Goal: Task Accomplishment & Management: Complete application form

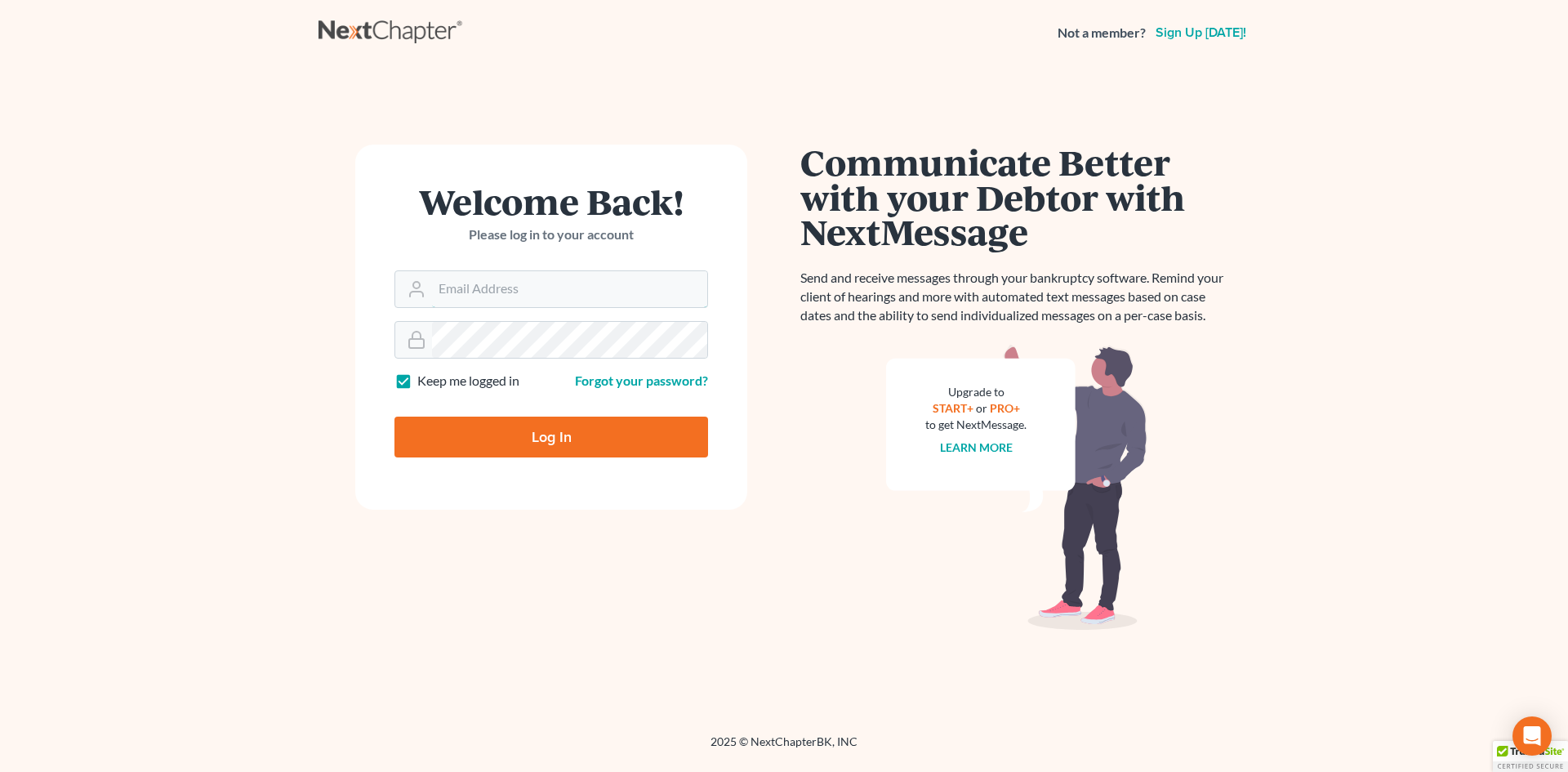
type input "[PERSON_NAME][EMAIL_ADDRESS][PERSON_NAME][DOMAIN_NAME]"
click at [535, 441] on input "Log In" at bounding box center [551, 436] width 313 height 41
type input "Thinking..."
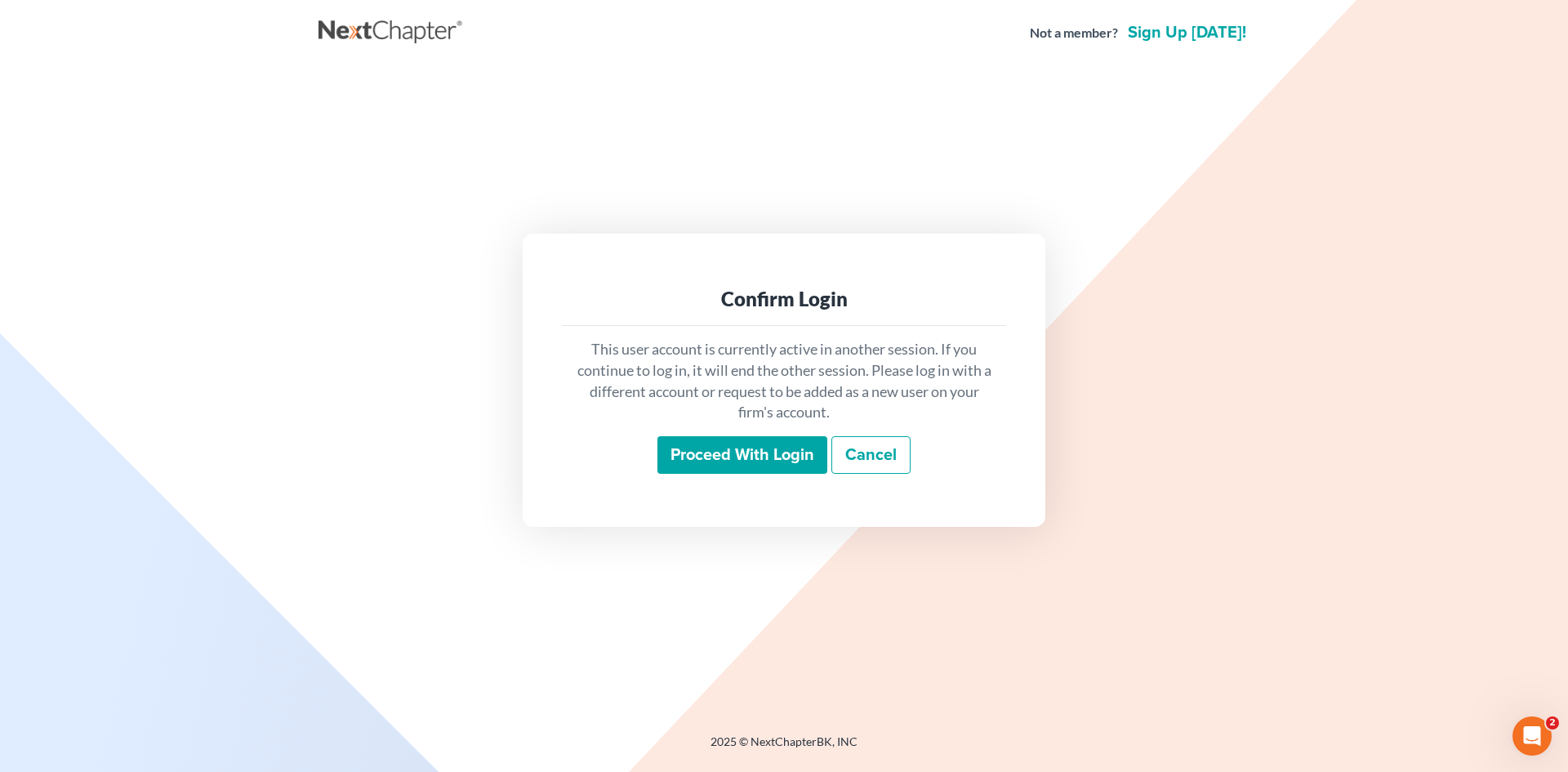
click at [758, 456] on input "Proceed with login" at bounding box center [742, 455] width 170 height 38
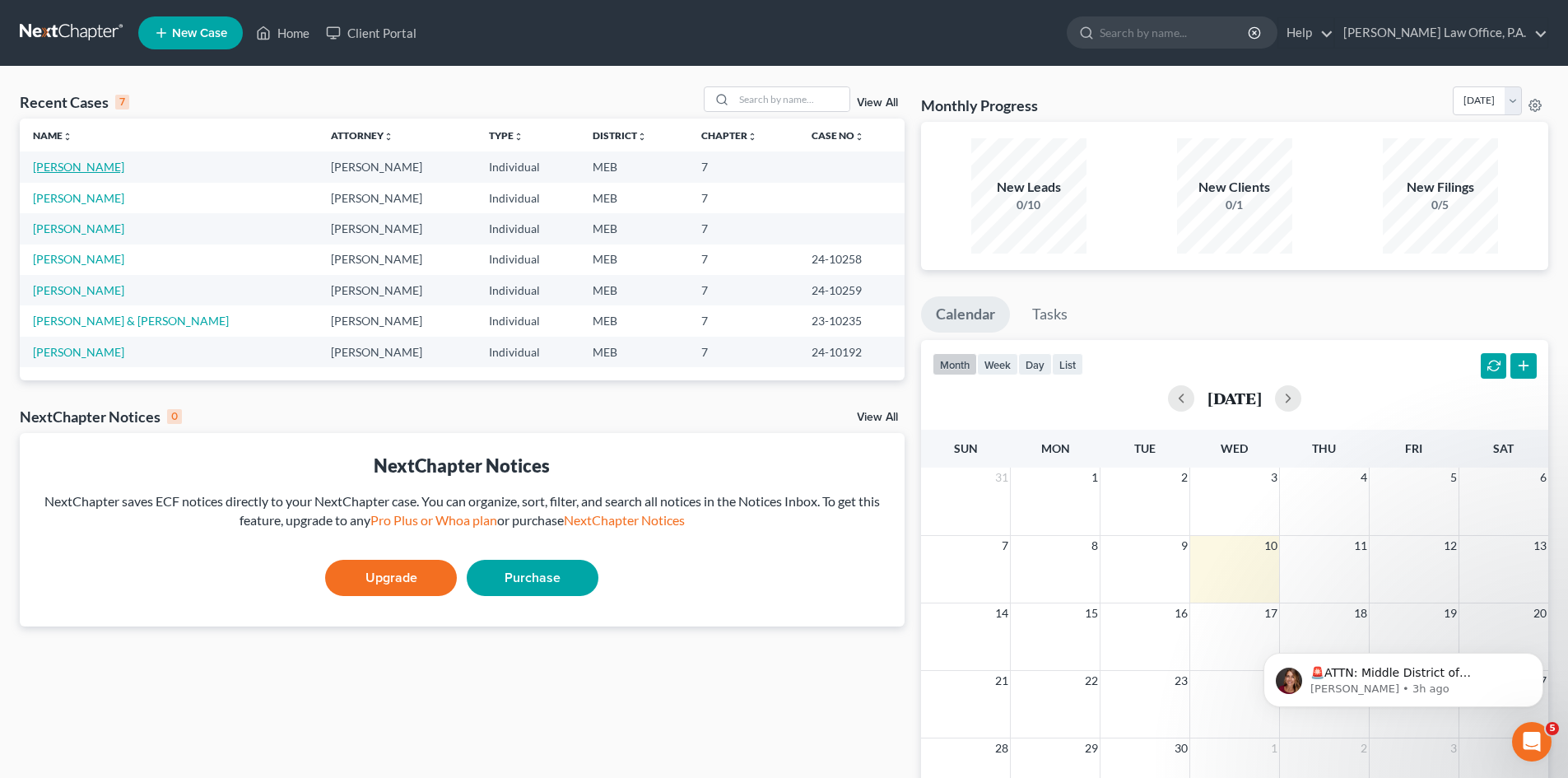
click at [86, 168] on link "[PERSON_NAME]" at bounding box center [79, 166] width 91 height 14
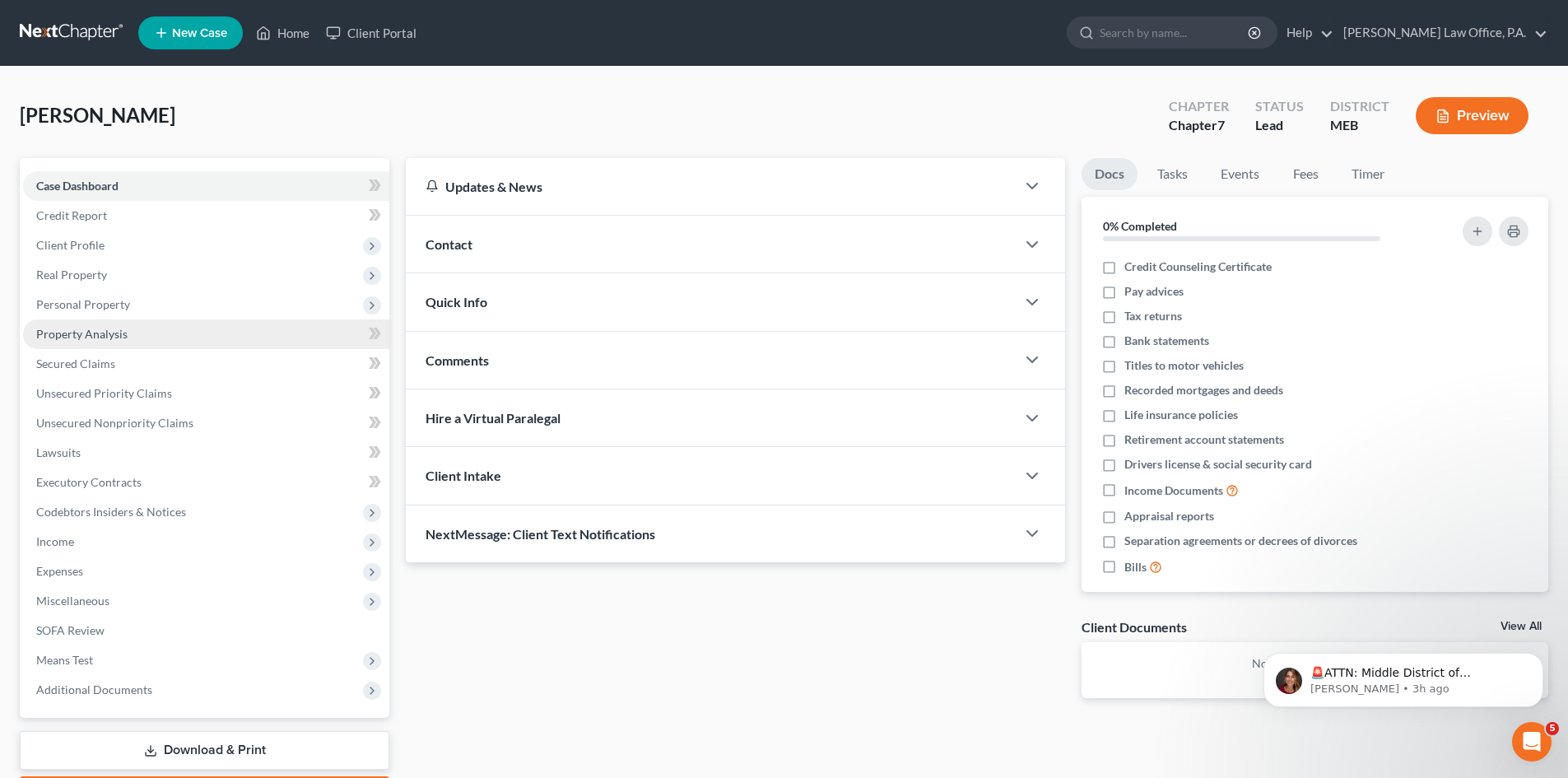
click at [86, 340] on span "Property Analysis" at bounding box center [82, 334] width 91 height 14
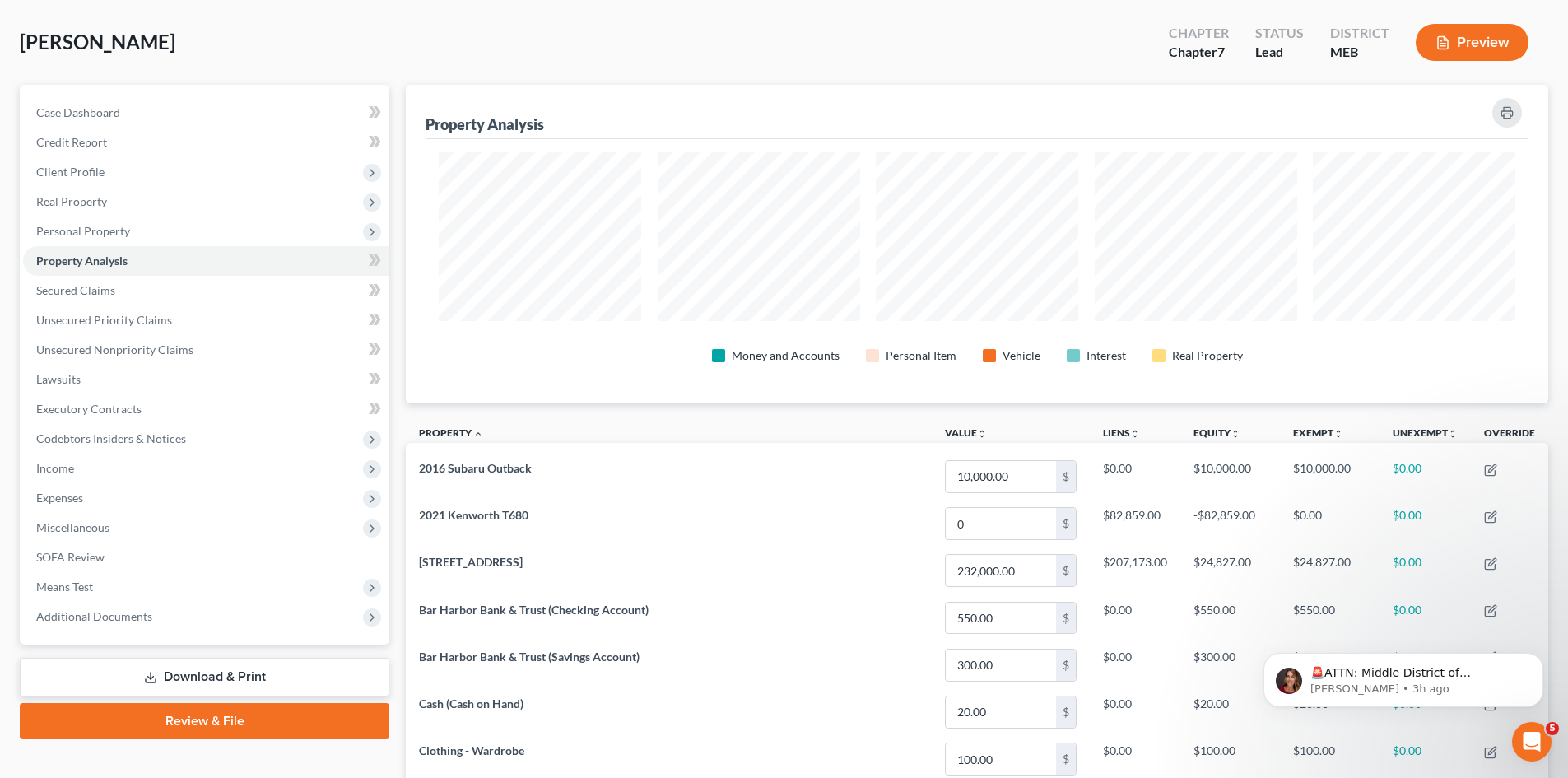
scroll to position [68, 0]
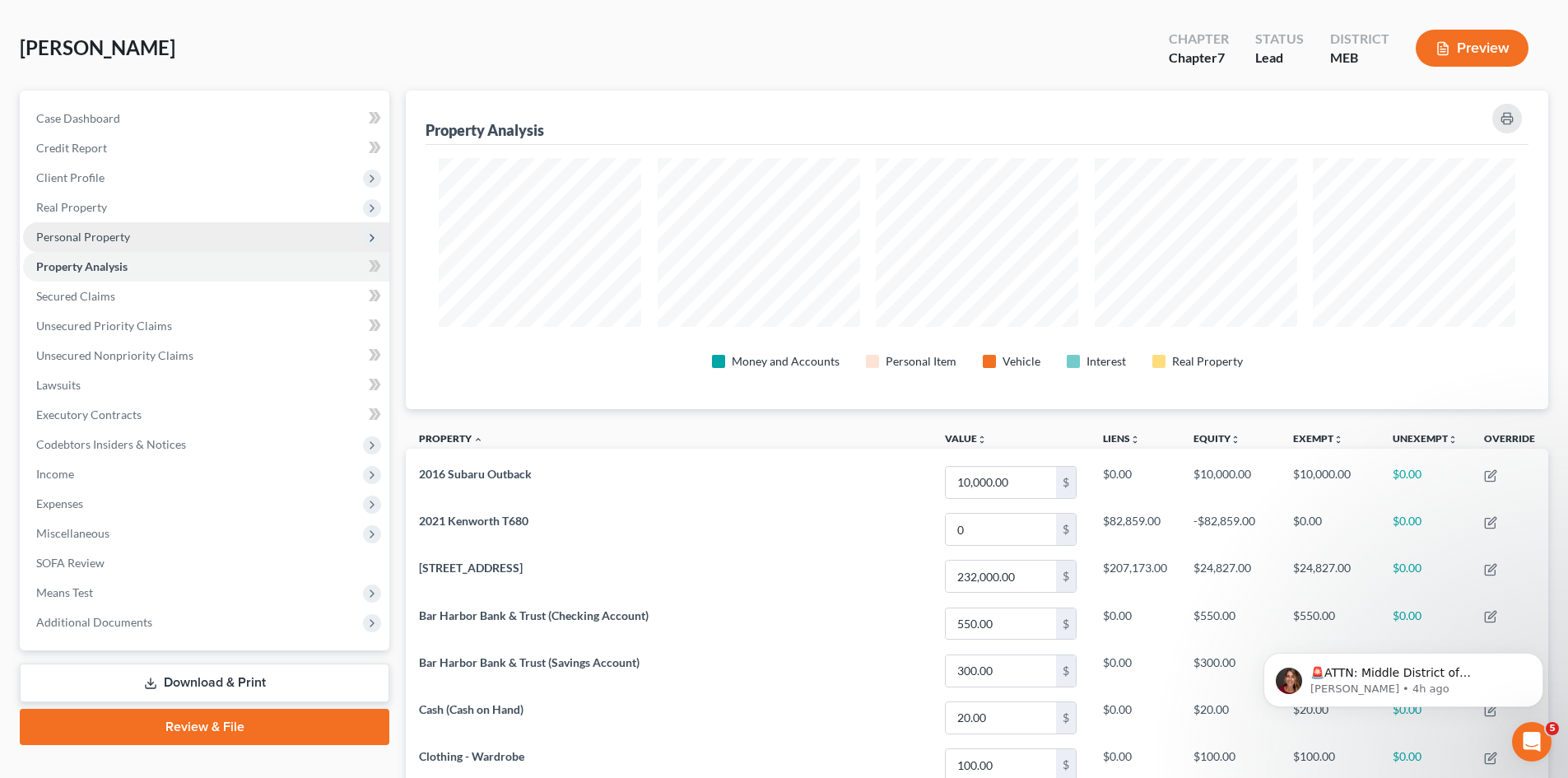
click at [57, 237] on span "Personal Property" at bounding box center [83, 237] width 94 height 14
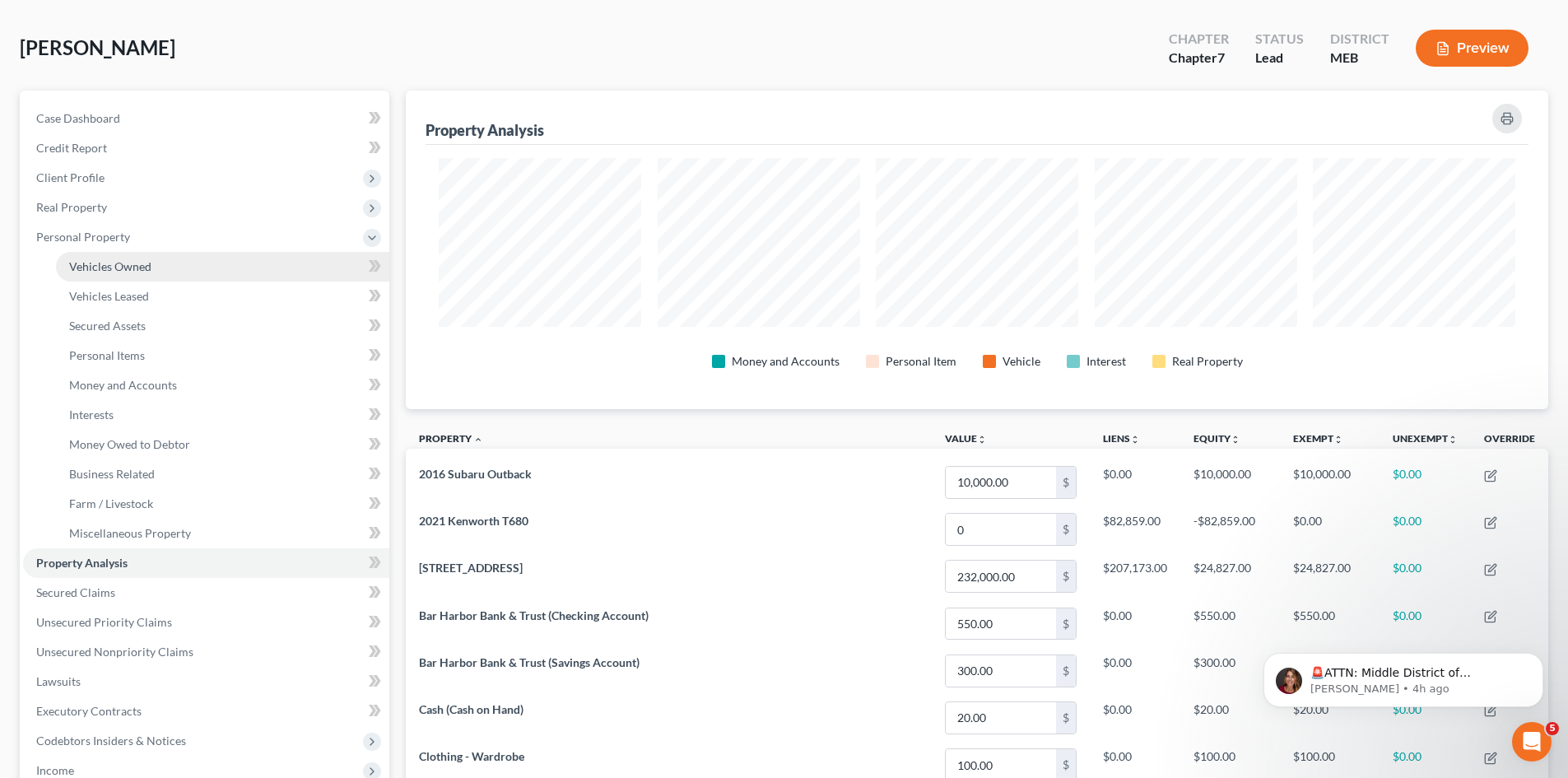
click at [90, 268] on span "Vehicles Owned" at bounding box center [110, 266] width 83 height 14
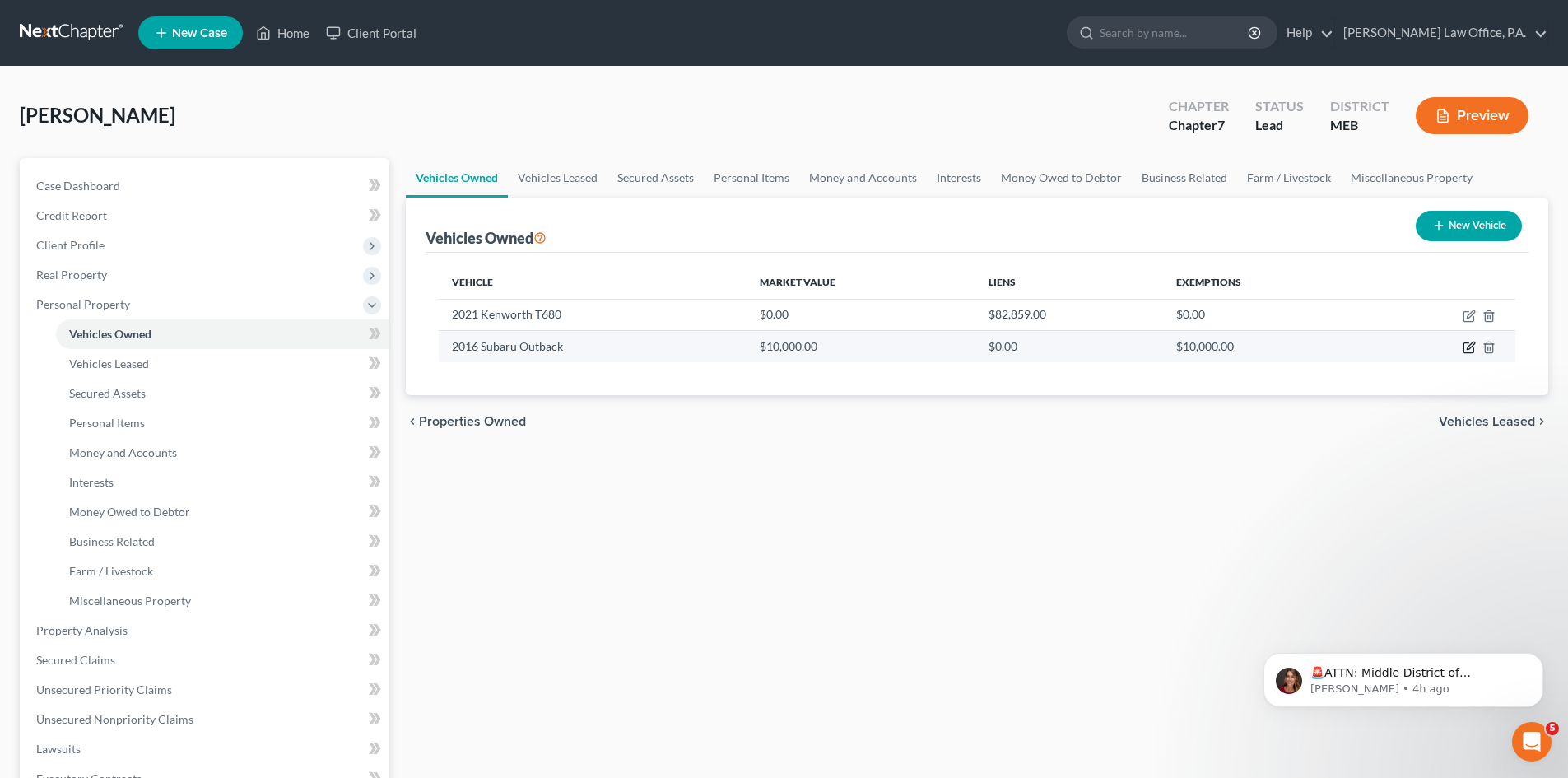
click at [1465, 346] on icon "button" at bounding box center [1469, 347] width 13 height 13
select select "0"
select select "10"
select select "2"
select select "0"
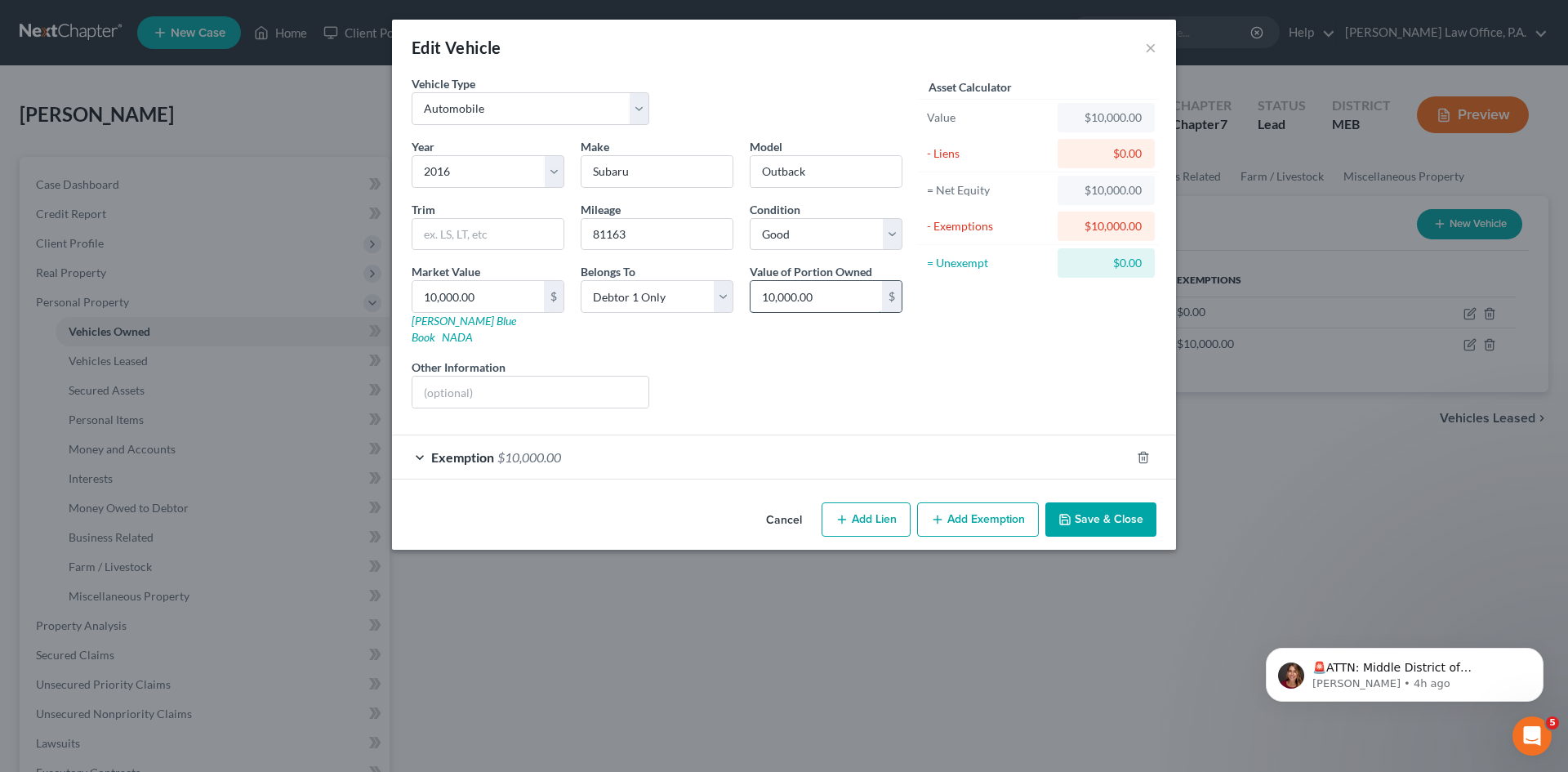
click at [830, 297] on input "10,000.00" at bounding box center [816, 296] width 131 height 31
type input "9,492.00"
click at [507, 294] on input "10,000.00" at bounding box center [477, 296] width 131 height 31
type input "9"
type input "9.00"
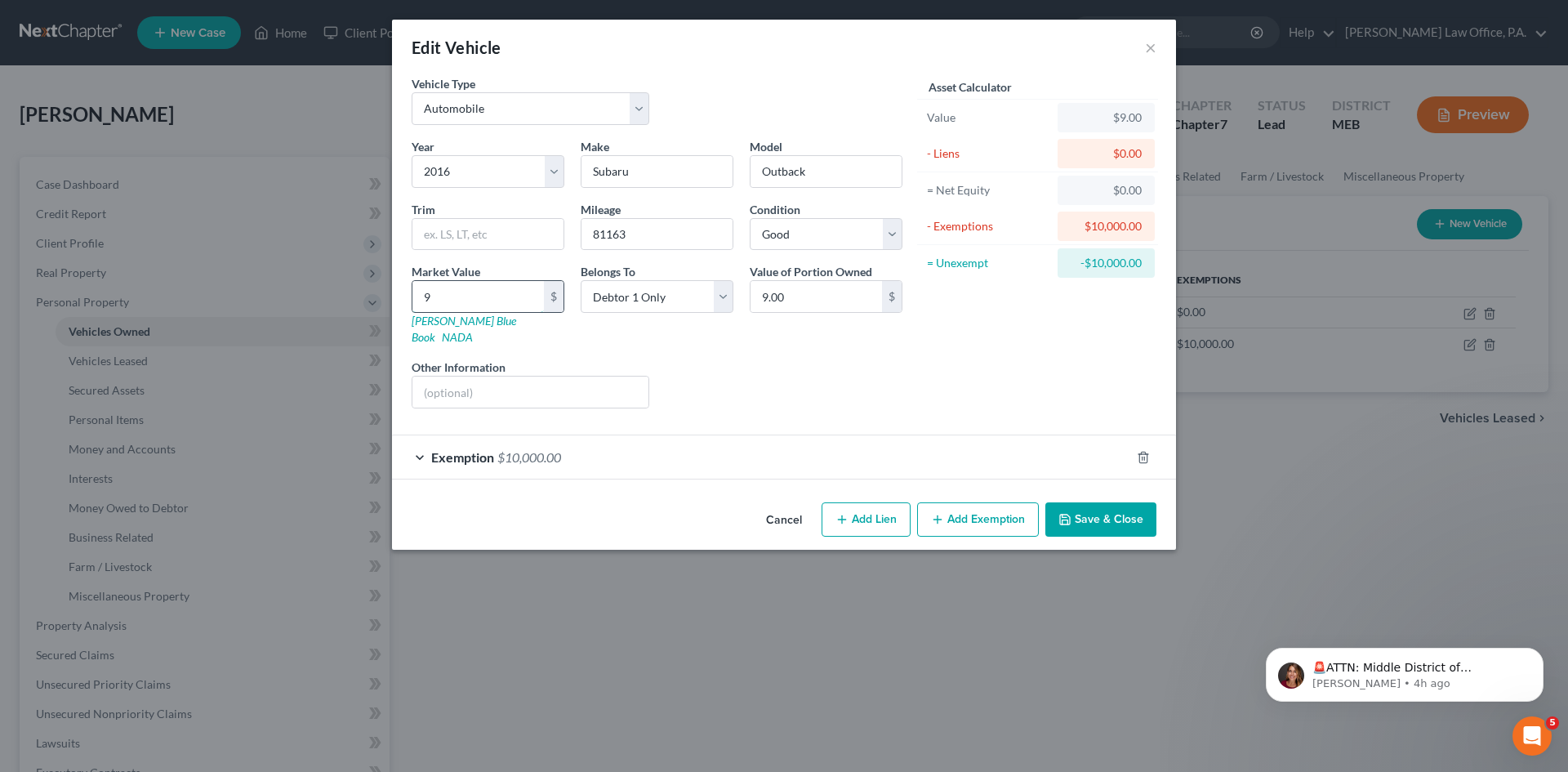
type input "94"
type input "94.00"
type input "949"
type input "949.00"
type input "9492"
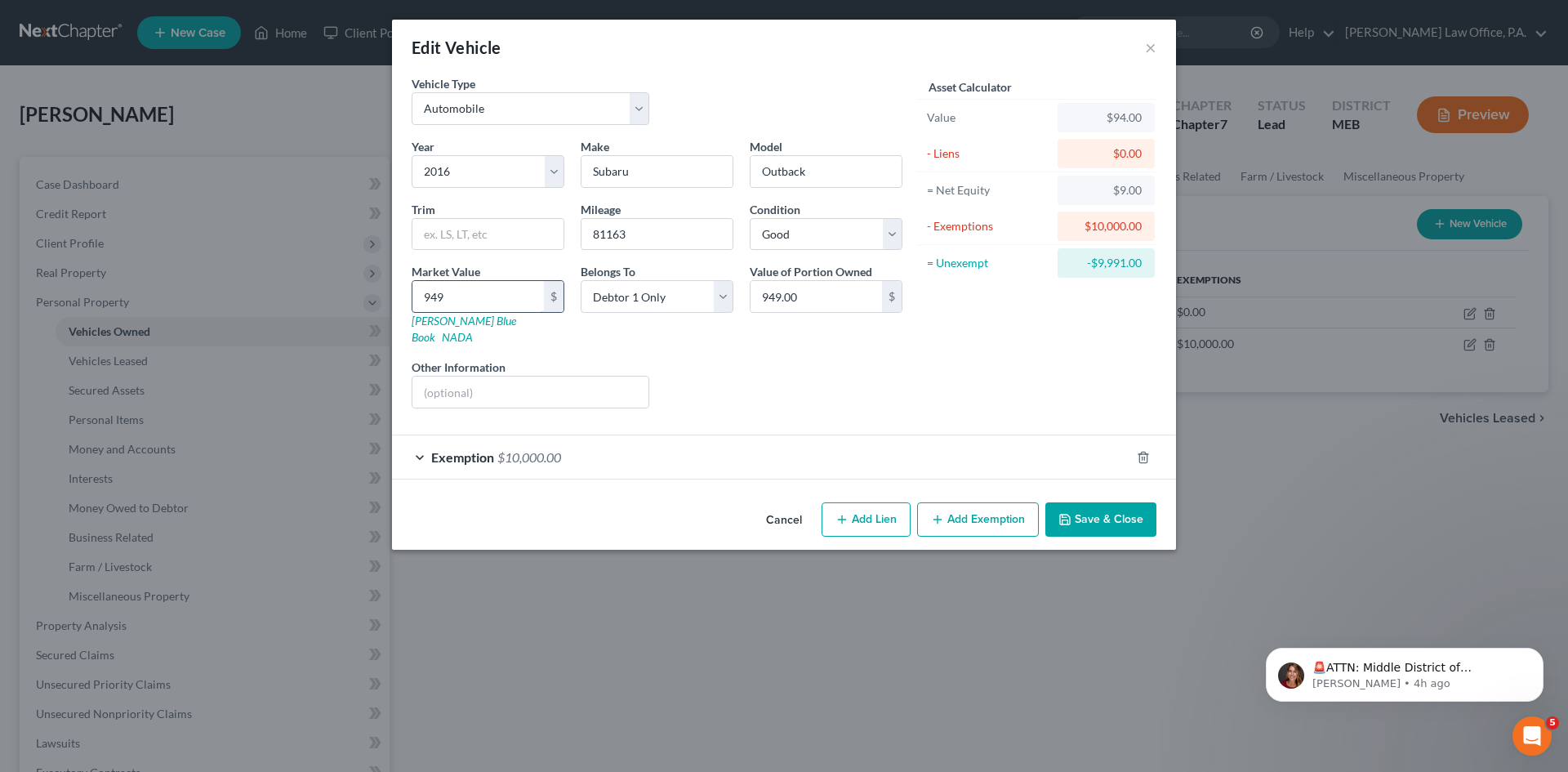
type input "9,492.00"
click at [435, 319] on link "Kelly Blue Book" at bounding box center [463, 328] width 105 height 30
click at [959, 507] on button "Add Exemption" at bounding box center [977, 519] width 122 height 34
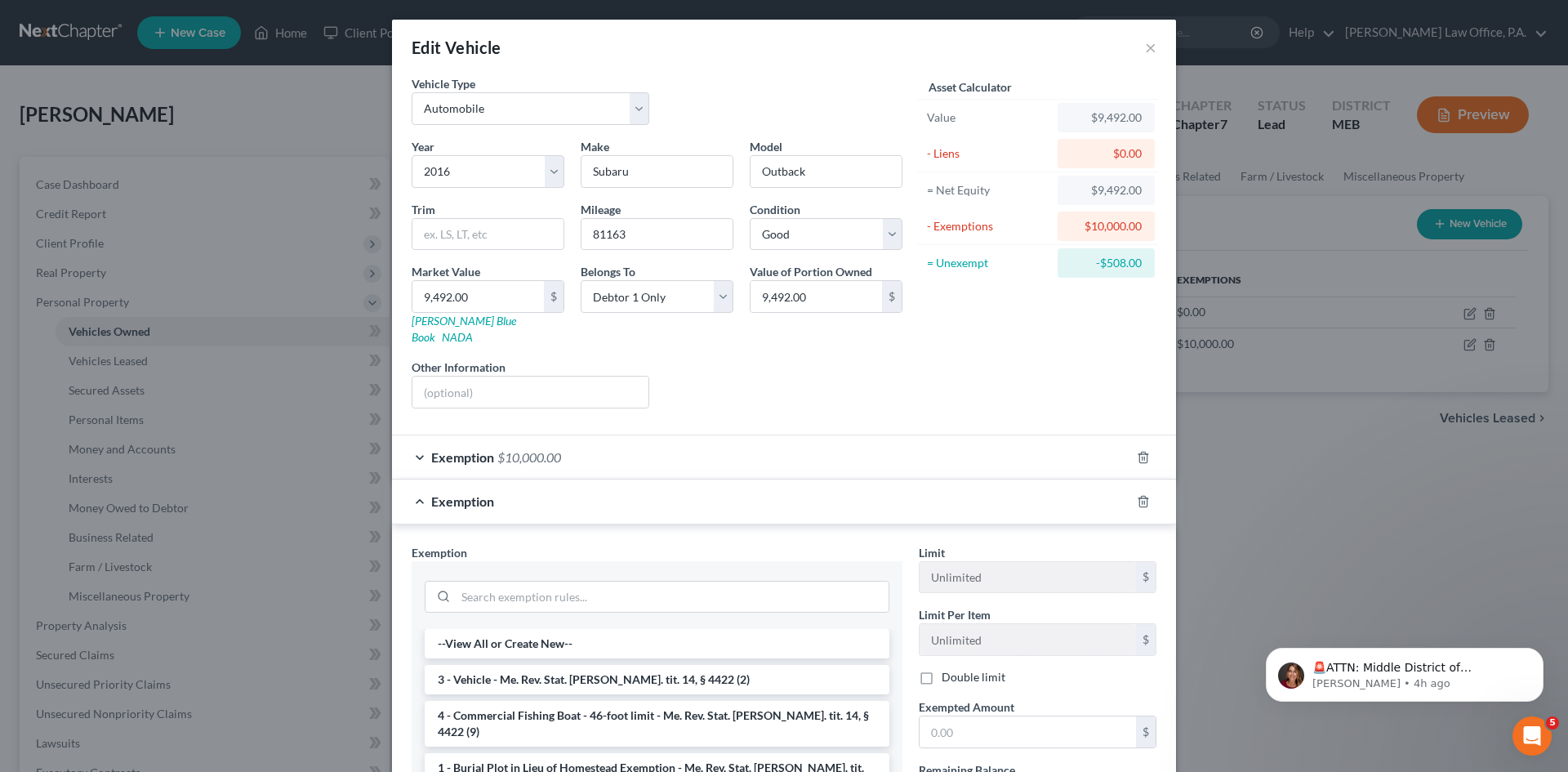
click at [409, 489] on div "Exemption" at bounding box center [761, 501] width 739 height 43
click at [1152, 404] on div "Asset Calculator Value $9,492.00 - Liens $0.00 = Net Equity $9,492.00 - Exempti…" at bounding box center [1037, 248] width 254 height 346
click at [1138, 451] on icon "button" at bounding box center [1143, 458] width 13 height 13
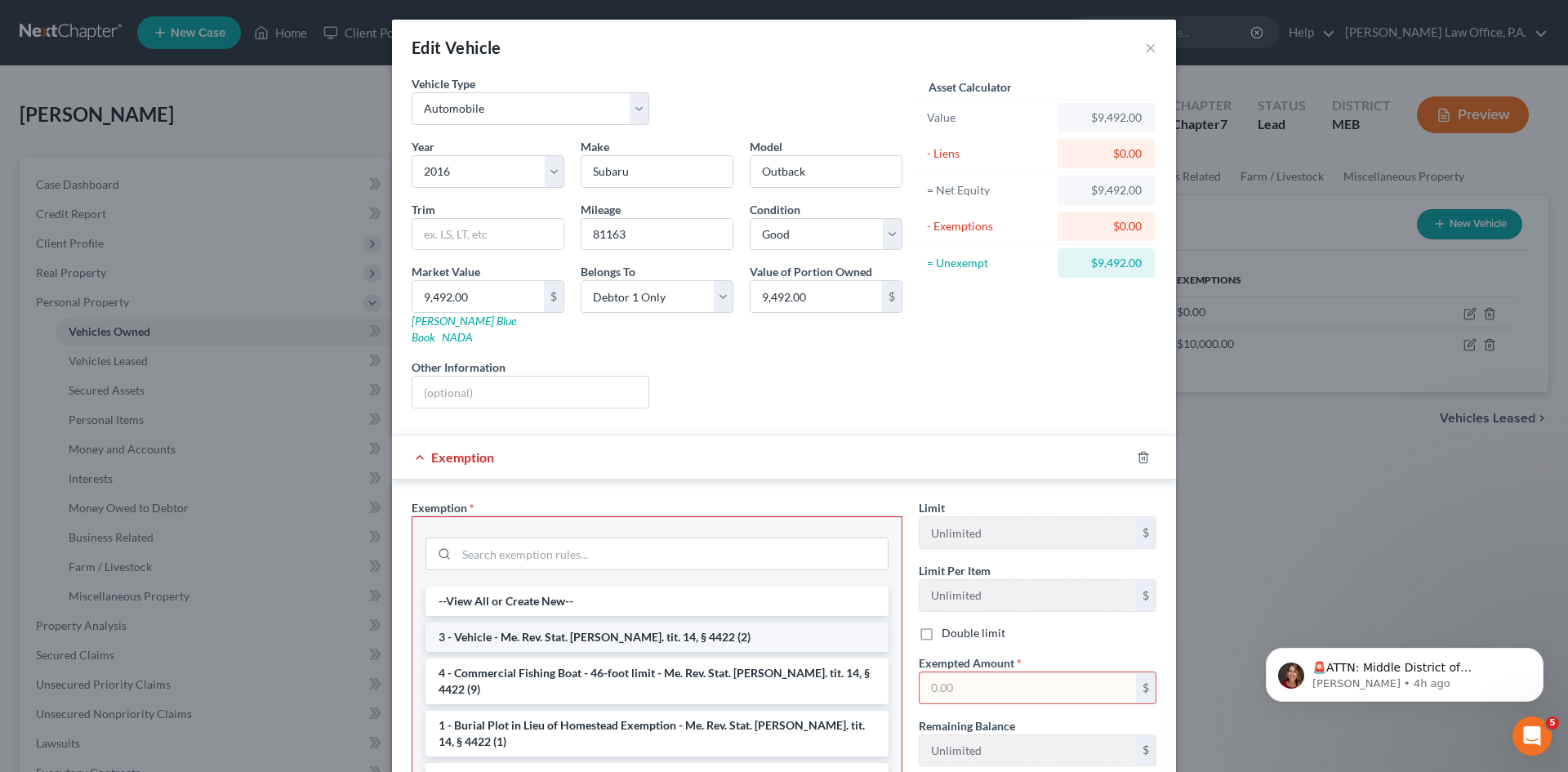
click at [519, 623] on li "3 - Vehicle - Me. Rev. Stat. Ann. tit. 14, § 4422 (2)" at bounding box center [657, 637] width 463 height 29
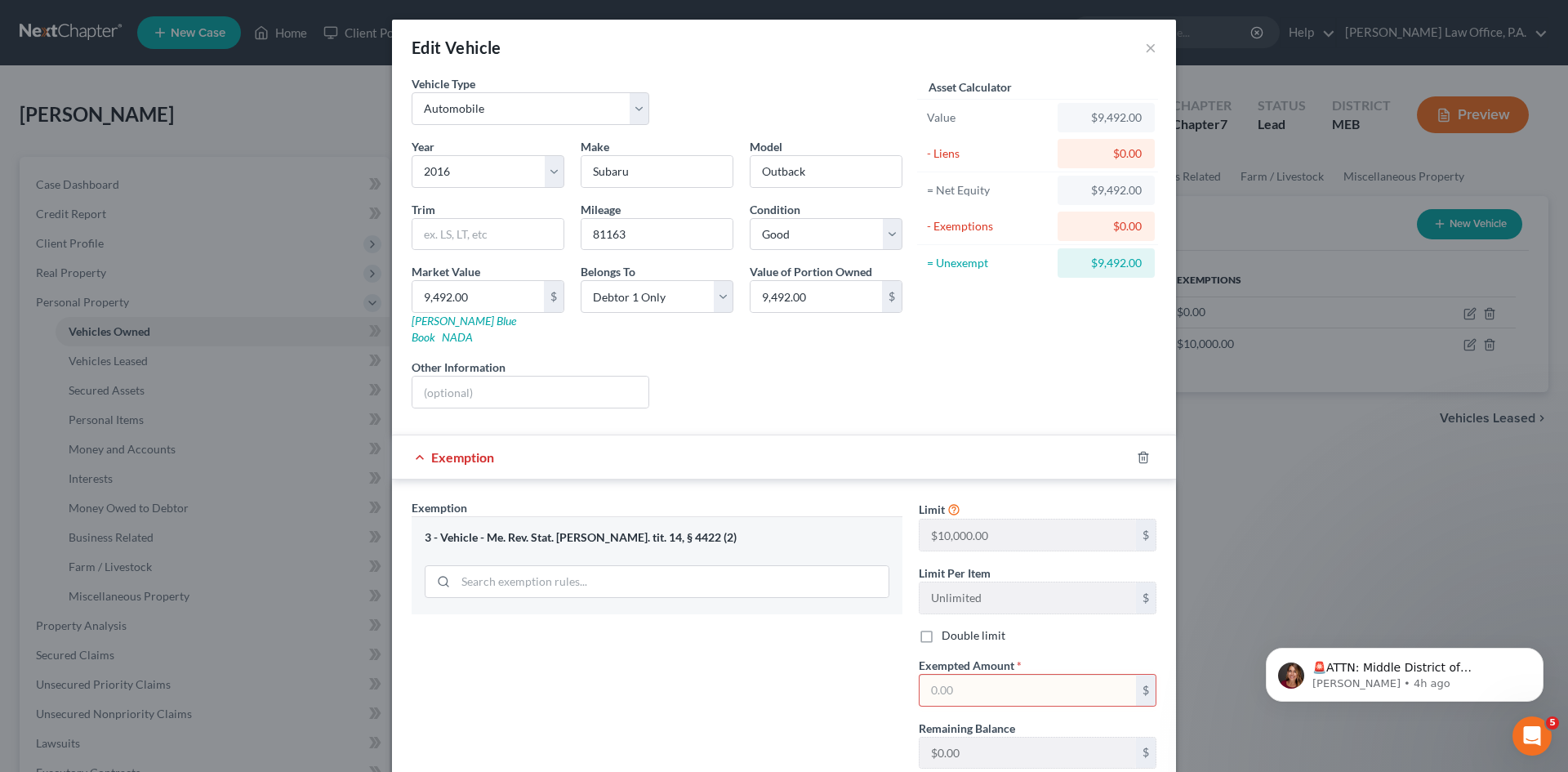
click at [963, 675] on input "text" at bounding box center [1027, 690] width 216 height 31
type input "9,492"
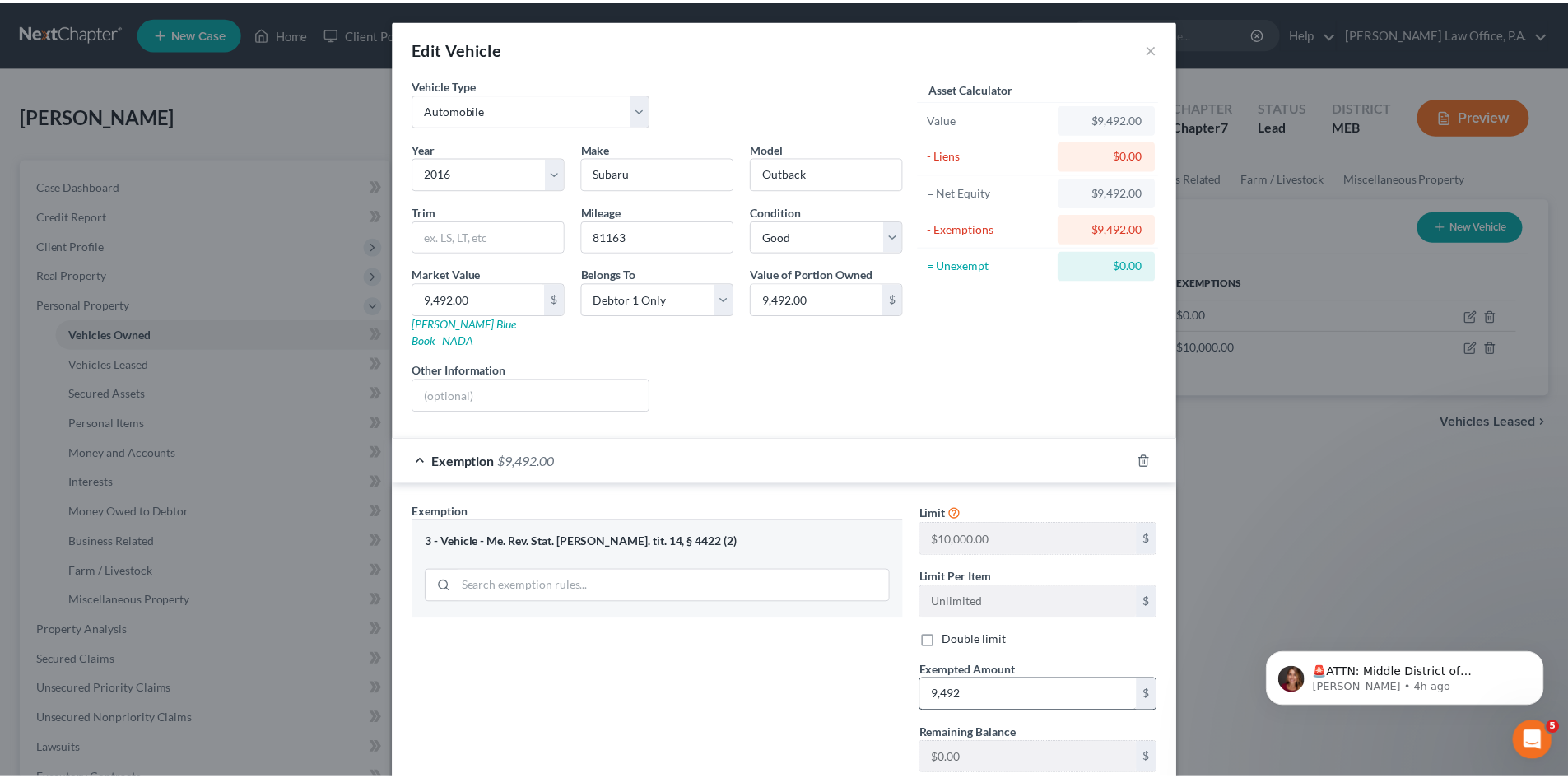
scroll to position [98, 0]
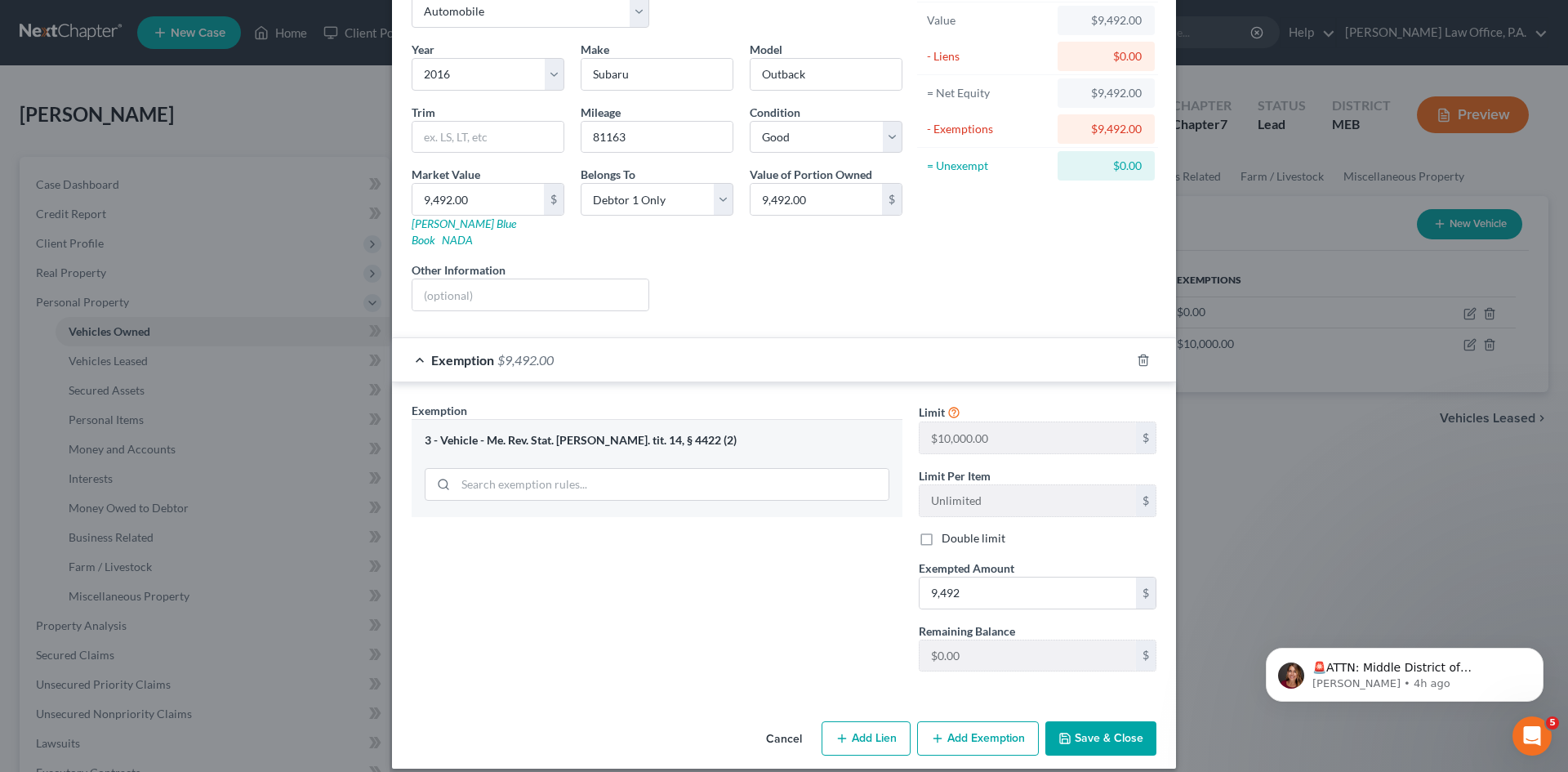
click at [1091, 725] on button "Save & Close" at bounding box center [1101, 738] width 111 height 34
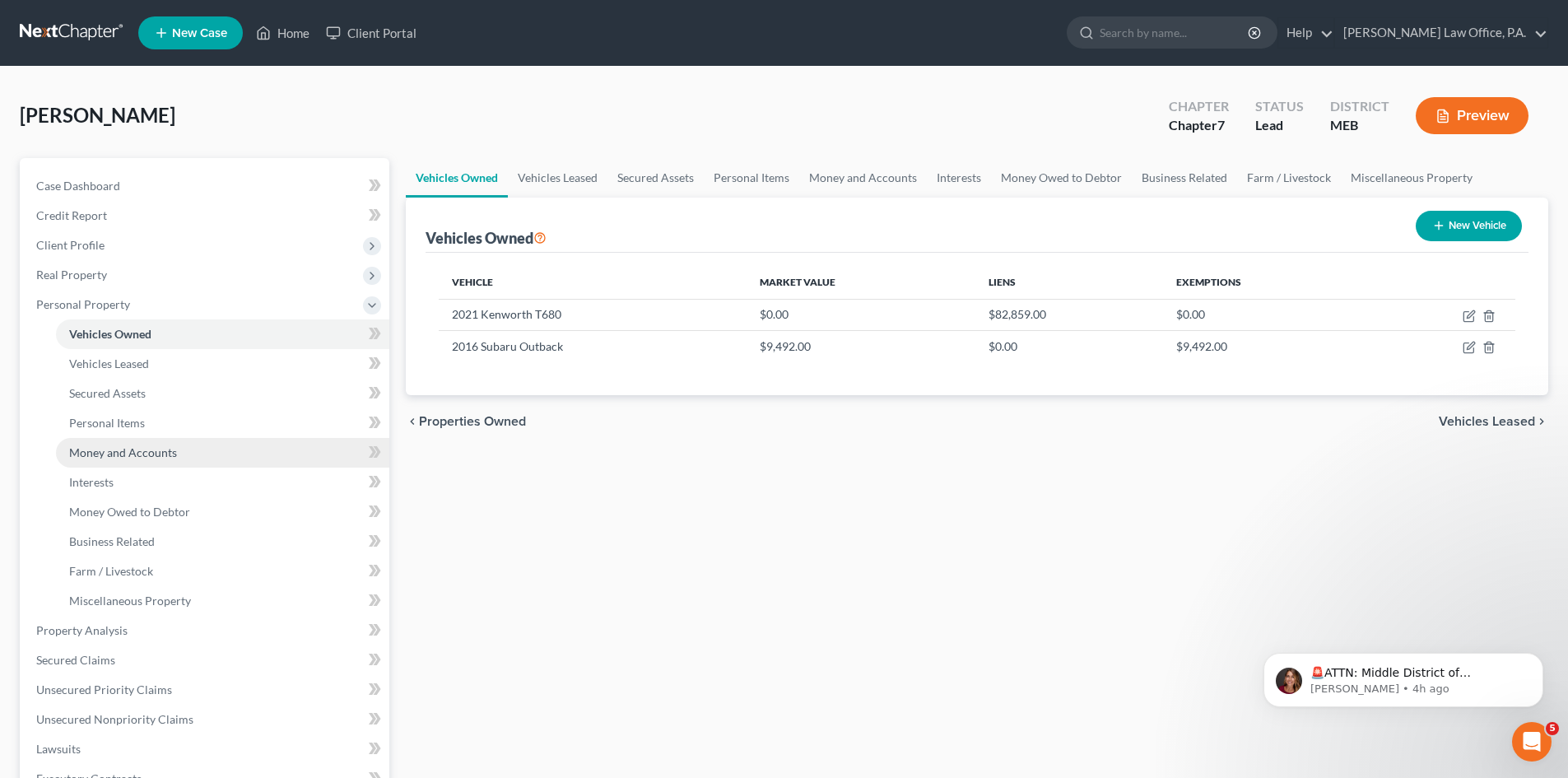
click at [104, 452] on span "Money and Accounts" at bounding box center [123, 452] width 107 height 14
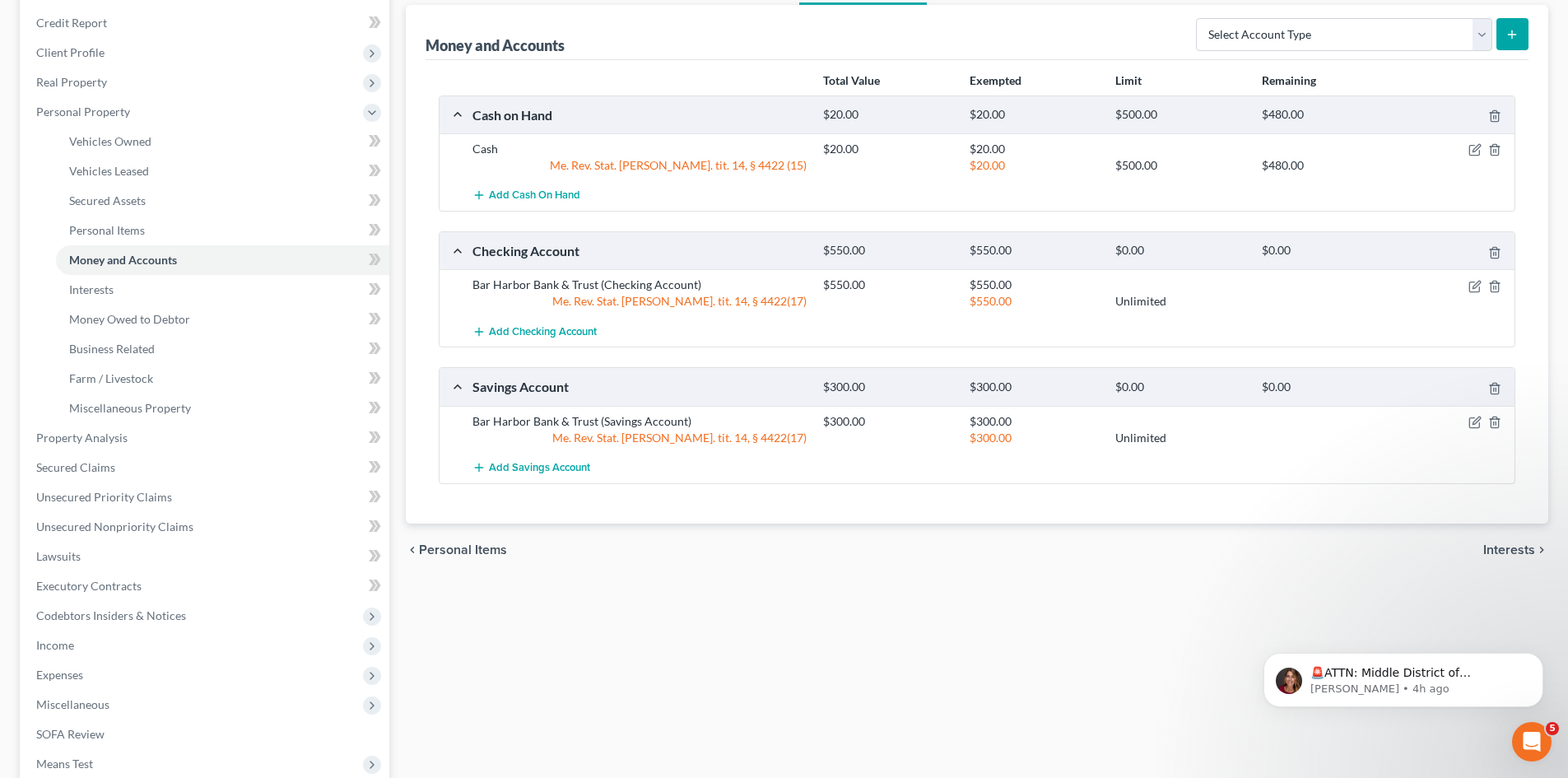
scroll to position [184, 0]
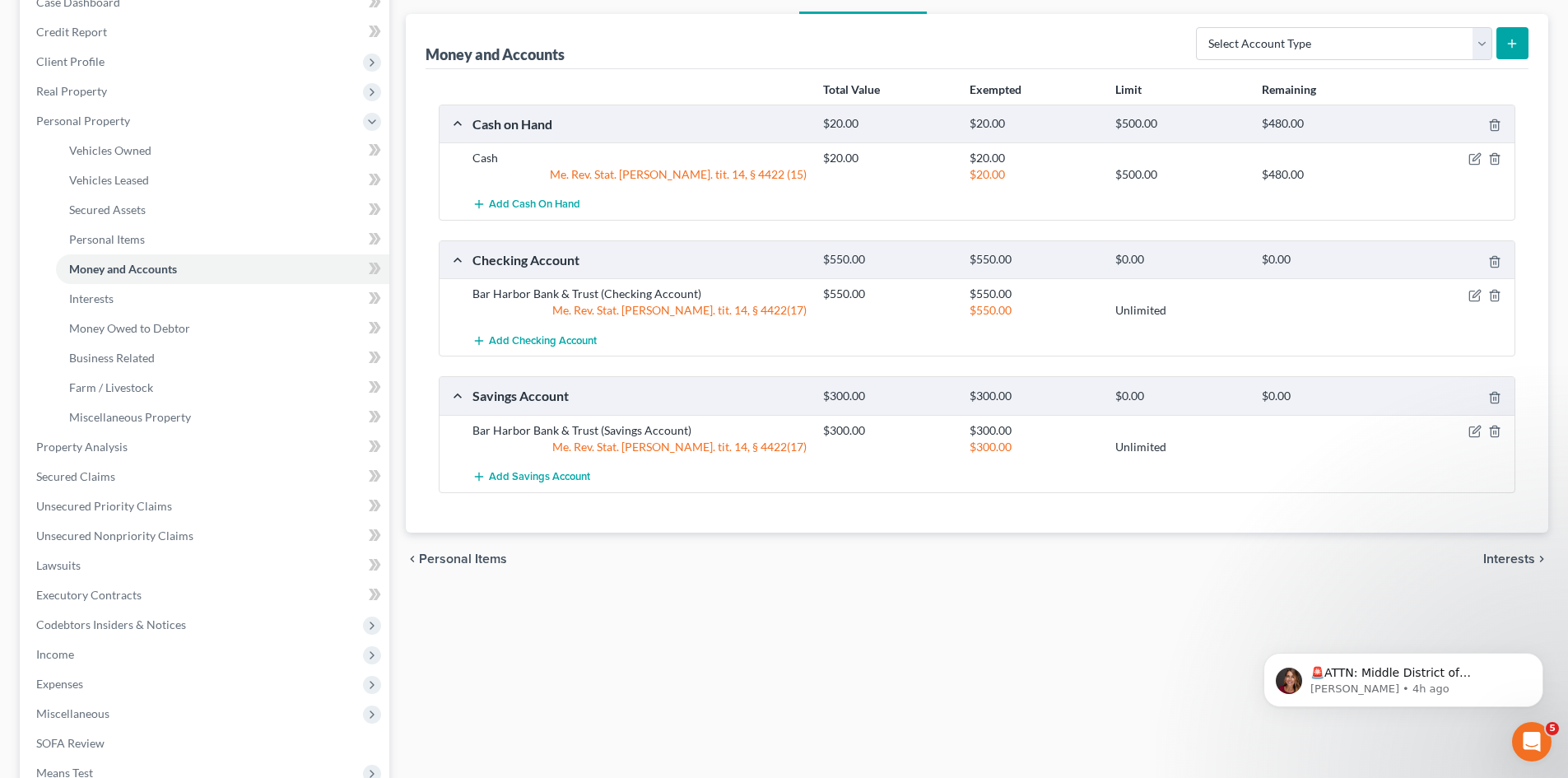
click at [1515, 562] on span "Interests" at bounding box center [1509, 559] width 52 height 13
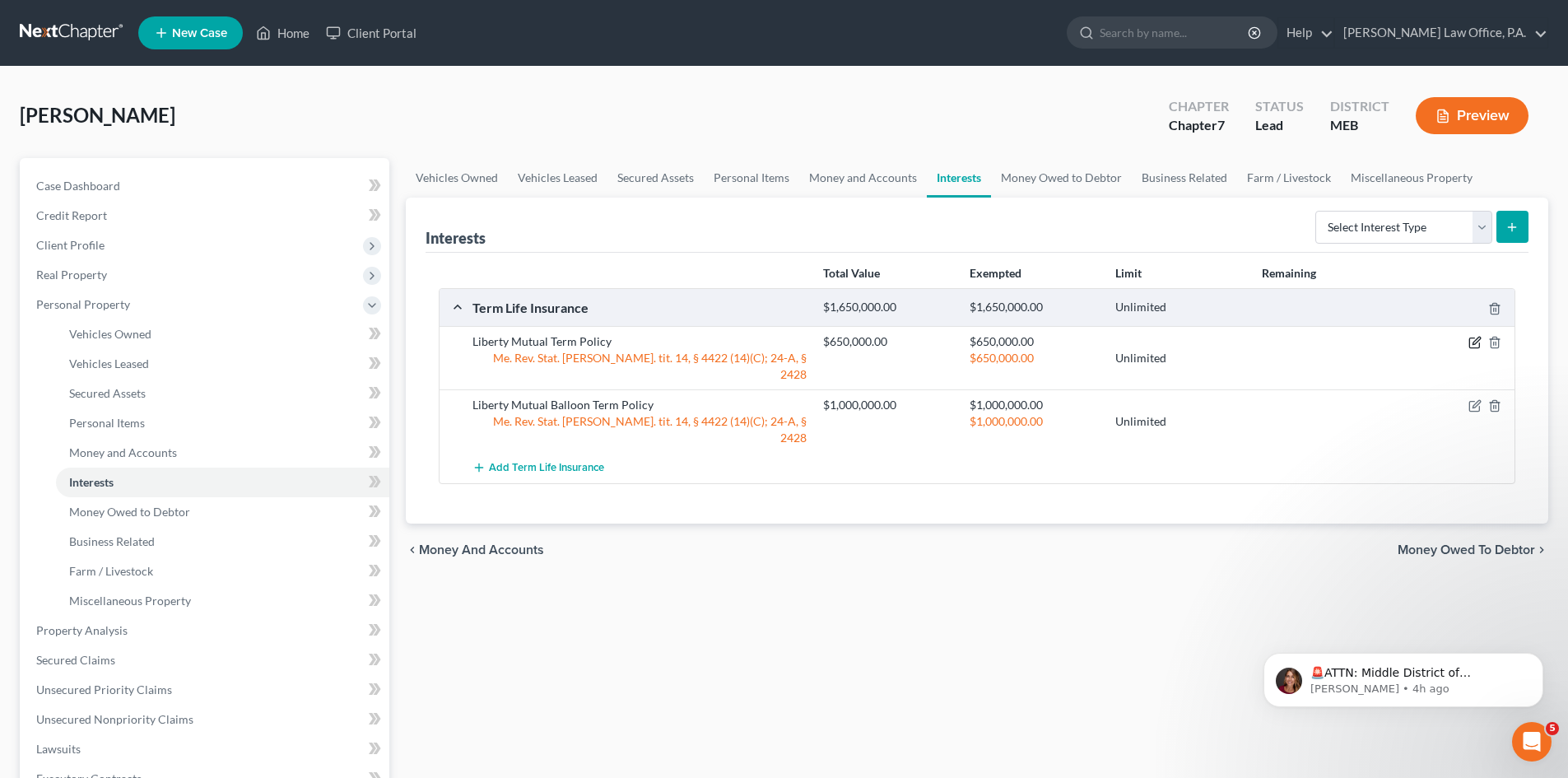
click at [1474, 338] on icon "button" at bounding box center [1475, 342] width 13 height 13
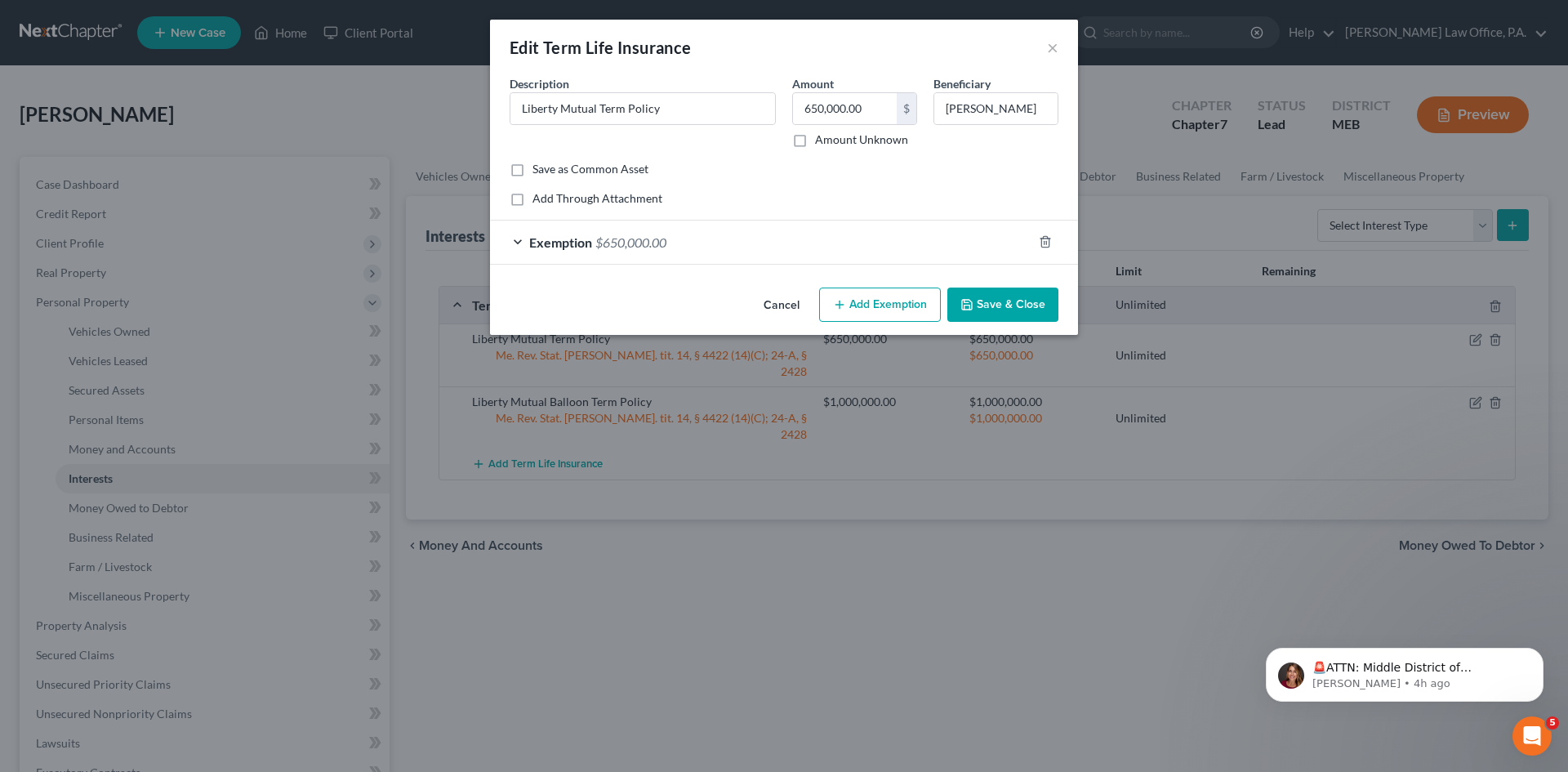
click at [1034, 300] on button "Save & Close" at bounding box center [1003, 305] width 111 height 34
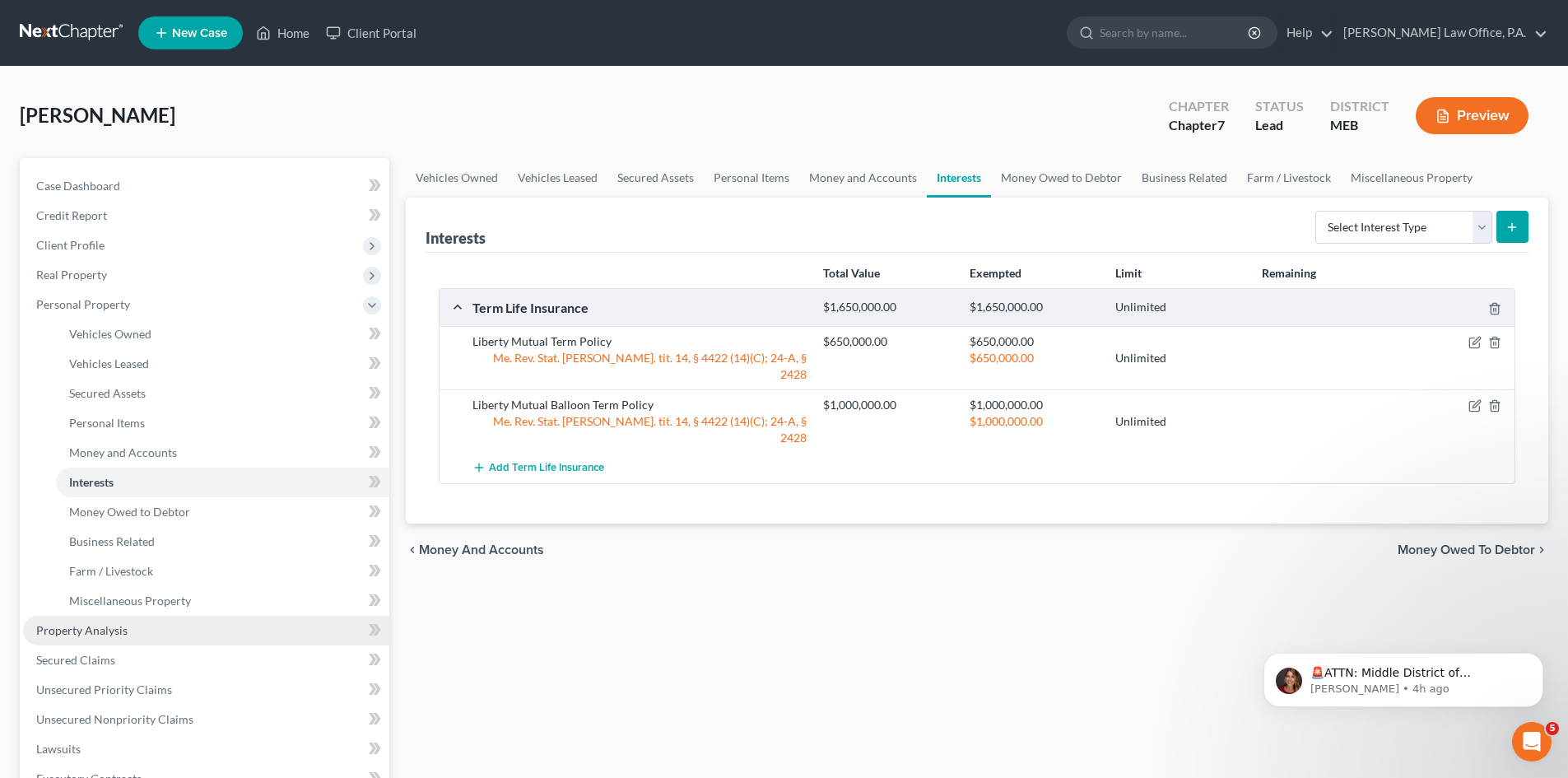
click at [134, 628] on link "Property Analysis" at bounding box center [205, 630] width 366 height 29
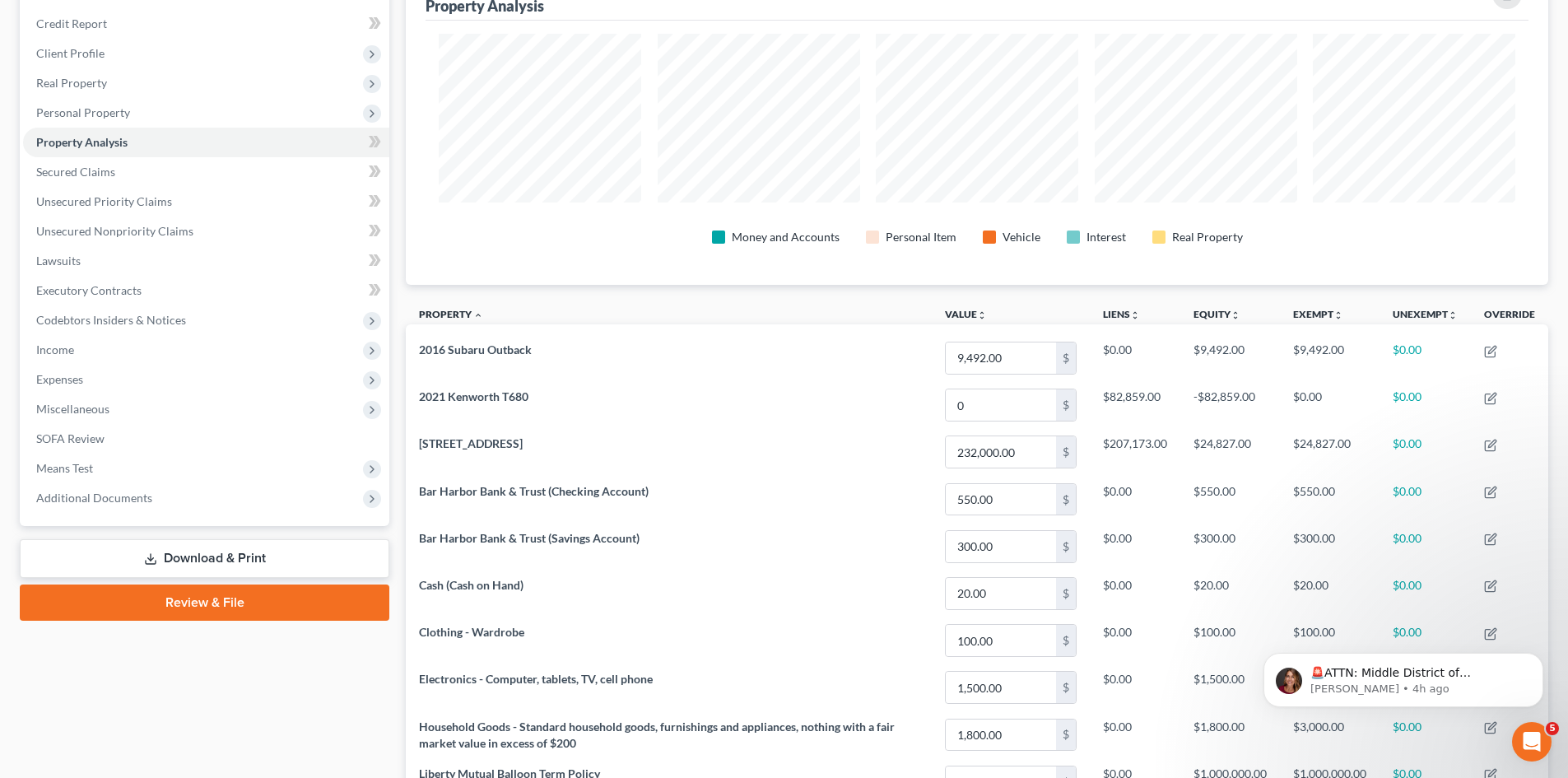
scroll to position [183, 0]
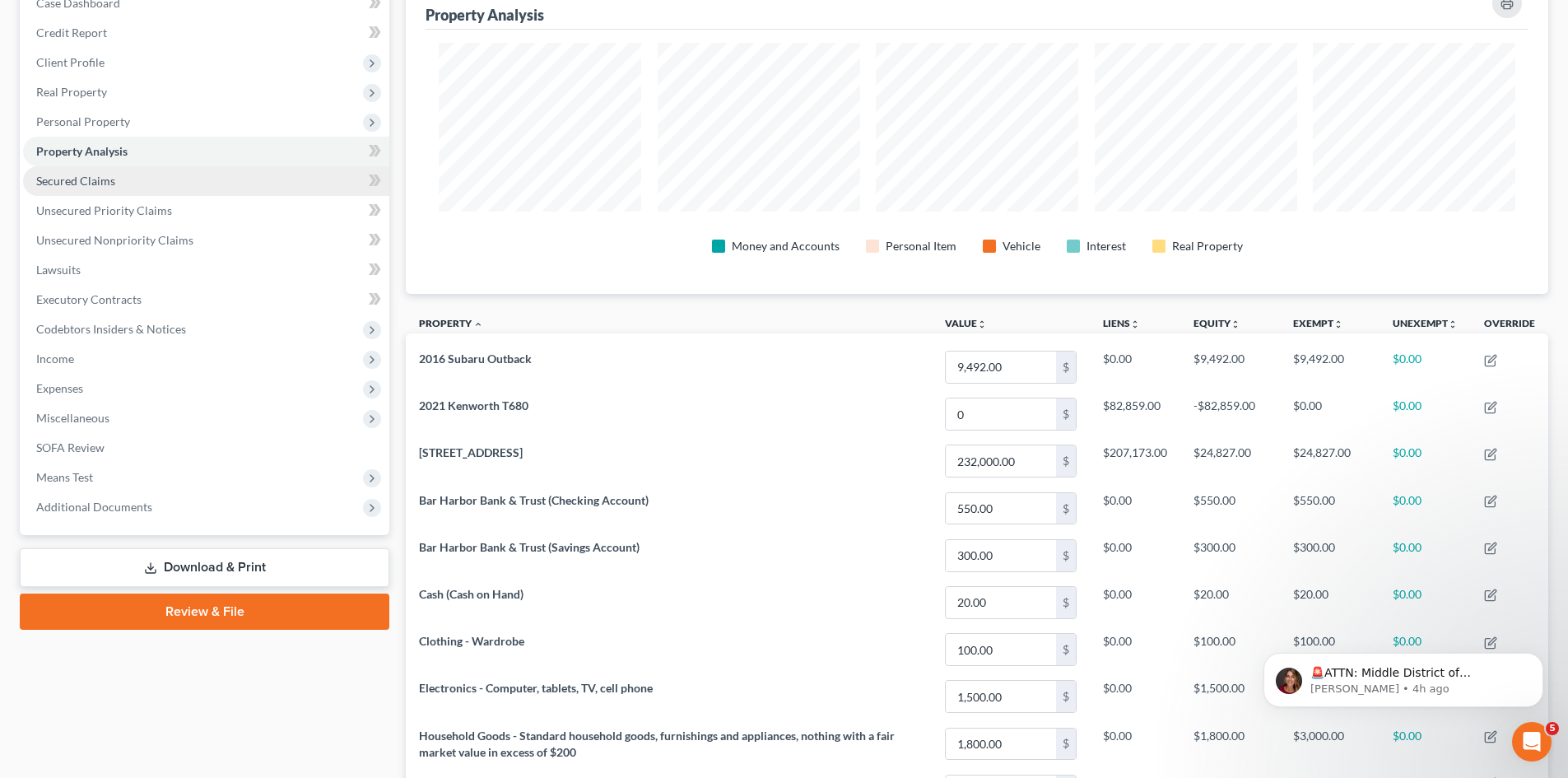
click at [80, 176] on span "Secured Claims" at bounding box center [75, 181] width 79 height 14
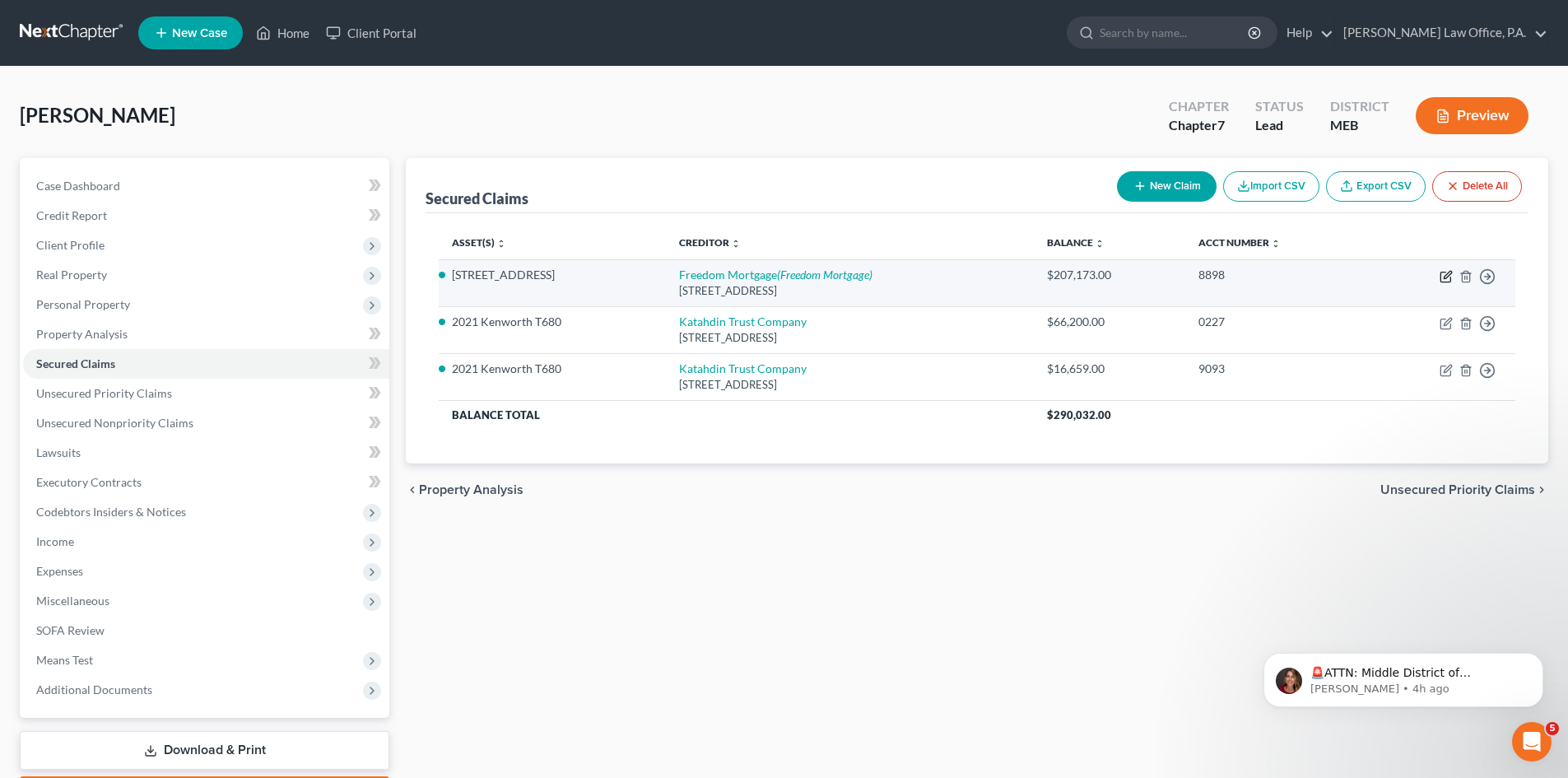
click at [1445, 276] on icon "button" at bounding box center [1447, 275] width 8 height 8
select select "9"
select select "2"
select select "3"
select select "0"
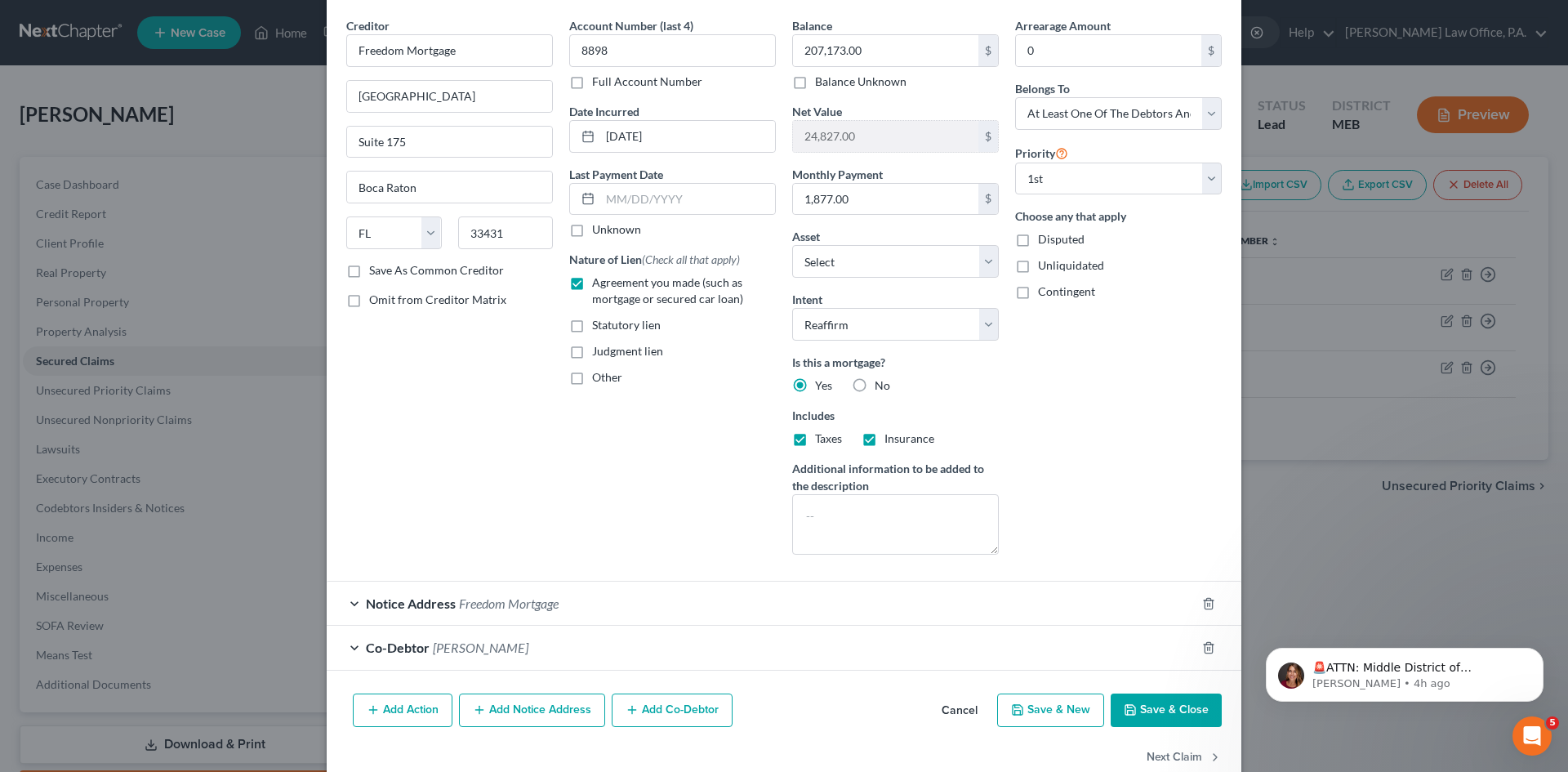
scroll to position [53, 0]
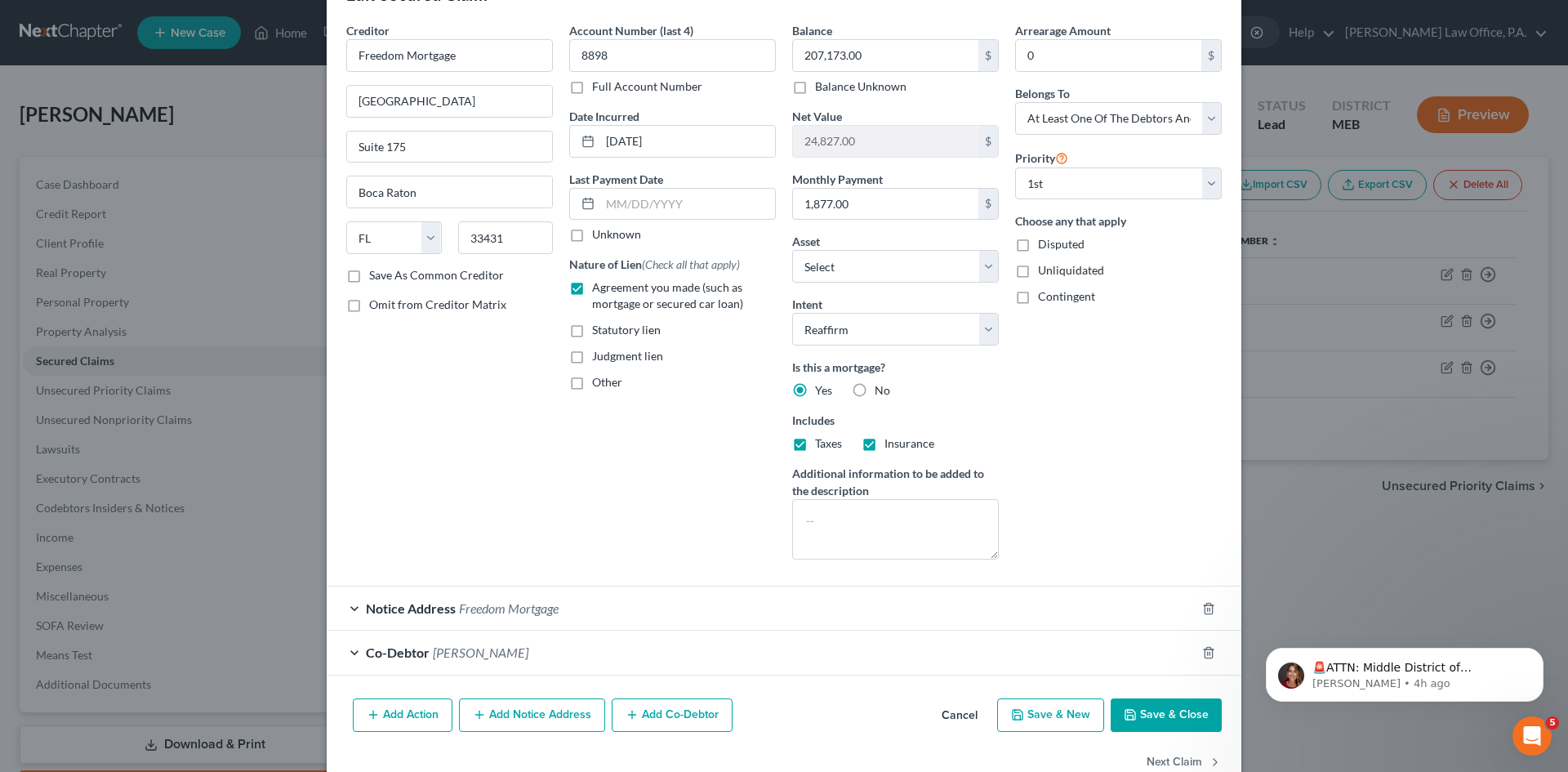
click at [497, 717] on button "Add Notice Address" at bounding box center [531, 715] width 146 height 34
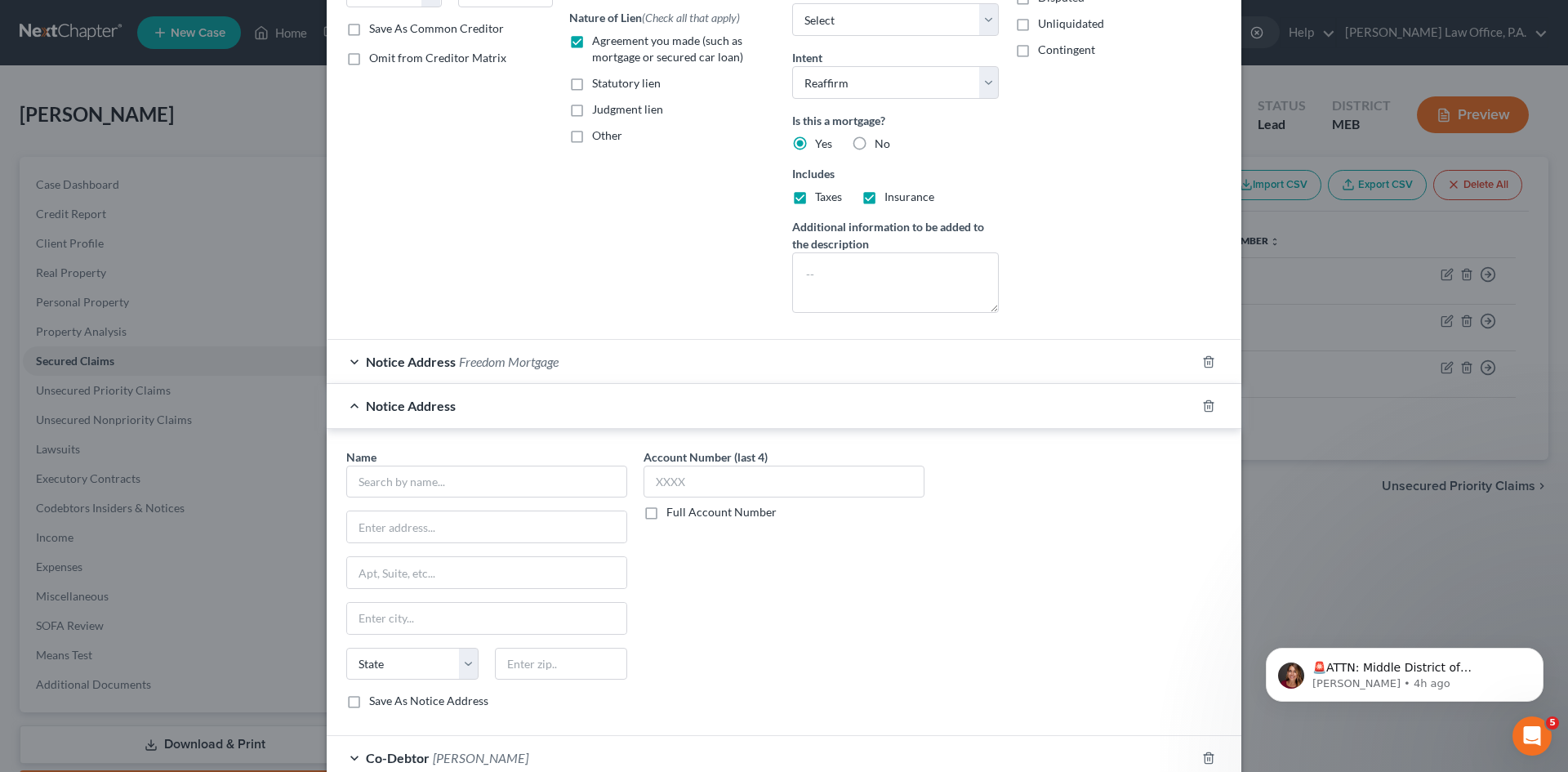
scroll to position [292, 0]
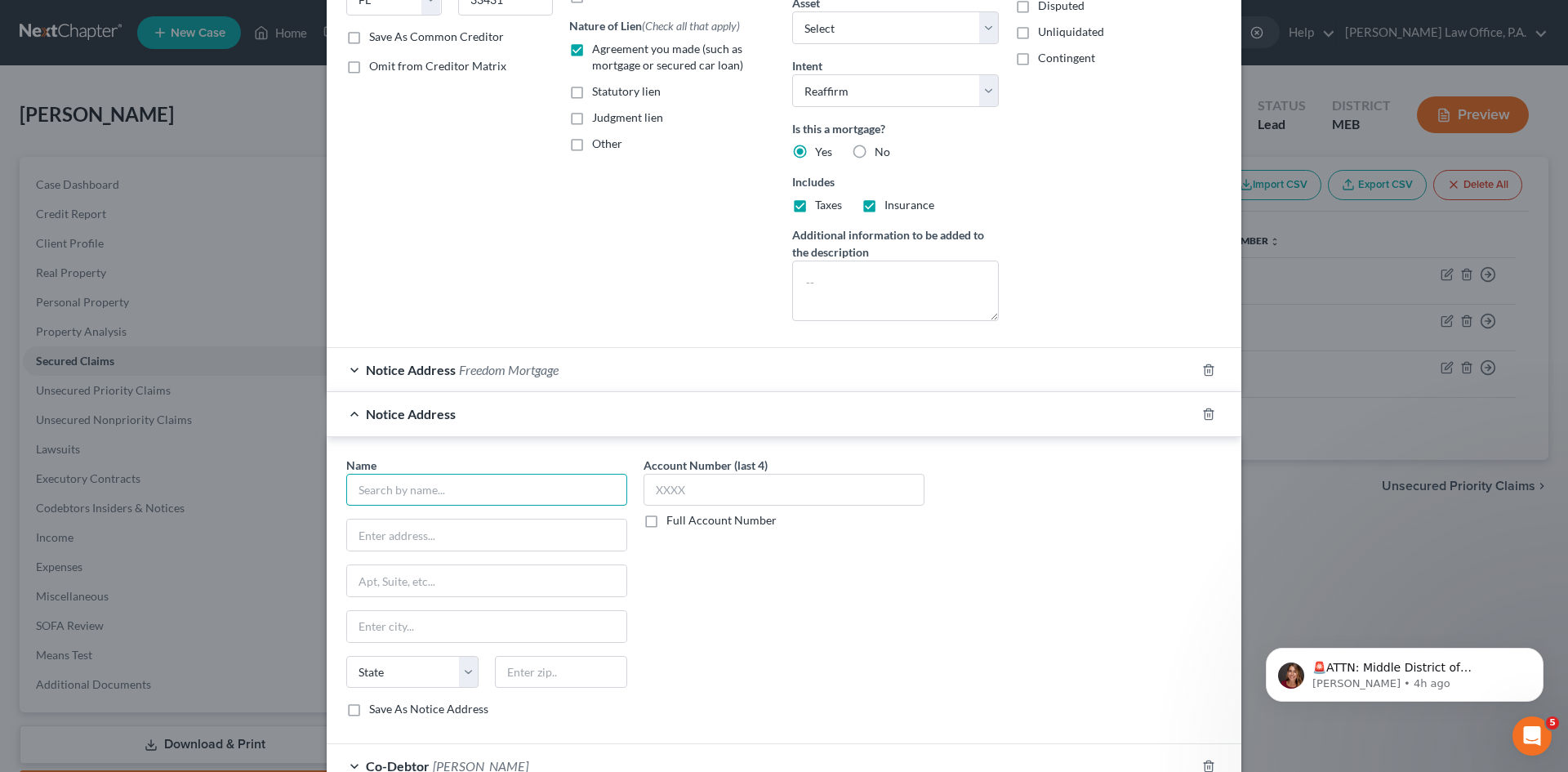
click at [392, 491] on input "text" at bounding box center [487, 490] width 281 height 33
type input "Freedom Mortgage"
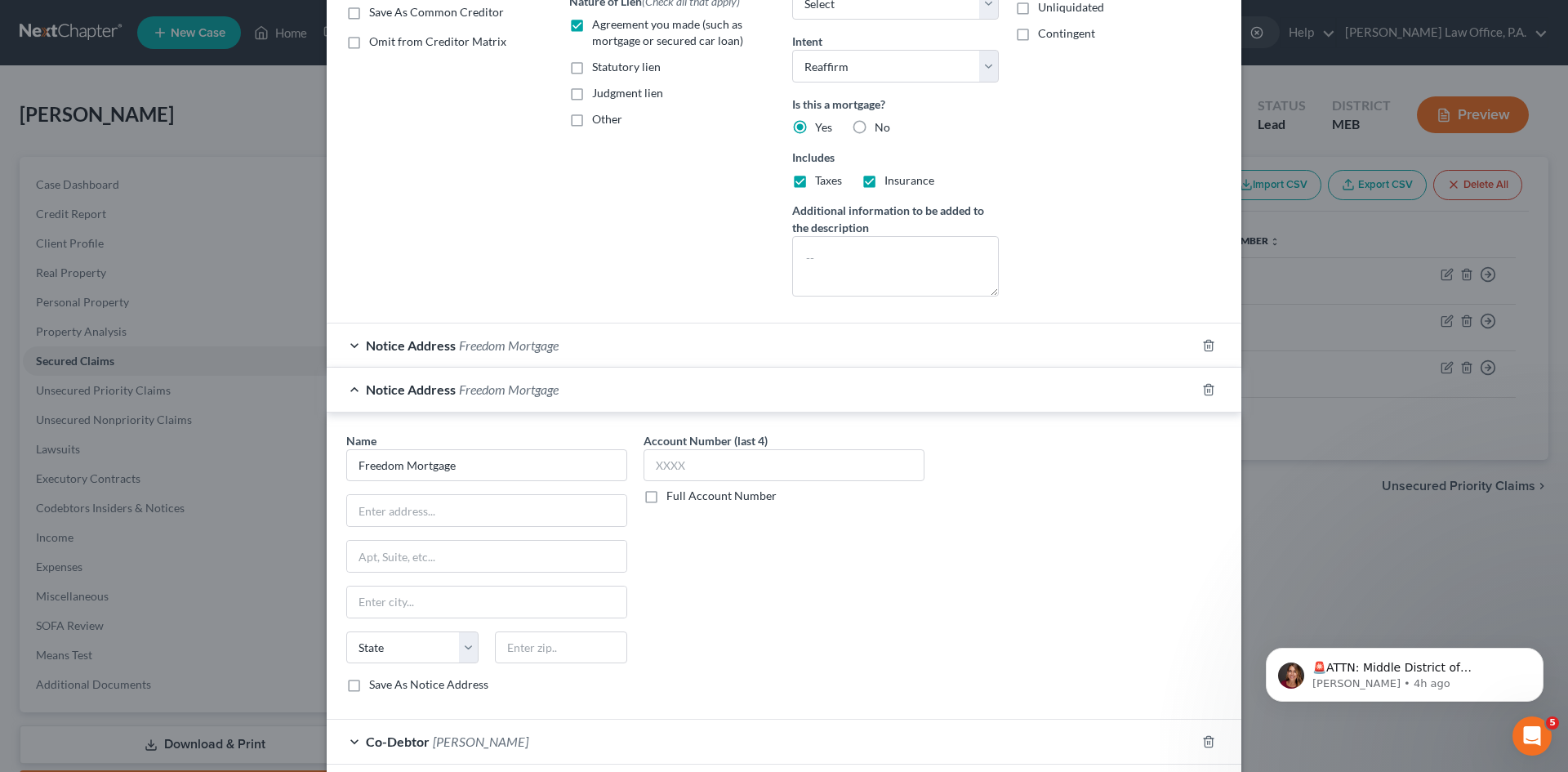
scroll to position [318, 0]
click at [724, 465] on input "text" at bounding box center [784, 463] width 281 height 33
type input "8898"
click at [388, 506] on input "text" at bounding box center [487, 509] width 279 height 31
type input "P.O. Box 619063"
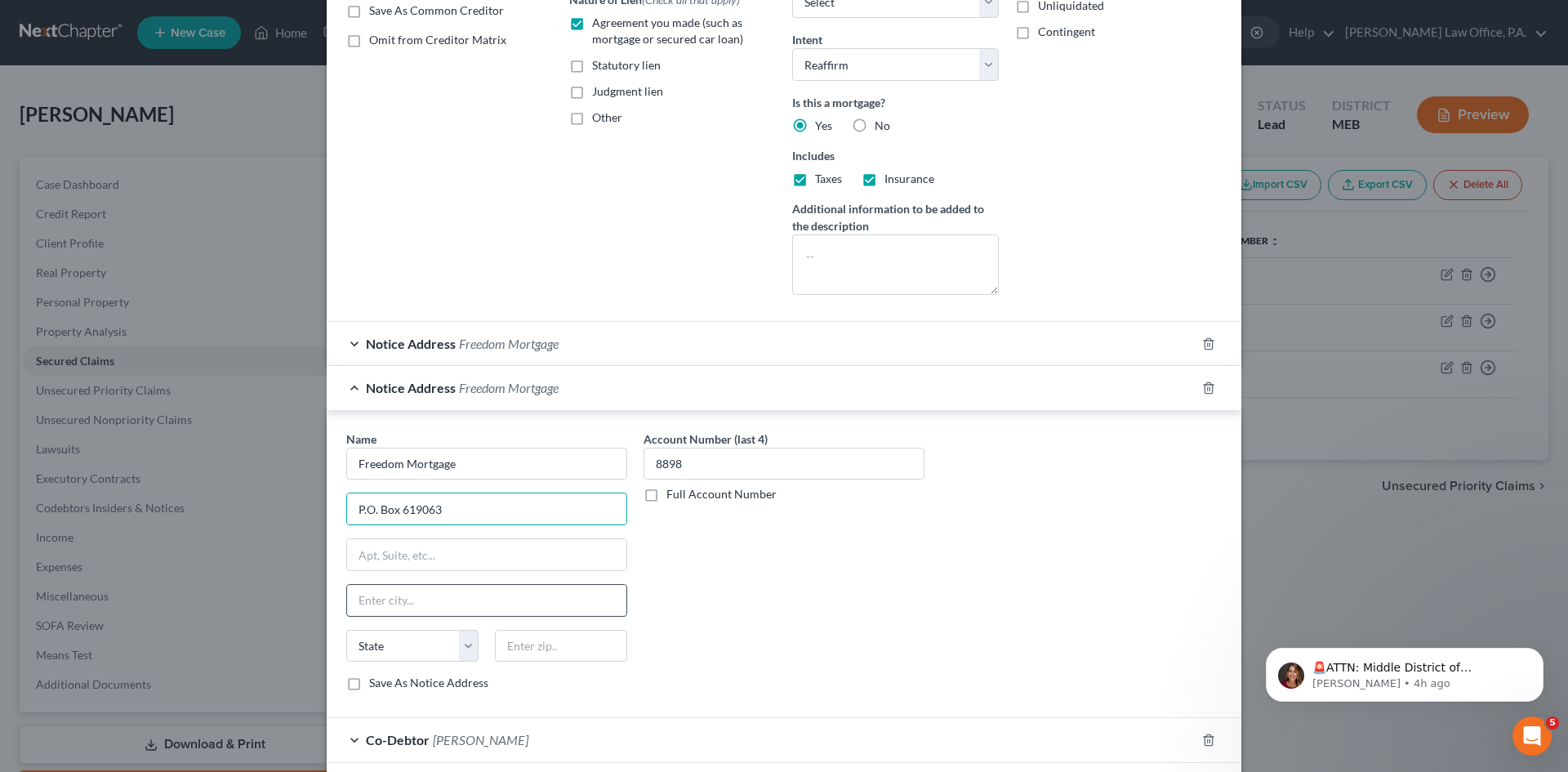
click at [384, 594] on input "text" at bounding box center [487, 600] width 279 height 31
click at [526, 655] on input "text" at bounding box center [561, 646] width 132 height 33
click at [573, 629] on input "75261-9063" at bounding box center [561, 646] width 132 height 33
type input "75261-9063"
click at [465, 617] on div "Name * Freedom Mortgage P.O. Box 619063 State AL AK AR AZ CA CO CT DE DC FL GA …" at bounding box center [487, 561] width 281 height 261
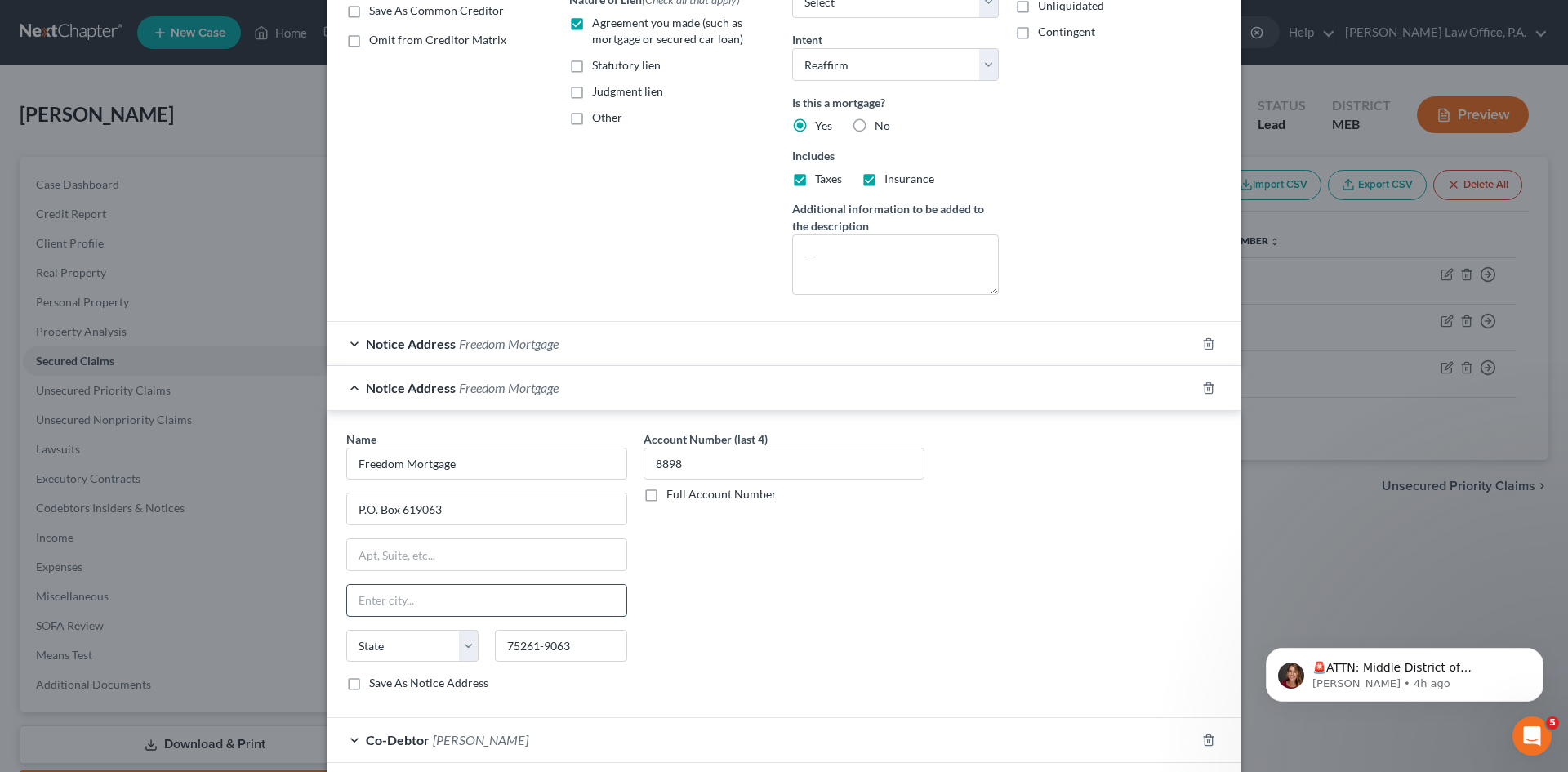
click at [460, 608] on input "text" at bounding box center [487, 600] width 279 height 31
type input "Dallas"
click at [471, 646] on select "State AL AK AR AZ CA CO CT DE DC FL GA GU HI ID IL IN IA KS KY LA ME MD MA MI M…" at bounding box center [412, 646] width 132 height 33
select select "45"
click at [346, 629] on select "State AL AK AR AZ CA CO CT DE DC FL GA GU HI ID IL IN IA KS KY LA ME MD MA MI M…" at bounding box center [412, 646] width 132 height 33
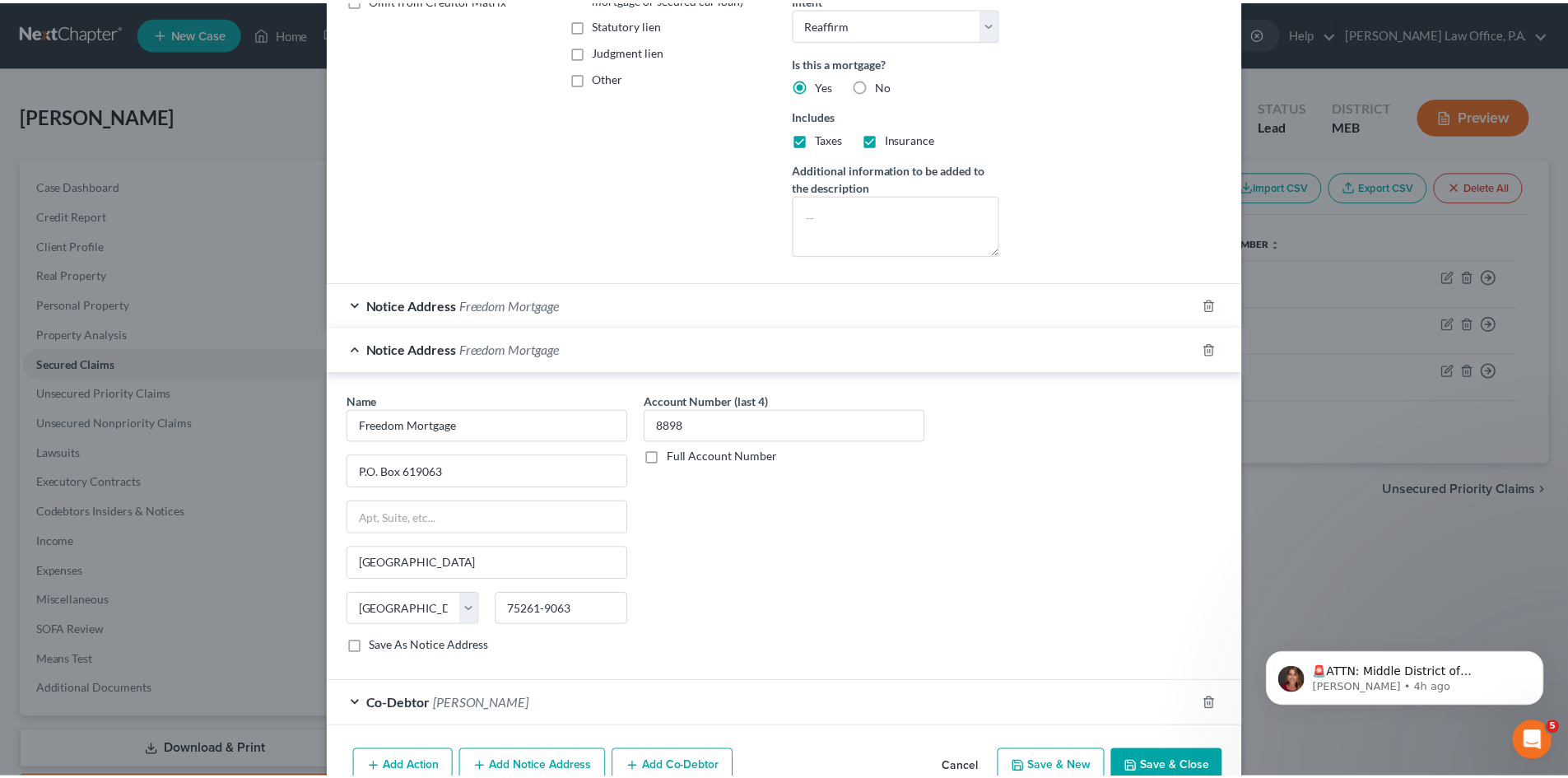
scroll to position [449, 0]
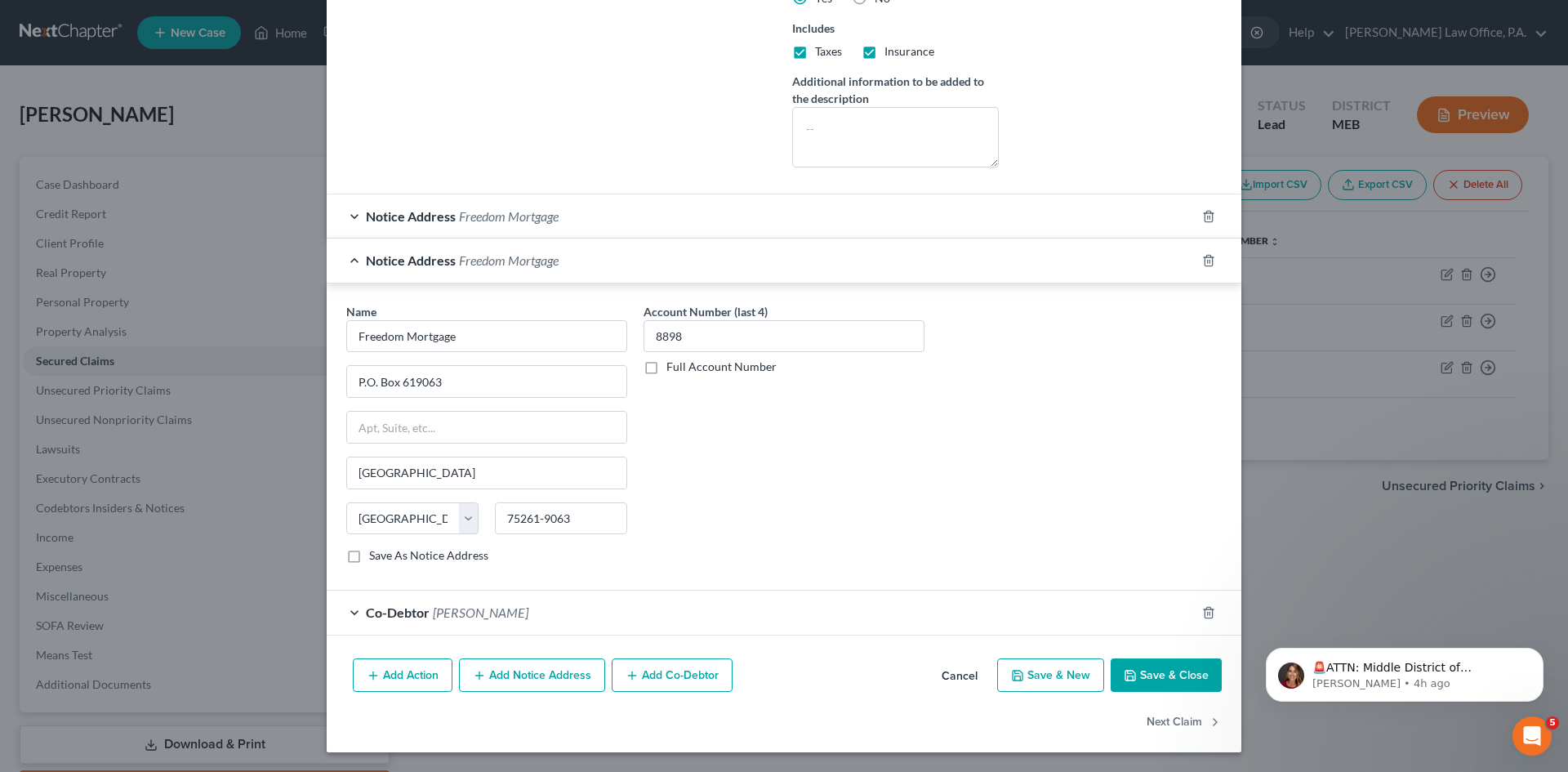
click at [1165, 678] on button "Save & Close" at bounding box center [1166, 676] width 111 height 34
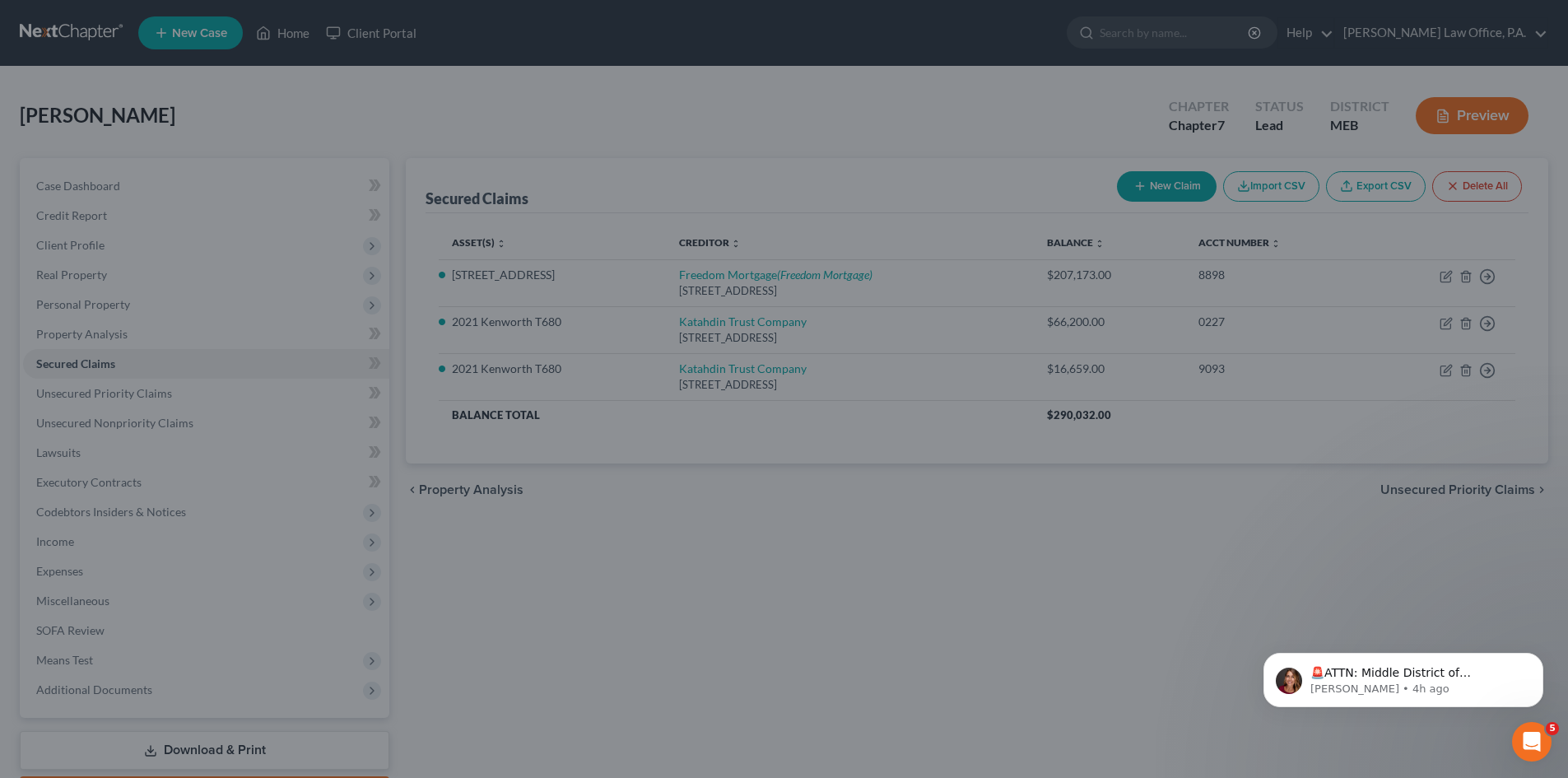
scroll to position [0, 0]
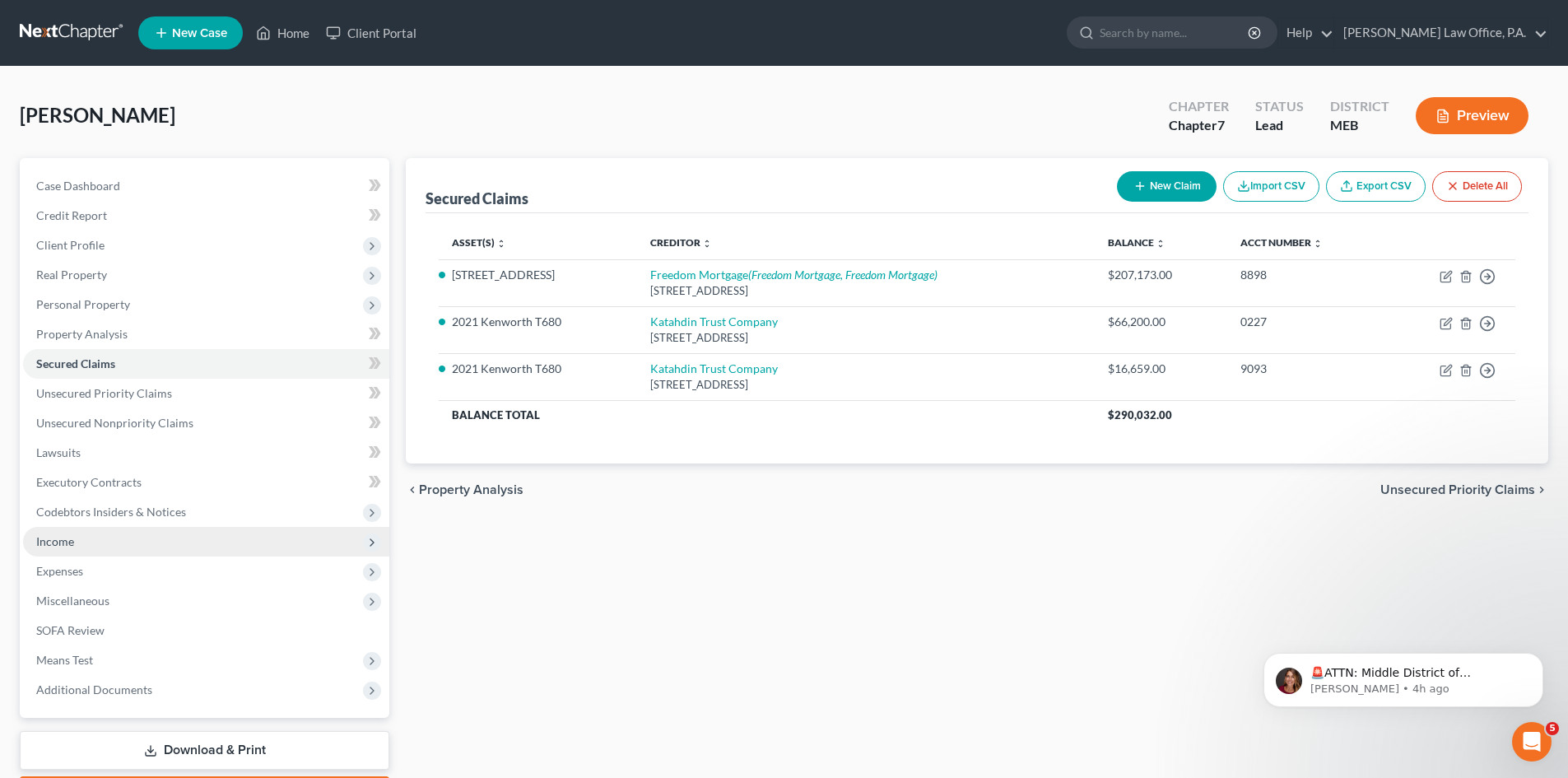
click at [95, 544] on span "Income" at bounding box center [205, 541] width 366 height 29
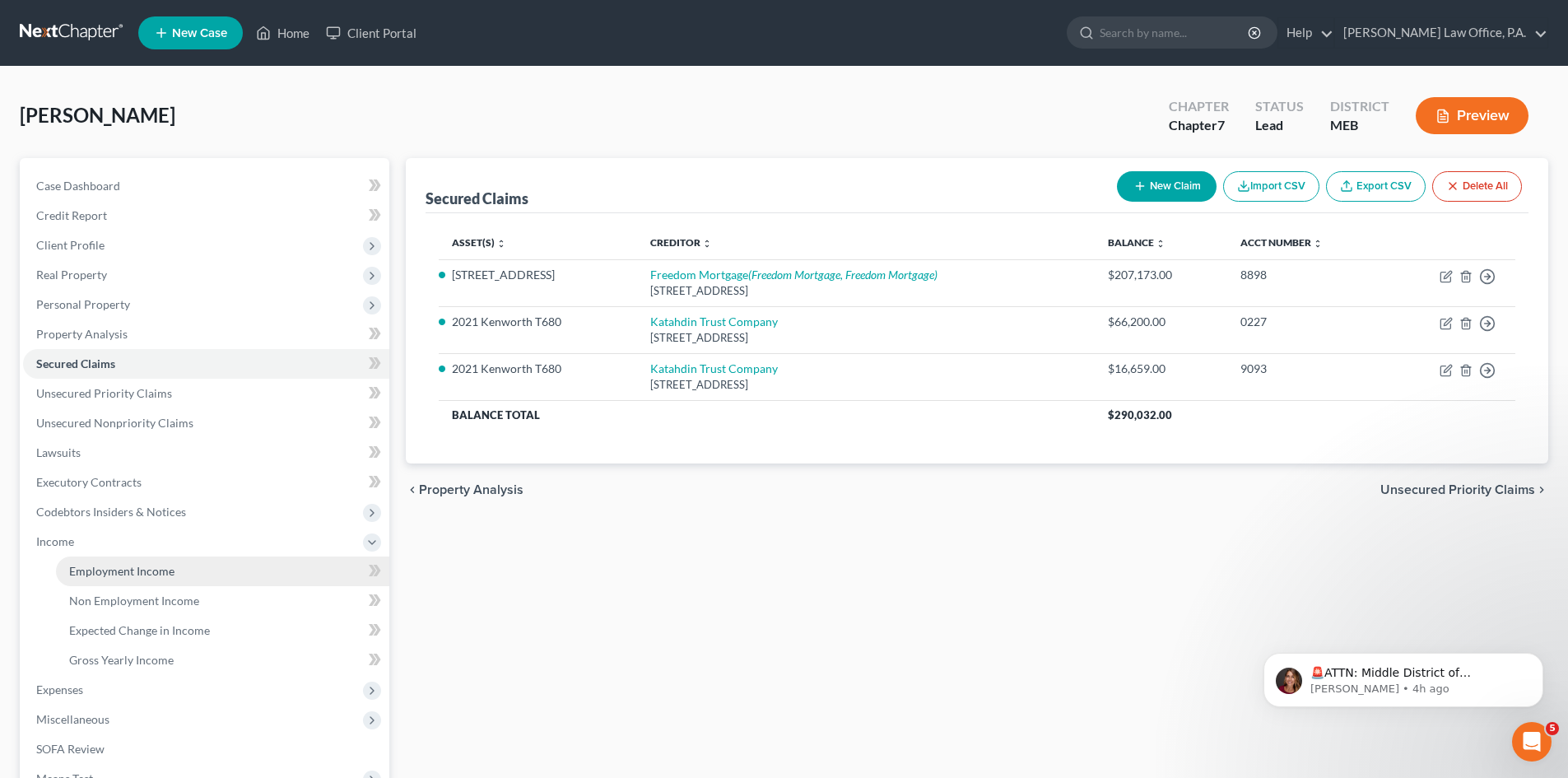
click at [96, 568] on span "Employment Income" at bounding box center [122, 571] width 106 height 14
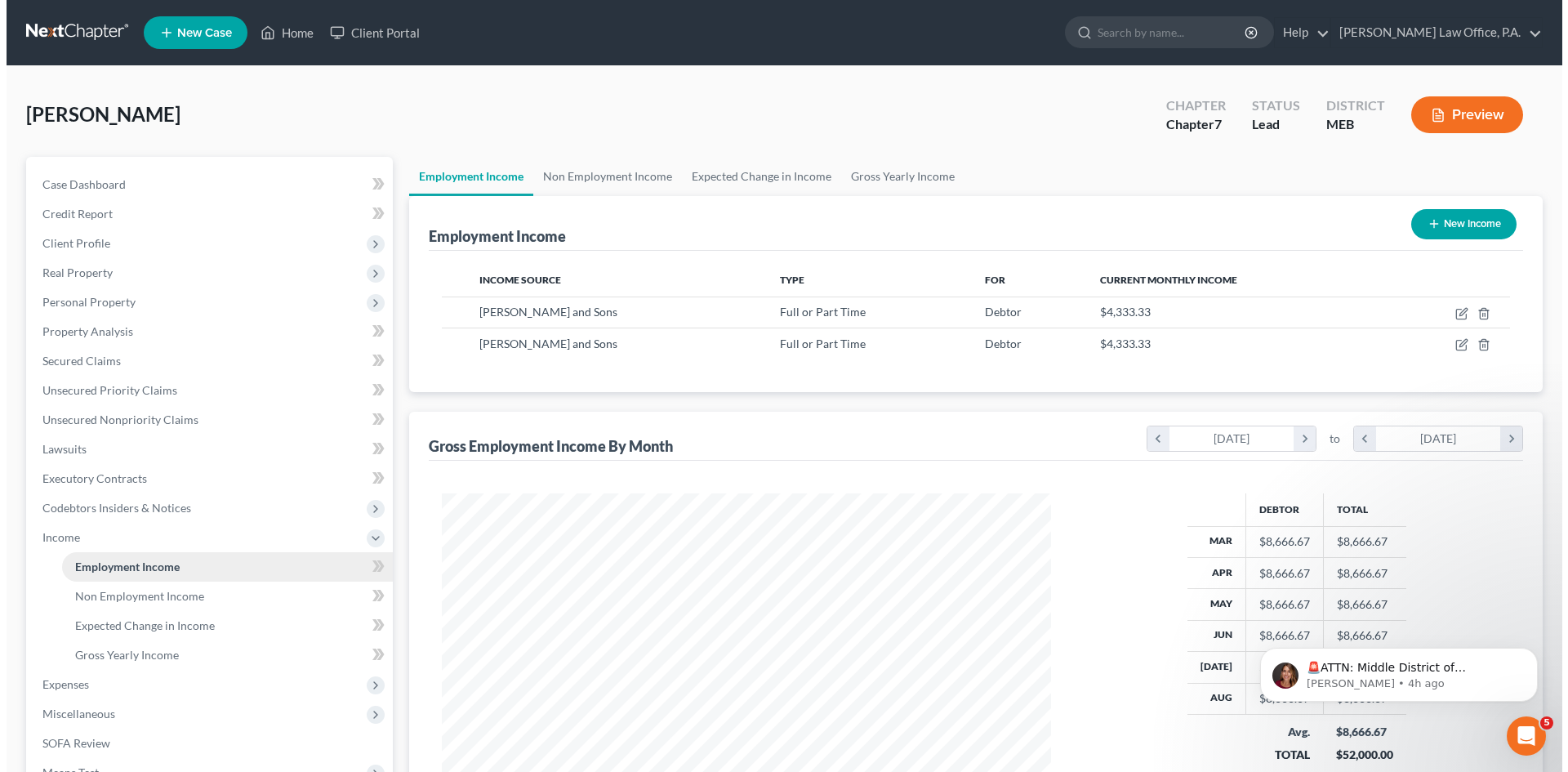
scroll to position [305, 642]
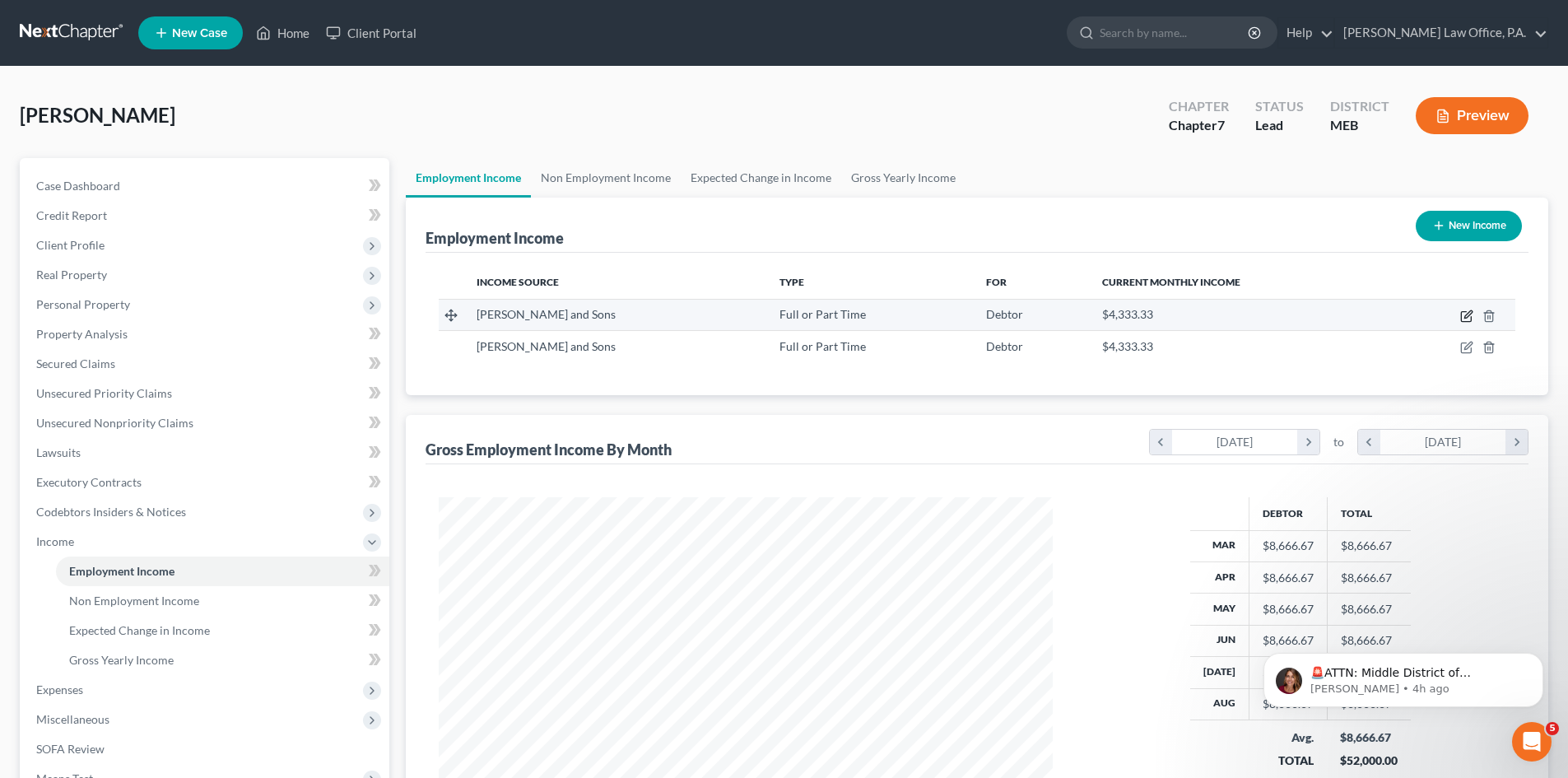
click at [1464, 312] on icon "button" at bounding box center [1466, 317] width 10 height 10
select select "0"
select select "20"
select select "3"
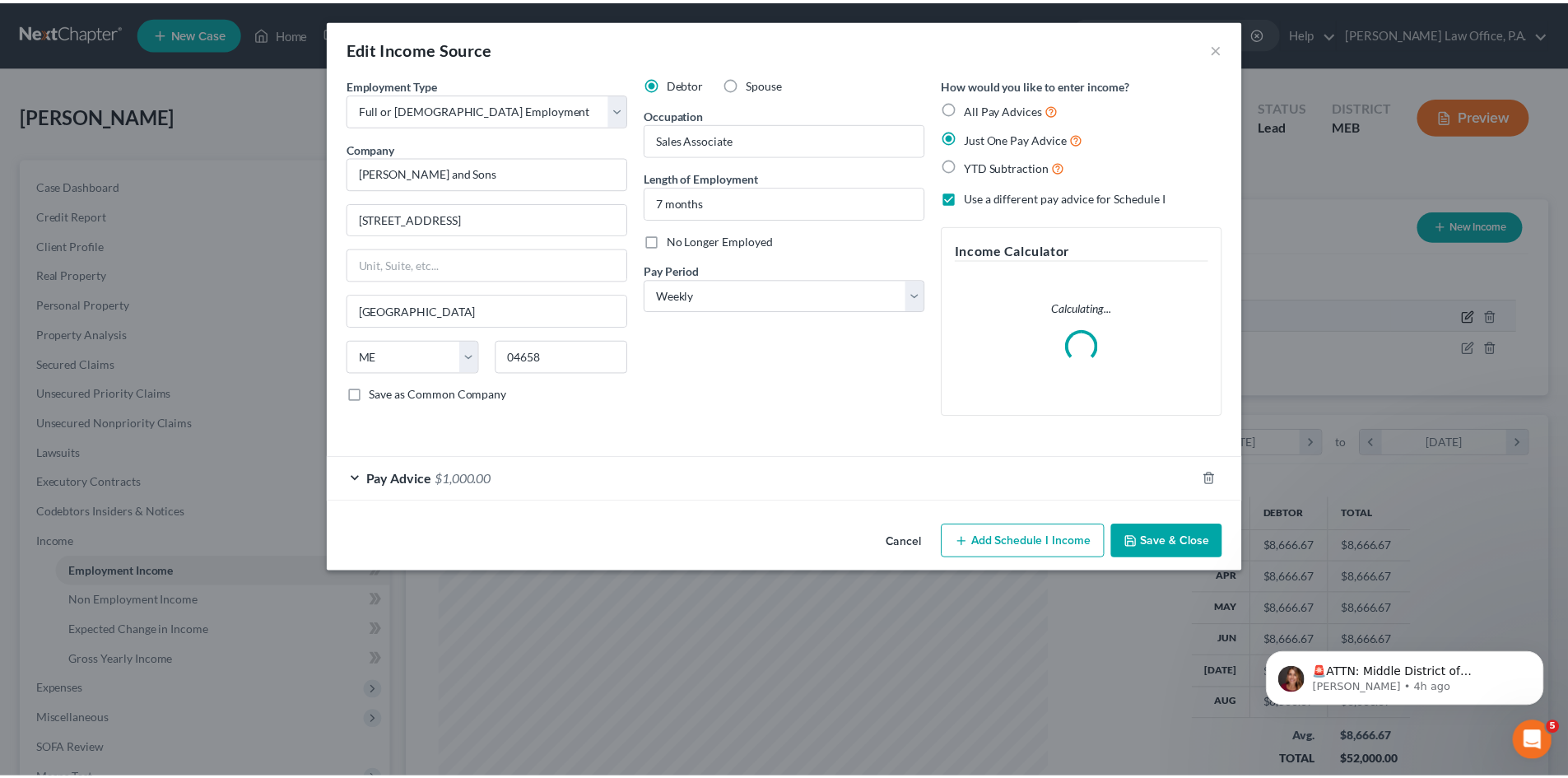
scroll to position [309, 652]
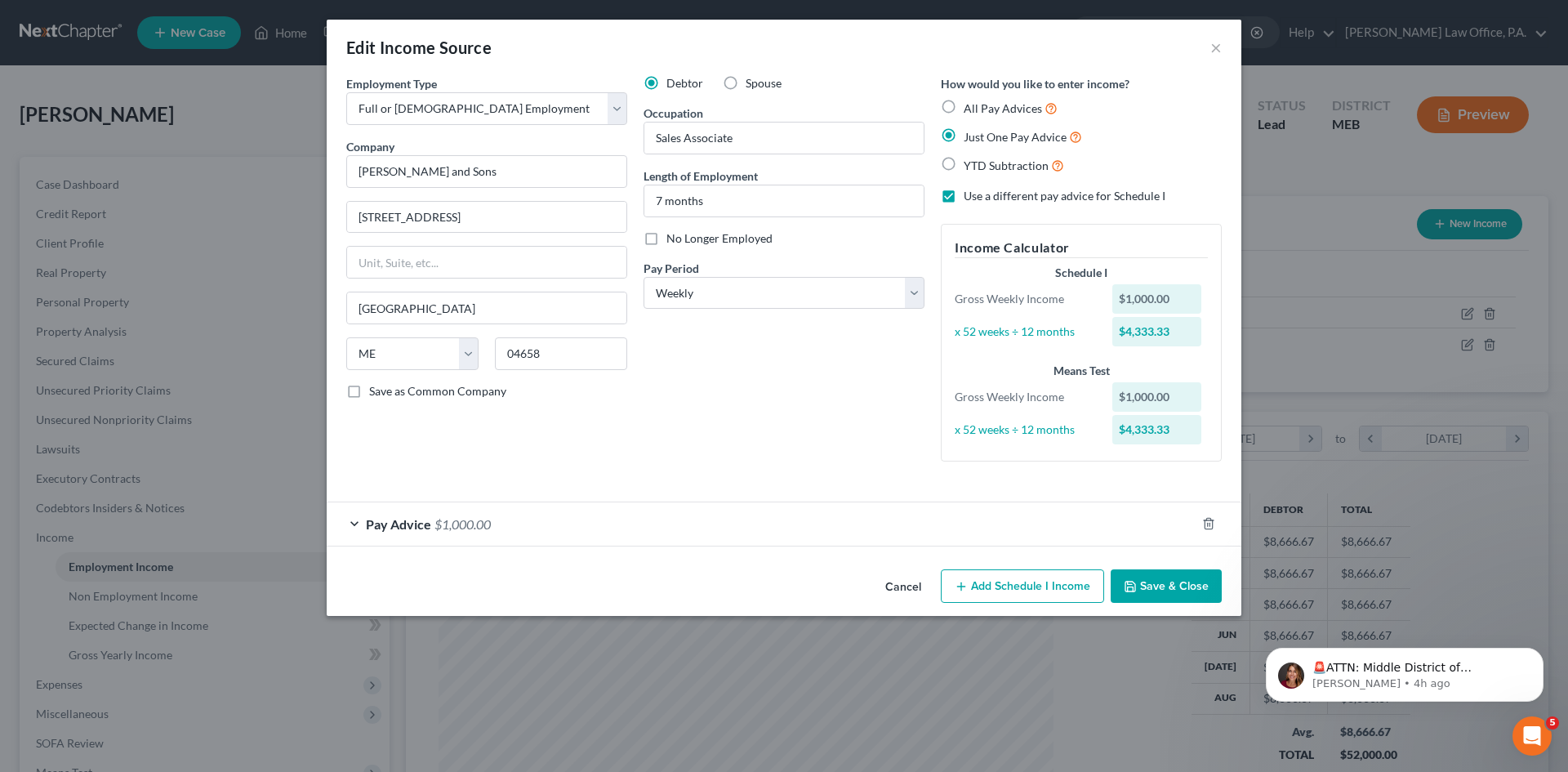
click at [1145, 587] on button "Save & Close" at bounding box center [1166, 586] width 111 height 34
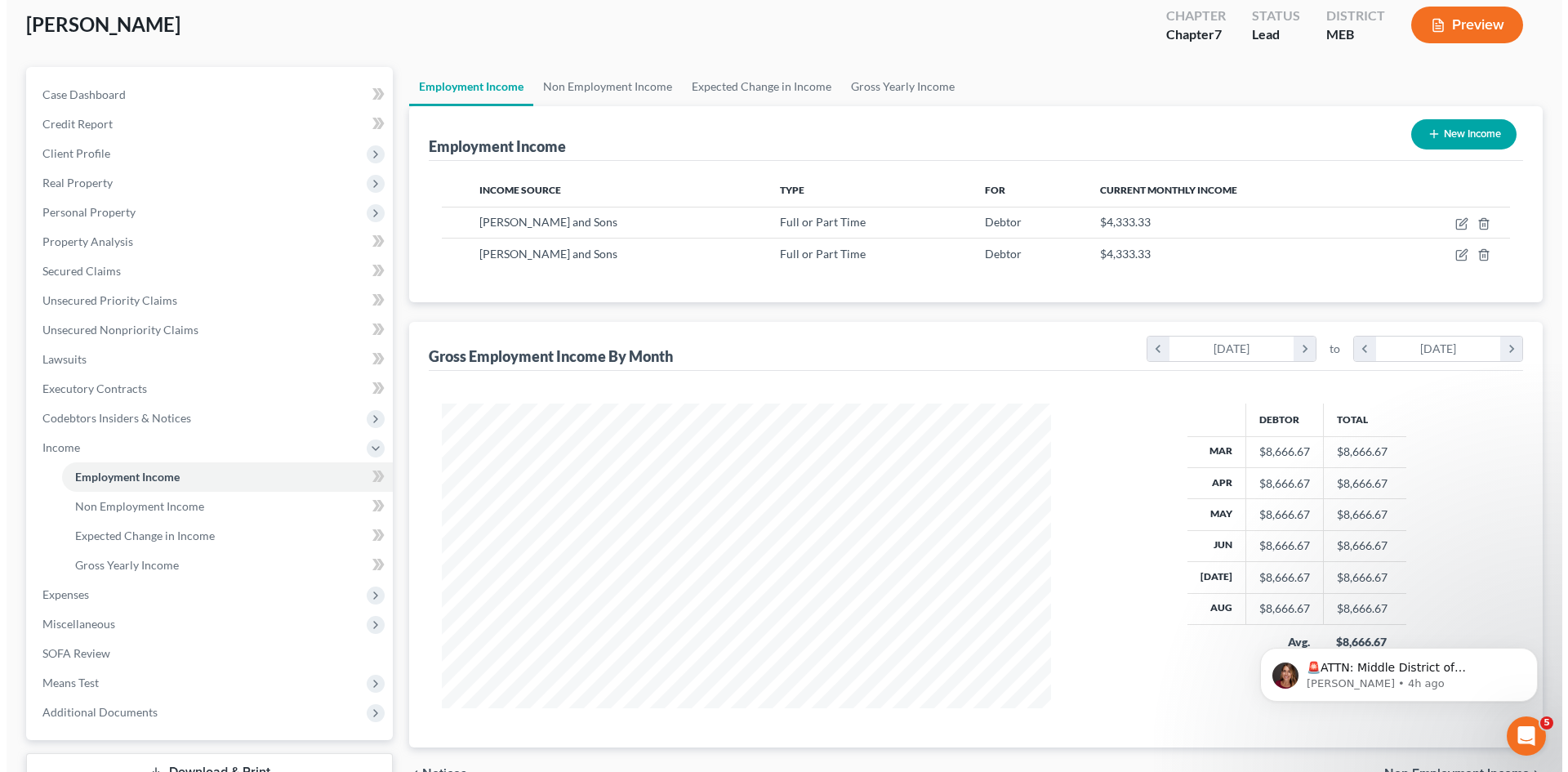
scroll to position [73, 0]
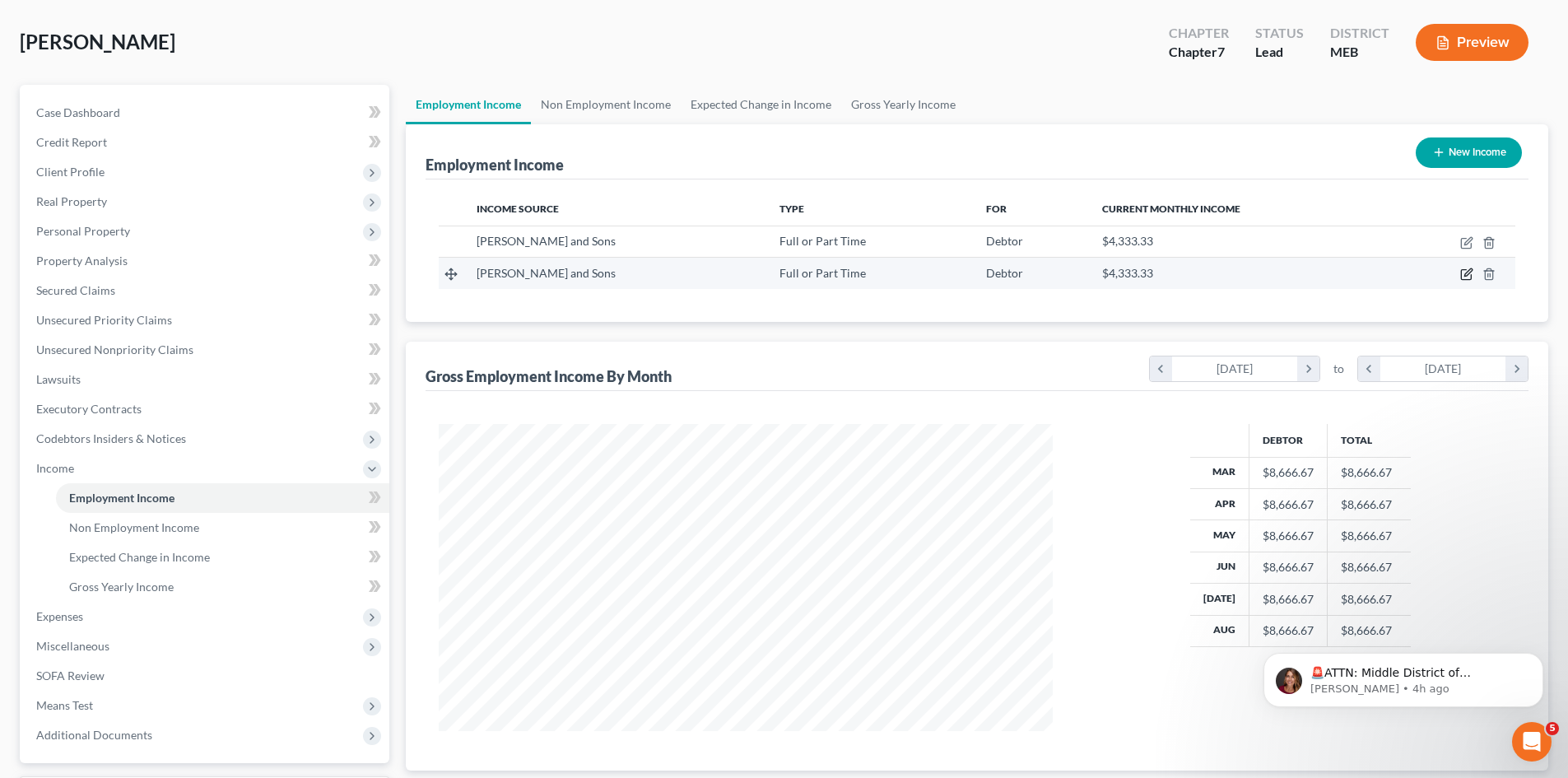
click at [1465, 274] on icon "button" at bounding box center [1468, 273] width 8 height 8
select select "0"
select select "20"
select select "3"
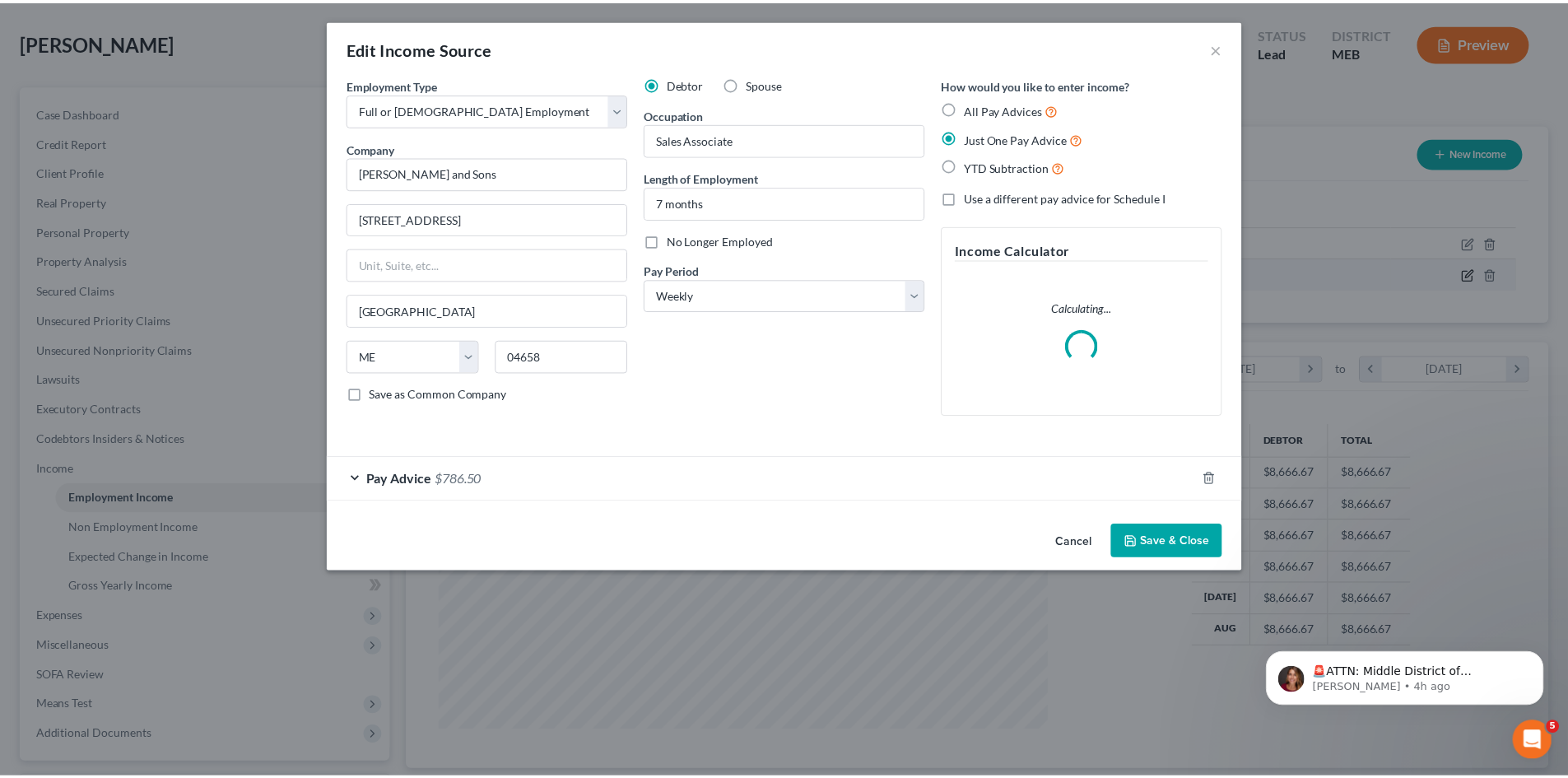
scroll to position [309, 652]
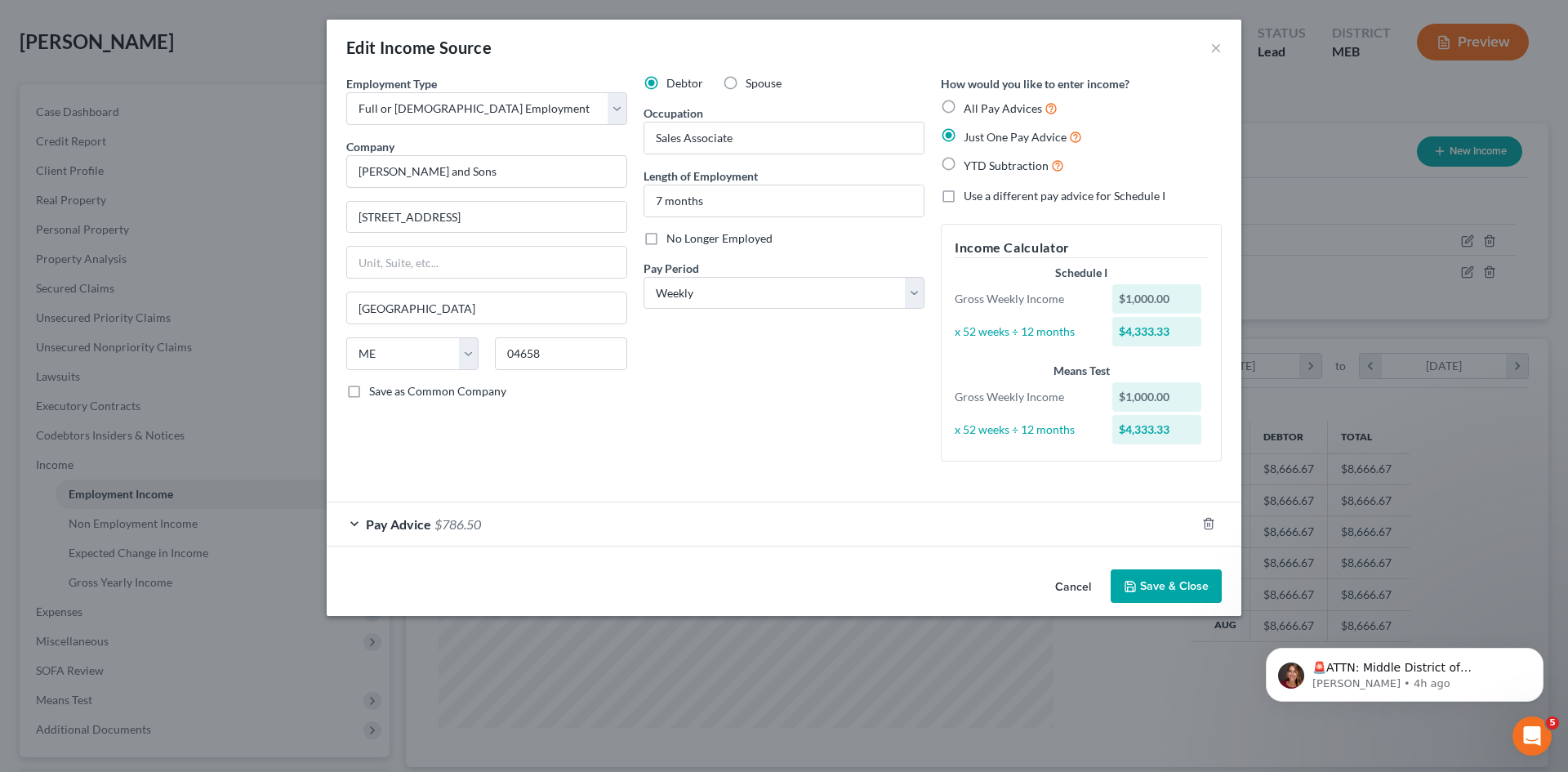
click at [895, 454] on div "Debtor Spouse Occupation Sales Associate Length of Employment 7 months No Longe…" at bounding box center [783, 275] width 297 height 399
click at [1181, 591] on button "Save & Close" at bounding box center [1166, 586] width 111 height 34
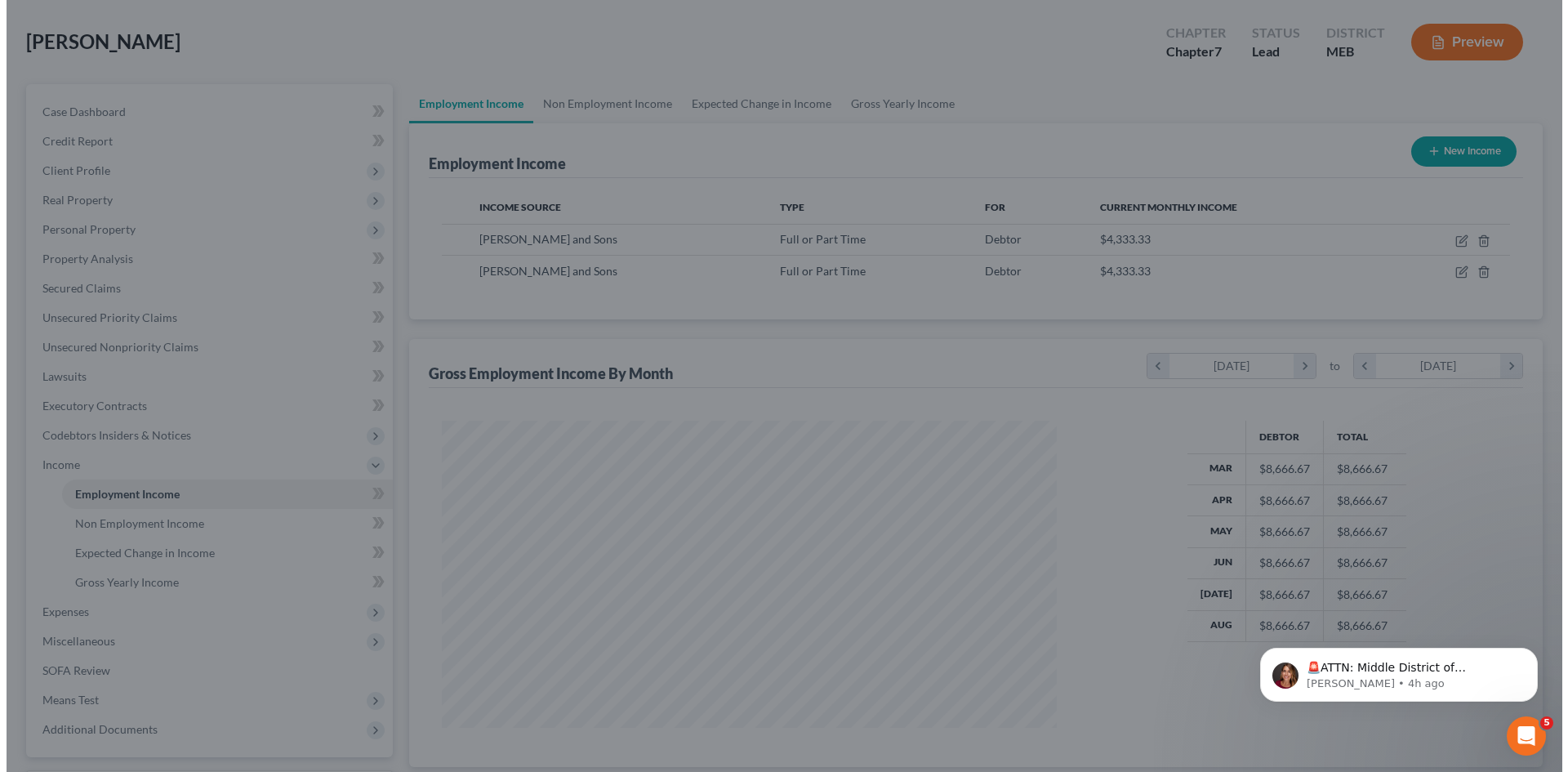
scroll to position [816653, 816036]
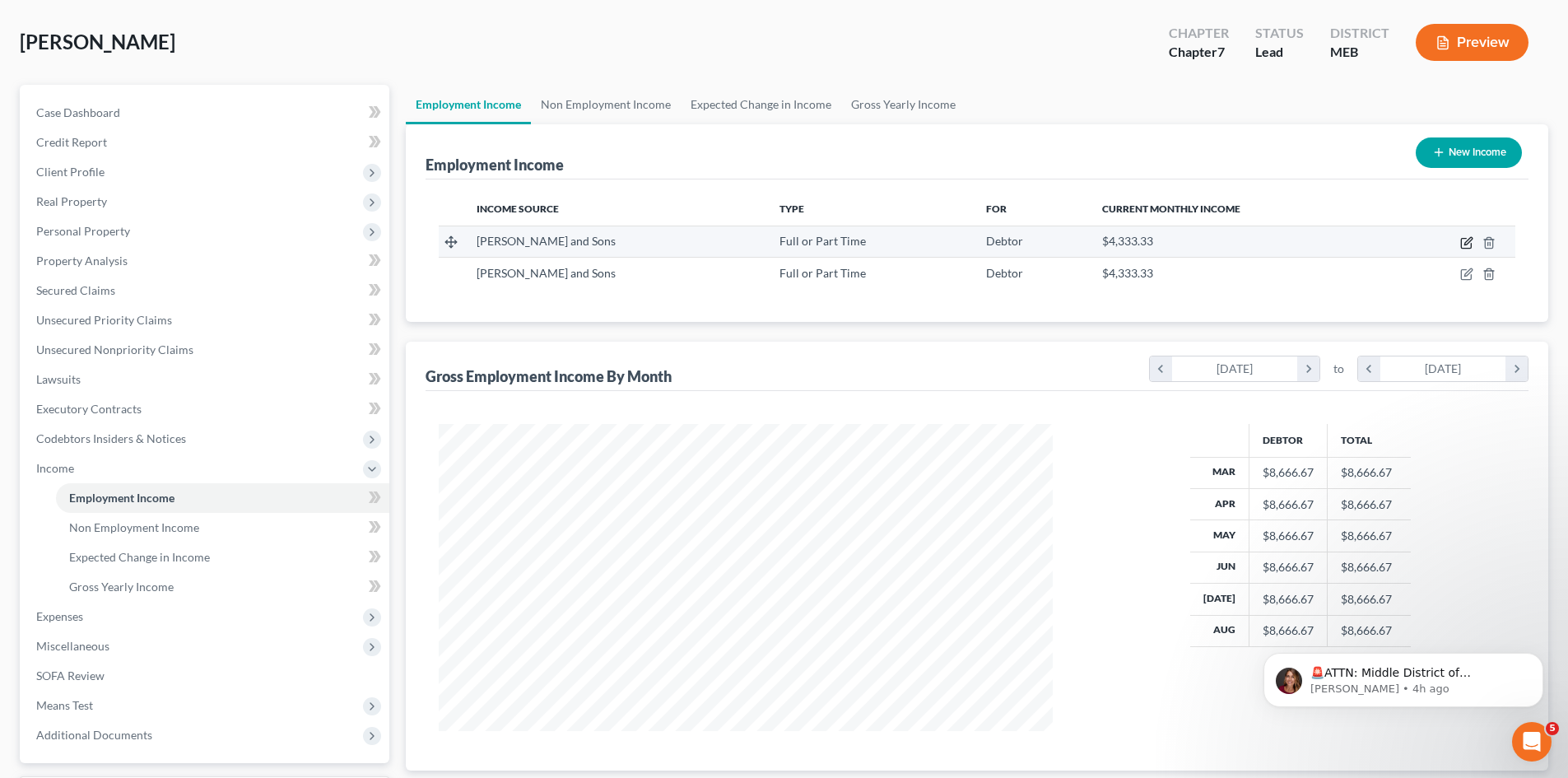
click at [1467, 242] on icon "button" at bounding box center [1468, 241] width 8 height 8
select select "0"
select select "20"
select select "3"
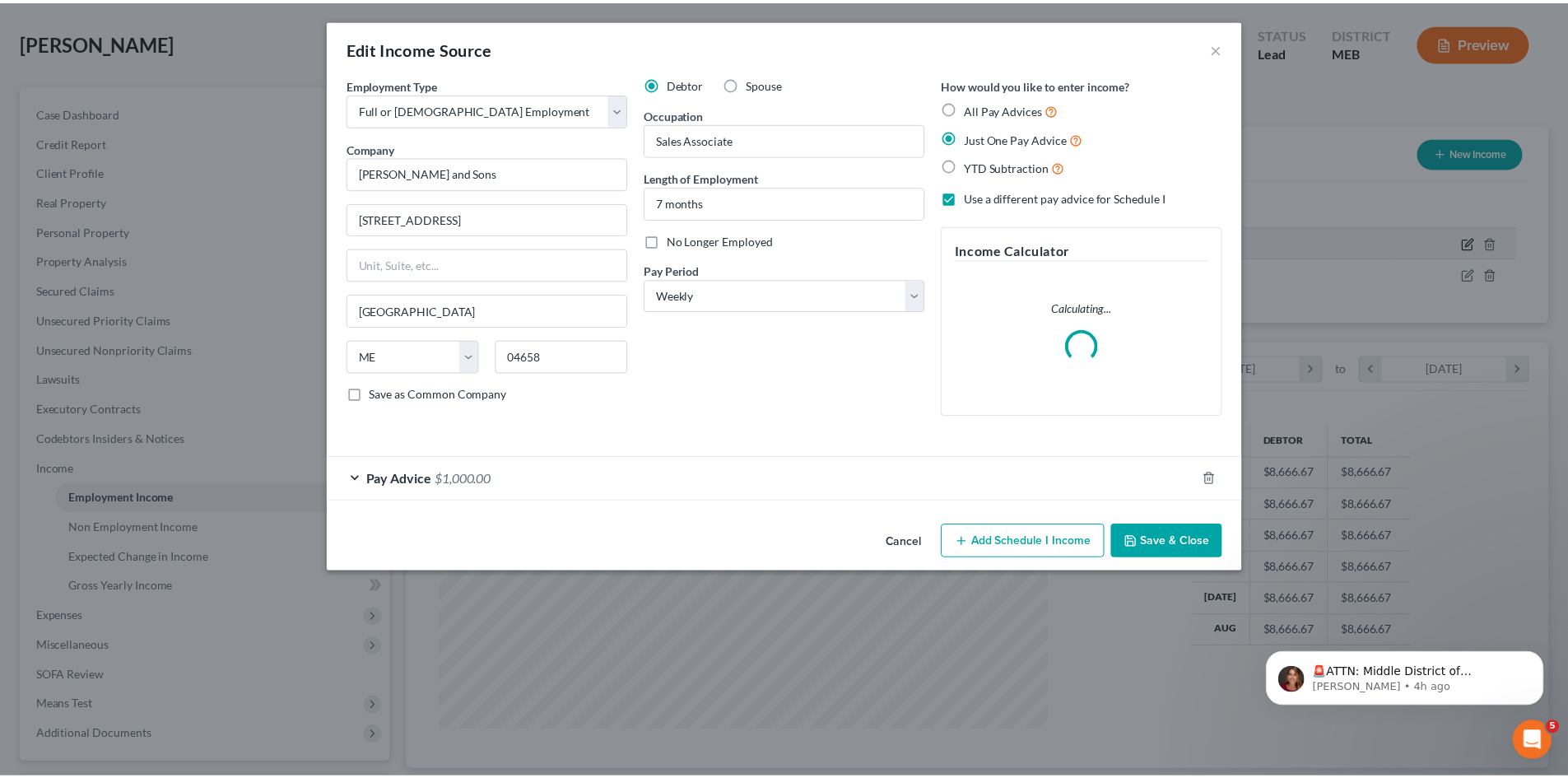
scroll to position [309, 652]
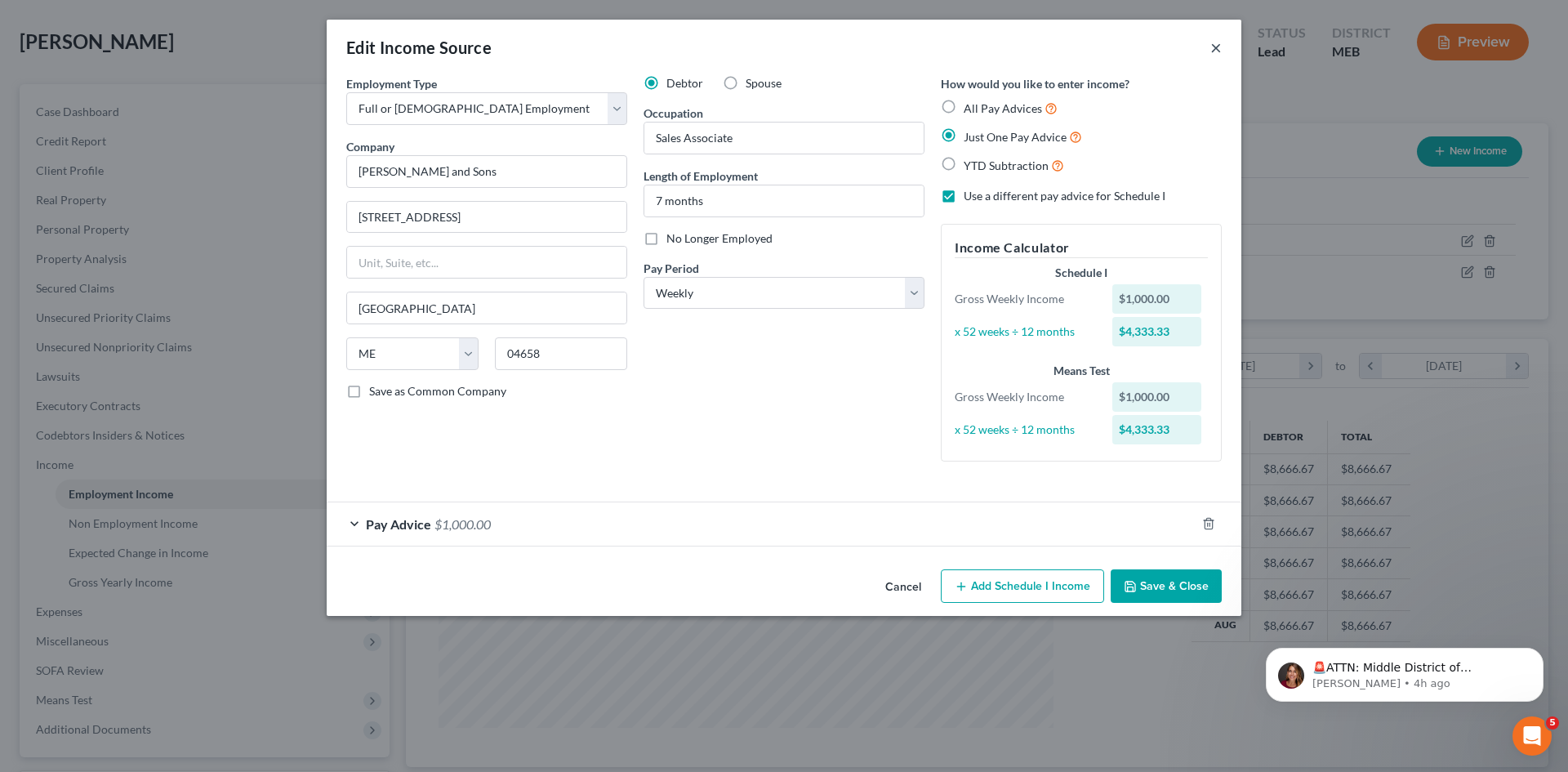
click at [1220, 45] on button "×" at bounding box center [1216, 47] width 11 height 20
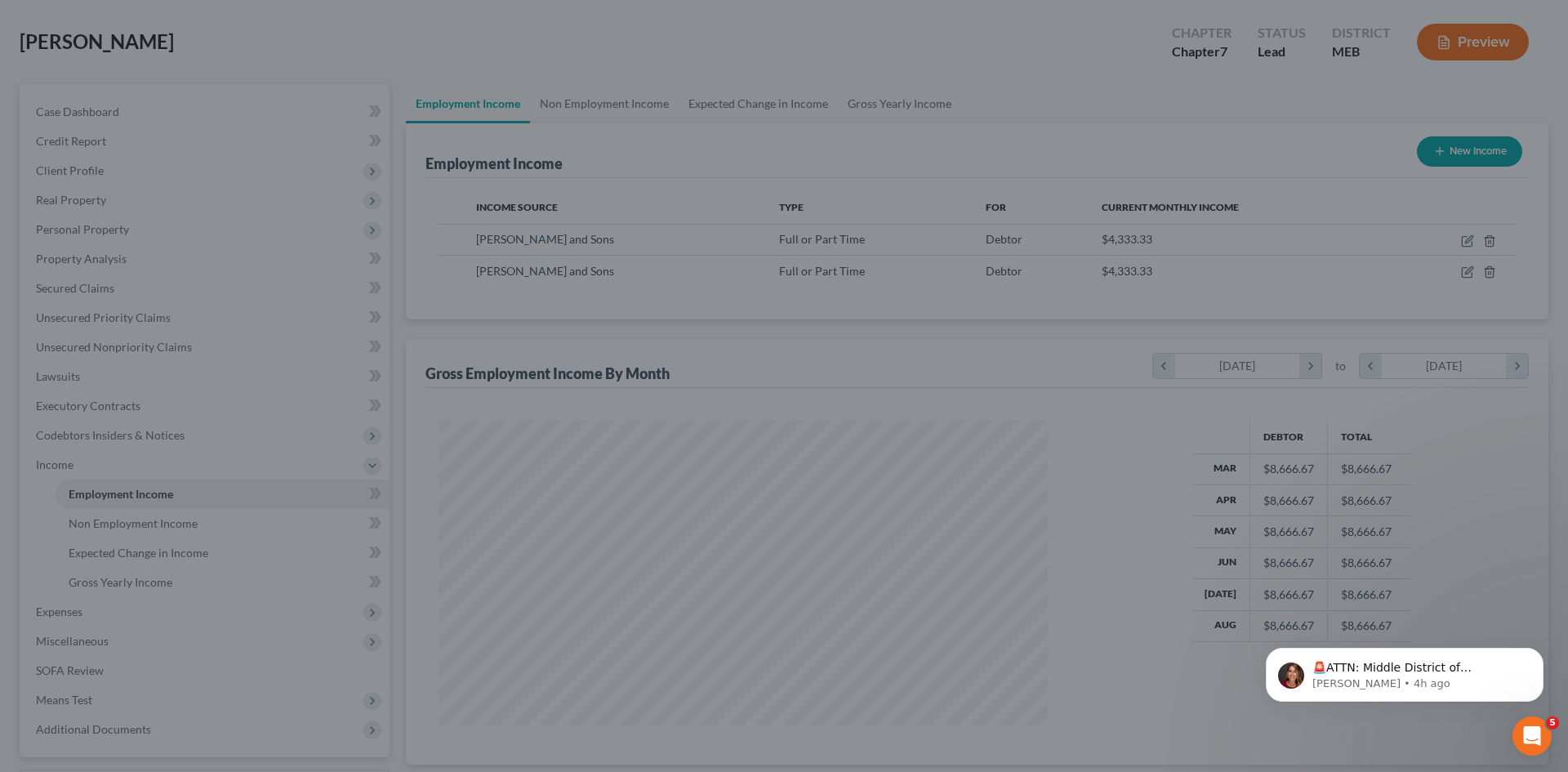
scroll to position [816653, 816036]
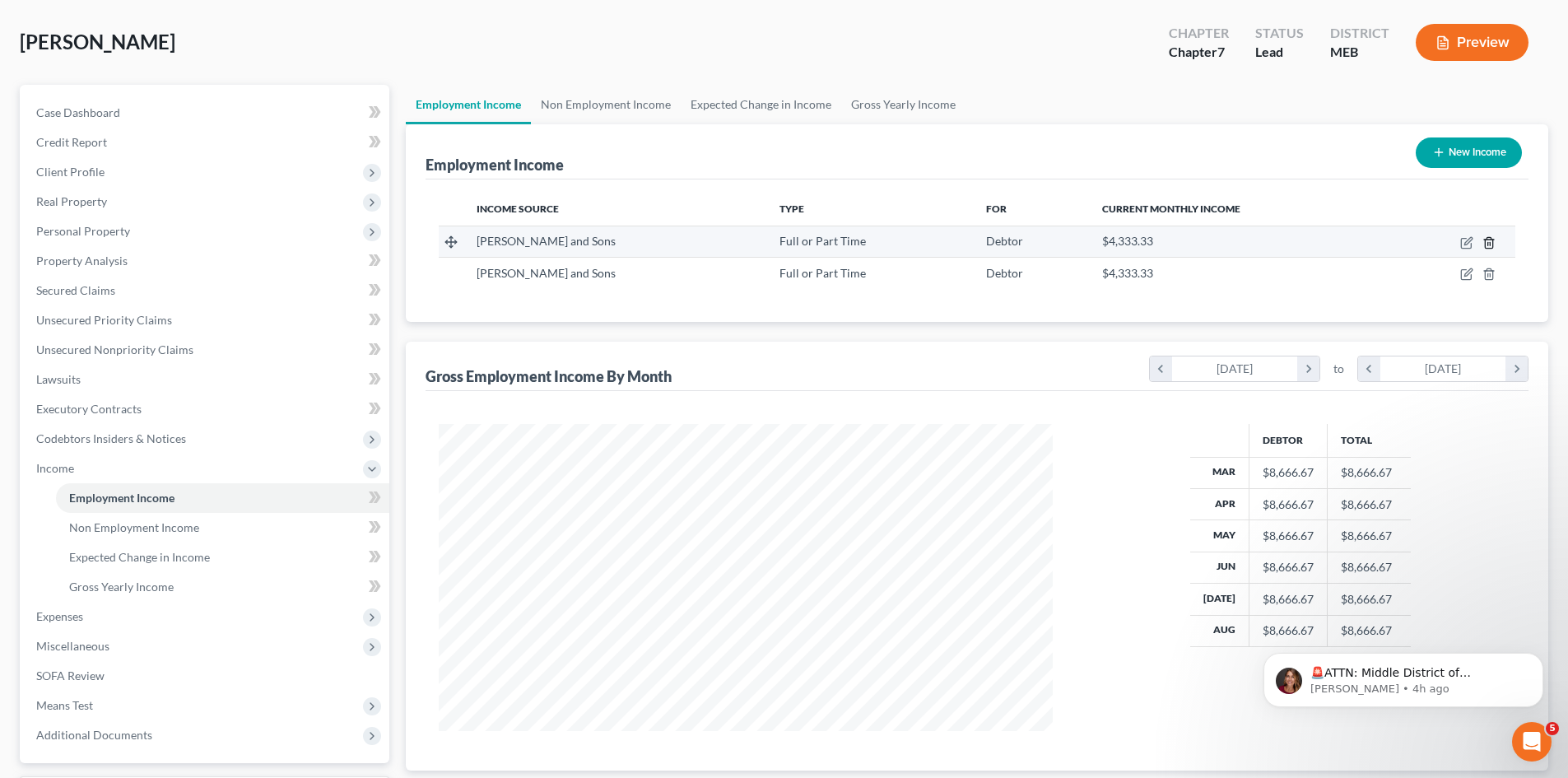
click at [1489, 240] on polyline "button" at bounding box center [1489, 240] width 10 height 0
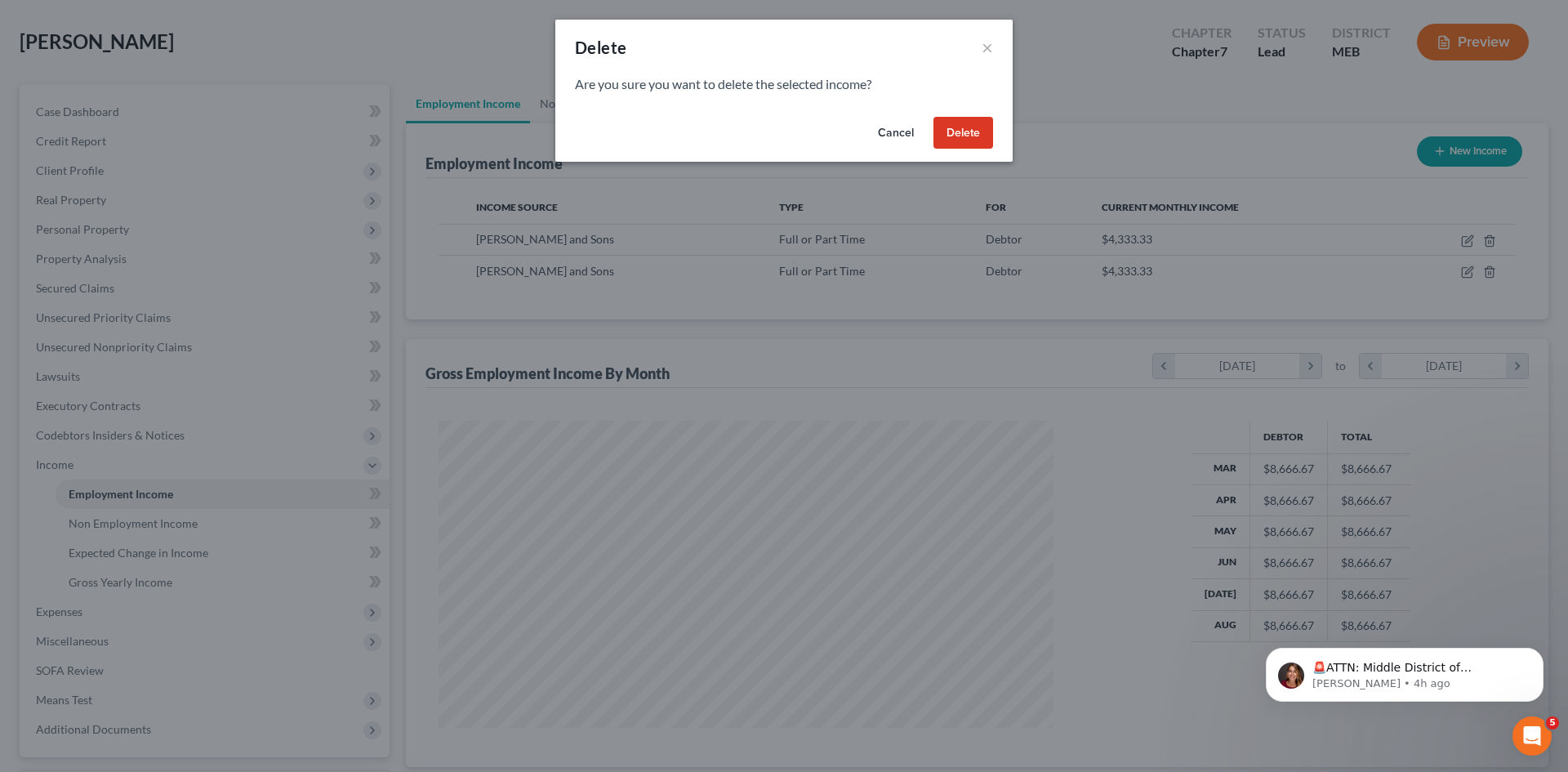
click at [963, 129] on button "Delete" at bounding box center [962, 133] width 59 height 33
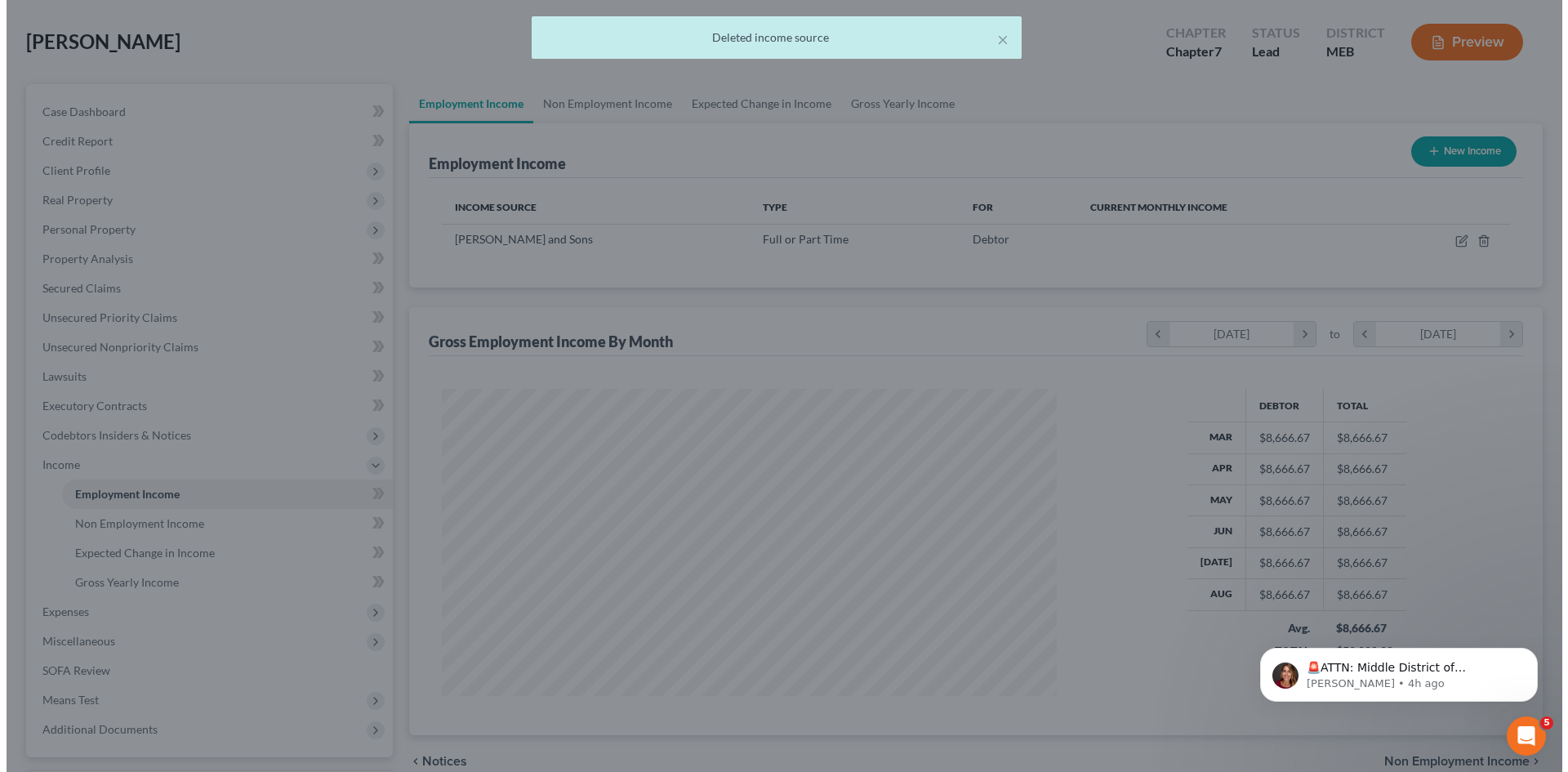
scroll to position [816653, 816036]
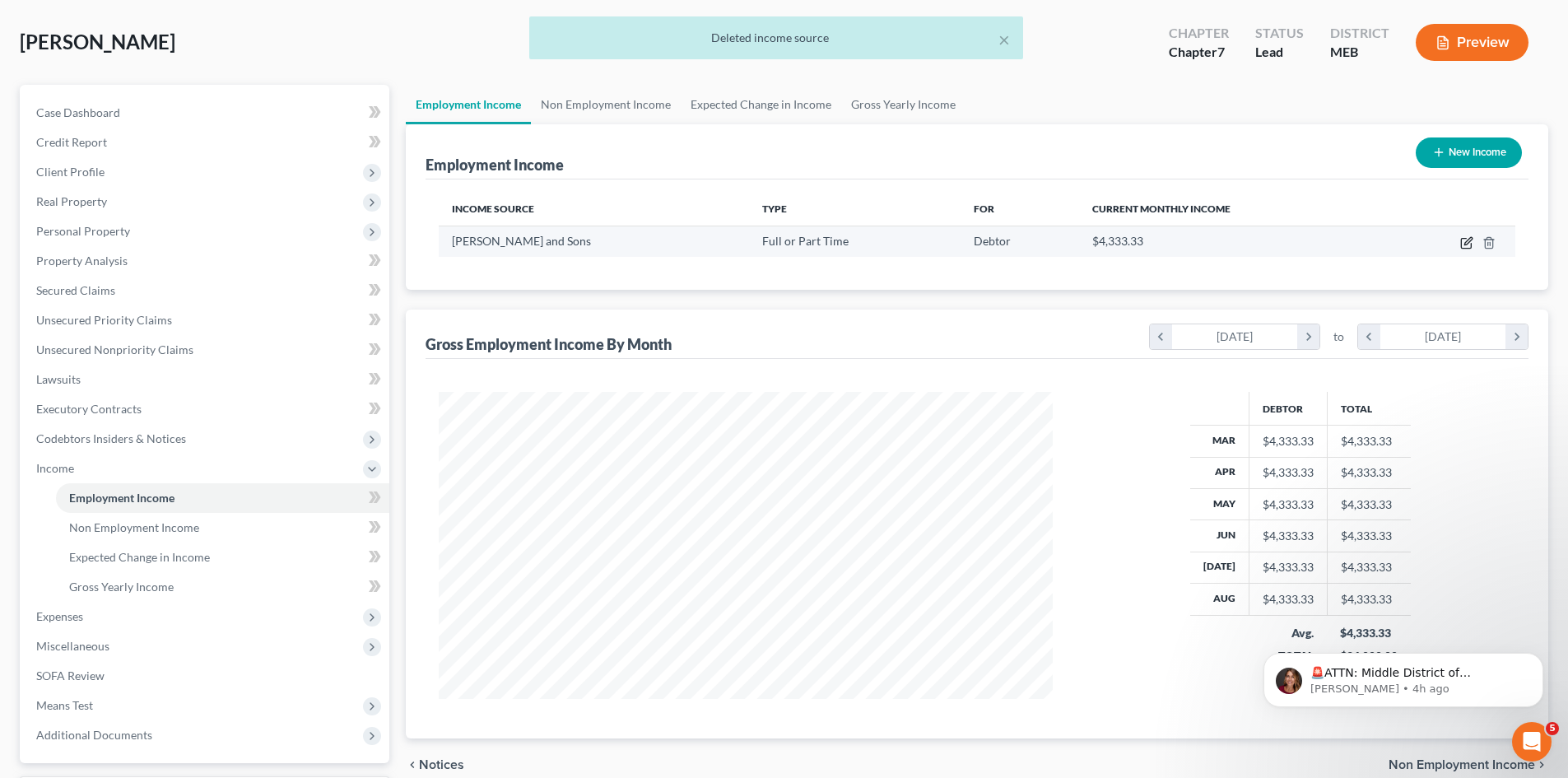
click at [1462, 243] on icon "button" at bounding box center [1467, 243] width 13 height 13
select select "0"
select select "20"
select select "3"
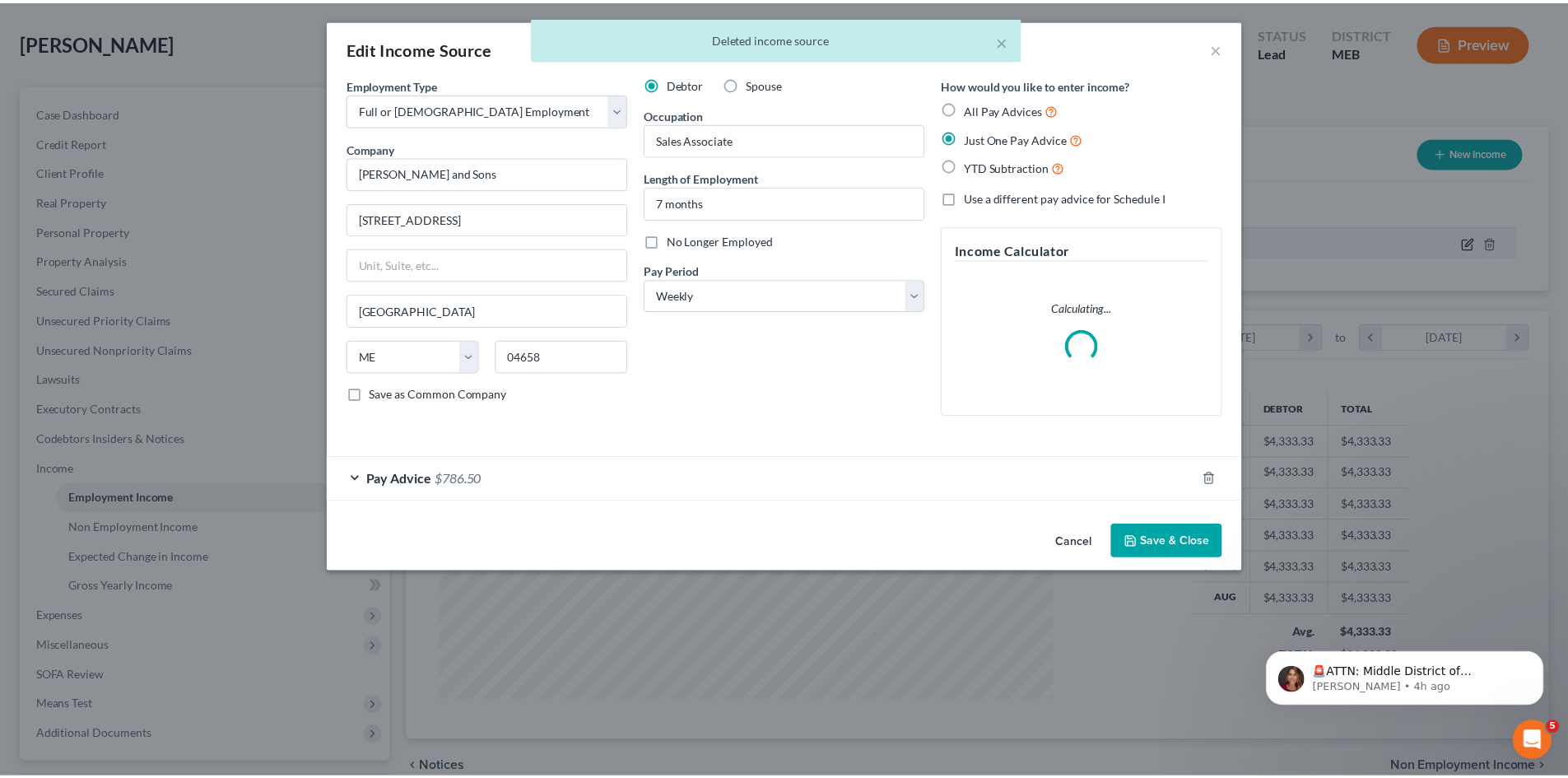
scroll to position [309, 652]
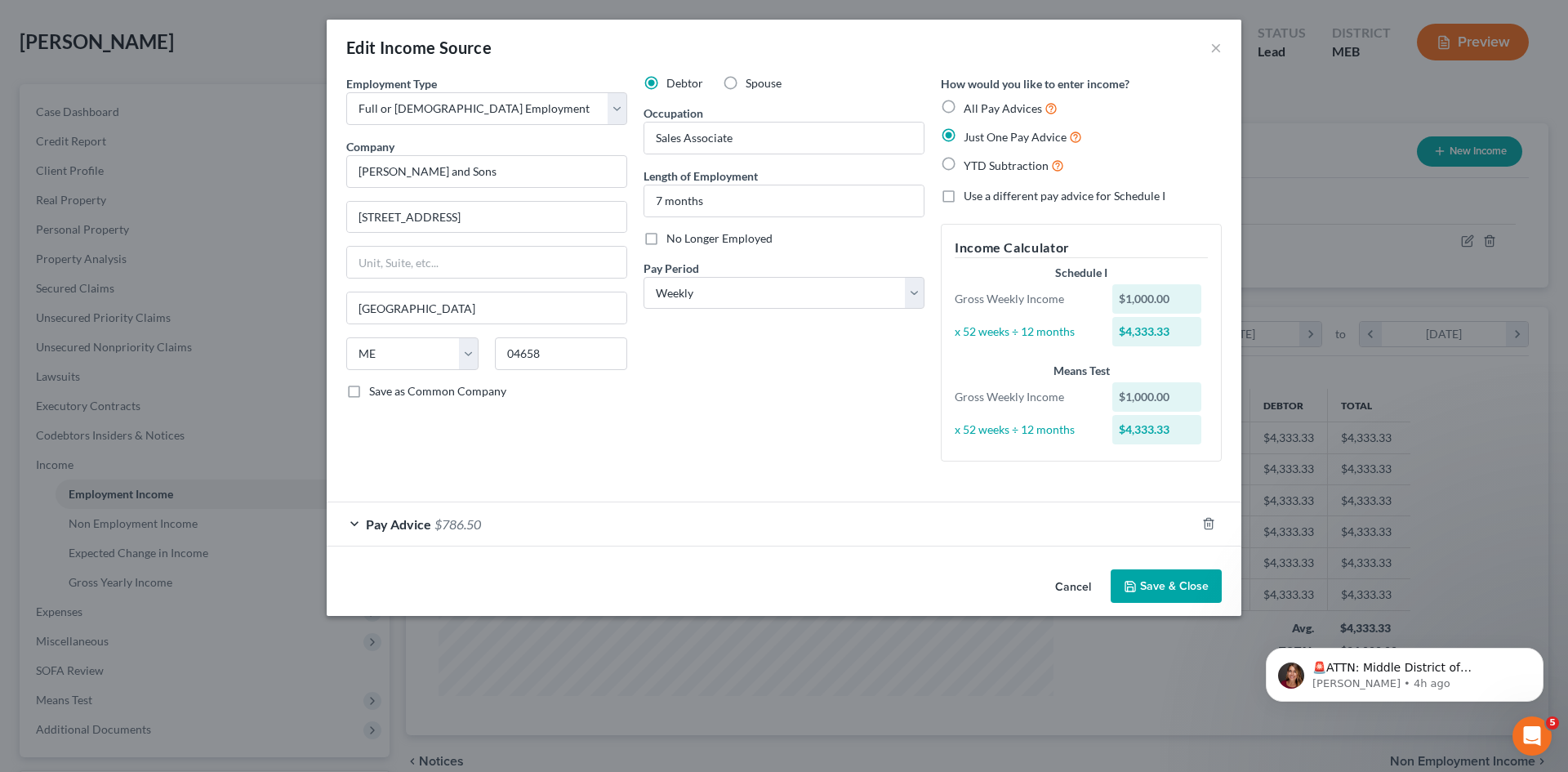
click at [1183, 582] on button "Save & Close" at bounding box center [1166, 586] width 111 height 34
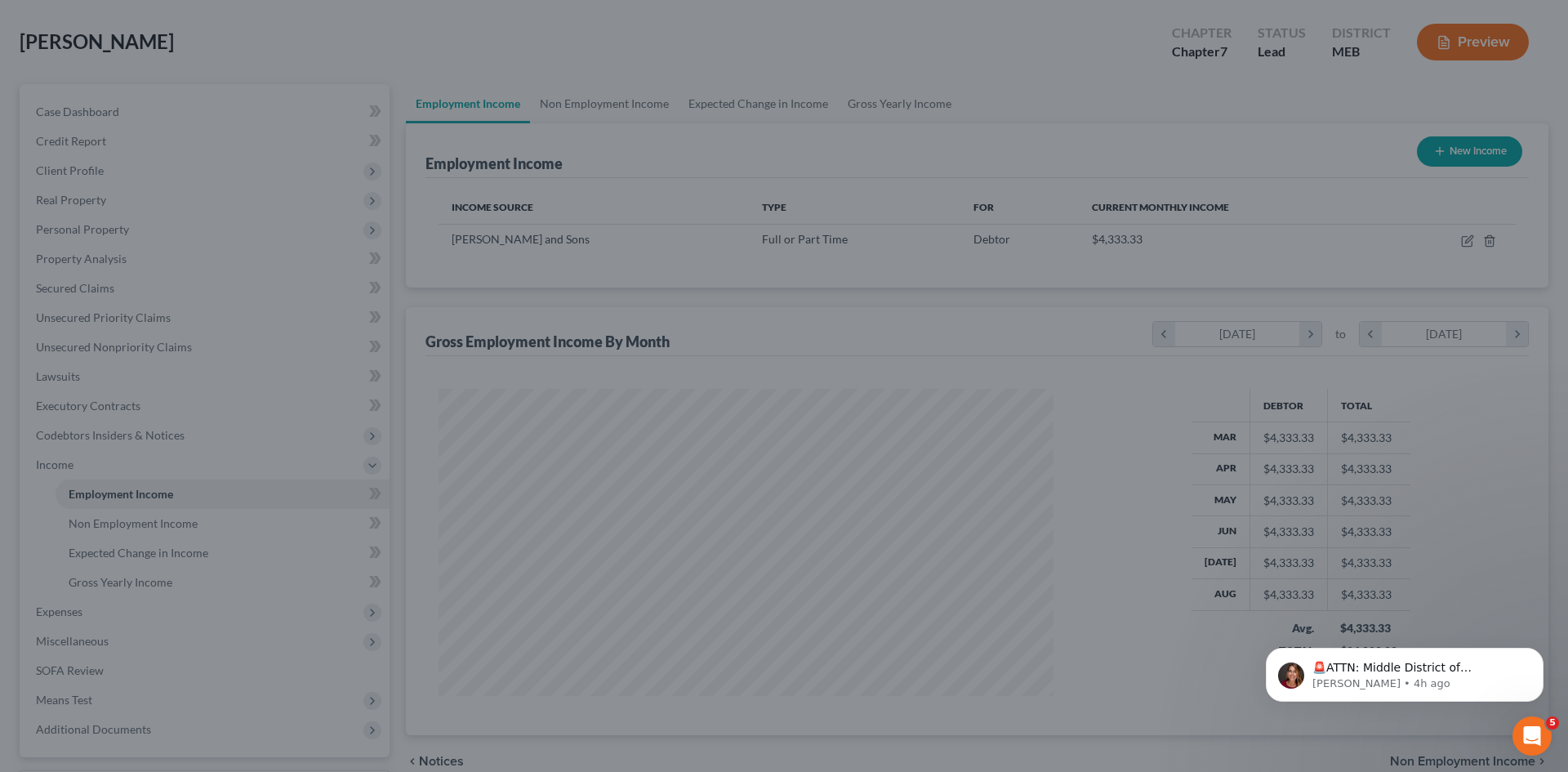
scroll to position [816653, 816036]
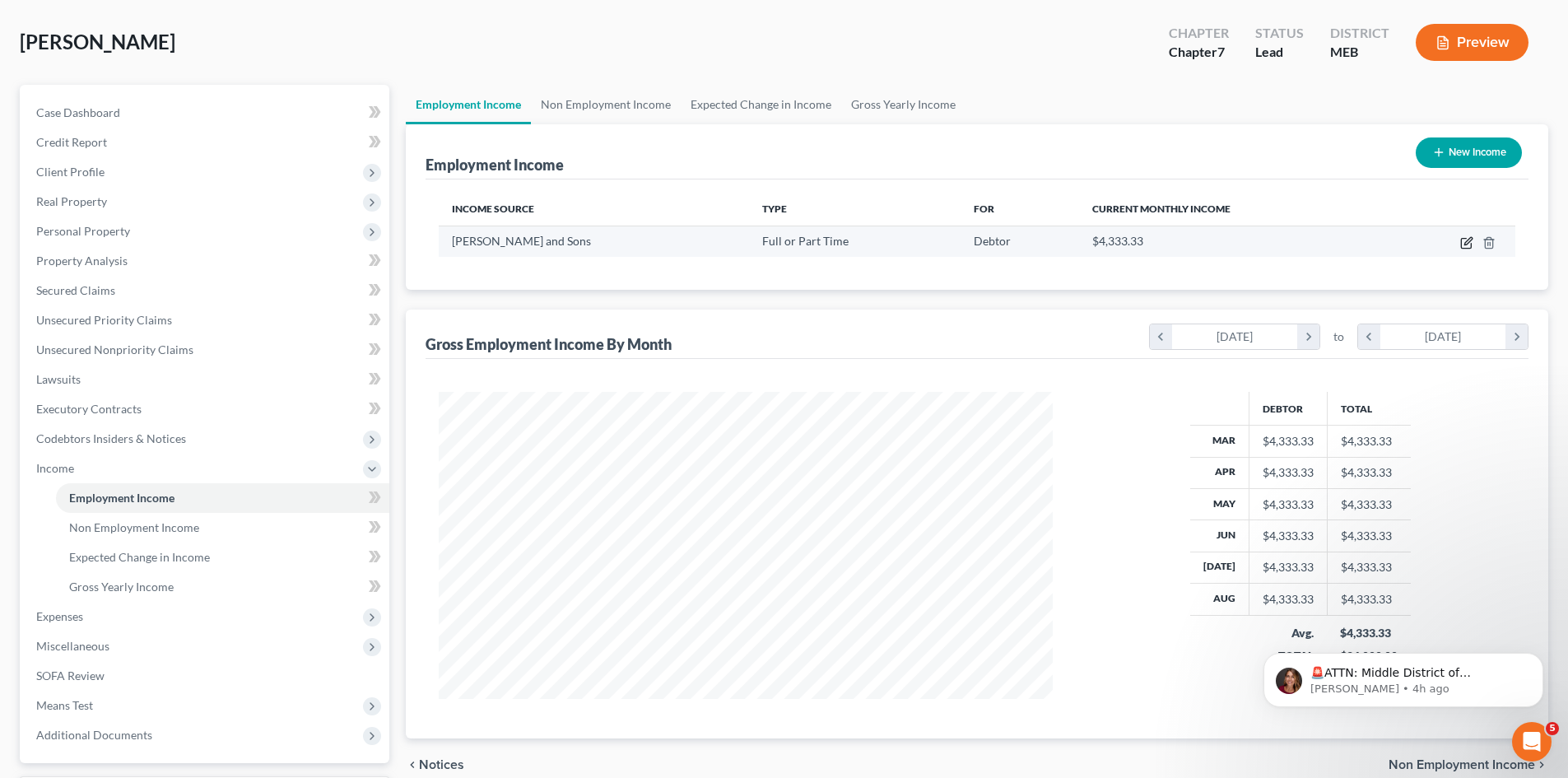
click at [1463, 239] on icon "button" at bounding box center [1466, 243] width 10 height 10
select select "0"
select select "20"
select select "3"
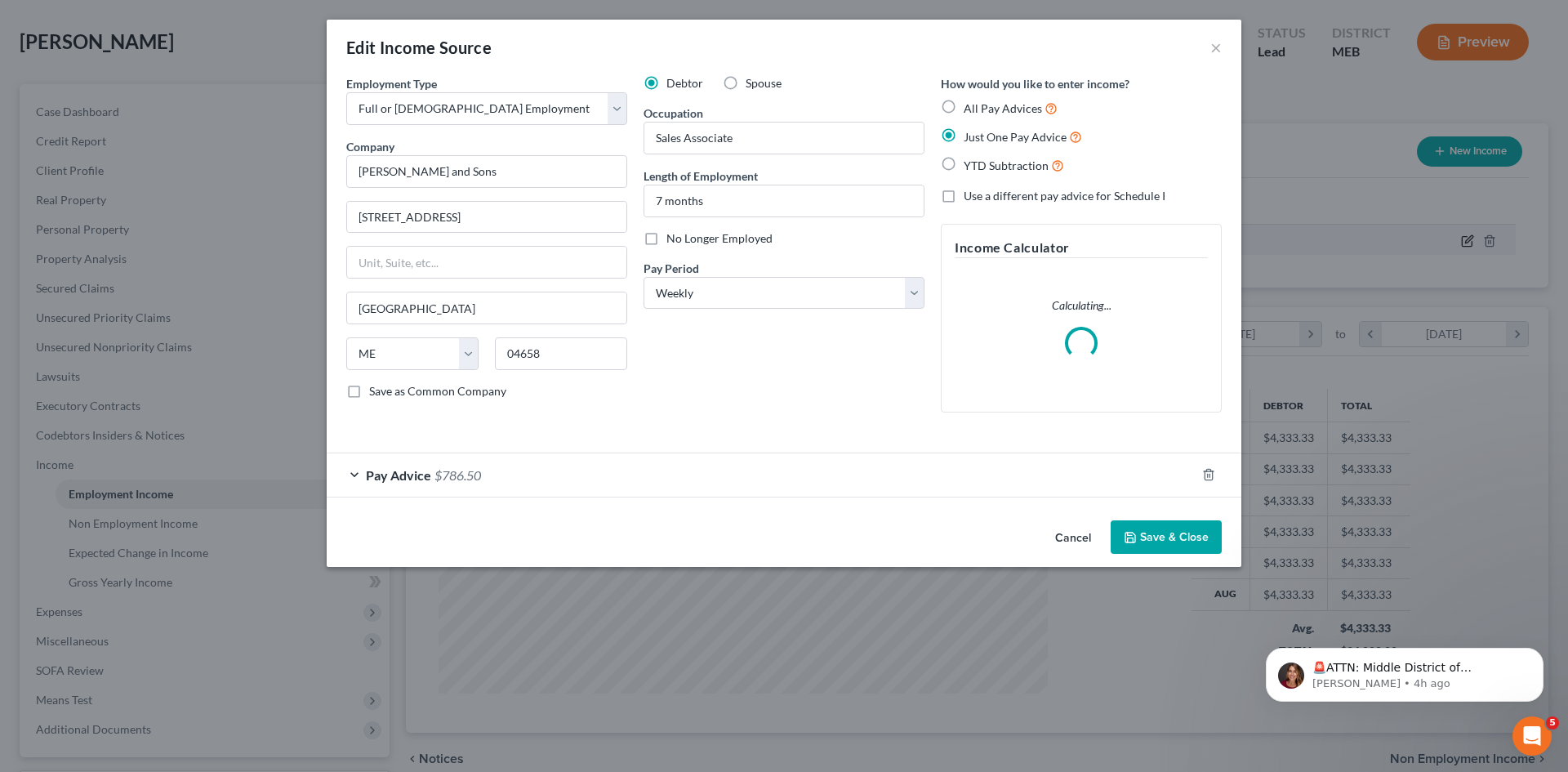
scroll to position [307, 647]
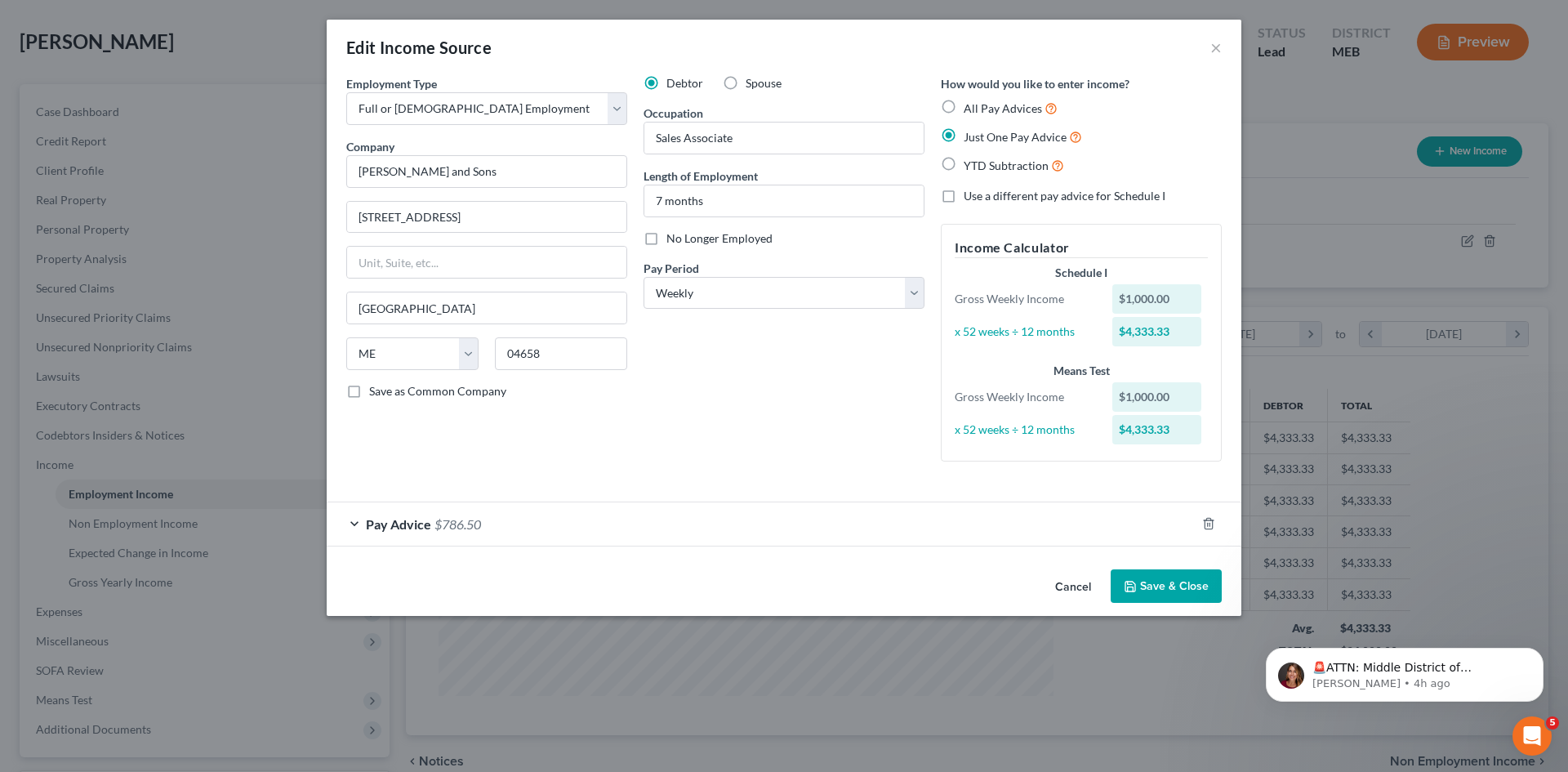
click at [356, 520] on div "Pay Advice $786.50" at bounding box center [760, 524] width 869 height 43
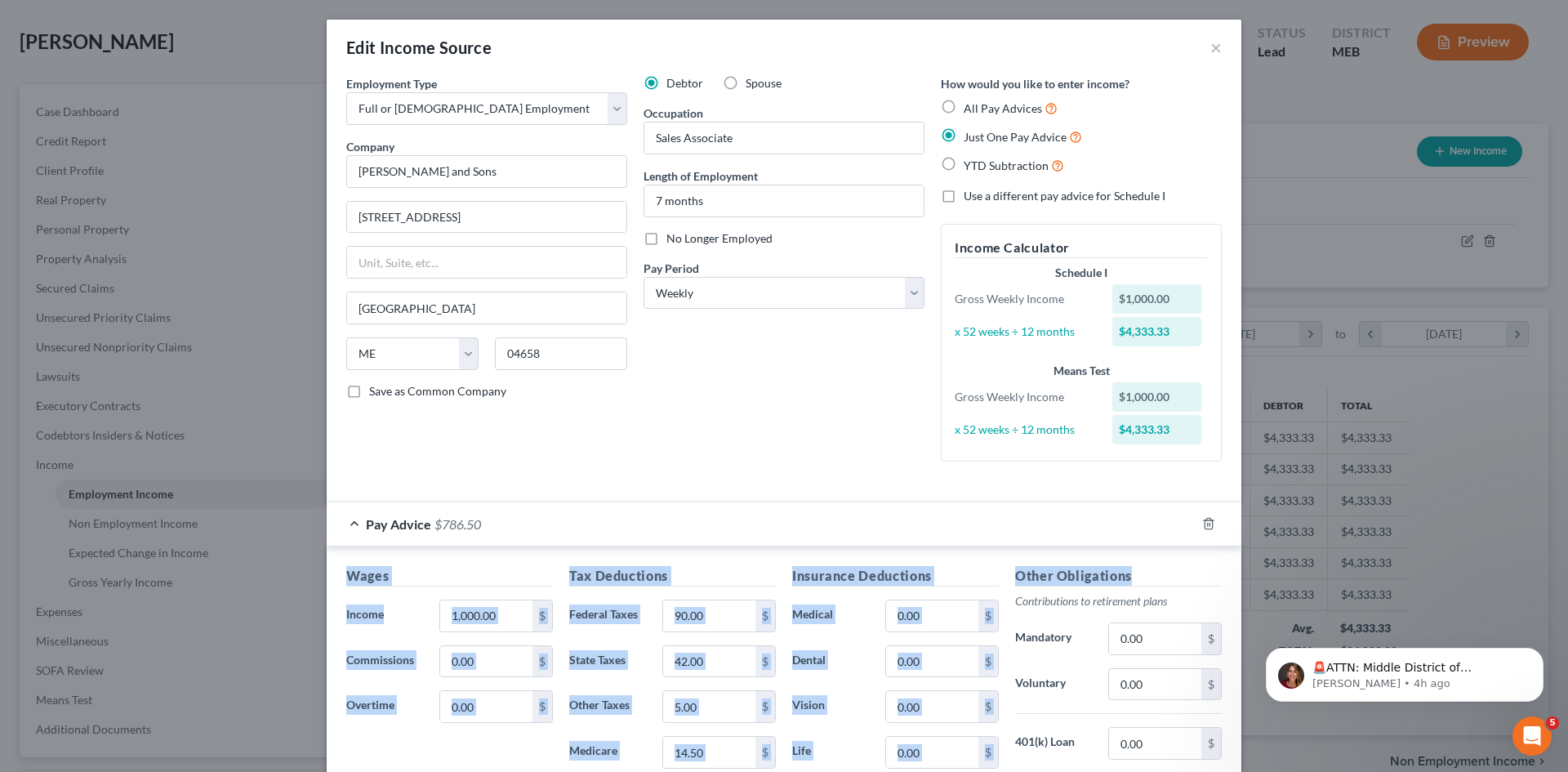
drag, startPoint x: 1555, startPoint y: 490, endPoint x: 1547, endPoint y: 578, distance: 88.4
click at [1547, 578] on div "Edit Income Source × Employment Type * Select Full or Part Time Employment Self…" at bounding box center [784, 386] width 1568 height 772
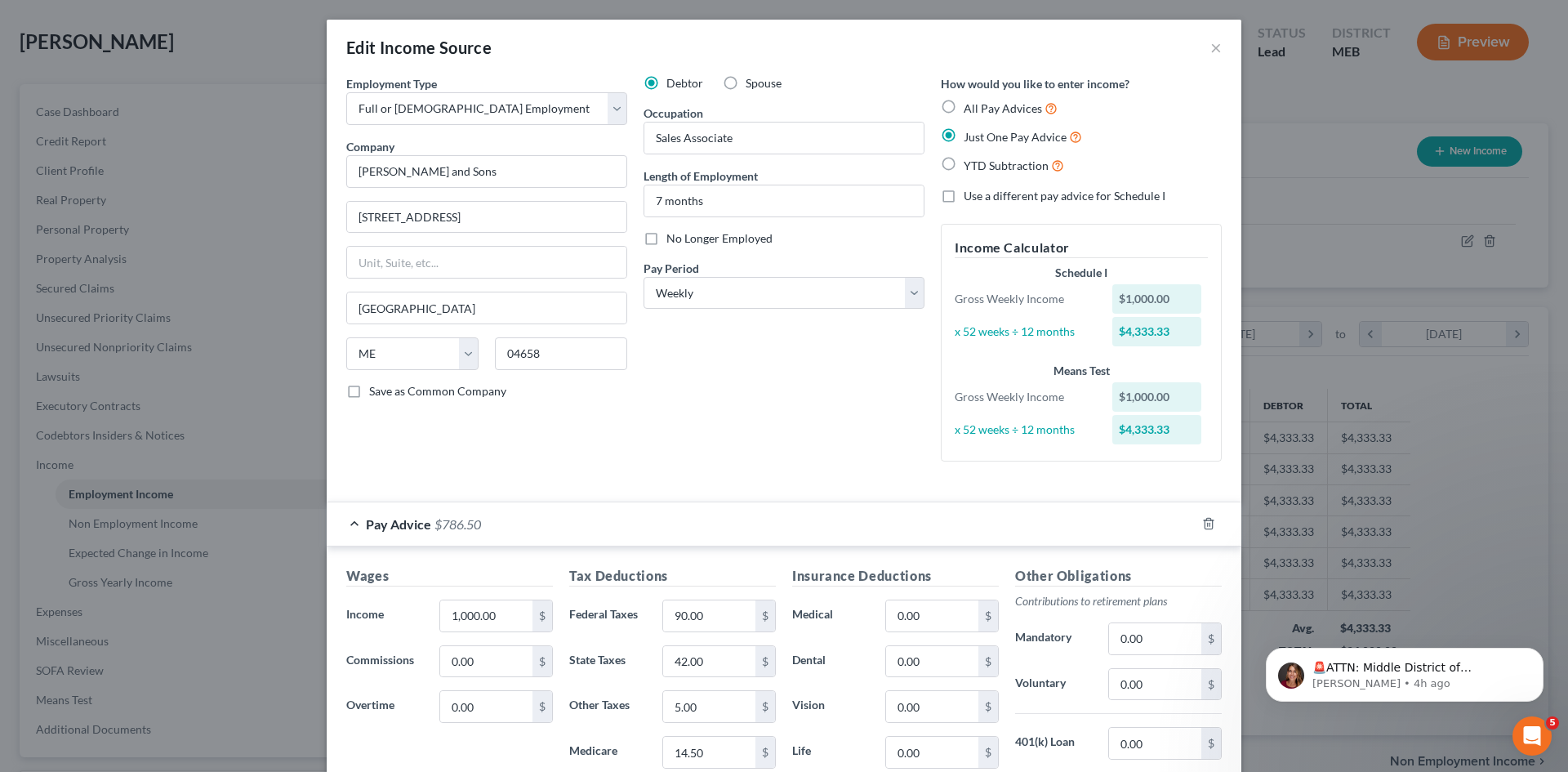
click at [692, 408] on div "Debtor Spouse Occupation Sales Associate Length of Employment 7 months No Longe…" at bounding box center [783, 275] width 297 height 399
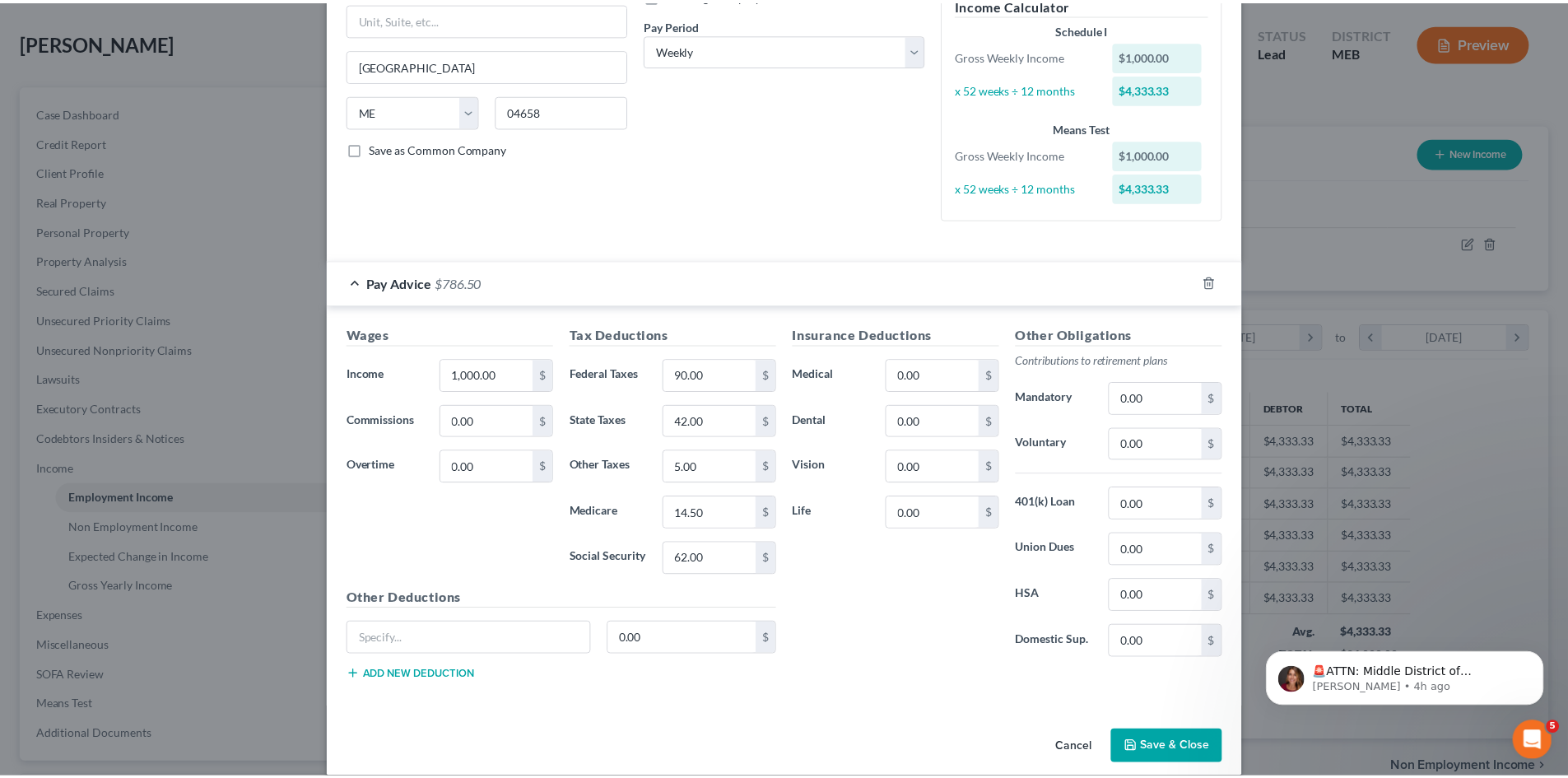
scroll to position [265, 0]
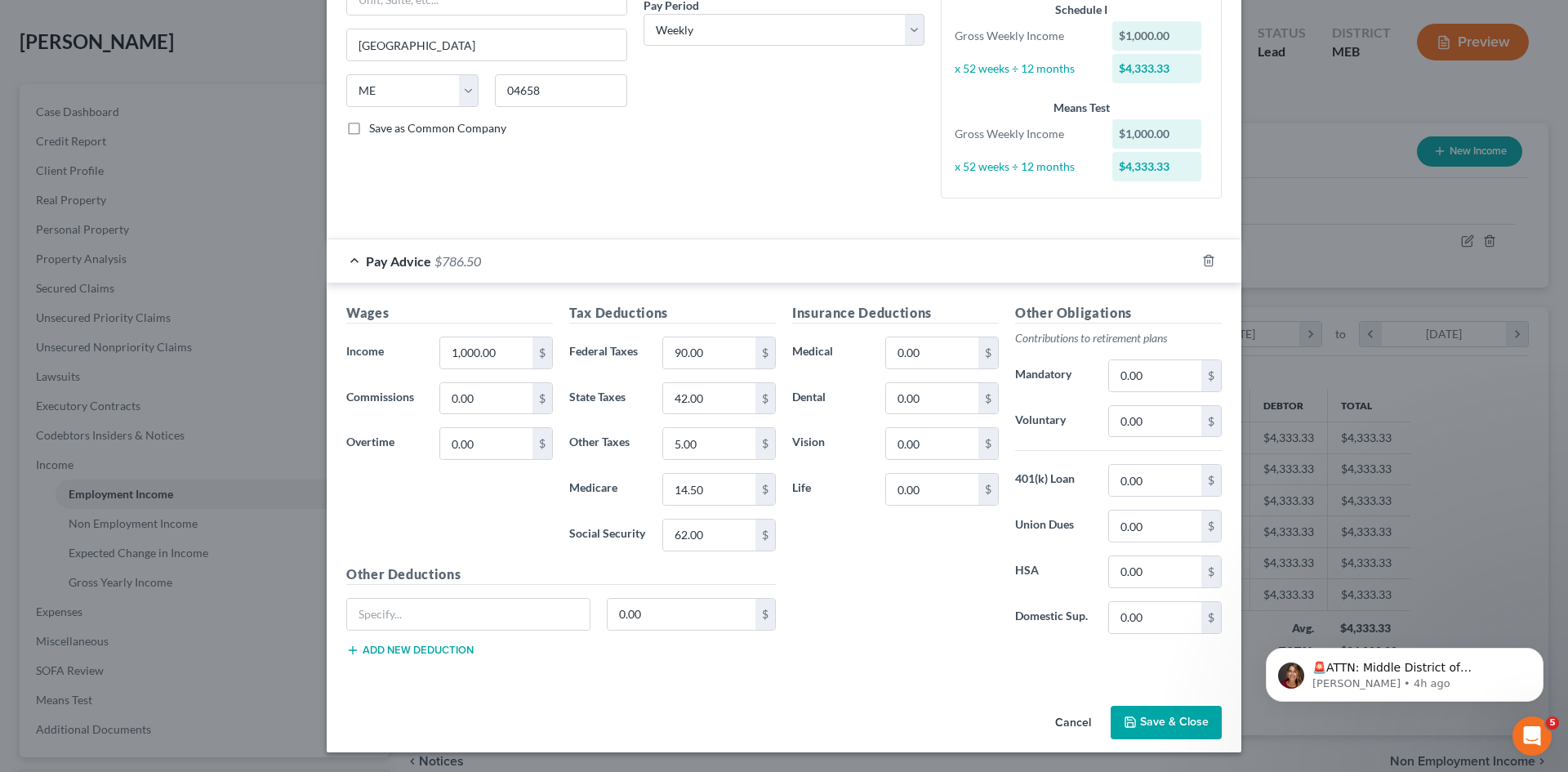
click at [1127, 718] on polyline "button" at bounding box center [1129, 718] width 4 height 3
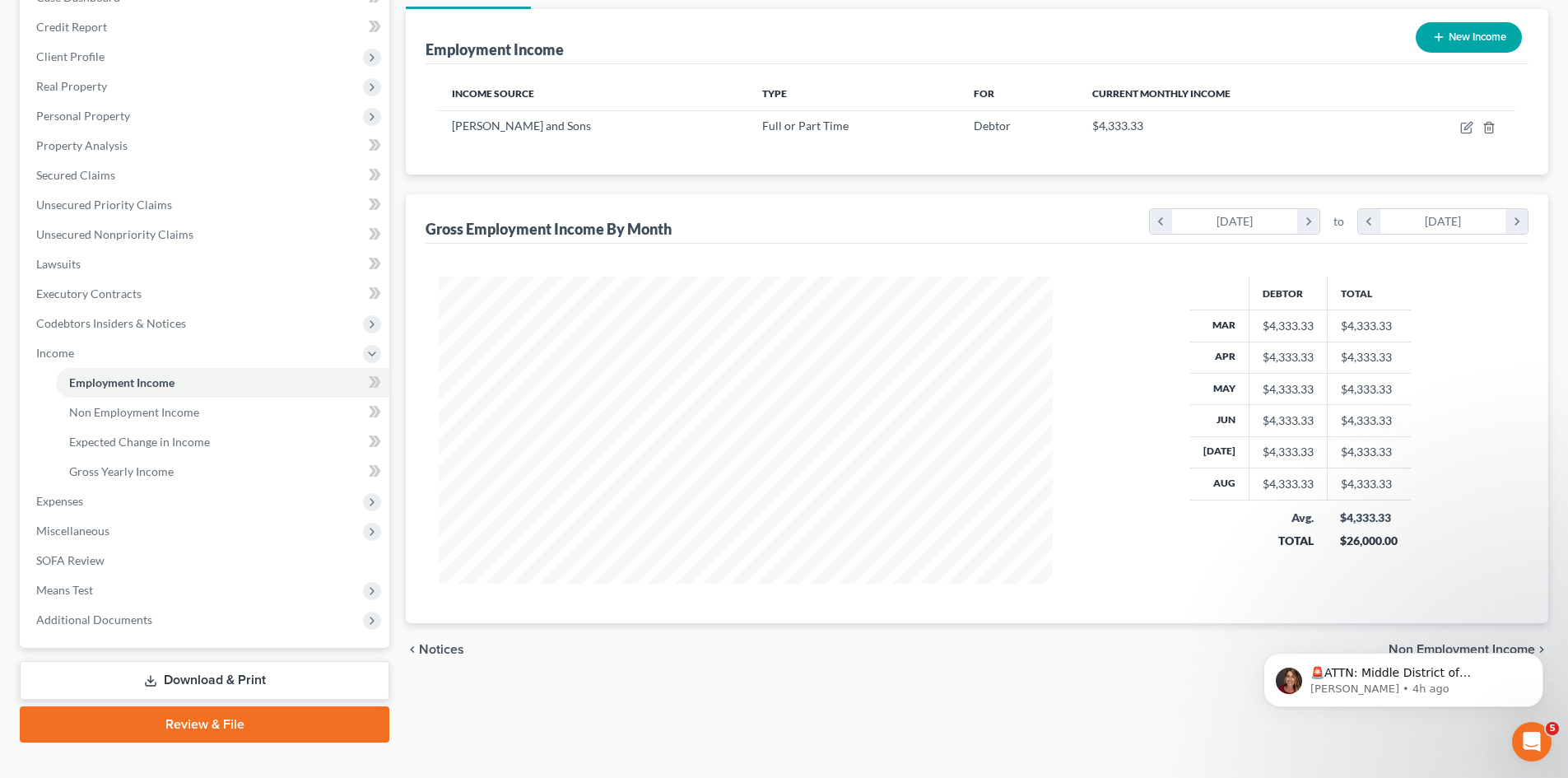
scroll to position [185, 0]
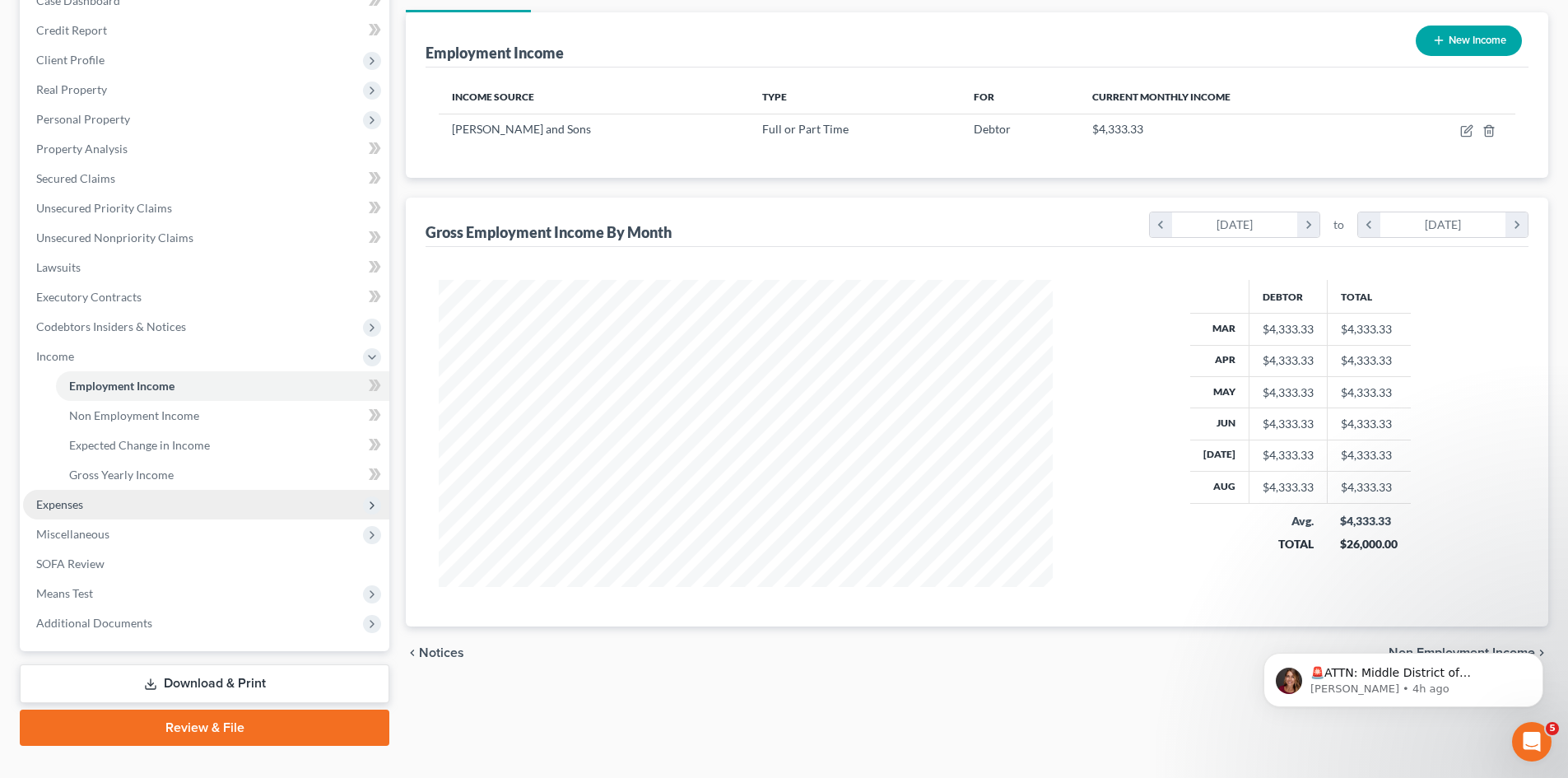
click at [76, 506] on span "Expenses" at bounding box center [59, 504] width 47 height 14
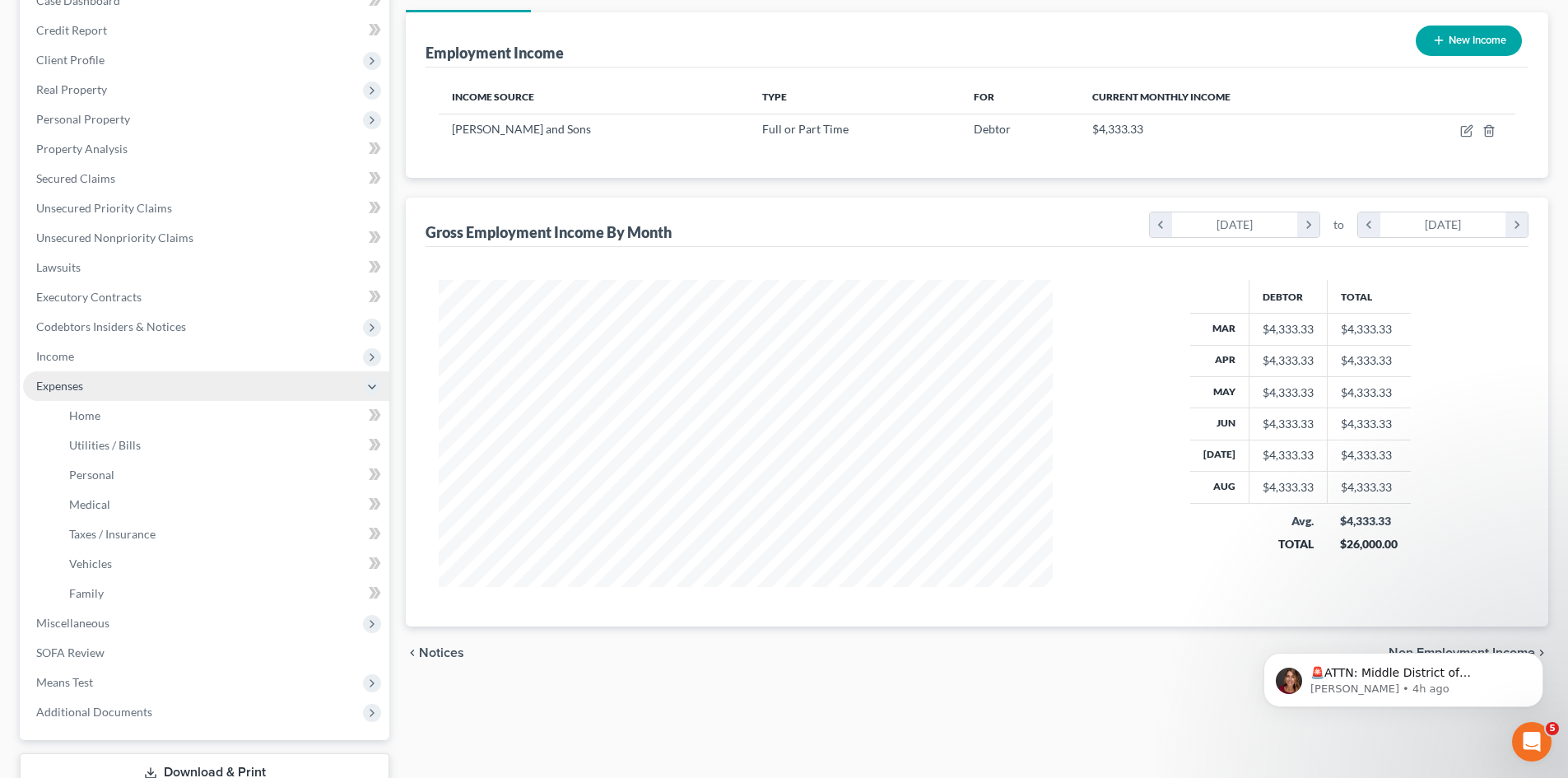
click at [55, 390] on span "Expenses" at bounding box center [59, 385] width 47 height 14
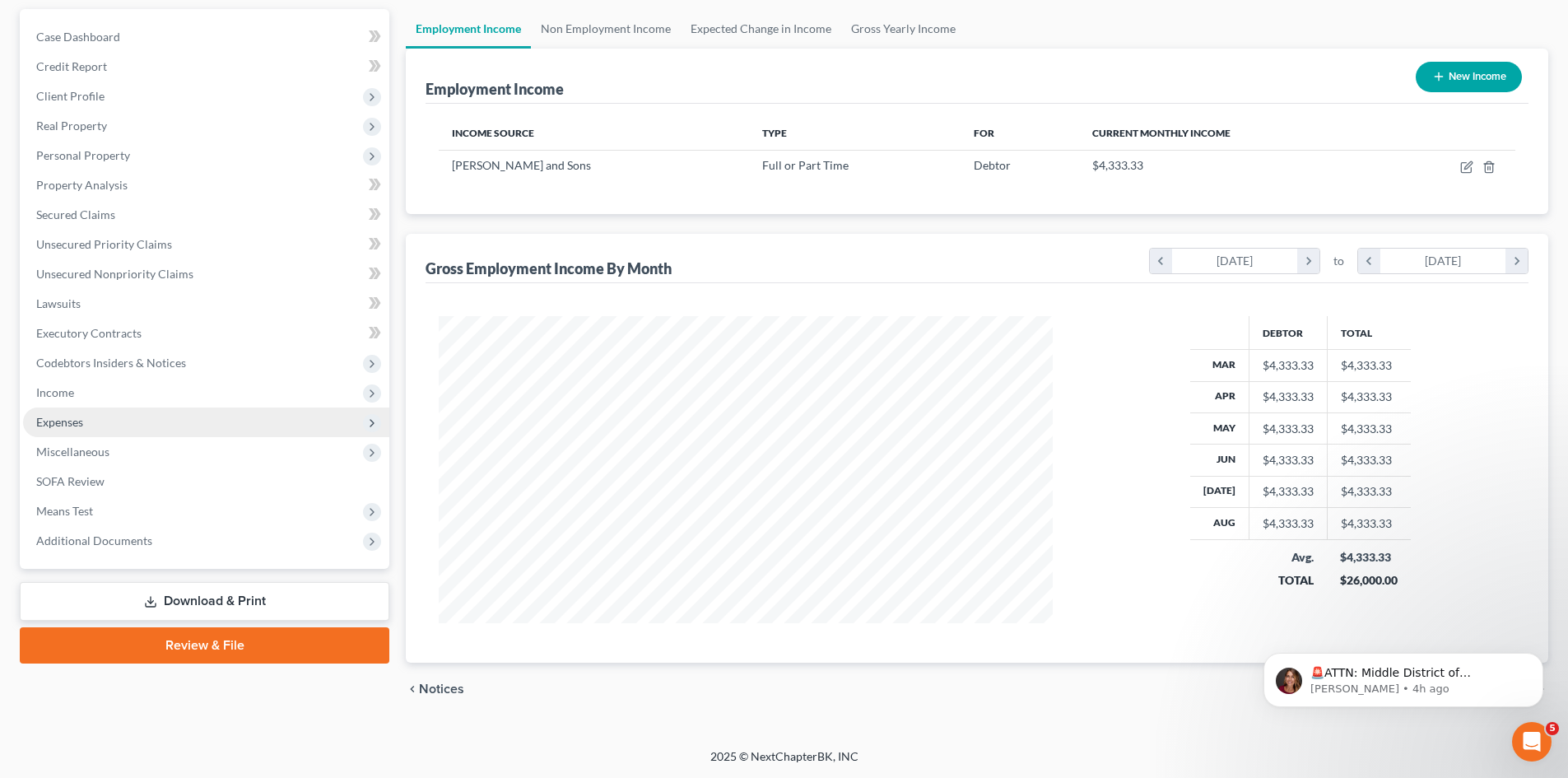
scroll to position [149, 0]
click at [69, 421] on span "Expenses" at bounding box center [59, 421] width 47 height 14
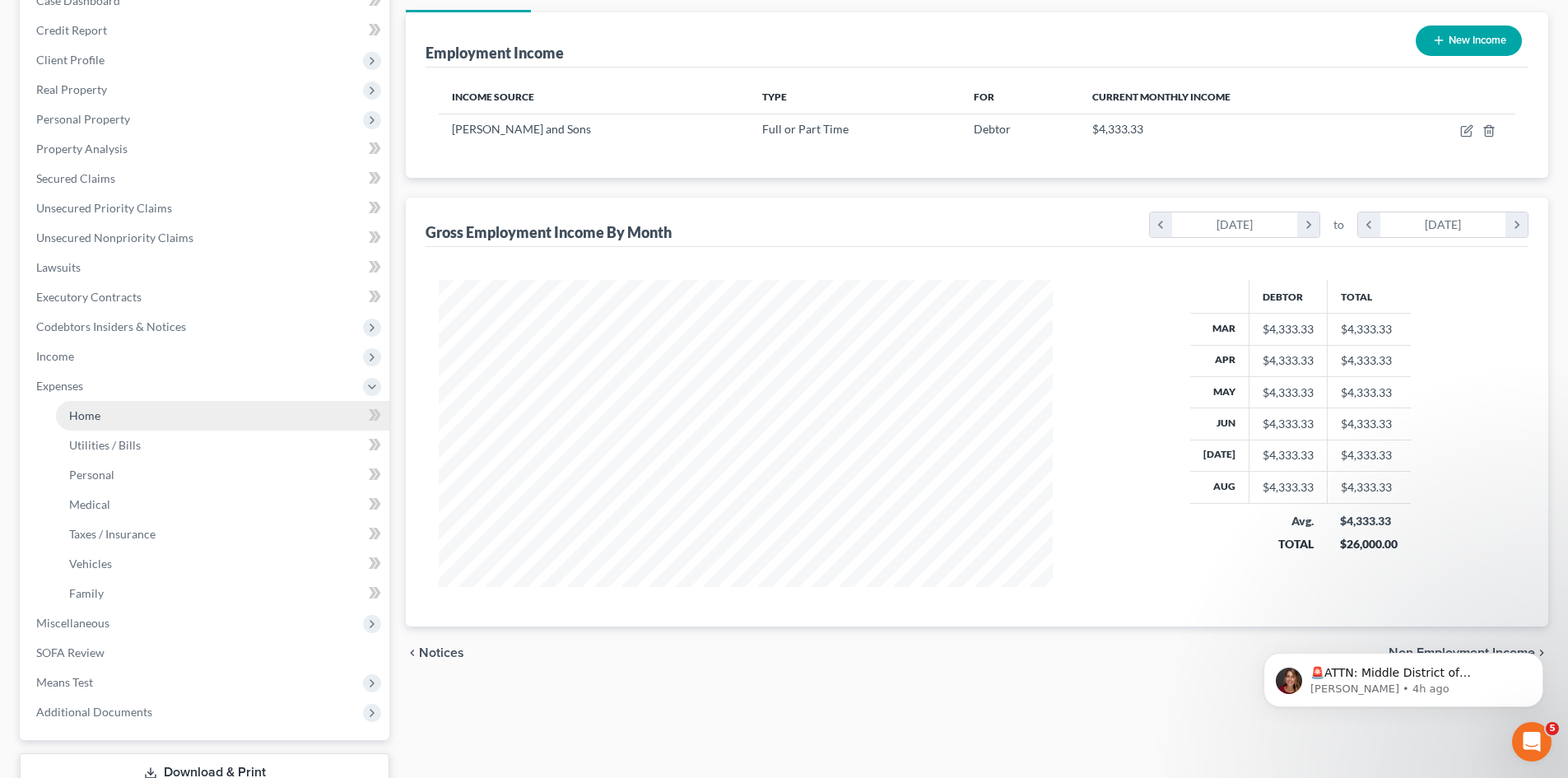
click at [94, 413] on span "Home" at bounding box center [85, 415] width 31 height 14
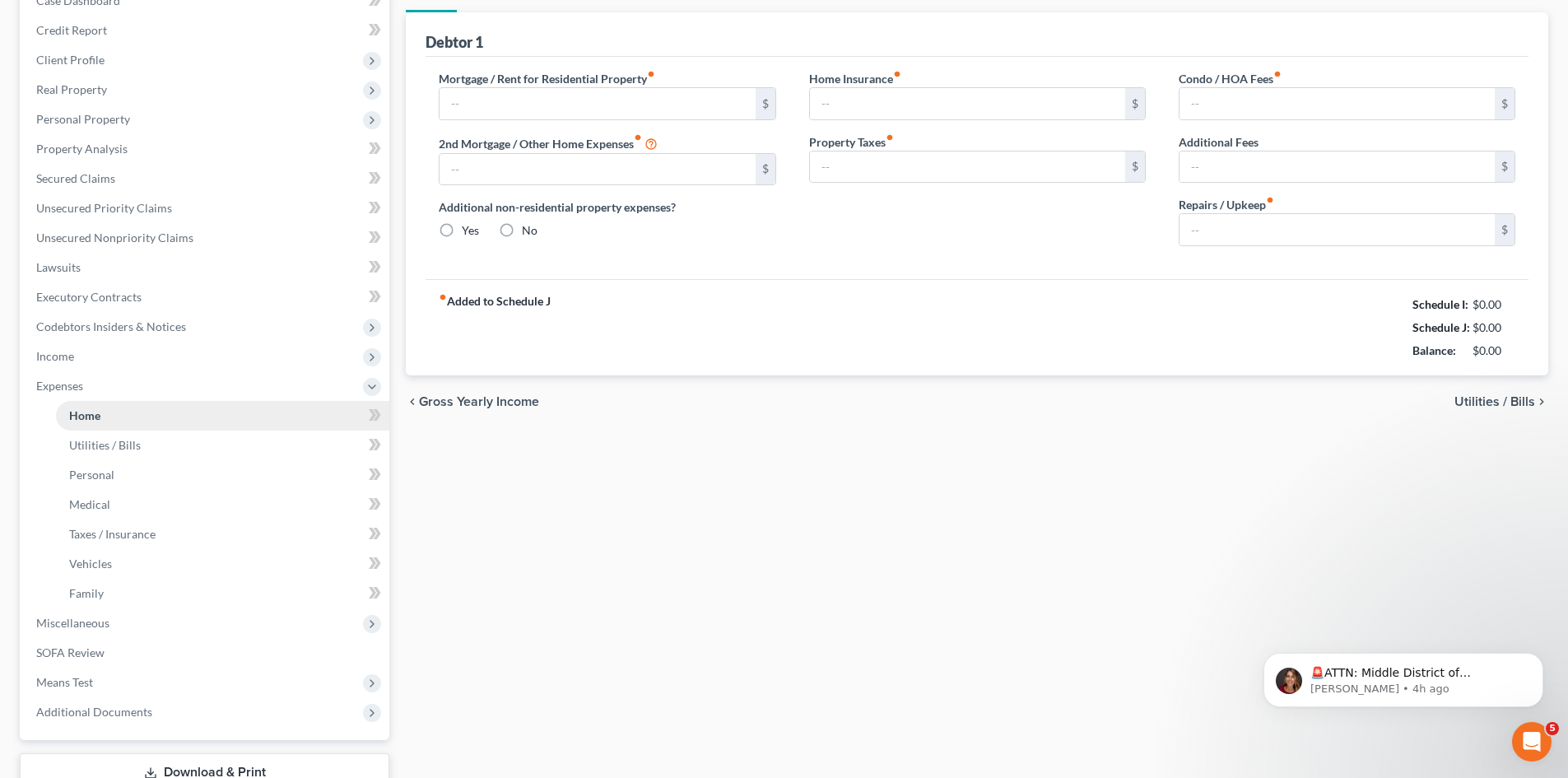
type input "1,877.00"
type input "0.00"
radio input "true"
type input "0.00"
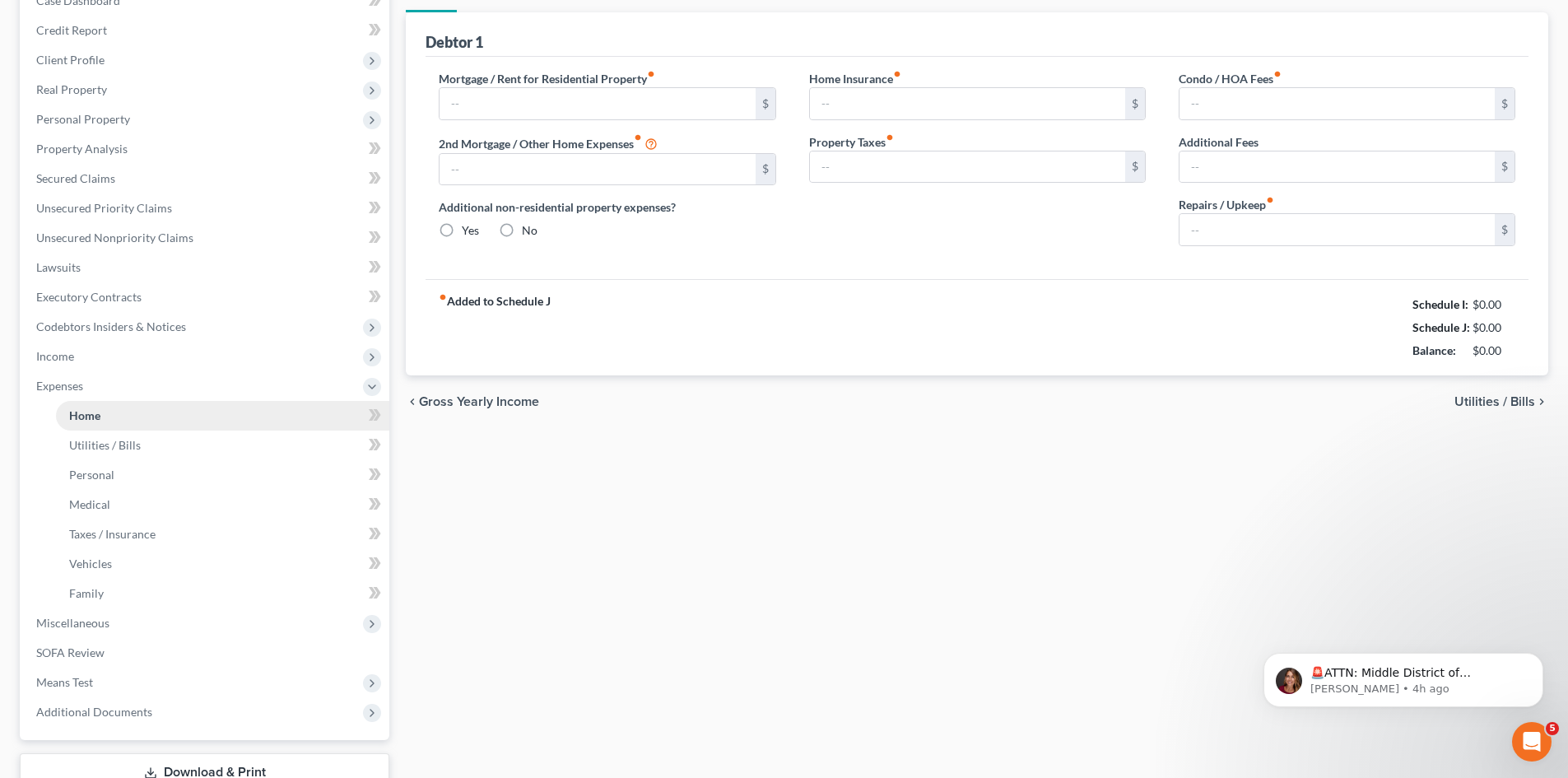
type input "0.00"
type input "500.00"
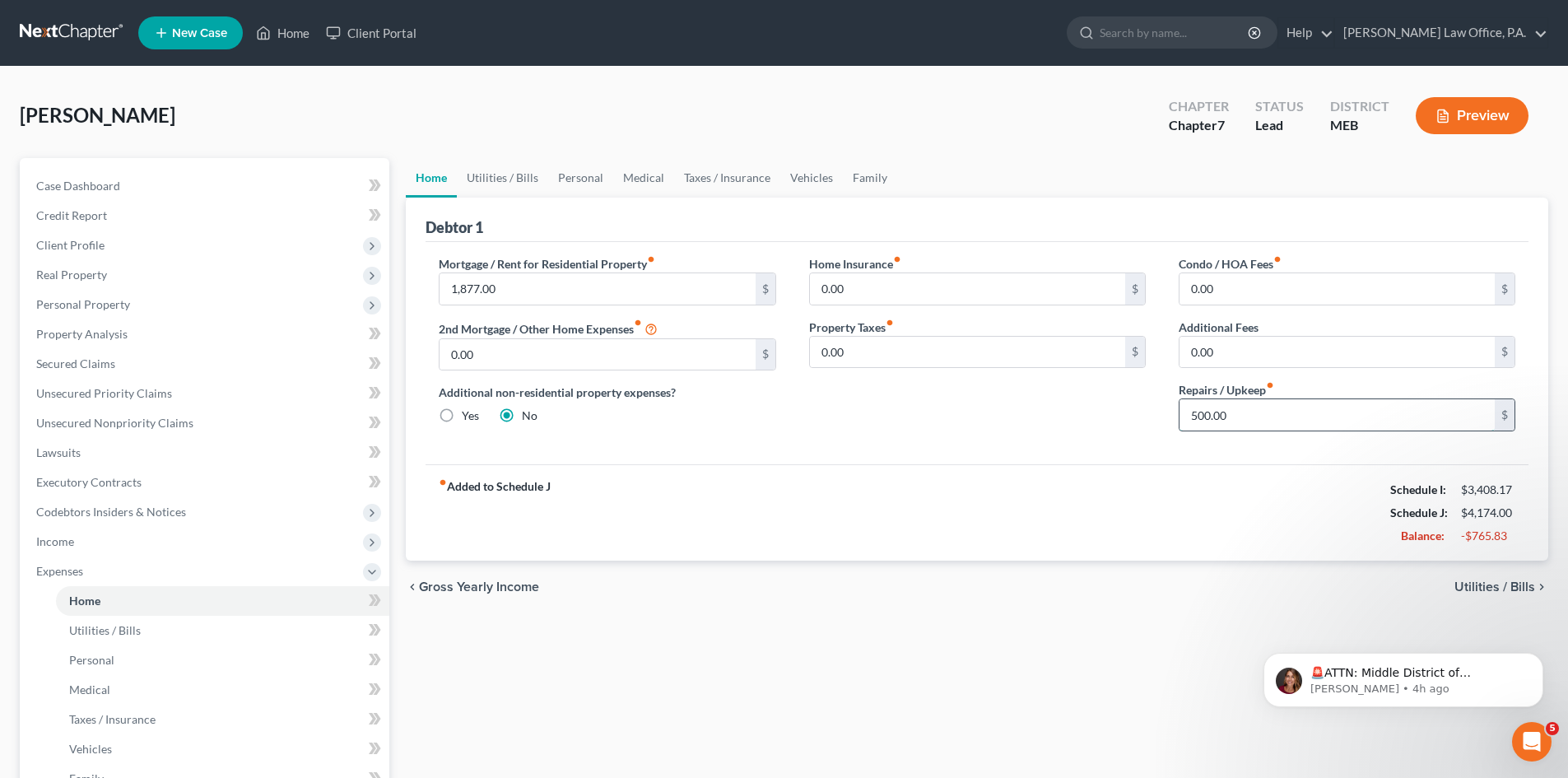
click at [1237, 416] on input "500.00" at bounding box center [1337, 415] width 316 height 31
type input "2"
click at [499, 175] on link "Utilities / Bills" at bounding box center [502, 178] width 91 height 40
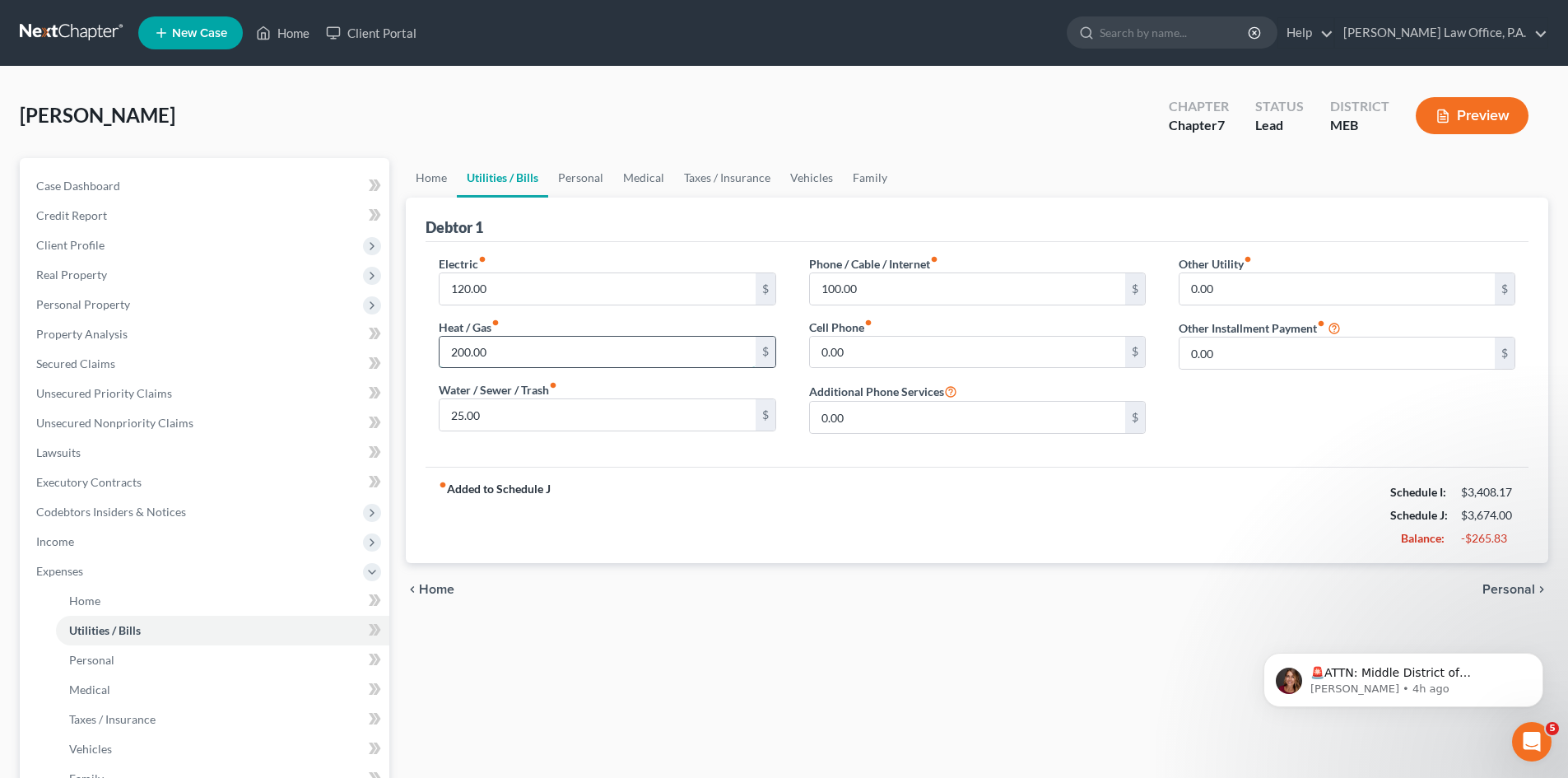
click at [506, 349] on input "200.00" at bounding box center [597, 352] width 316 height 31
type input "230.00"
click at [869, 295] on input "100.00" at bounding box center [968, 288] width 316 height 31
click at [865, 291] on input "200" at bounding box center [968, 288] width 316 height 31
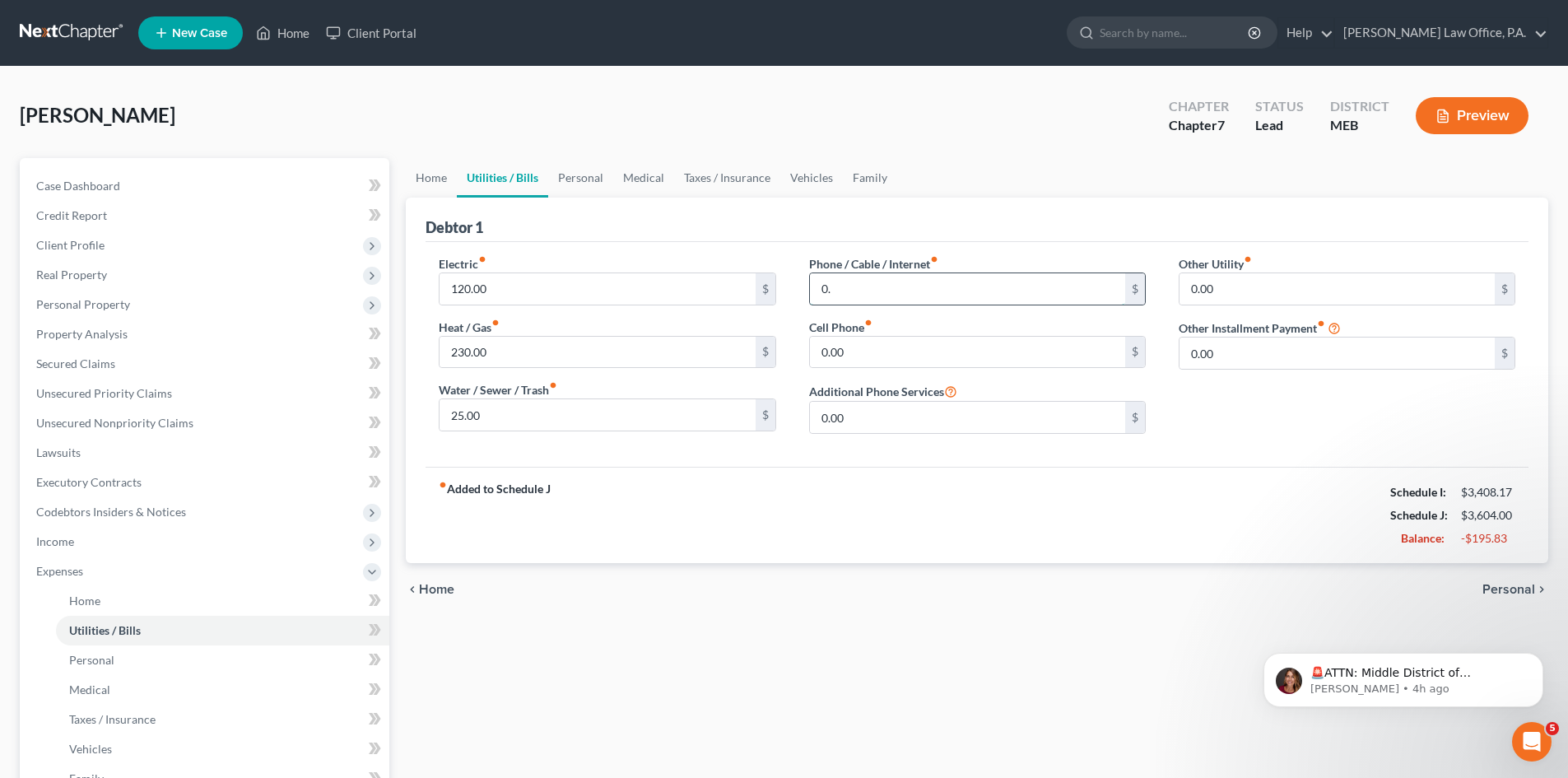
type input "0"
type input "200.00"
click at [575, 176] on link "Personal" at bounding box center [581, 178] width 65 height 40
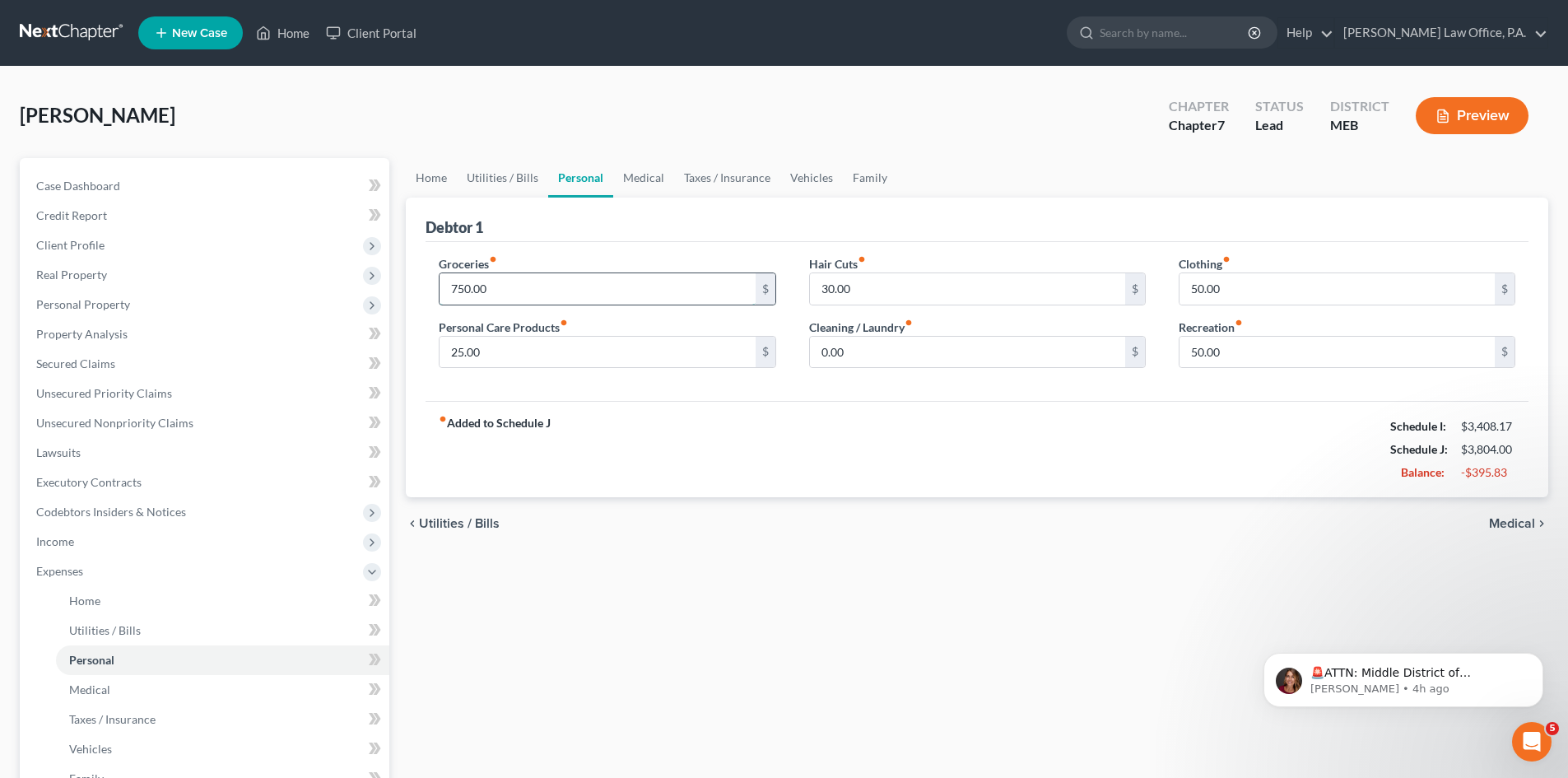
click at [530, 296] on input "750.00" at bounding box center [597, 288] width 316 height 31
click at [524, 296] on input "500" at bounding box center [597, 288] width 316 height 31
click at [516, 296] on input "500" at bounding box center [597, 288] width 316 height 31
type input "500.00"
click at [638, 181] on link "Medical" at bounding box center [644, 178] width 61 height 40
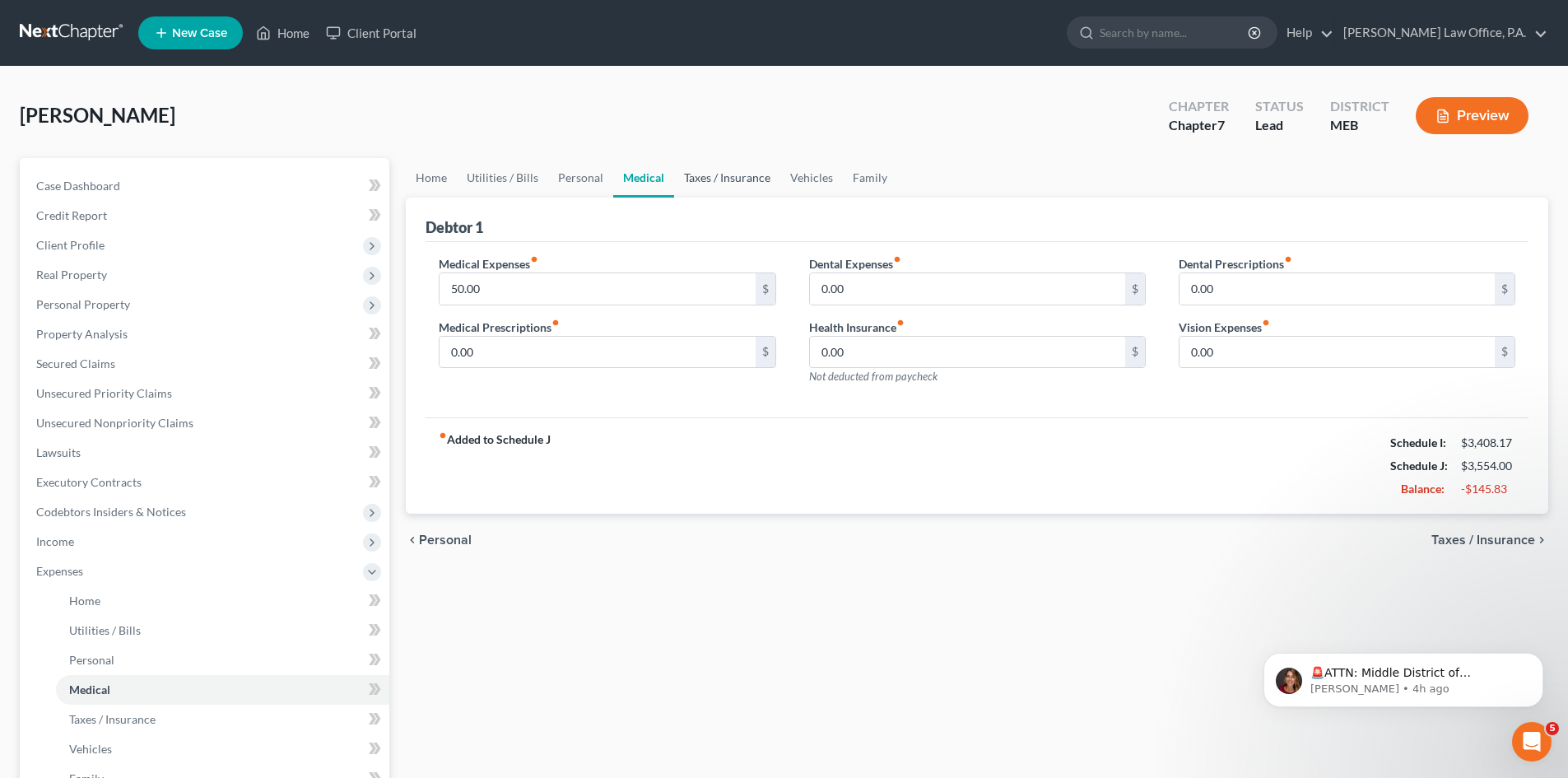
click at [717, 181] on link "Taxes / Insurance" at bounding box center [727, 178] width 106 height 40
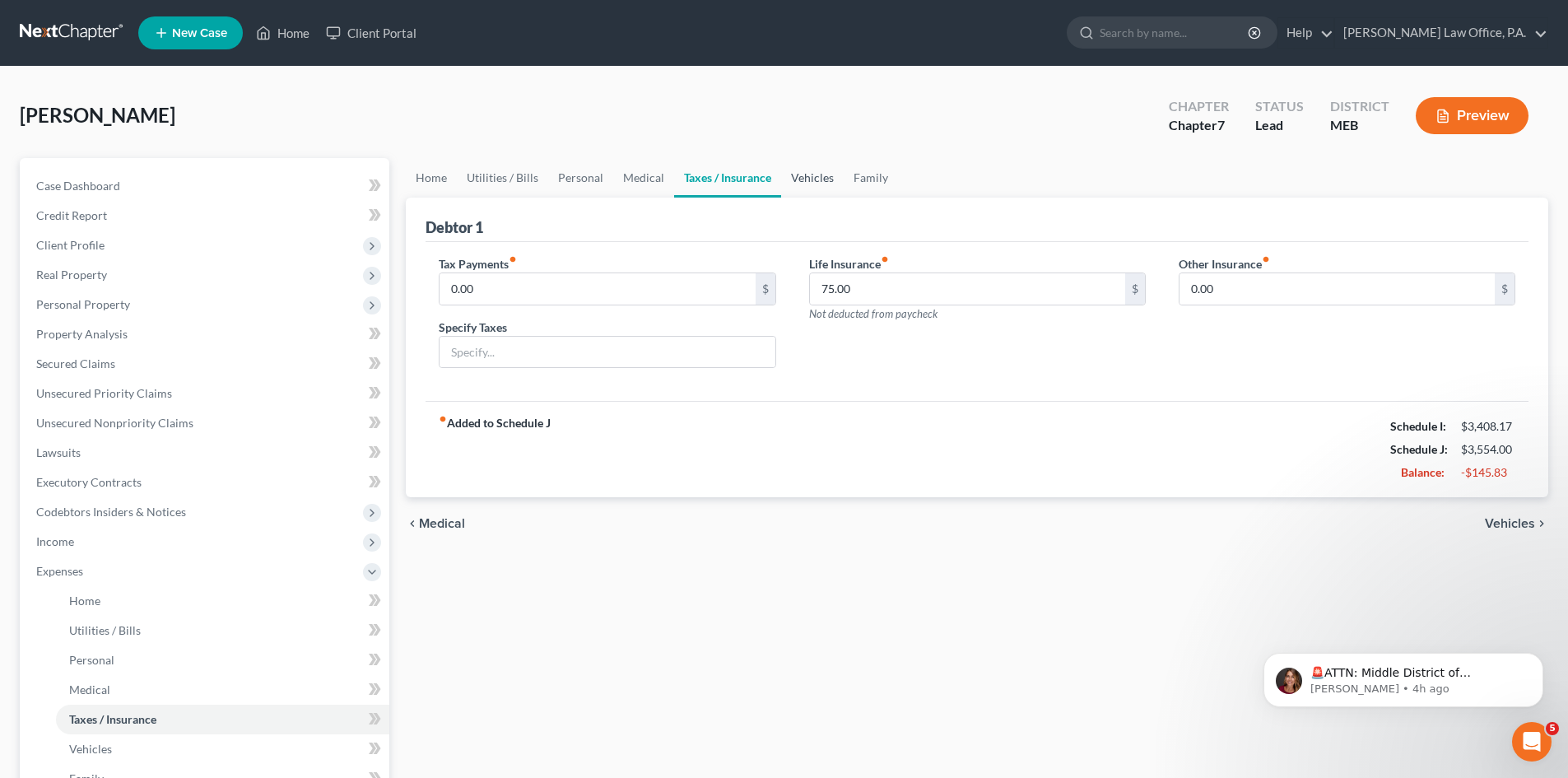
click at [802, 176] on link "Vehicles" at bounding box center [812, 178] width 63 height 40
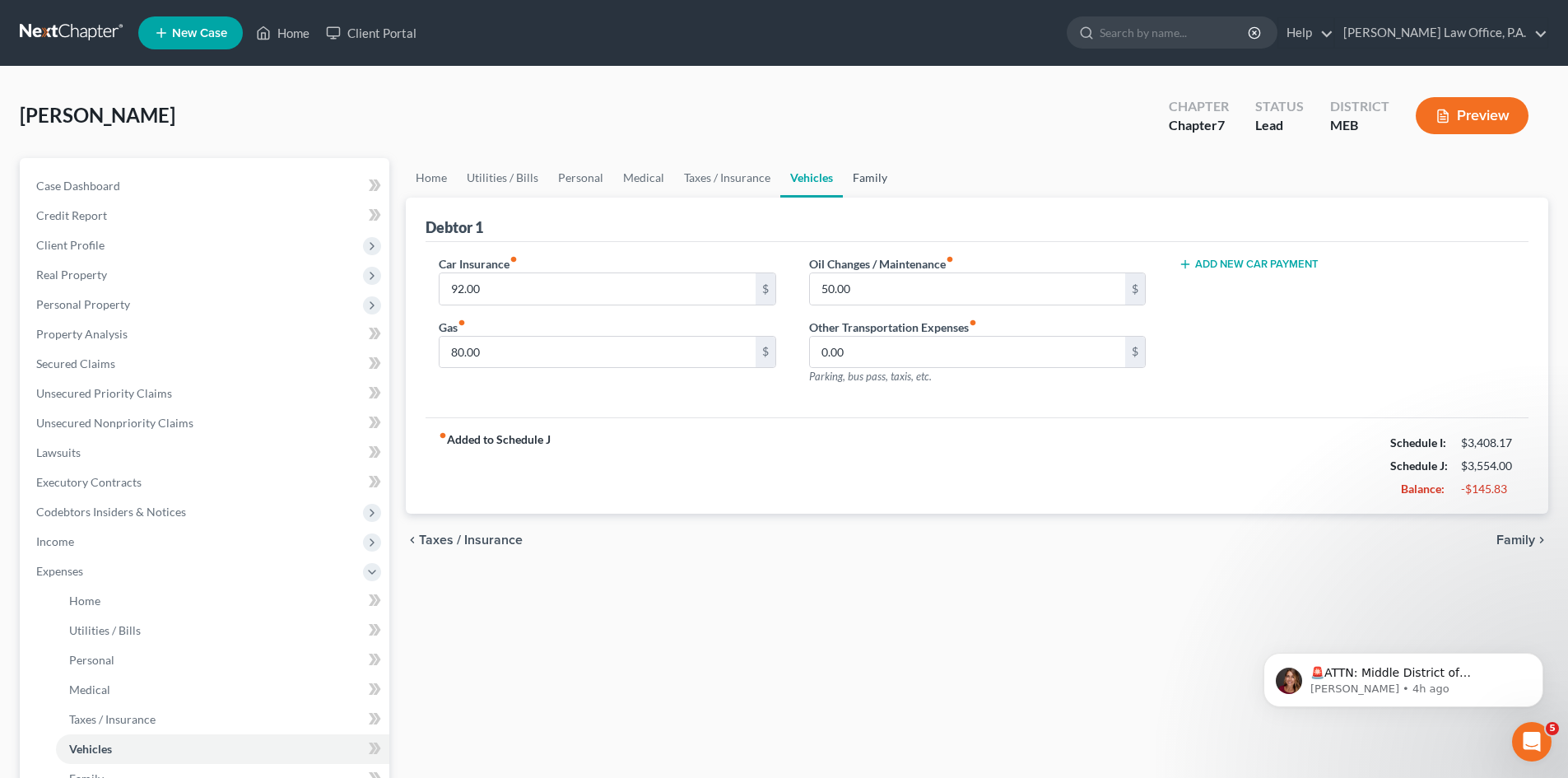
click at [869, 177] on link "Family" at bounding box center [869, 178] width 54 height 40
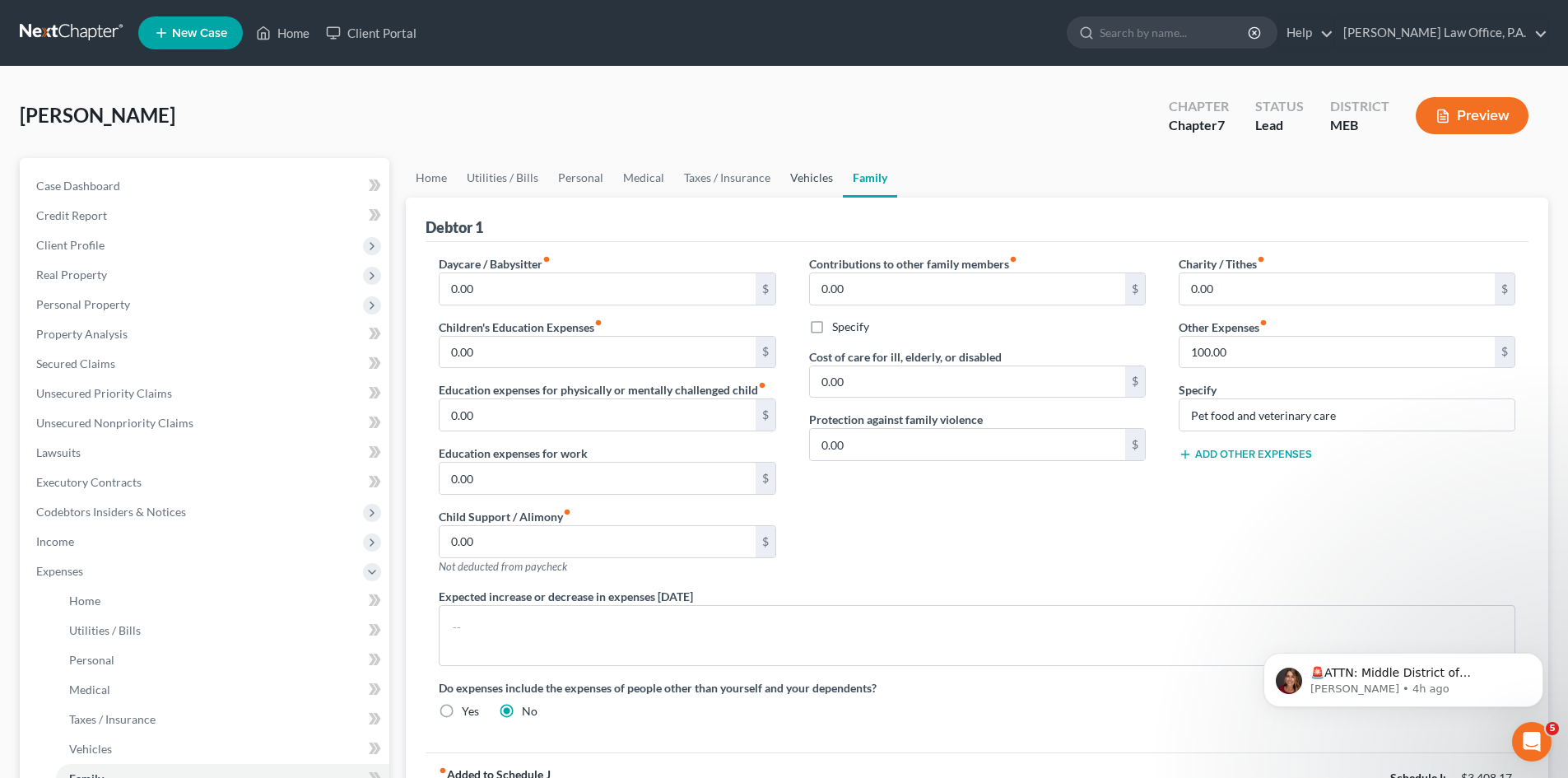
click at [805, 180] on link "Vehicles" at bounding box center [812, 178] width 63 height 40
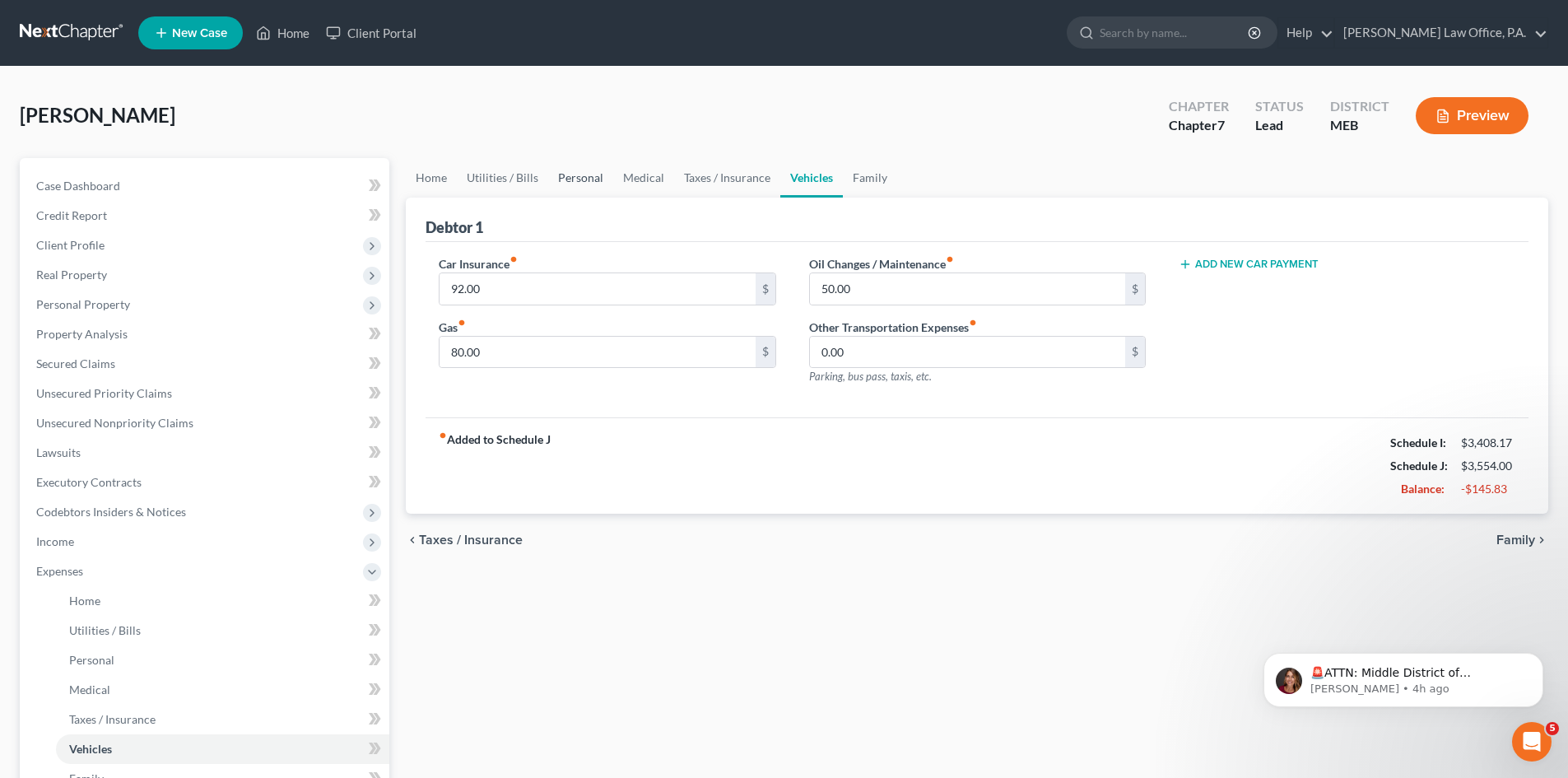
click at [562, 176] on link "Personal" at bounding box center [581, 178] width 65 height 40
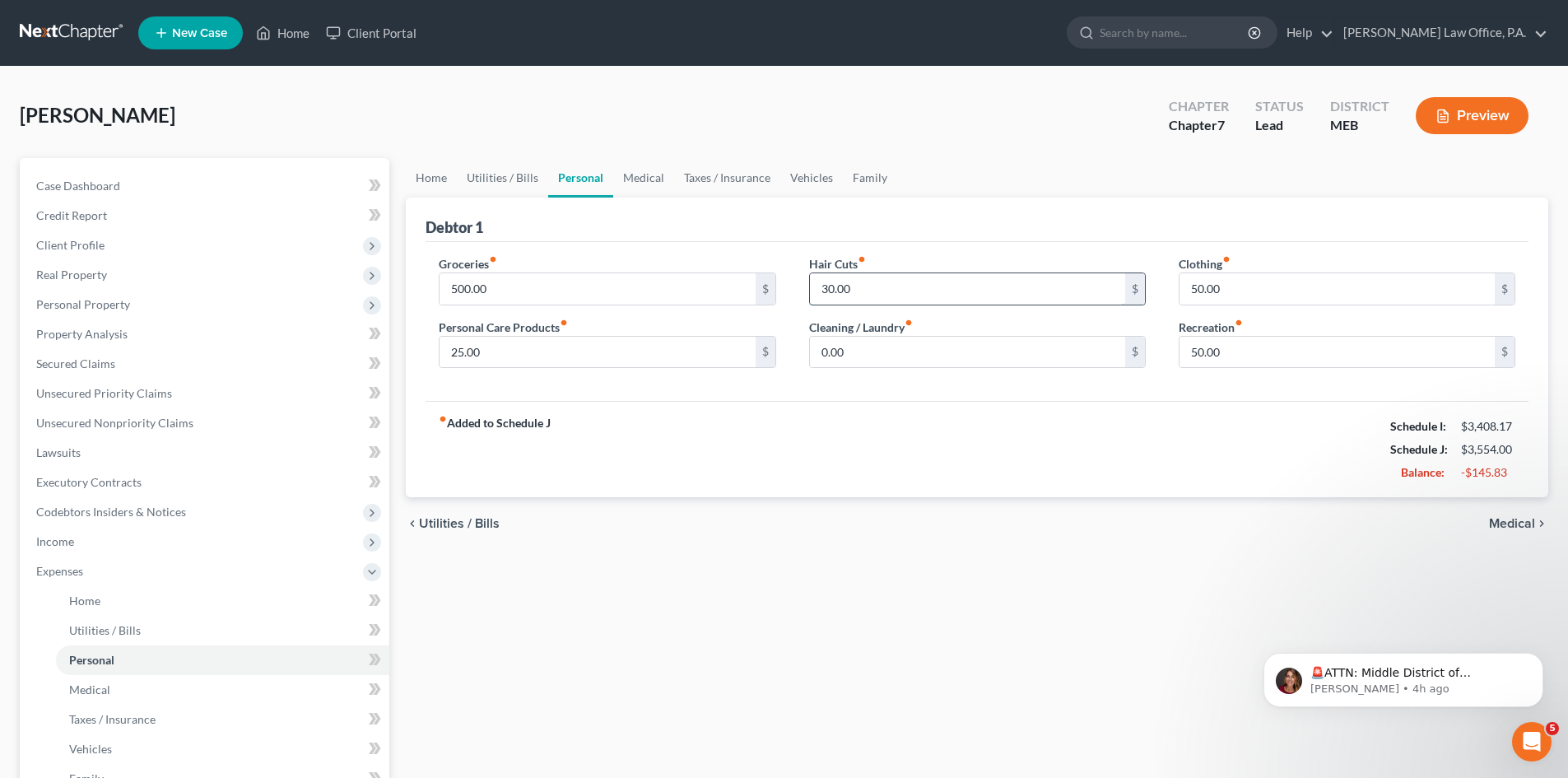
click at [849, 289] on input "30.00" at bounding box center [968, 288] width 316 height 31
type input "10.00"
click at [634, 175] on link "Medical" at bounding box center [644, 178] width 61 height 40
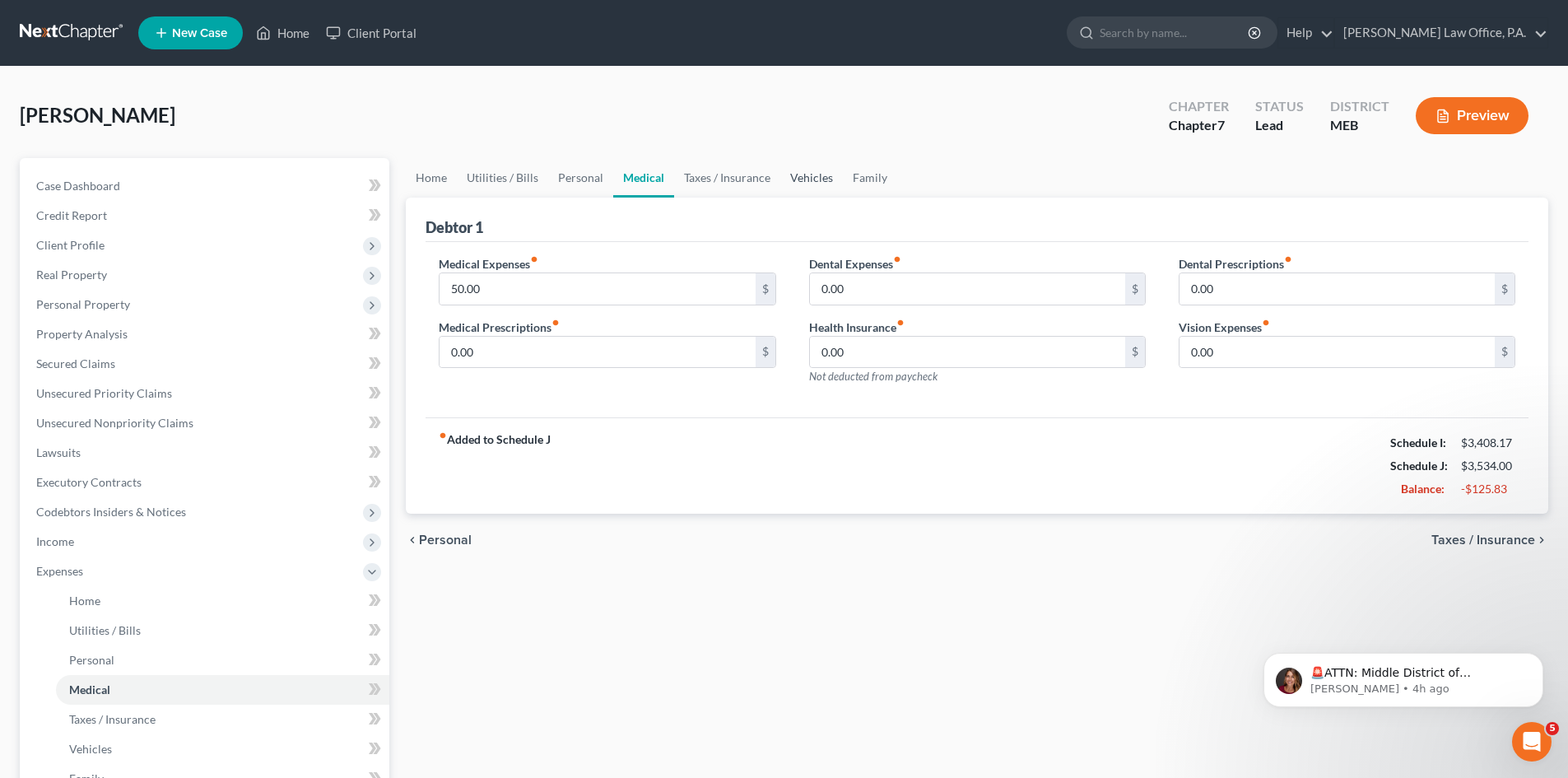
click at [791, 178] on link "Vehicles" at bounding box center [812, 178] width 63 height 40
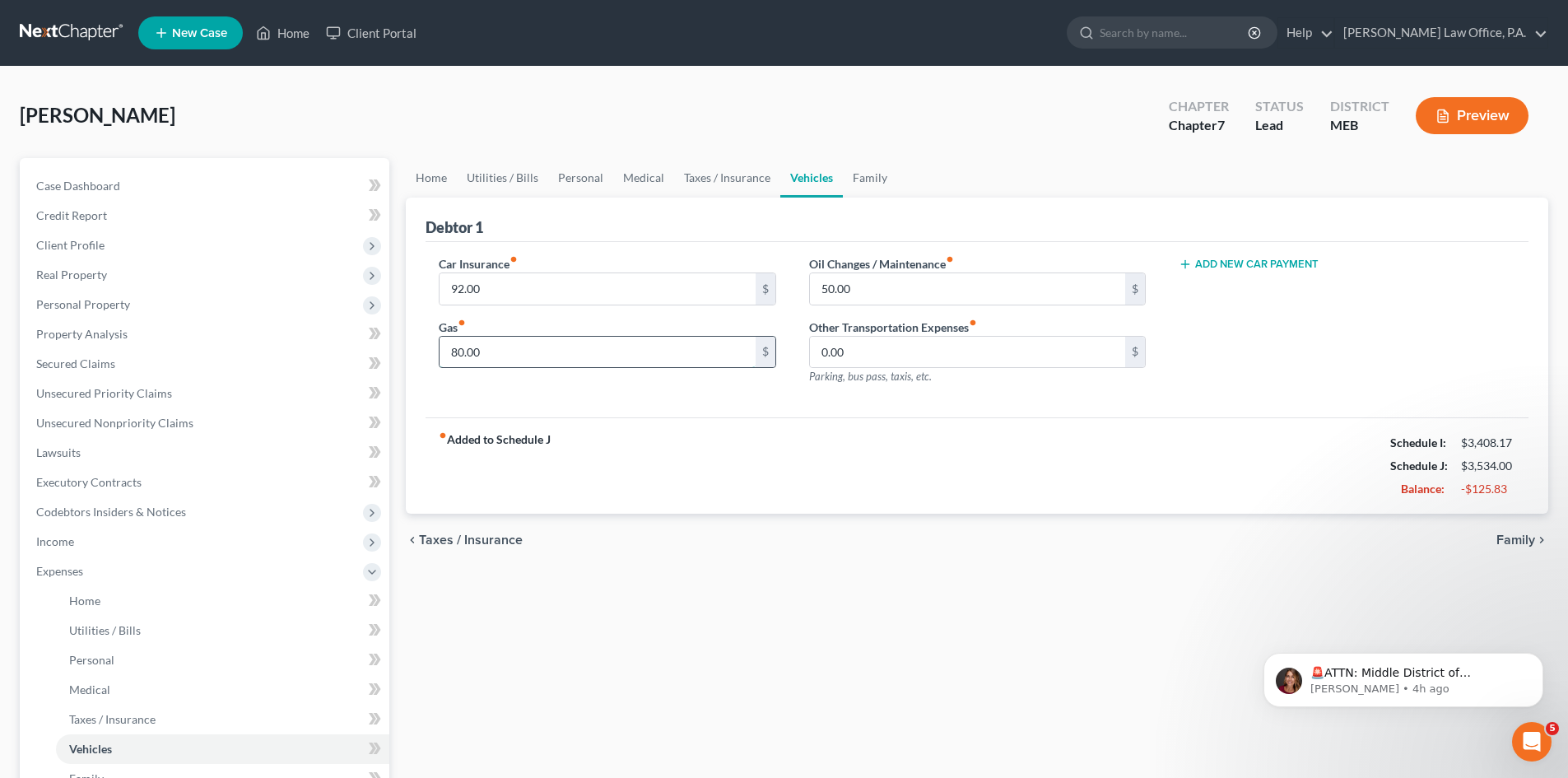
click at [458, 352] on input "80.00" at bounding box center [597, 352] width 316 height 31
type input "50.00"
type input "25.00"
click at [426, 176] on link "Home" at bounding box center [432, 178] width 51 height 40
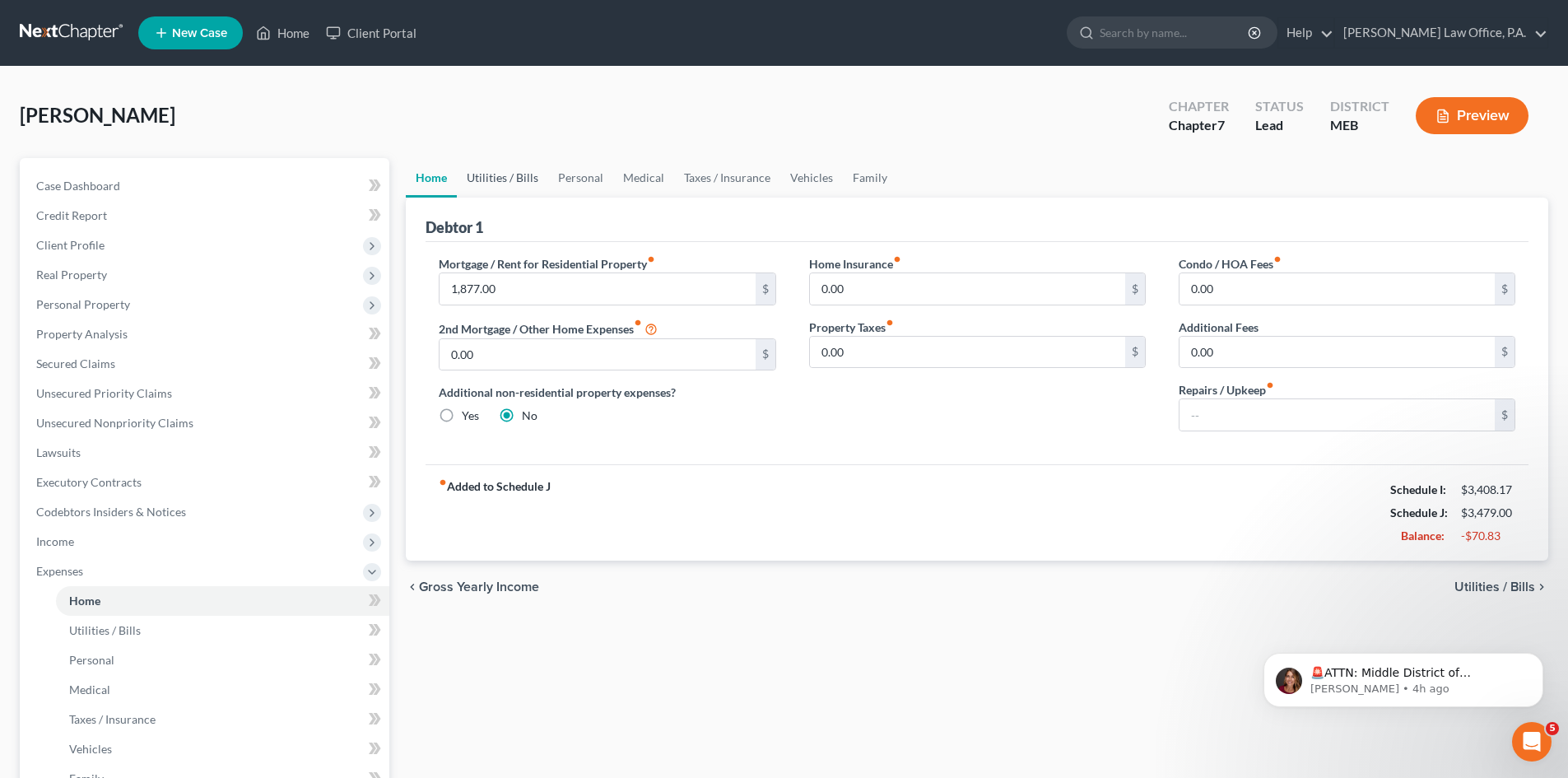
click at [512, 173] on link "Utilities / Bills" at bounding box center [502, 178] width 91 height 40
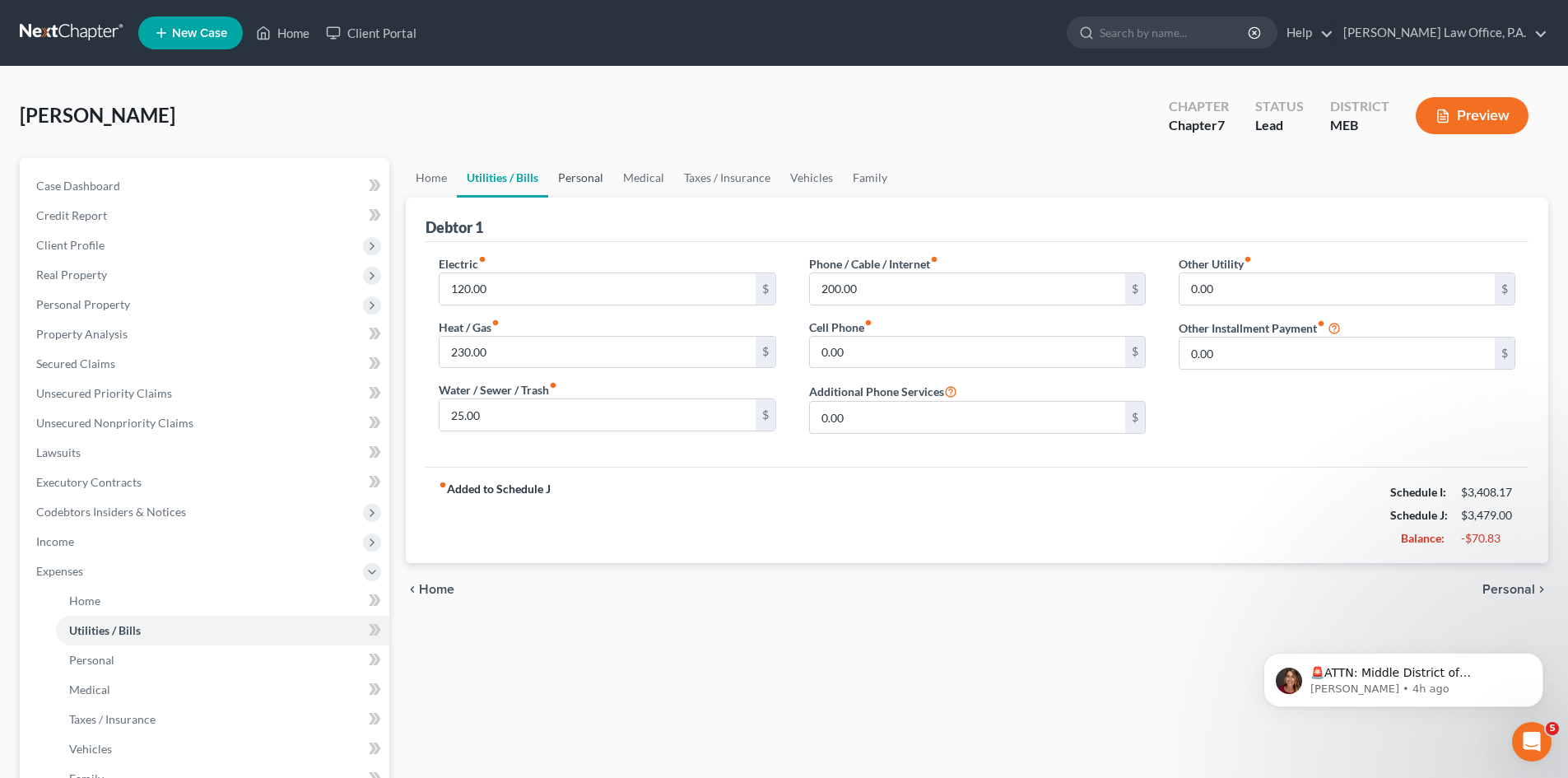
click at [572, 173] on link "Personal" at bounding box center [581, 178] width 65 height 40
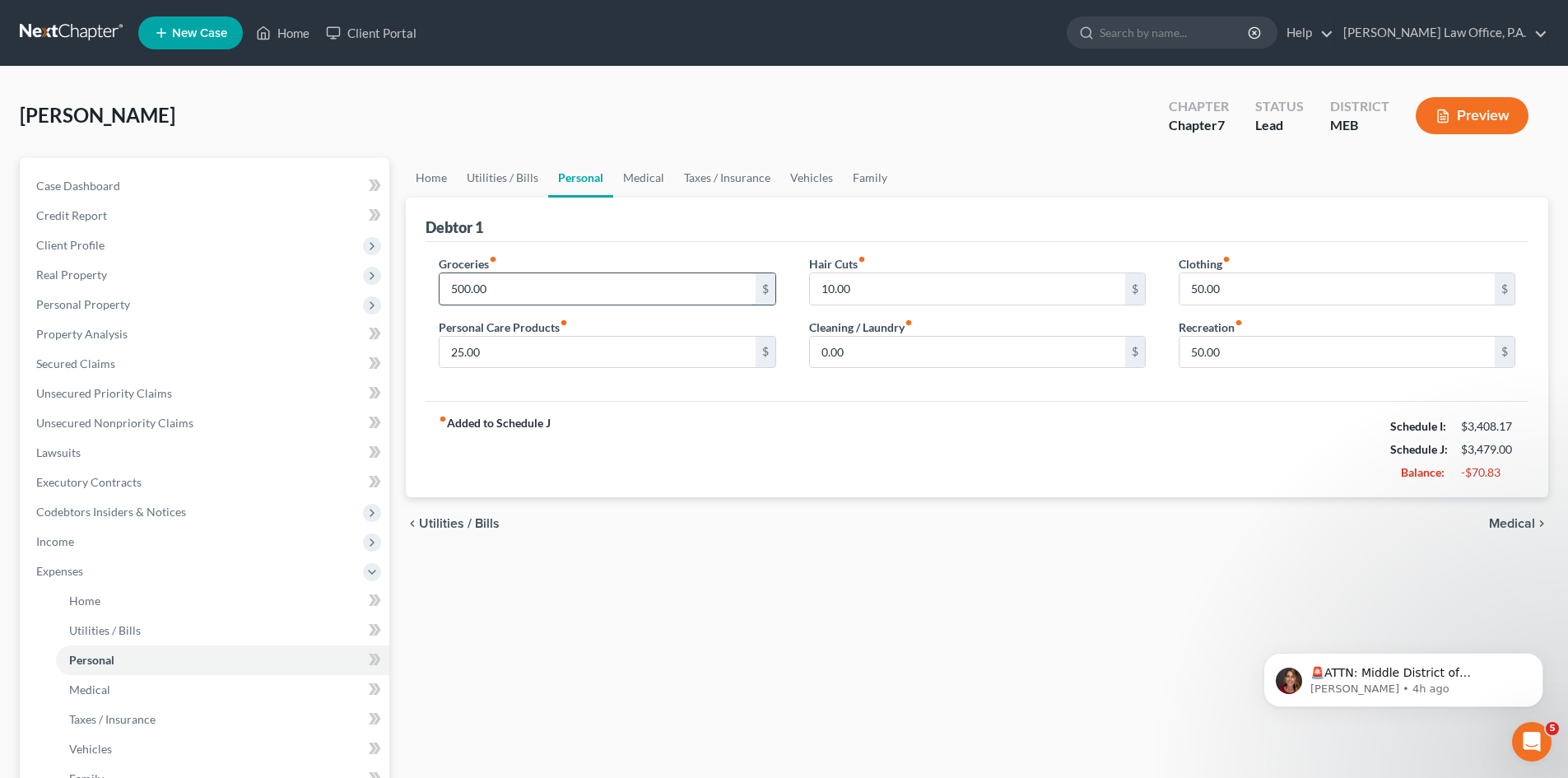
click at [469, 291] on input "500.00" at bounding box center [597, 288] width 316 height 31
click at [469, 295] on input "500.00" at bounding box center [597, 288] width 316 height 31
type input "0"
type input "400.00"
click at [812, 446] on div "fiber_manual_record Added to Schedule J Schedule I: $3,408.17 Schedule J: $3,37…" at bounding box center [978, 449] width 1103 height 96
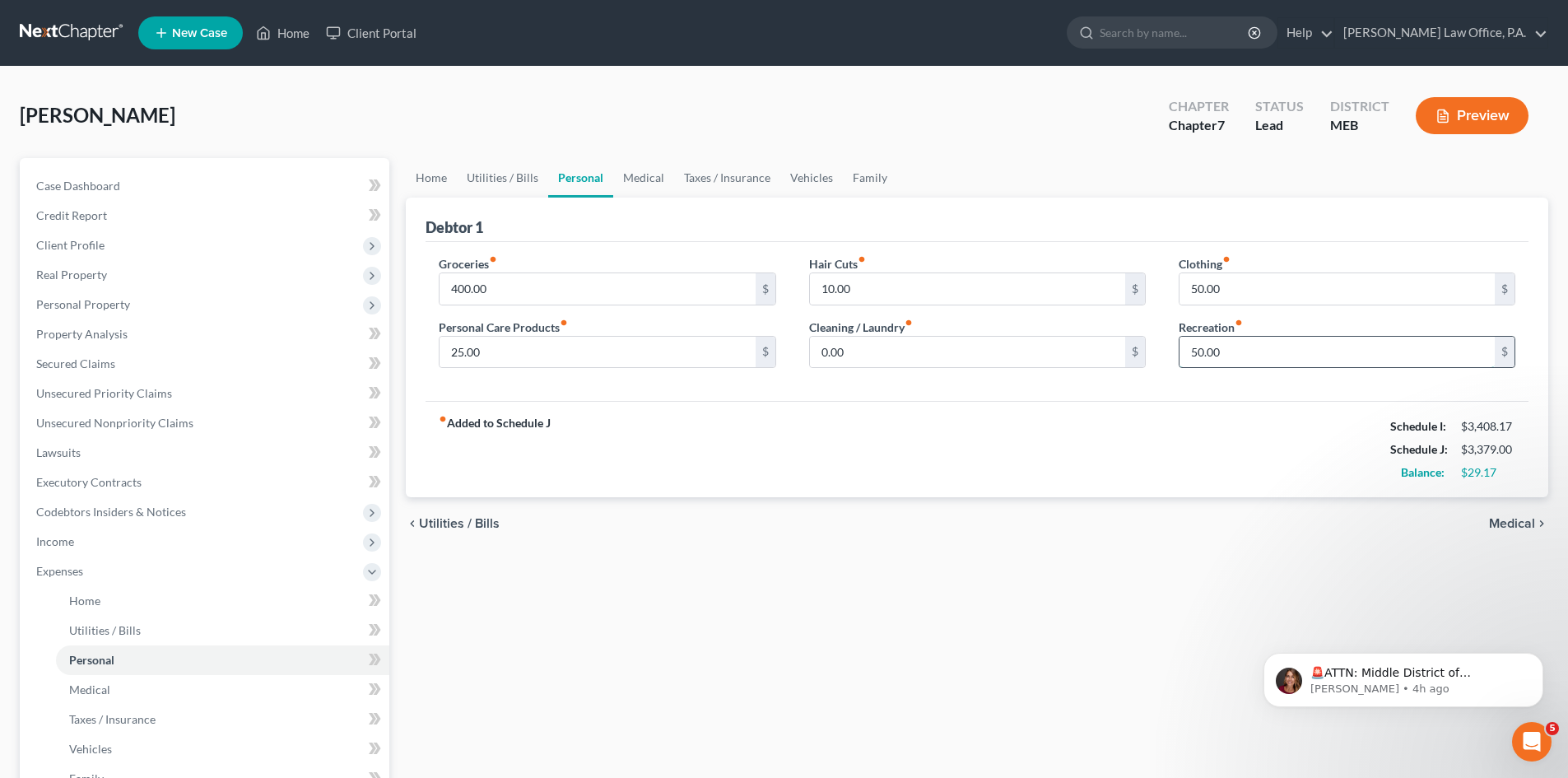
click at [1329, 361] on input "50.00" at bounding box center [1337, 352] width 316 height 31
click at [677, 301] on input "400.00" at bounding box center [597, 288] width 316 height 31
type input "450.00"
click at [690, 290] on input "450.00" at bounding box center [597, 288] width 316 height 31
click at [1021, 224] on div "Debtor 1" at bounding box center [978, 220] width 1103 height 45
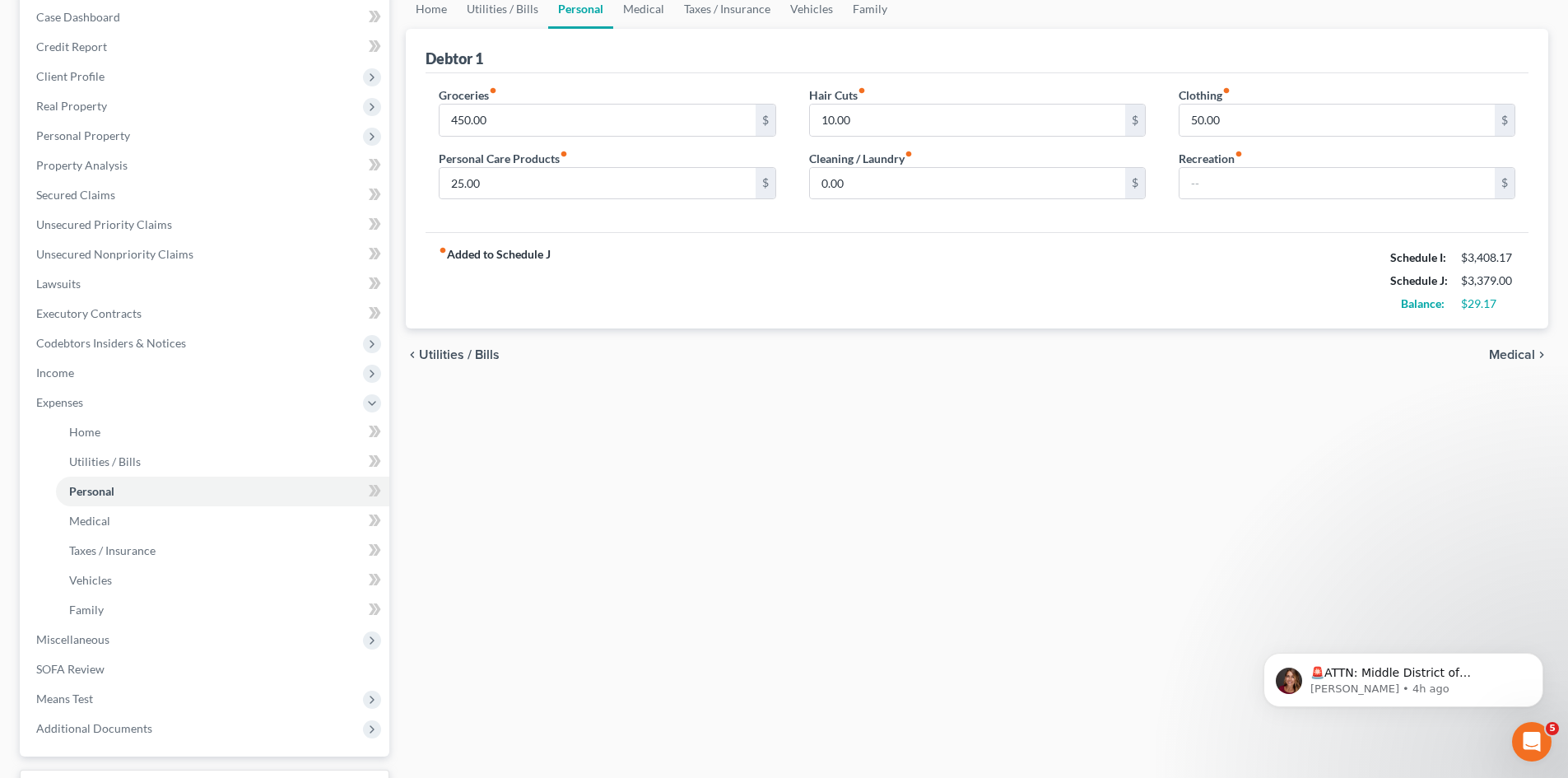
scroll to position [304, 0]
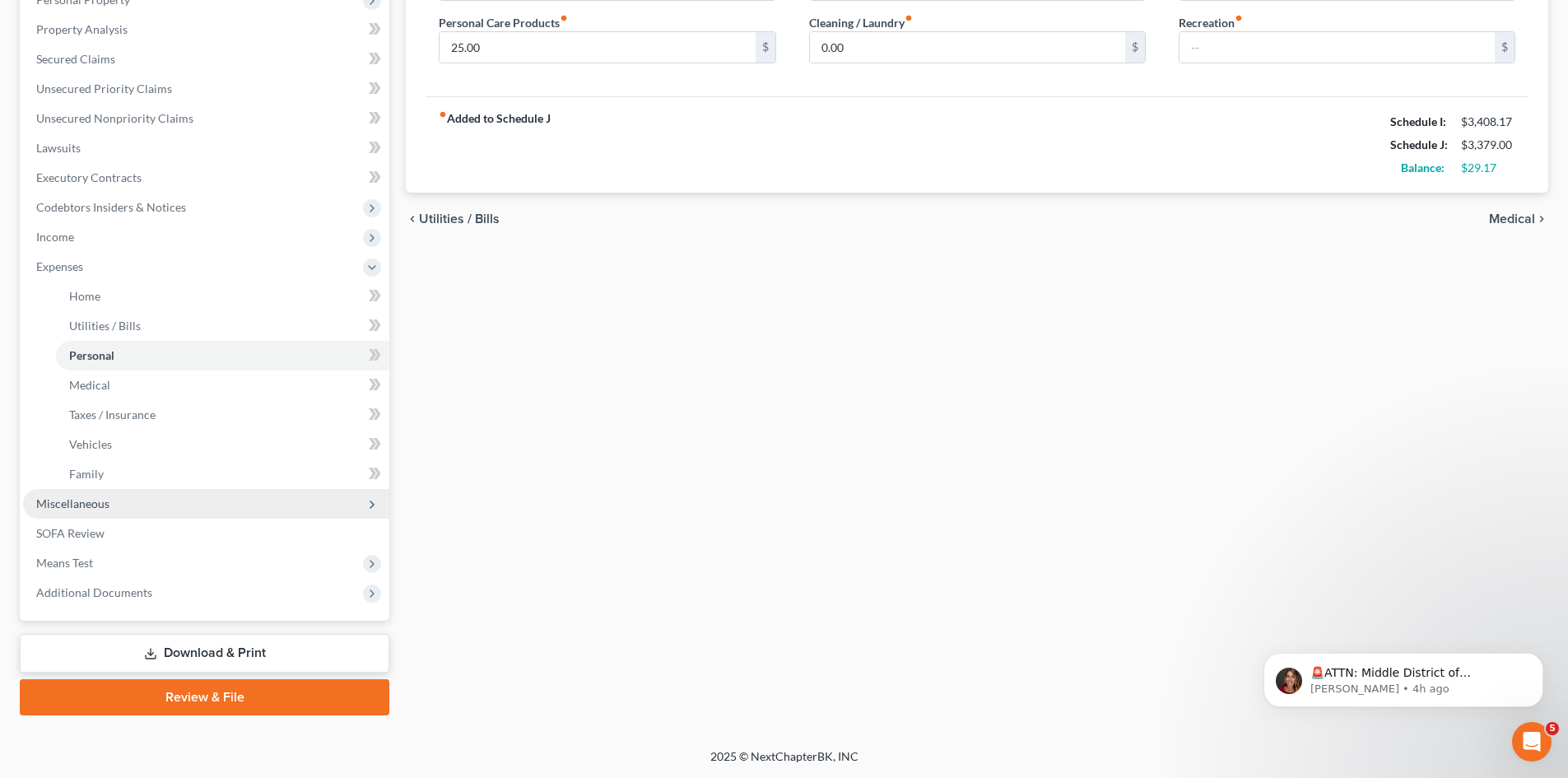
click at [81, 496] on span "Miscellaneous" at bounding box center [72, 503] width 73 height 14
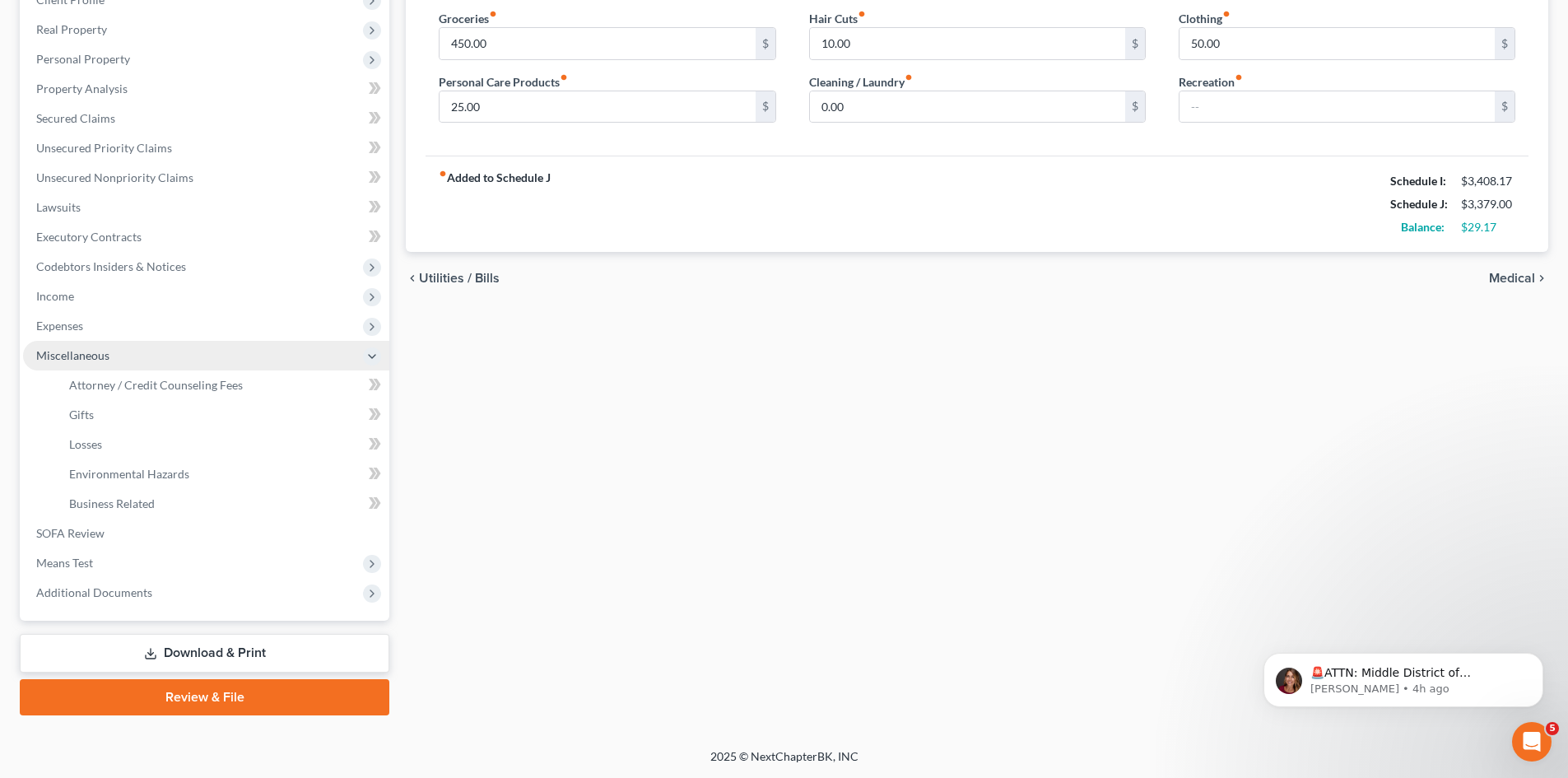
scroll to position [245, 0]
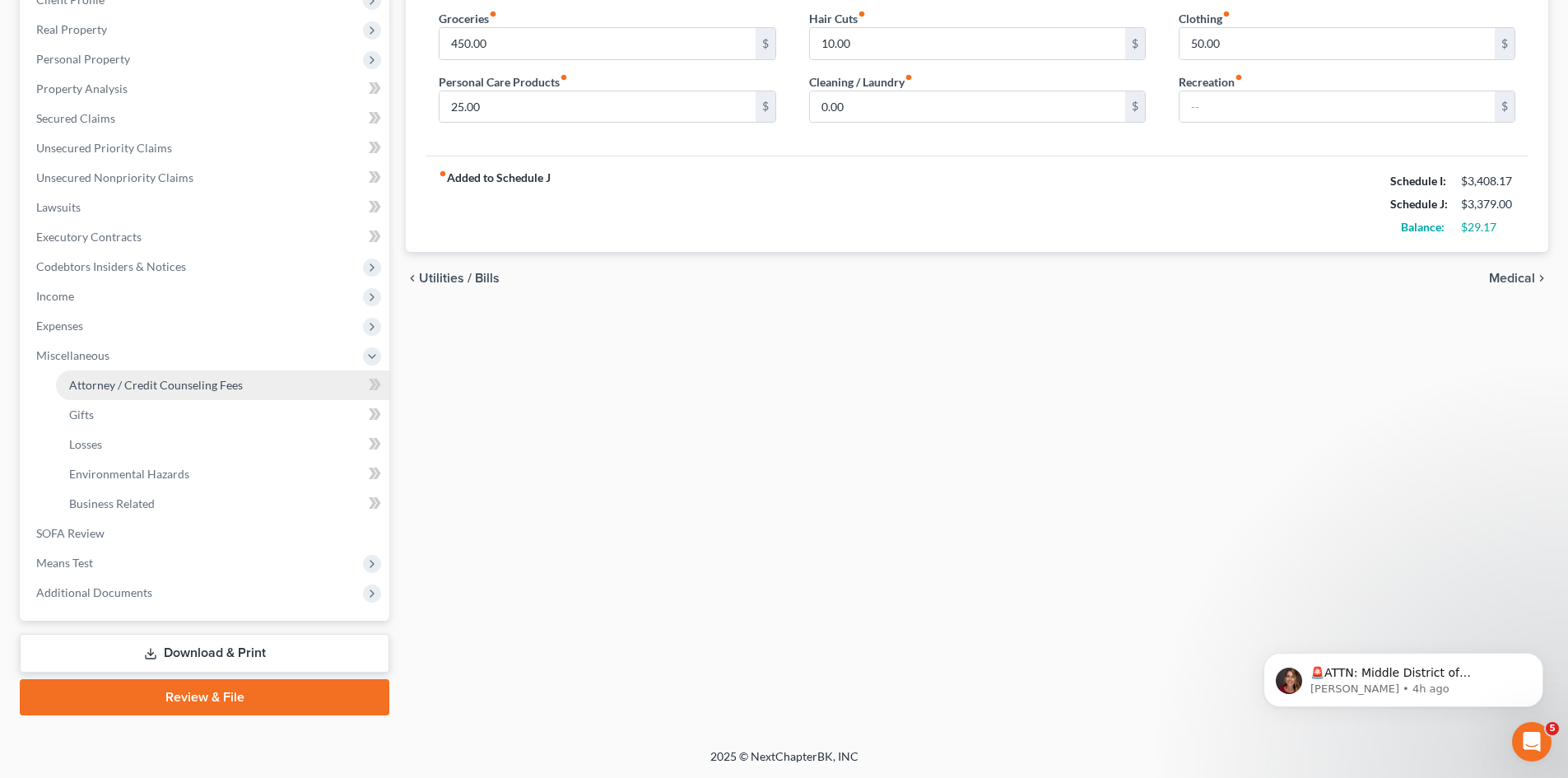
click at [169, 382] on span "Attorney / Credit Counseling Fees" at bounding box center [156, 384] width 174 height 14
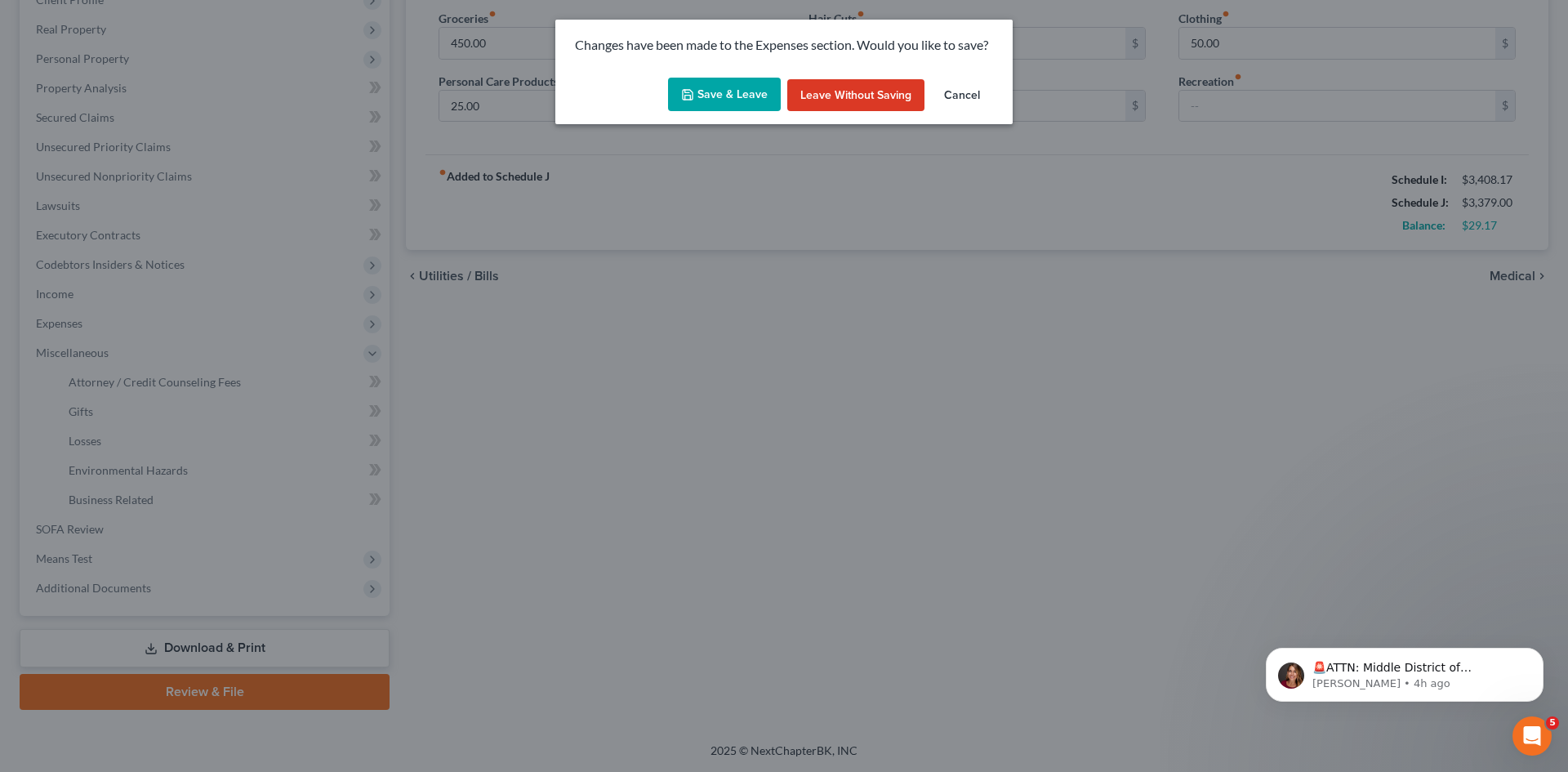
click at [694, 91] on icon "button" at bounding box center [688, 94] width 13 height 13
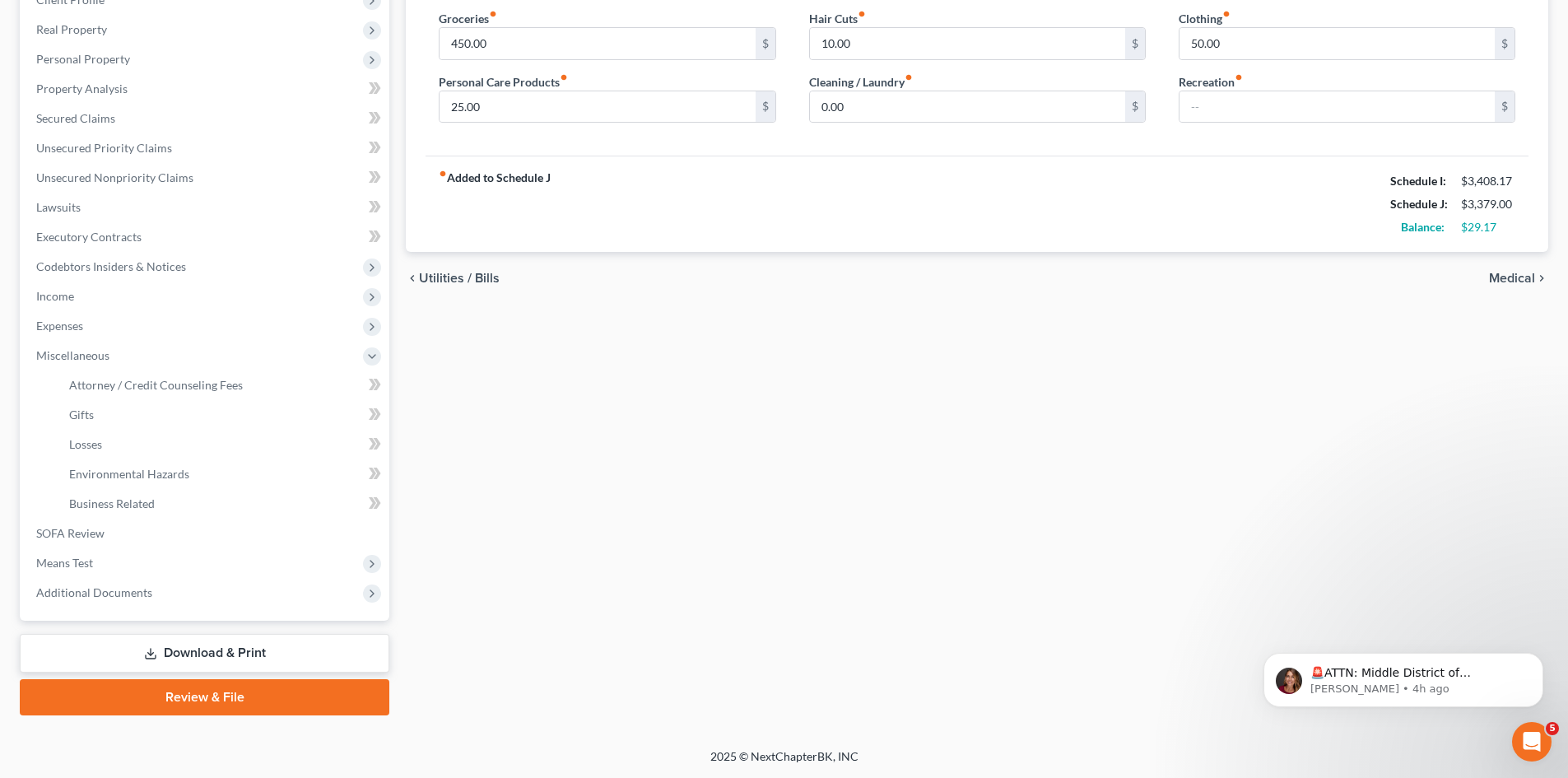
select select "0"
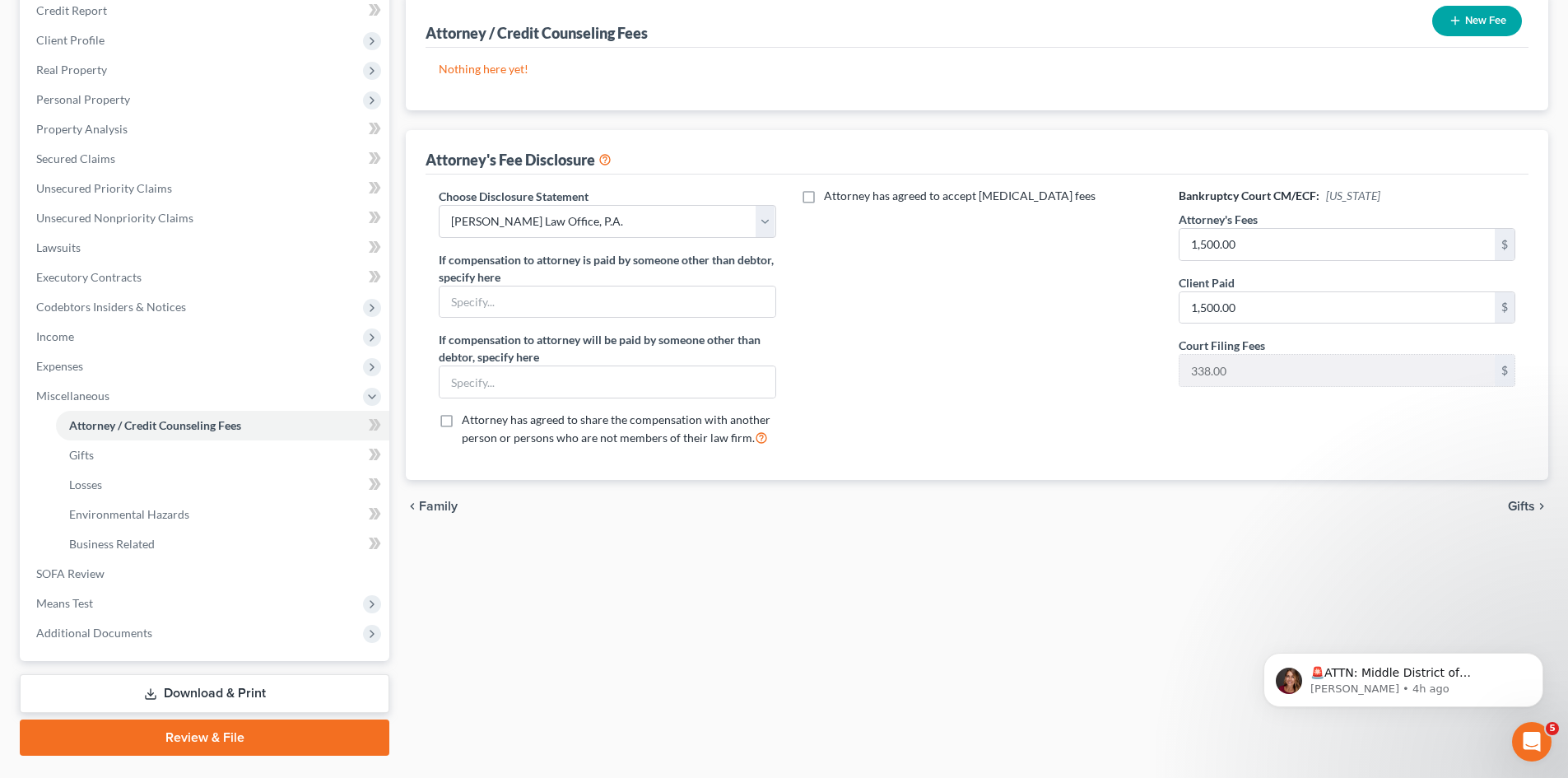
scroll to position [205, 0]
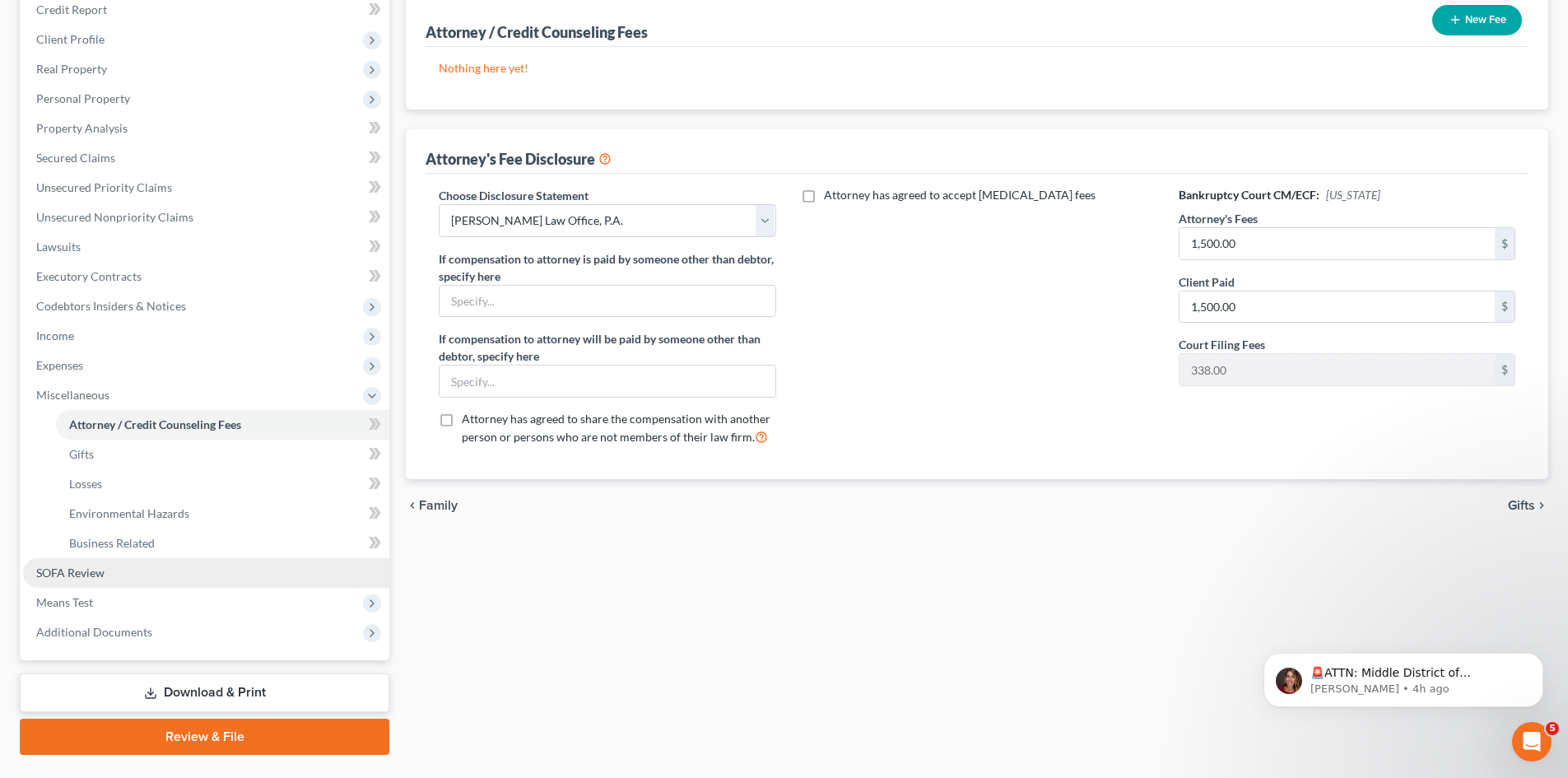
click at [196, 575] on link "SOFA Review" at bounding box center [205, 573] width 366 height 29
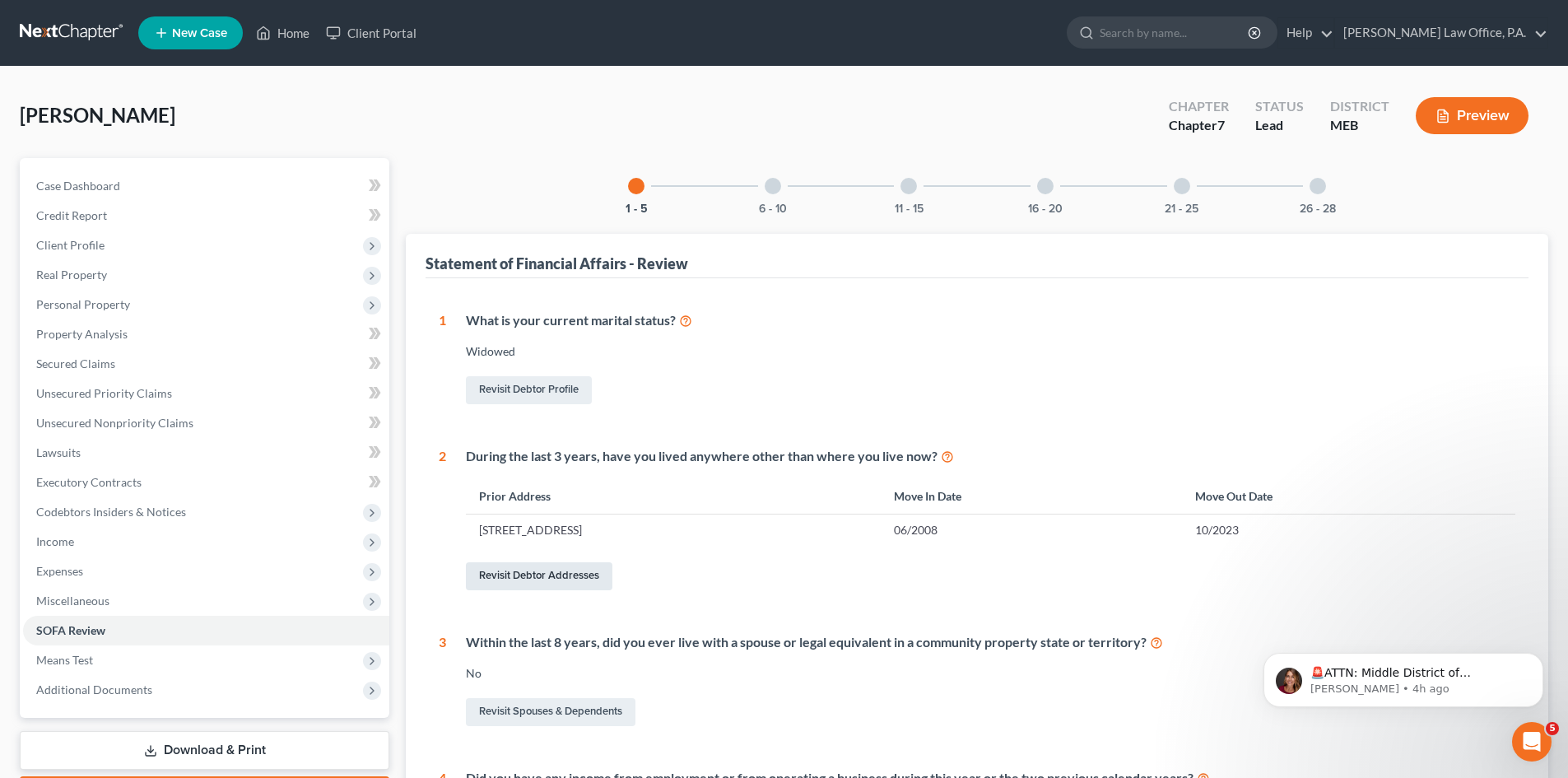
click at [512, 576] on link "Revisit Debtor Addresses" at bounding box center [539, 575] width 146 height 28
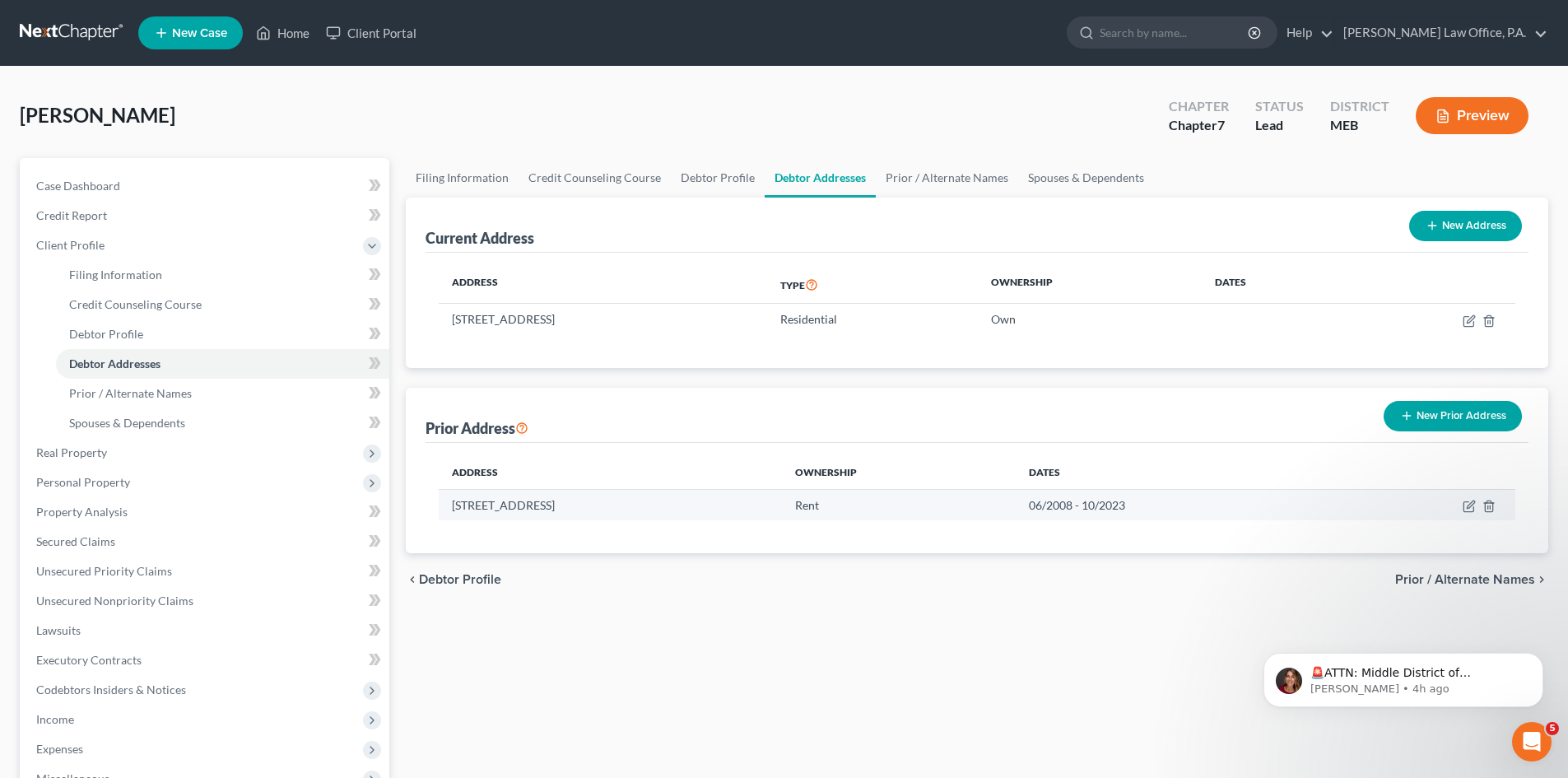
click at [1222, 507] on td "06/2008 - 10/2023" at bounding box center [1178, 504] width 325 height 31
click at [1465, 503] on icon "button" at bounding box center [1469, 506] width 13 height 13
select select "20"
select select "14"
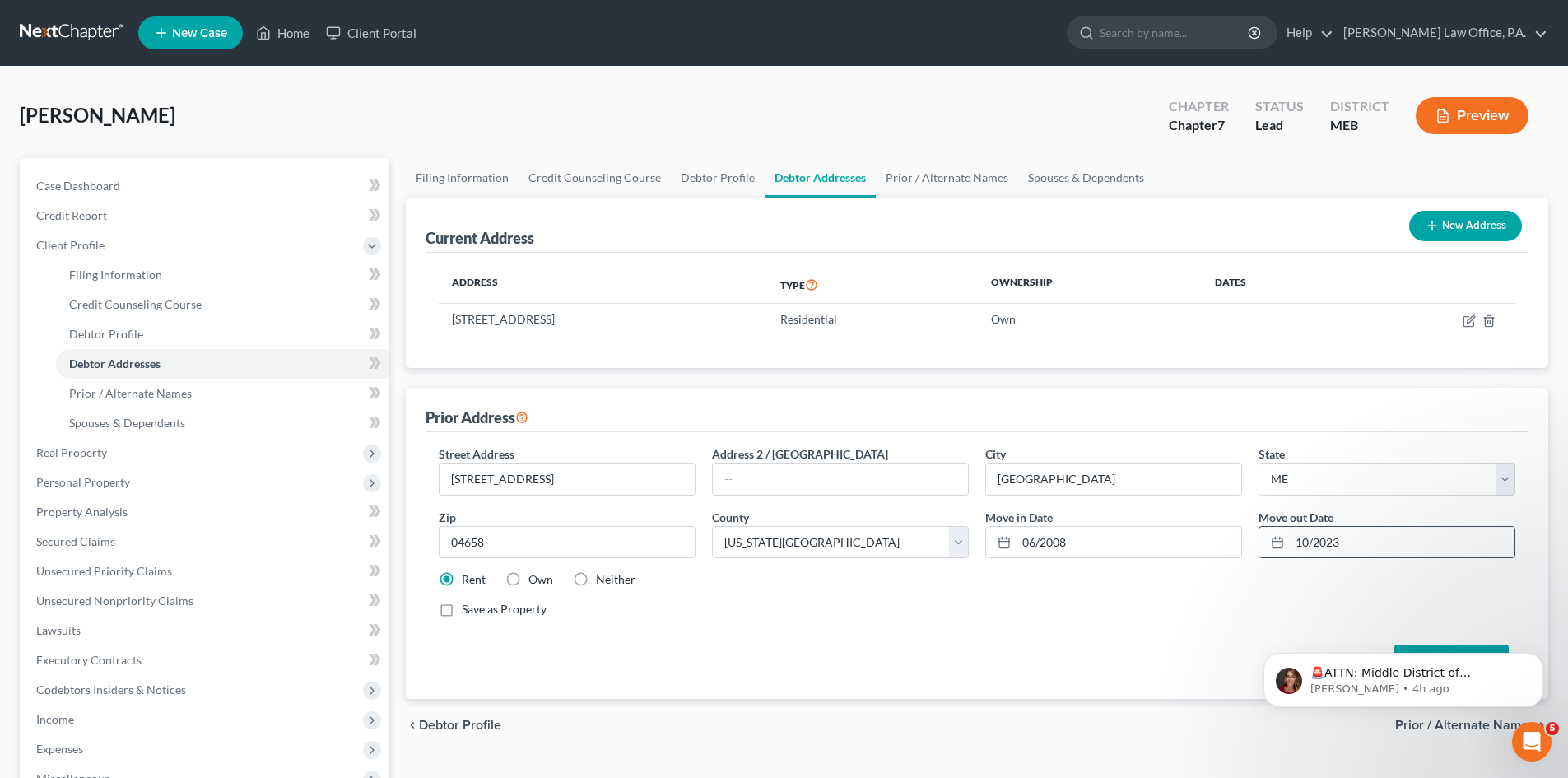
click at [1346, 542] on input "10/2023" at bounding box center [1402, 542] width 224 height 31
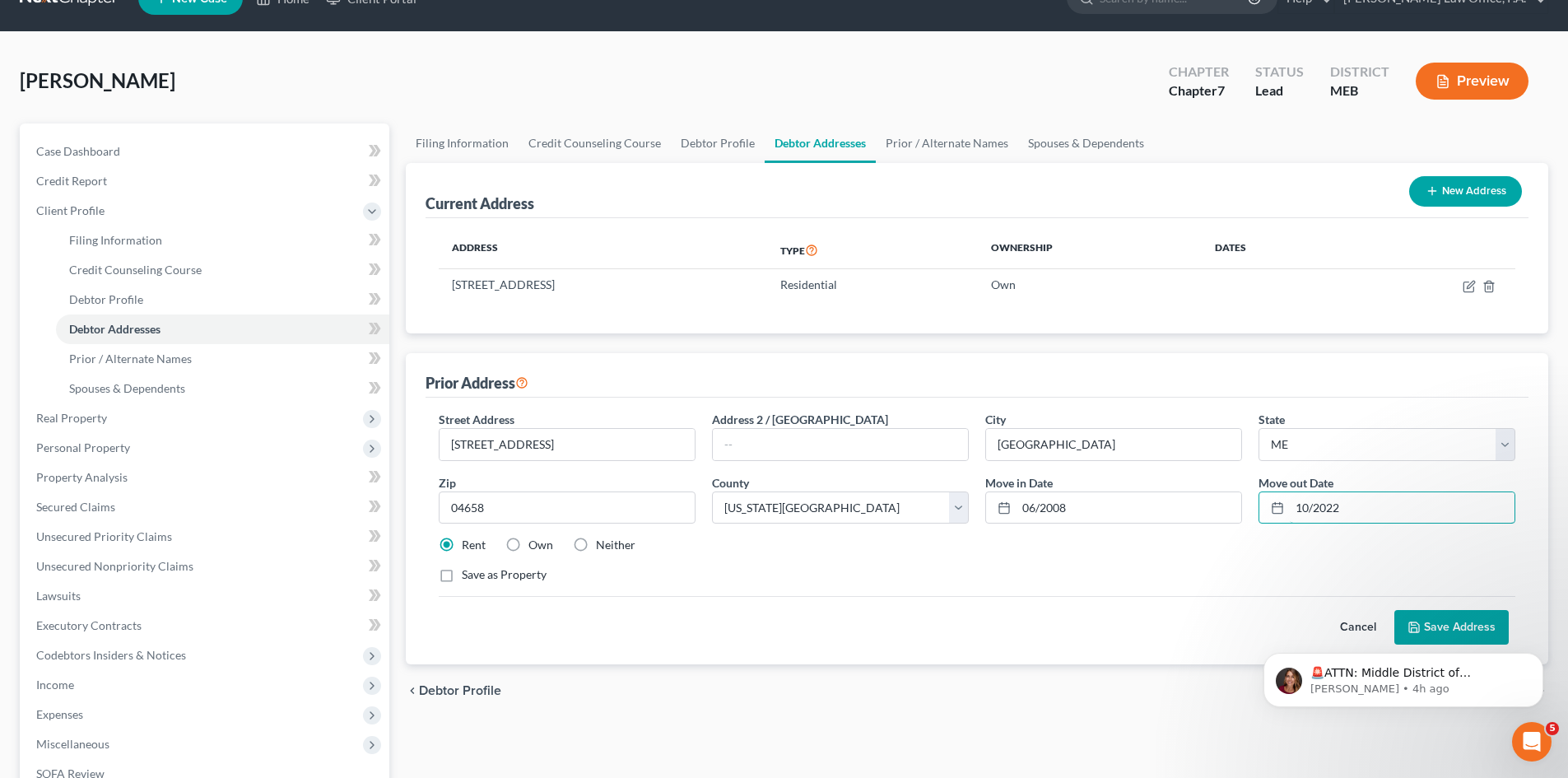
scroll to position [66, 0]
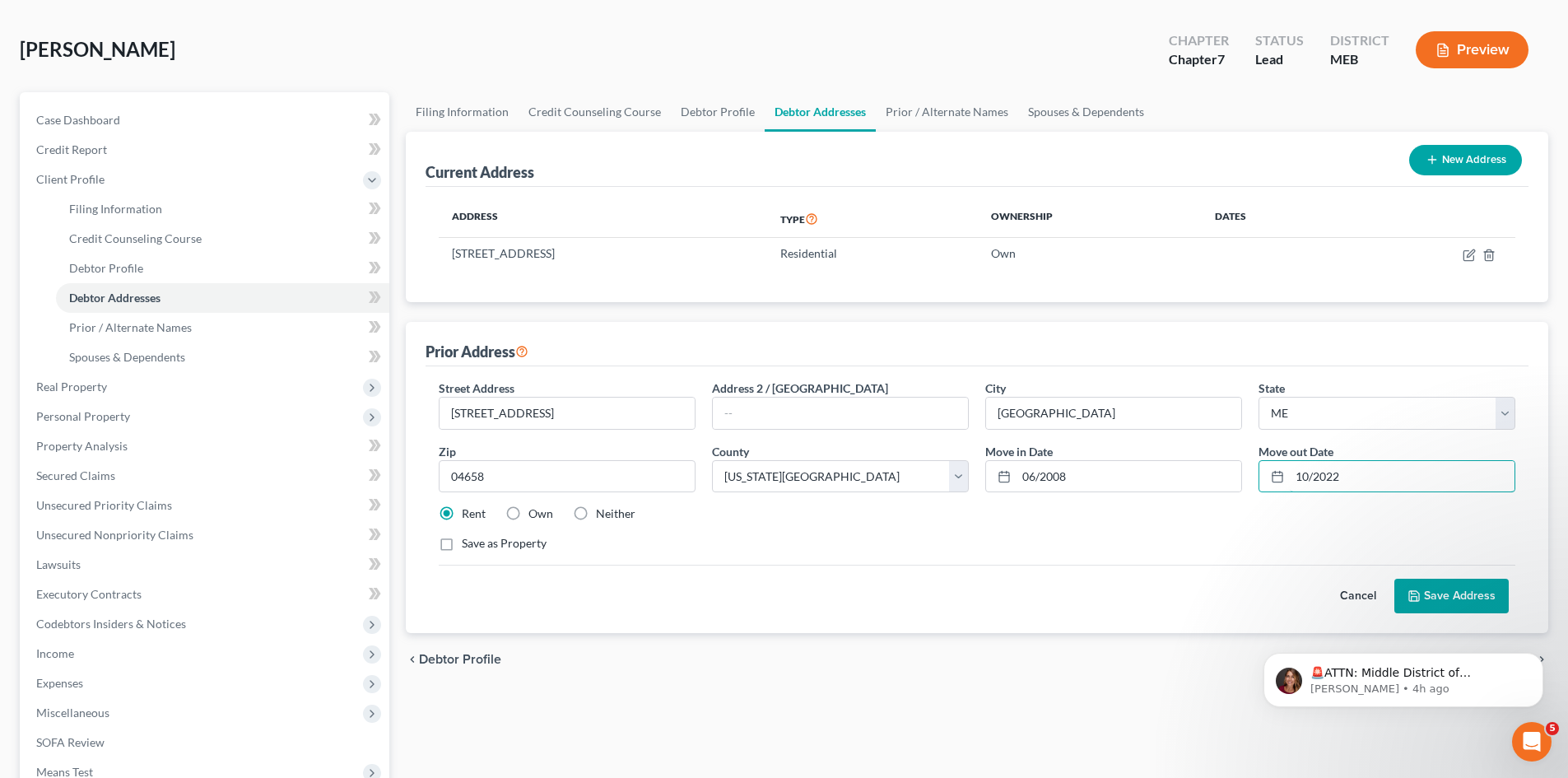
type input "10/2022"
click at [1413, 591] on icon at bounding box center [1414, 596] width 13 height 13
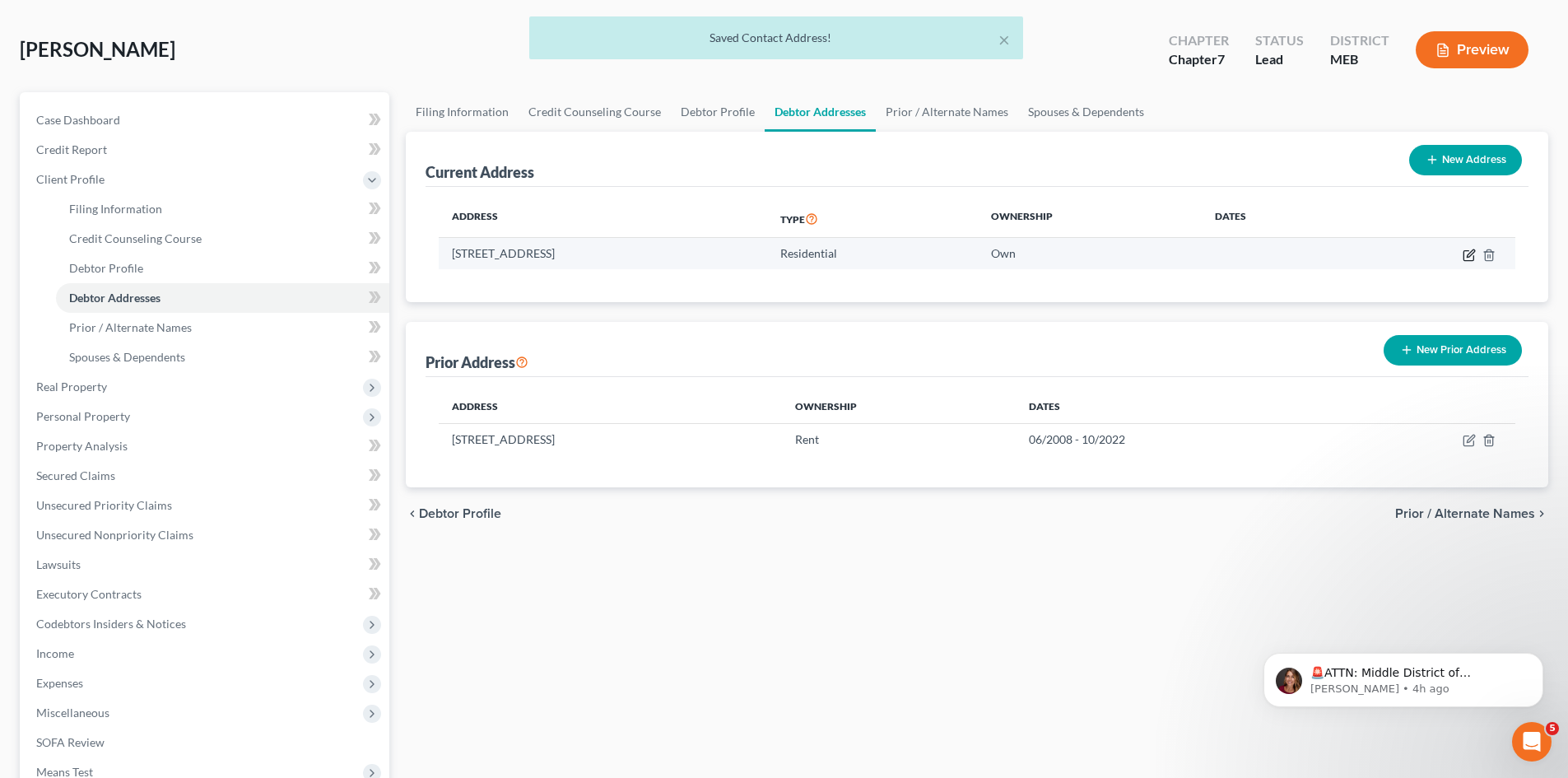
click at [1464, 254] on icon "button" at bounding box center [1468, 255] width 10 height 10
select select "20"
select select "14"
select select "0"
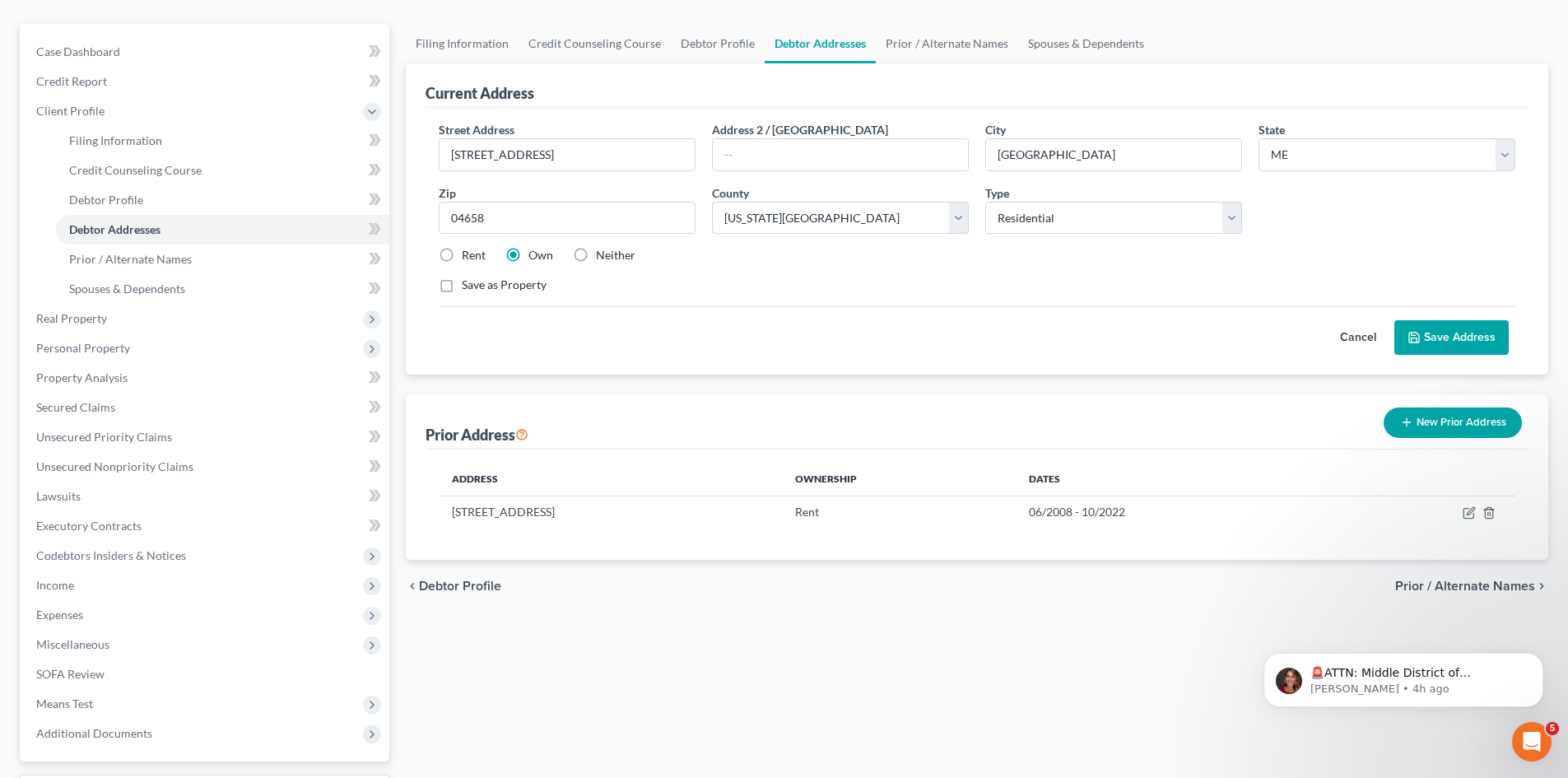
scroll to position [275, 0]
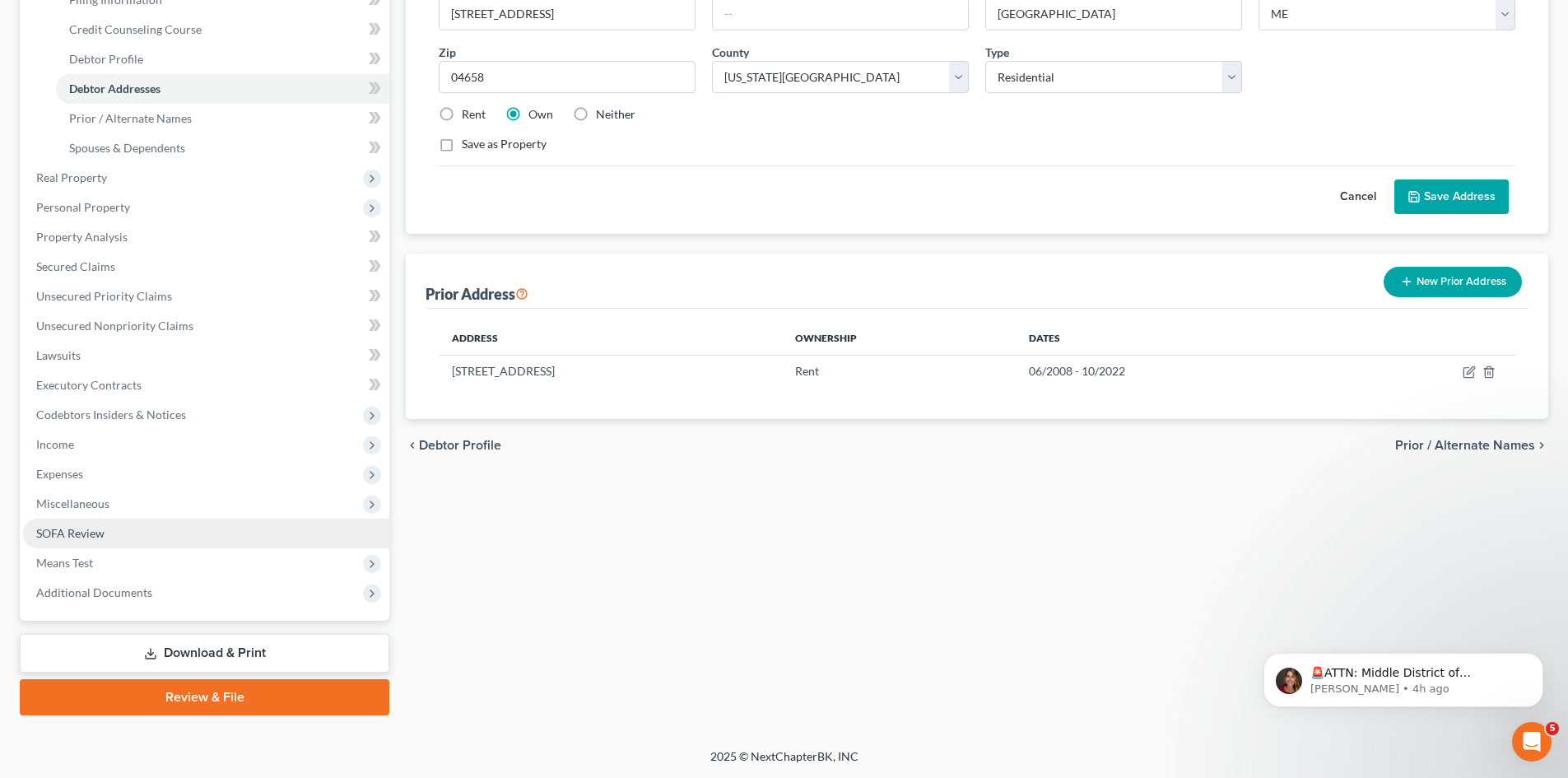
click at [88, 535] on span "SOFA Review" at bounding box center [70, 533] width 68 height 14
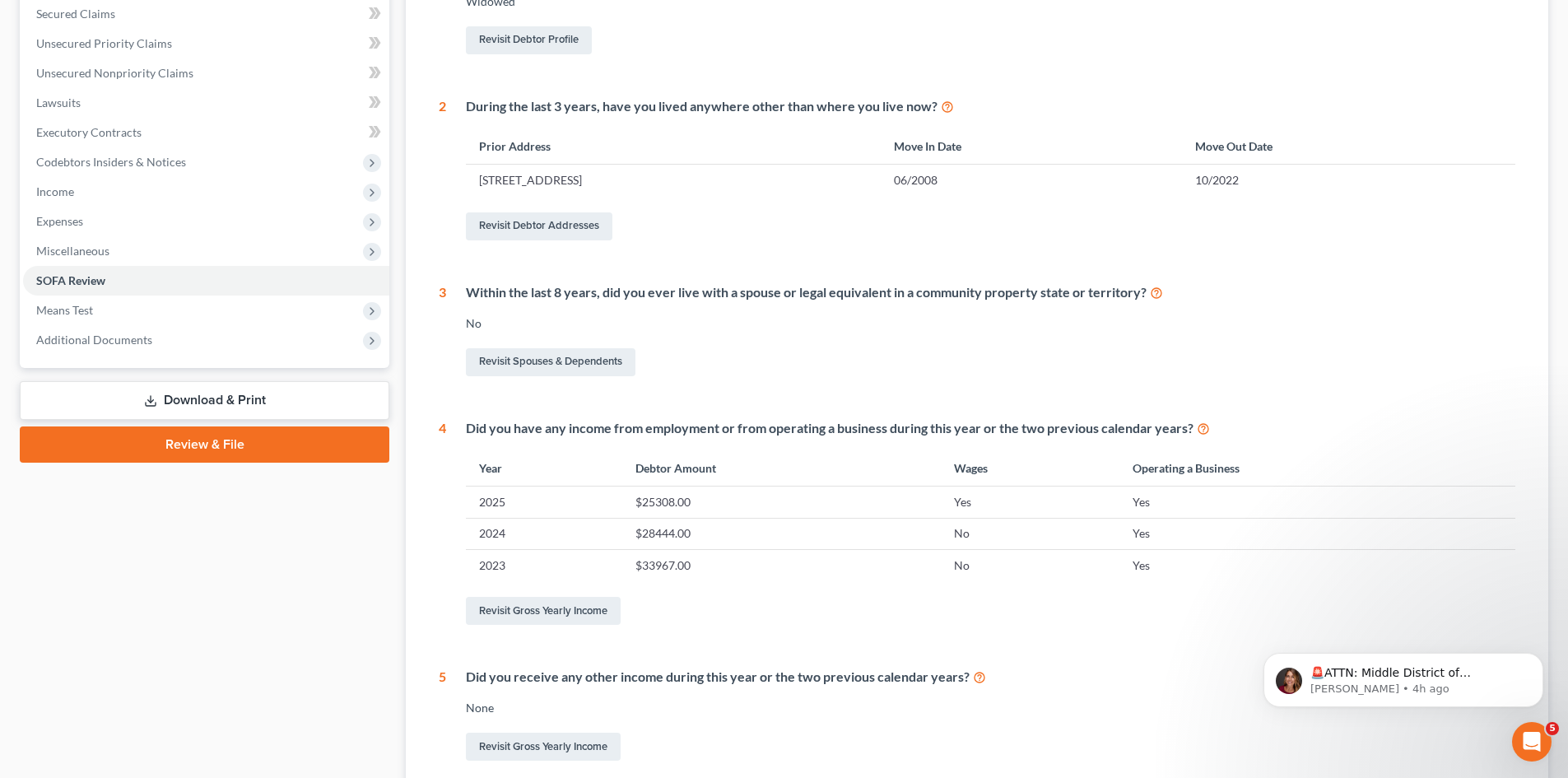
scroll to position [347, 0]
click at [532, 613] on link "Revisit Gross Yearly Income" at bounding box center [543, 613] width 155 height 28
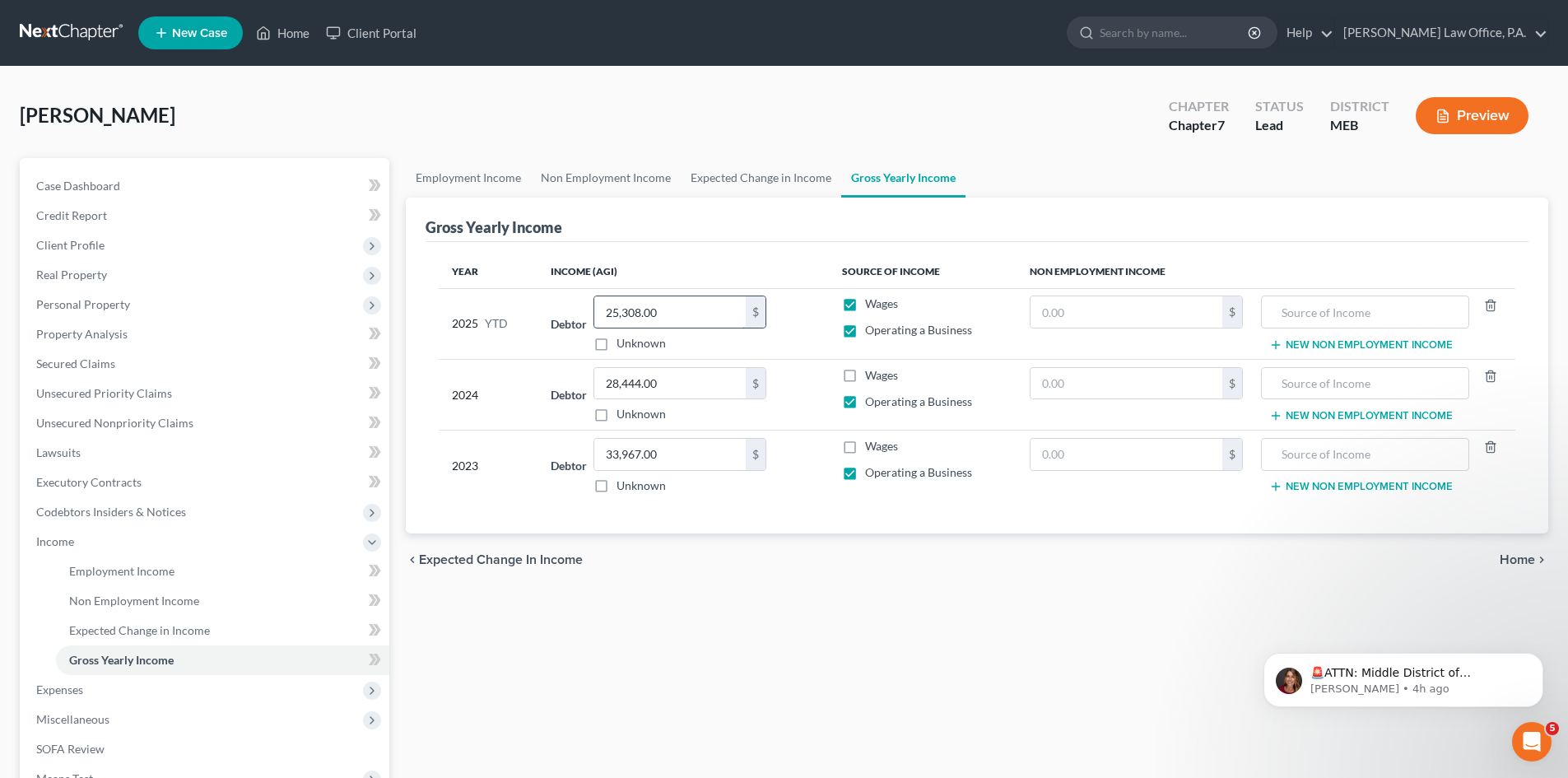
click at [689, 310] on input "25,308.00" at bounding box center [669, 312] width 151 height 31
type input "36,005.00"
click at [1508, 557] on span "Home" at bounding box center [1517, 560] width 35 height 13
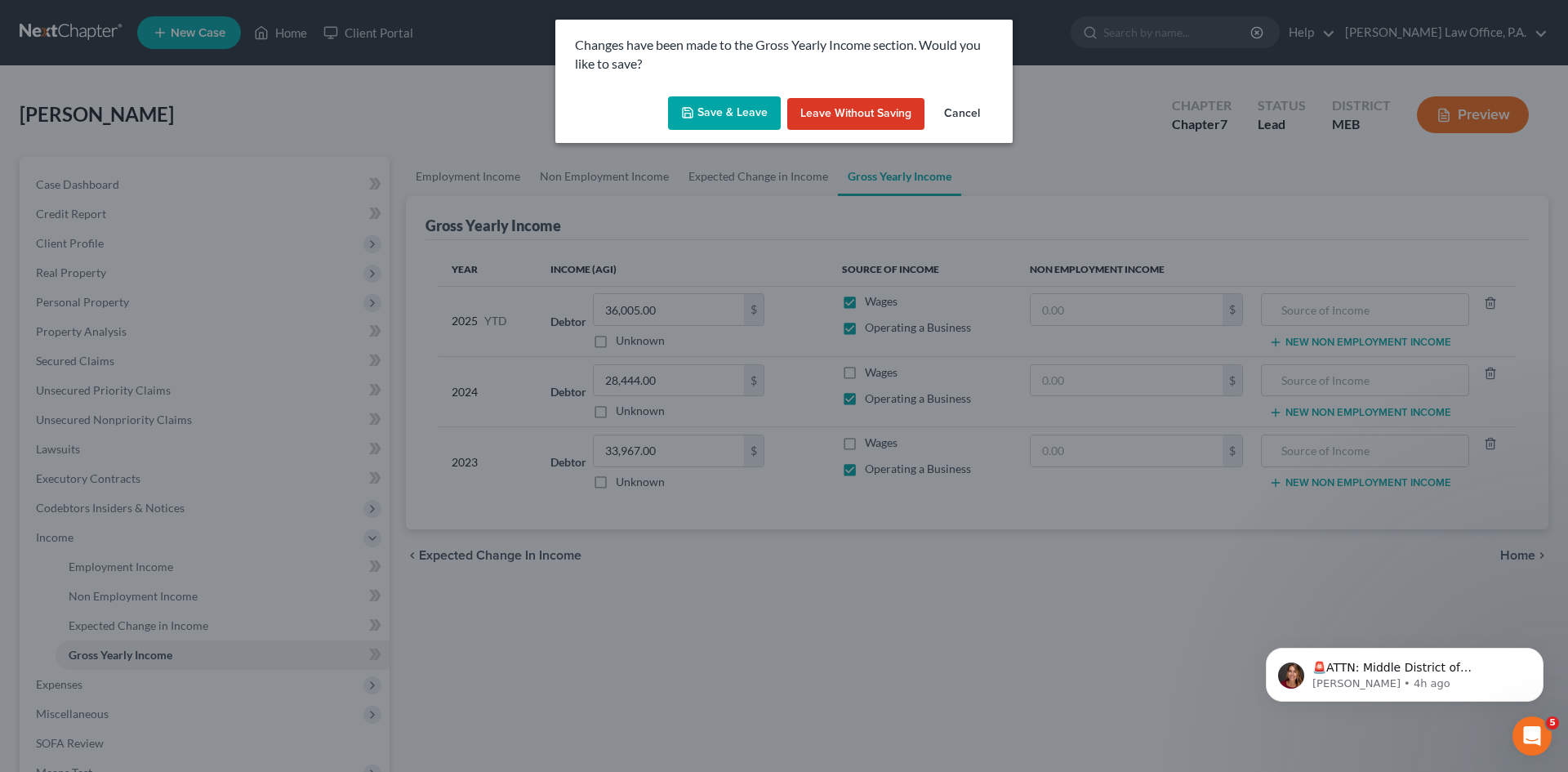
click at [726, 112] on button "Save & Leave" at bounding box center [724, 113] width 112 height 34
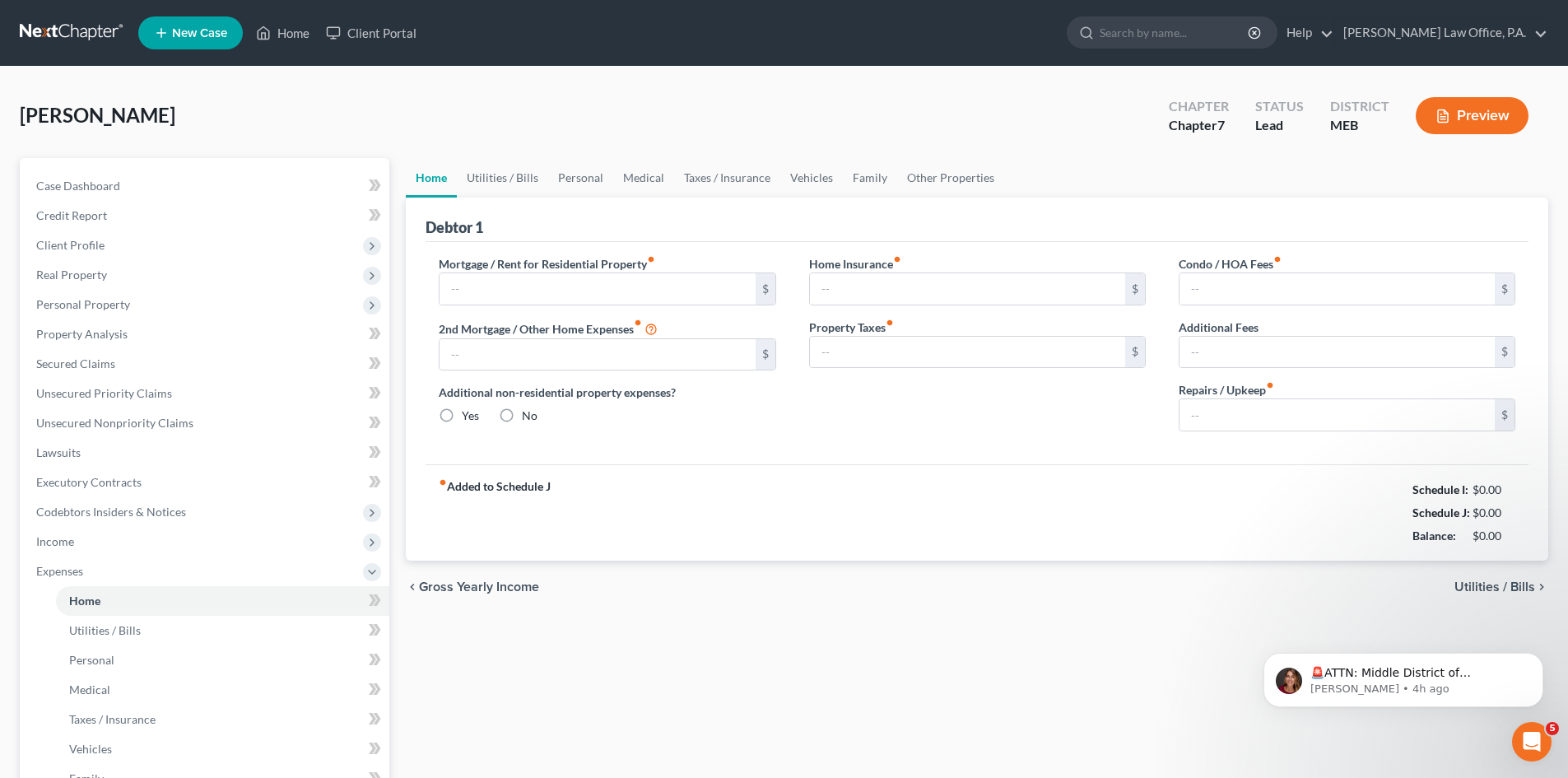
type input "1,877.00"
type input "0.00"
radio input "true"
type input "0.00"
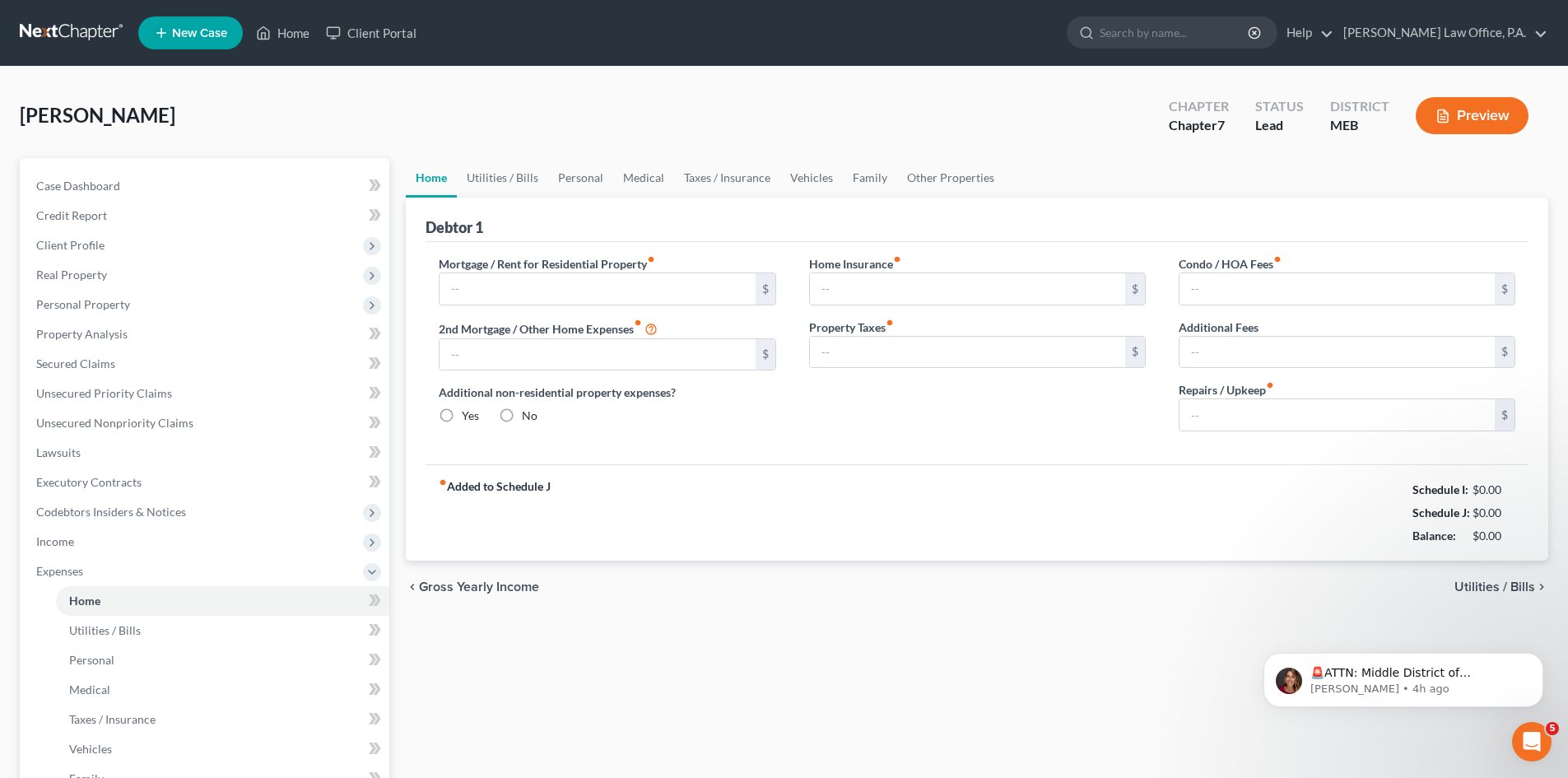
type input "0.00"
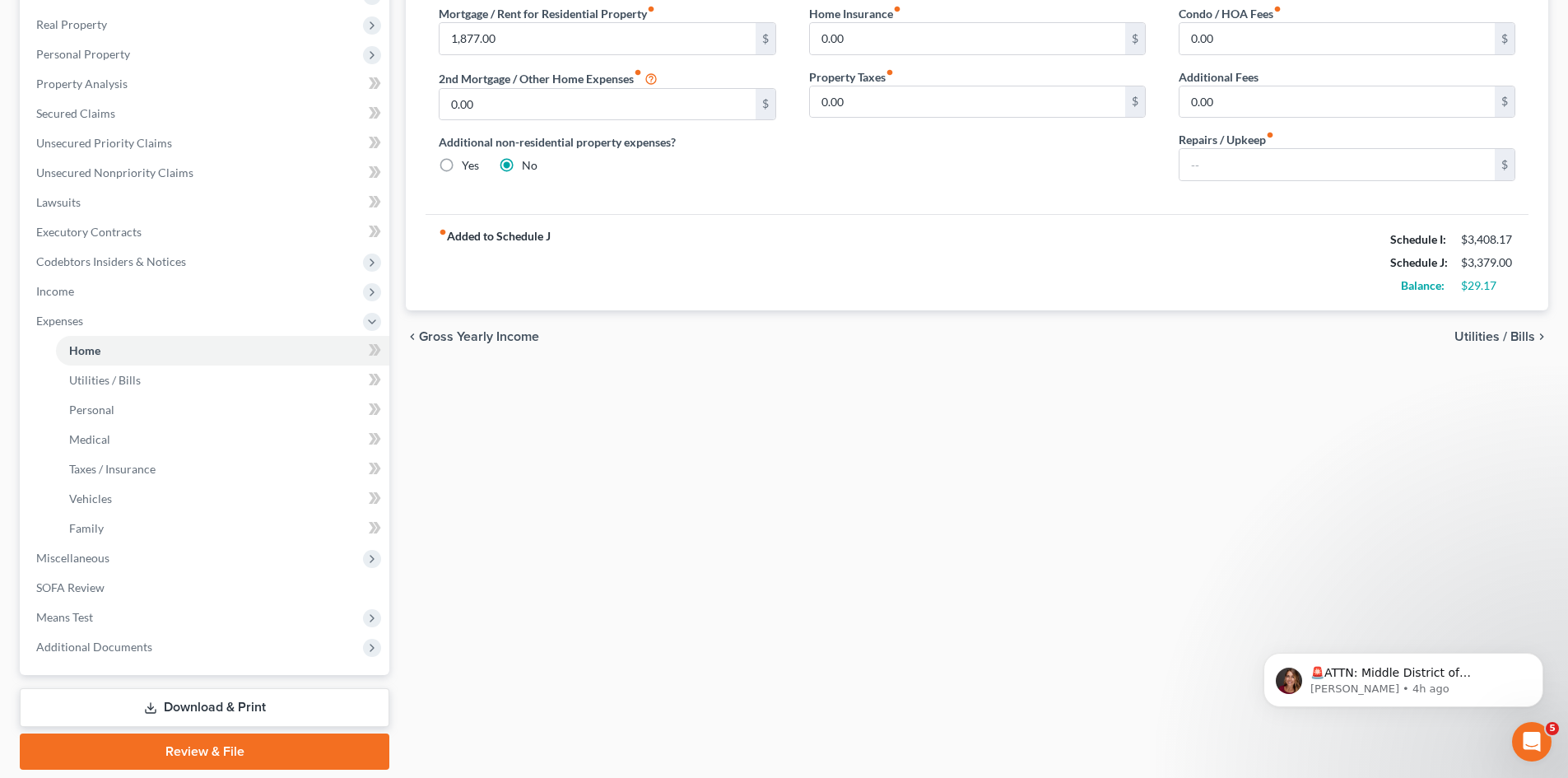
scroll to position [289, 0]
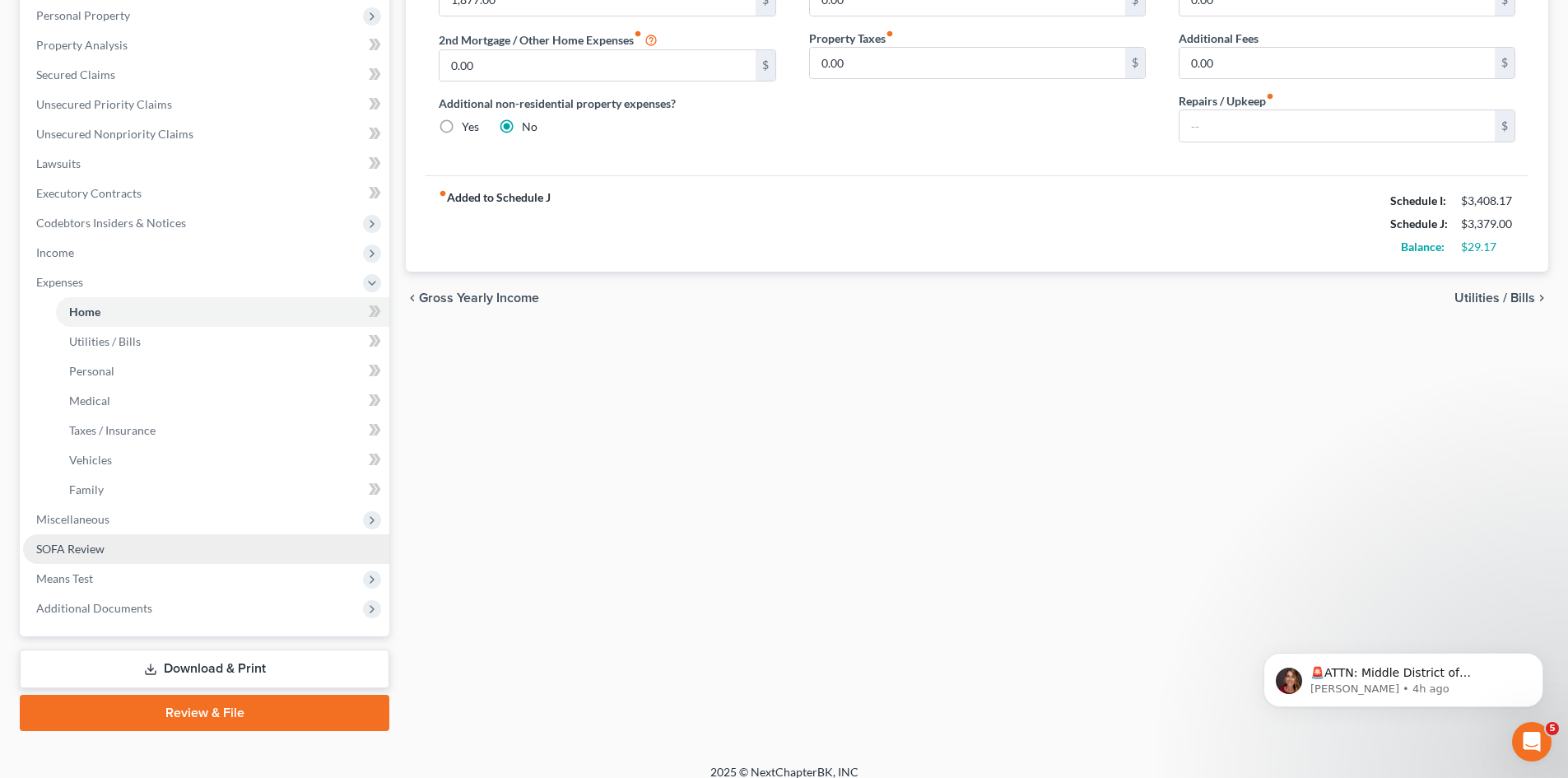
click at [68, 542] on span "SOFA Review" at bounding box center [70, 549] width 68 height 14
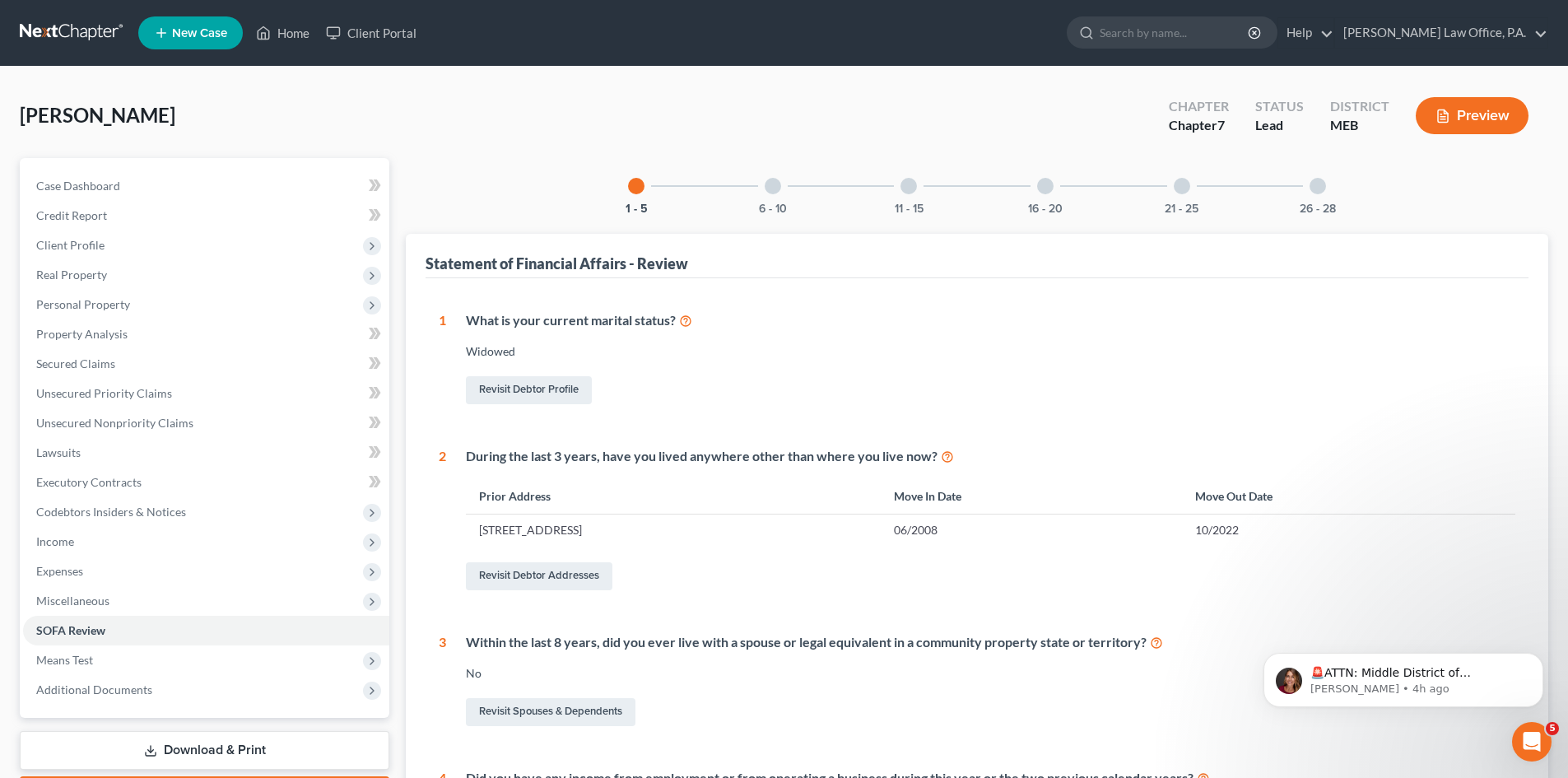
click at [765, 188] on div at bounding box center [772, 185] width 16 height 16
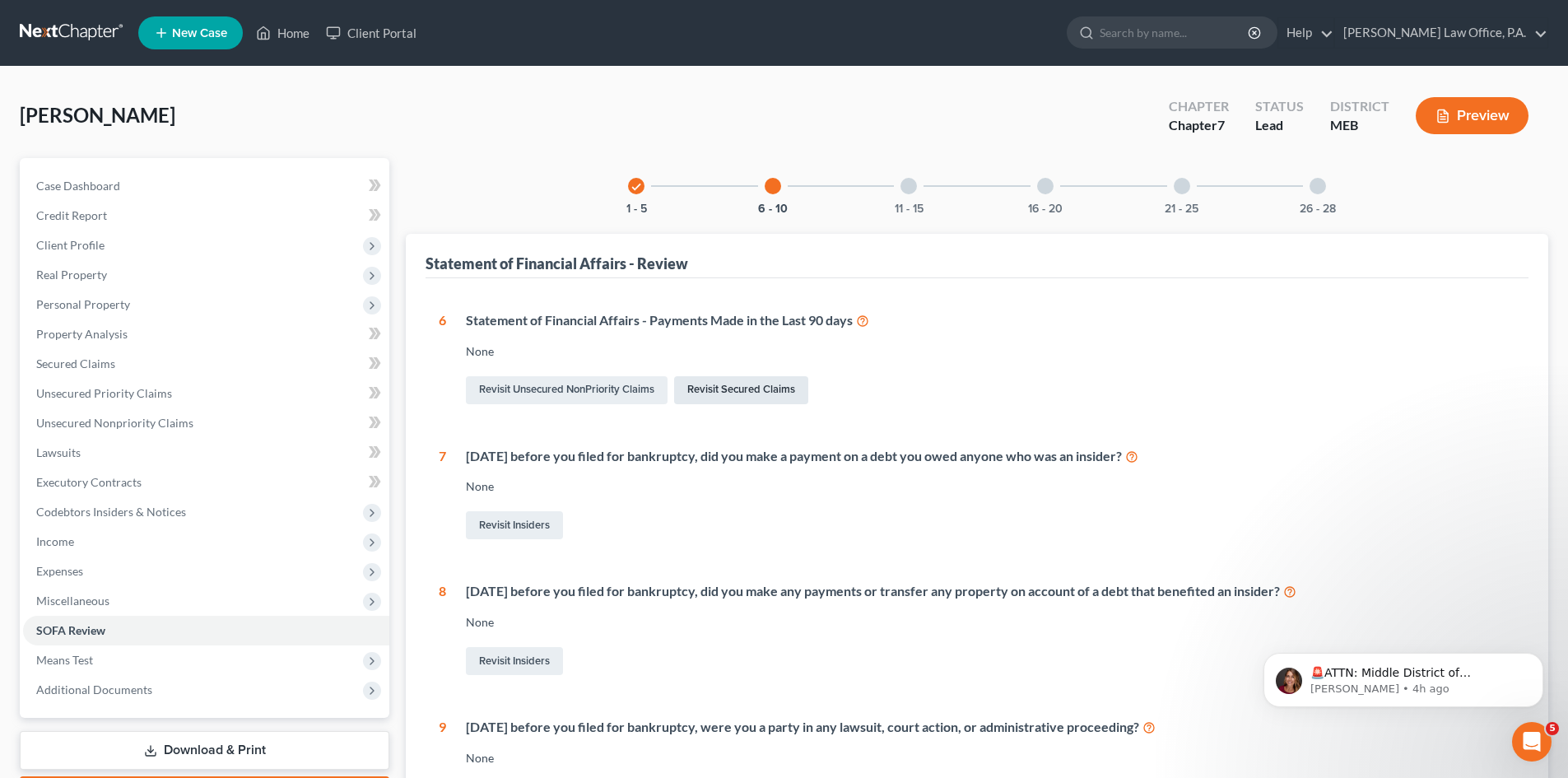
click at [752, 386] on link "Revisit Secured Claims" at bounding box center [741, 390] width 134 height 28
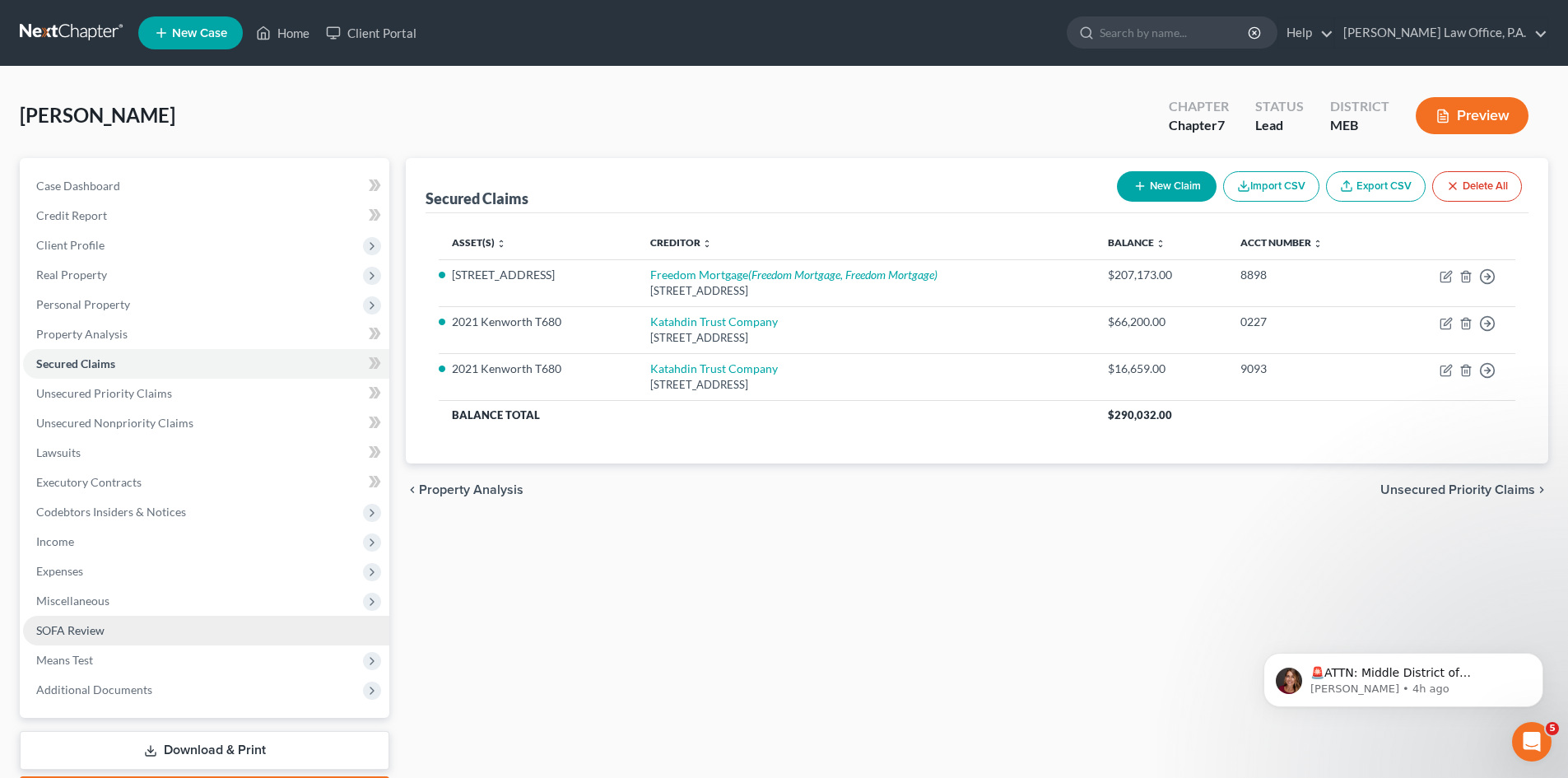
click at [47, 630] on span "SOFA Review" at bounding box center [70, 630] width 68 height 14
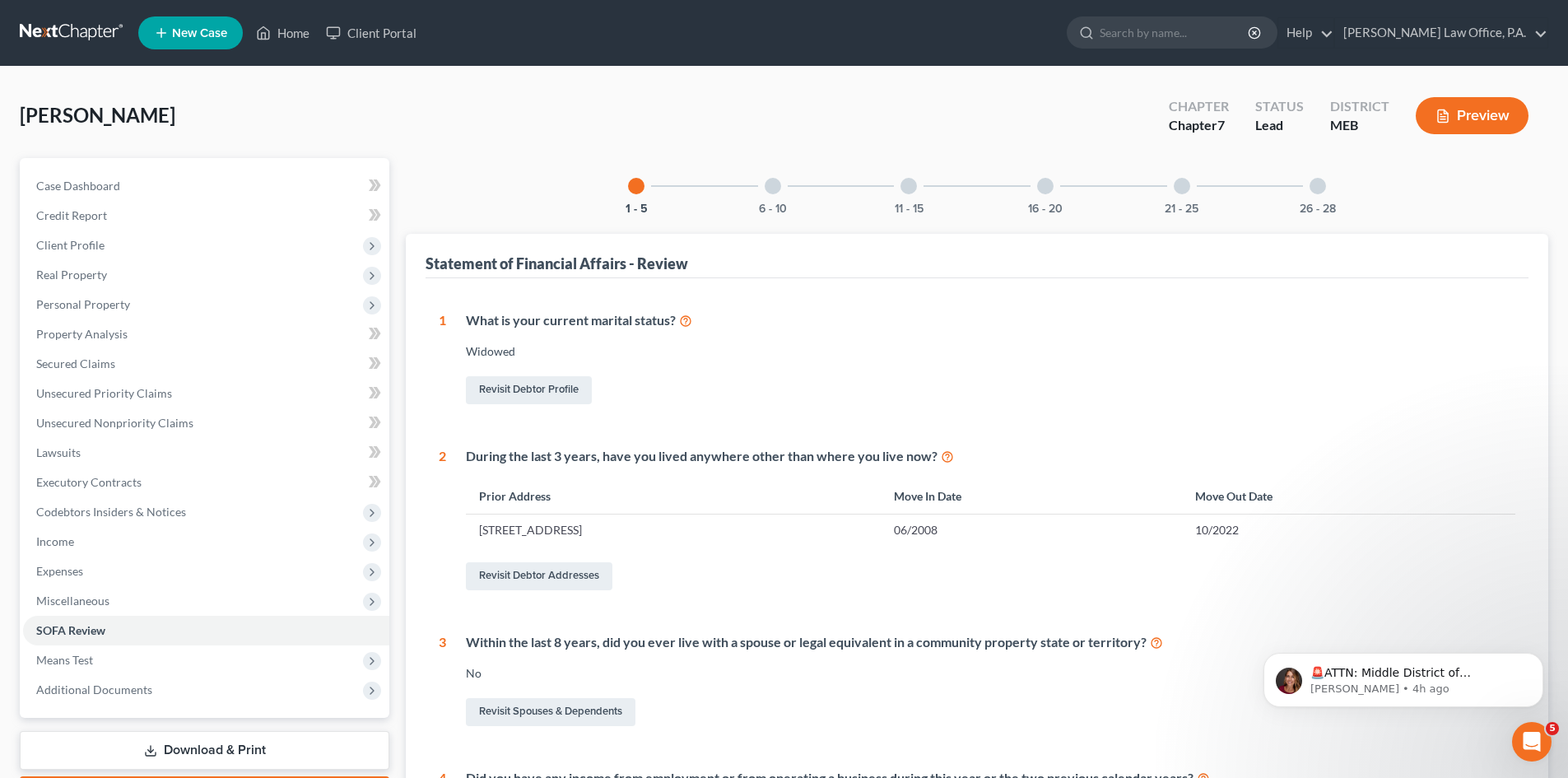
click at [774, 181] on div at bounding box center [772, 185] width 16 height 16
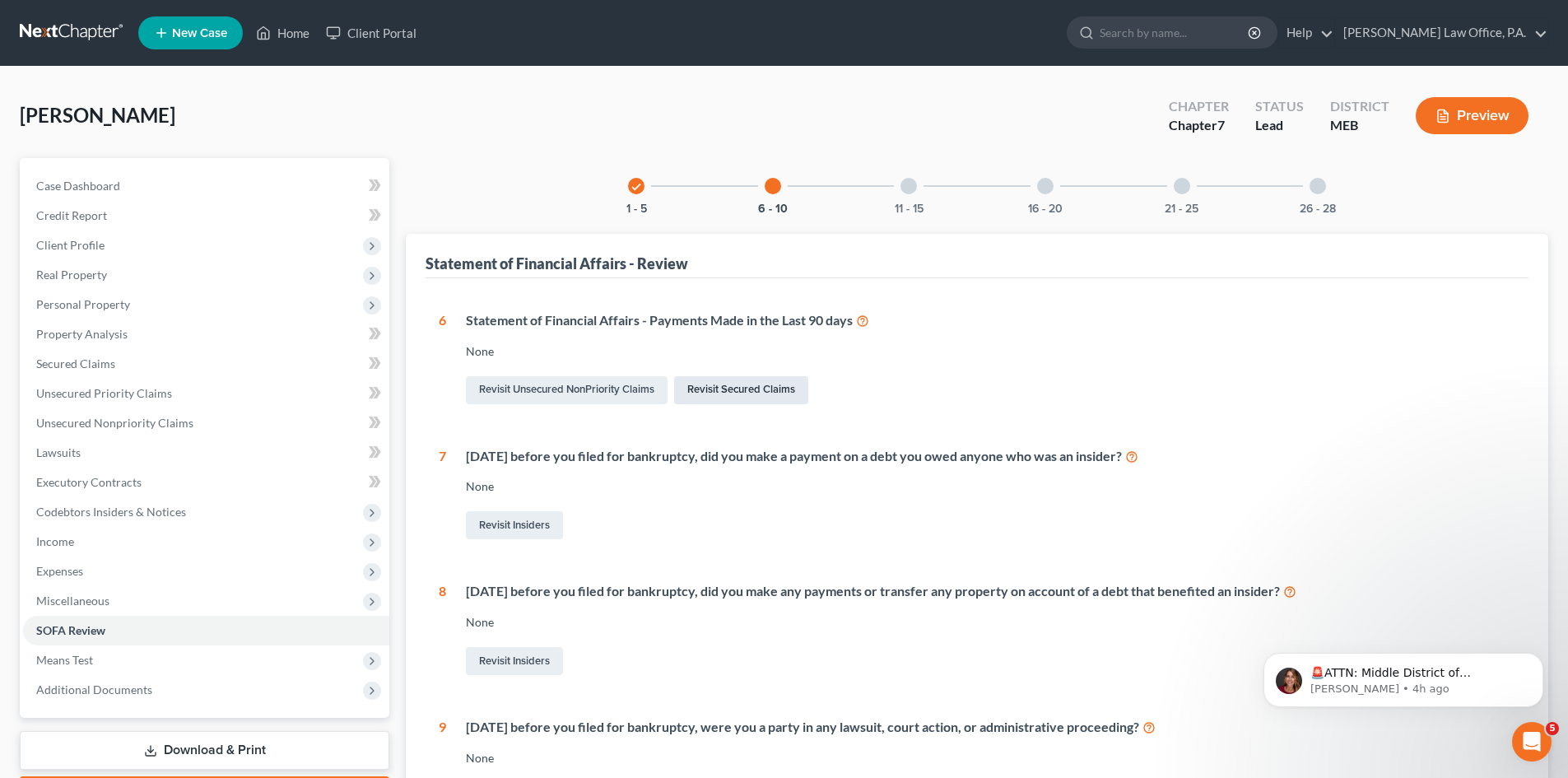
click at [727, 385] on link "Revisit Secured Claims" at bounding box center [741, 390] width 134 height 28
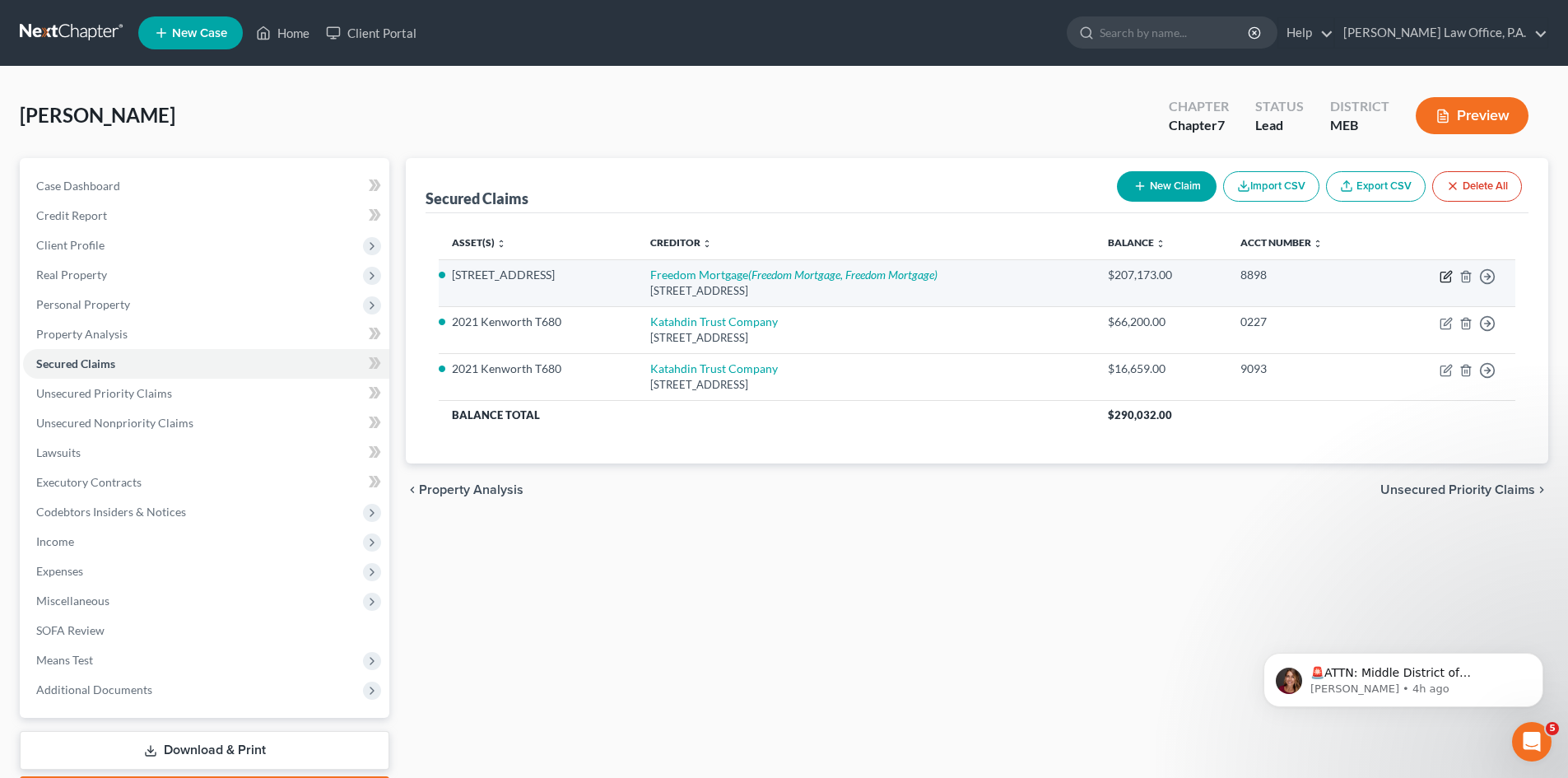
click at [1441, 273] on icon "button" at bounding box center [1445, 278] width 10 height 10
select select "9"
select select "2"
select select "3"
select select "0"
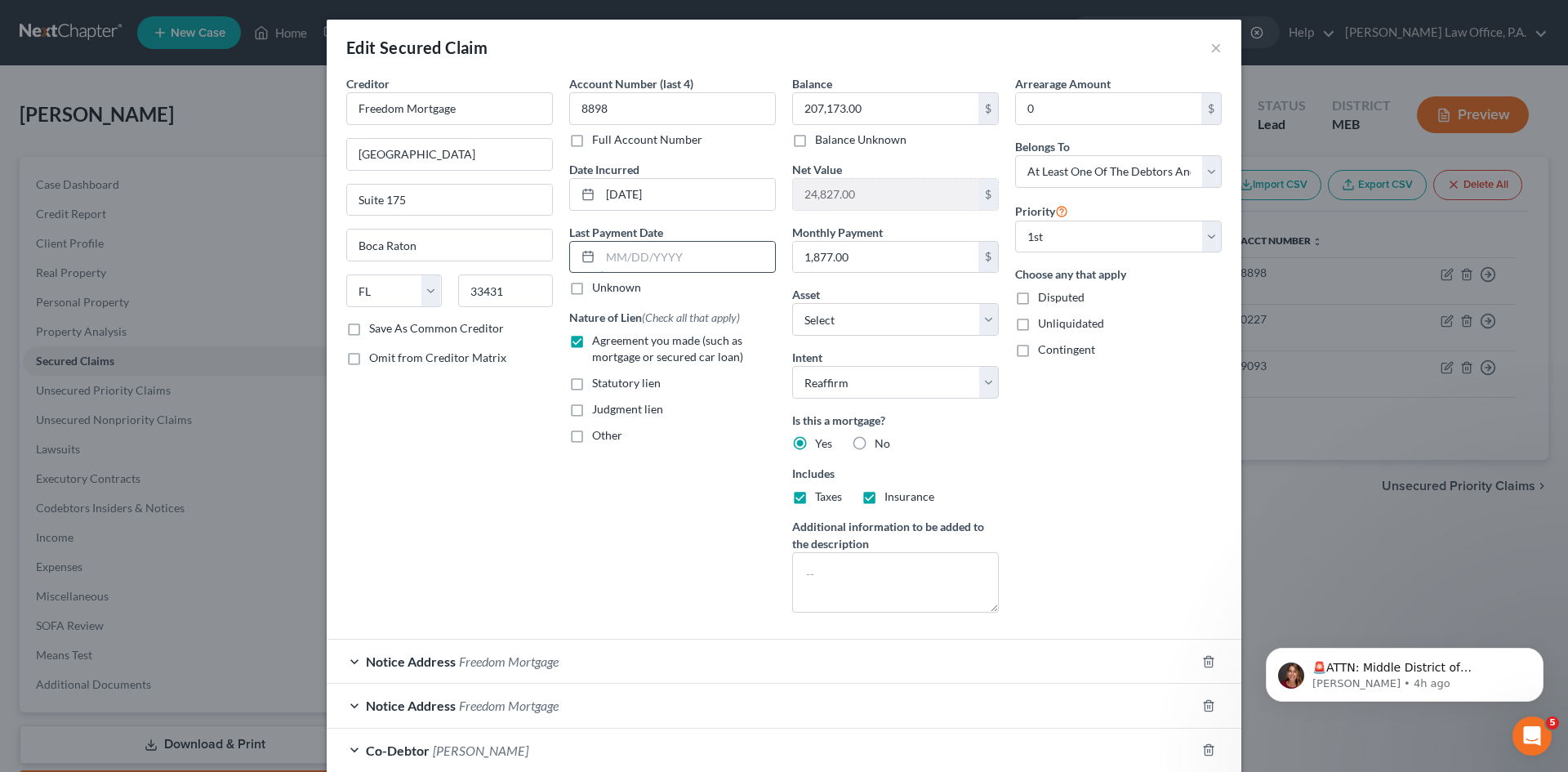
click at [605, 260] on input "text" at bounding box center [687, 257] width 175 height 31
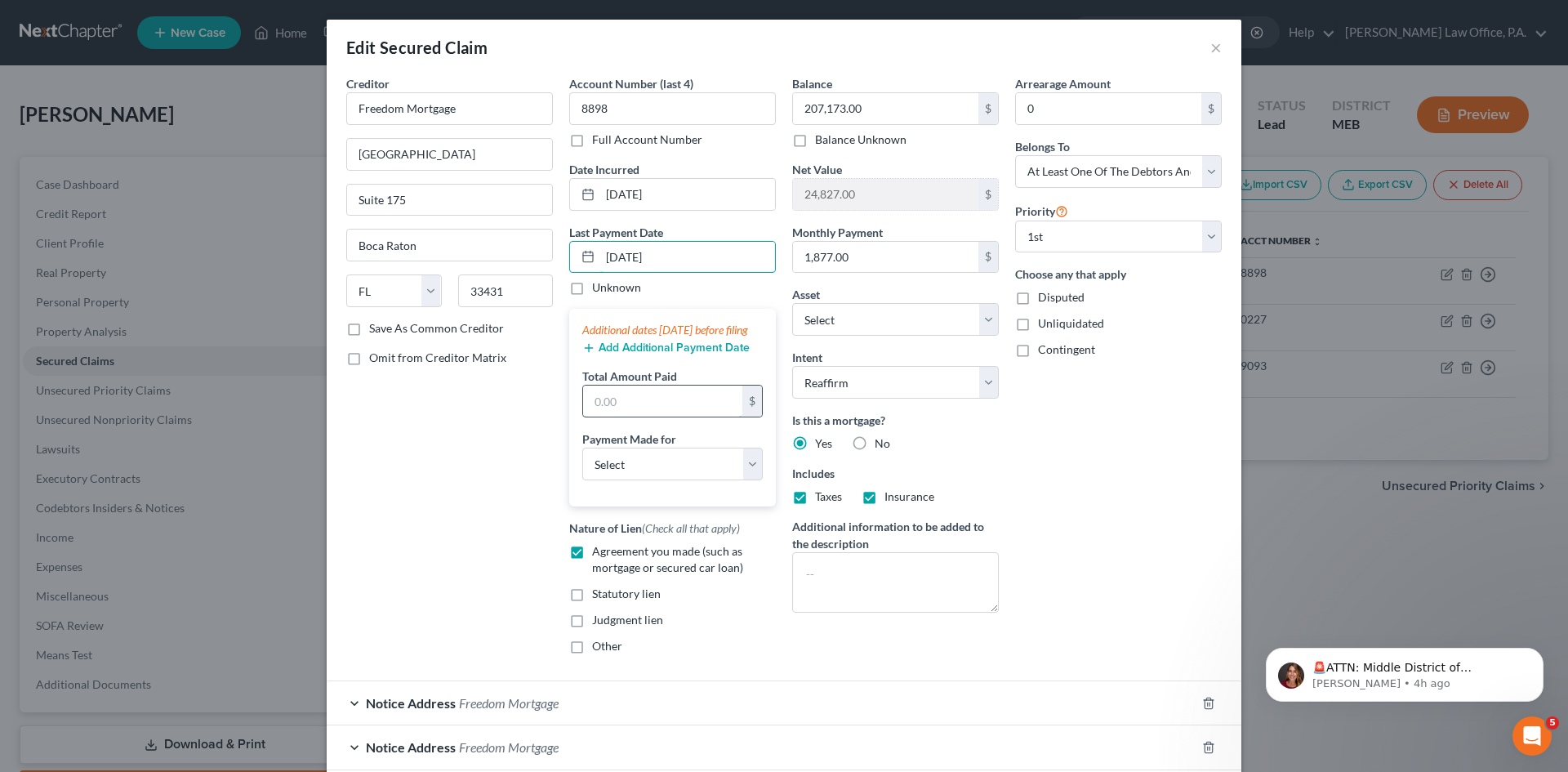
type input "09/01/2025"
click at [603, 416] on input "text" at bounding box center [662, 401] width 159 height 31
type input "5,631.00"
click at [751, 480] on select "Select Car Credit Card Loan Repayment Mortgage Other Suppliers Or Vendors" at bounding box center [672, 463] width 180 height 33
select select "3"
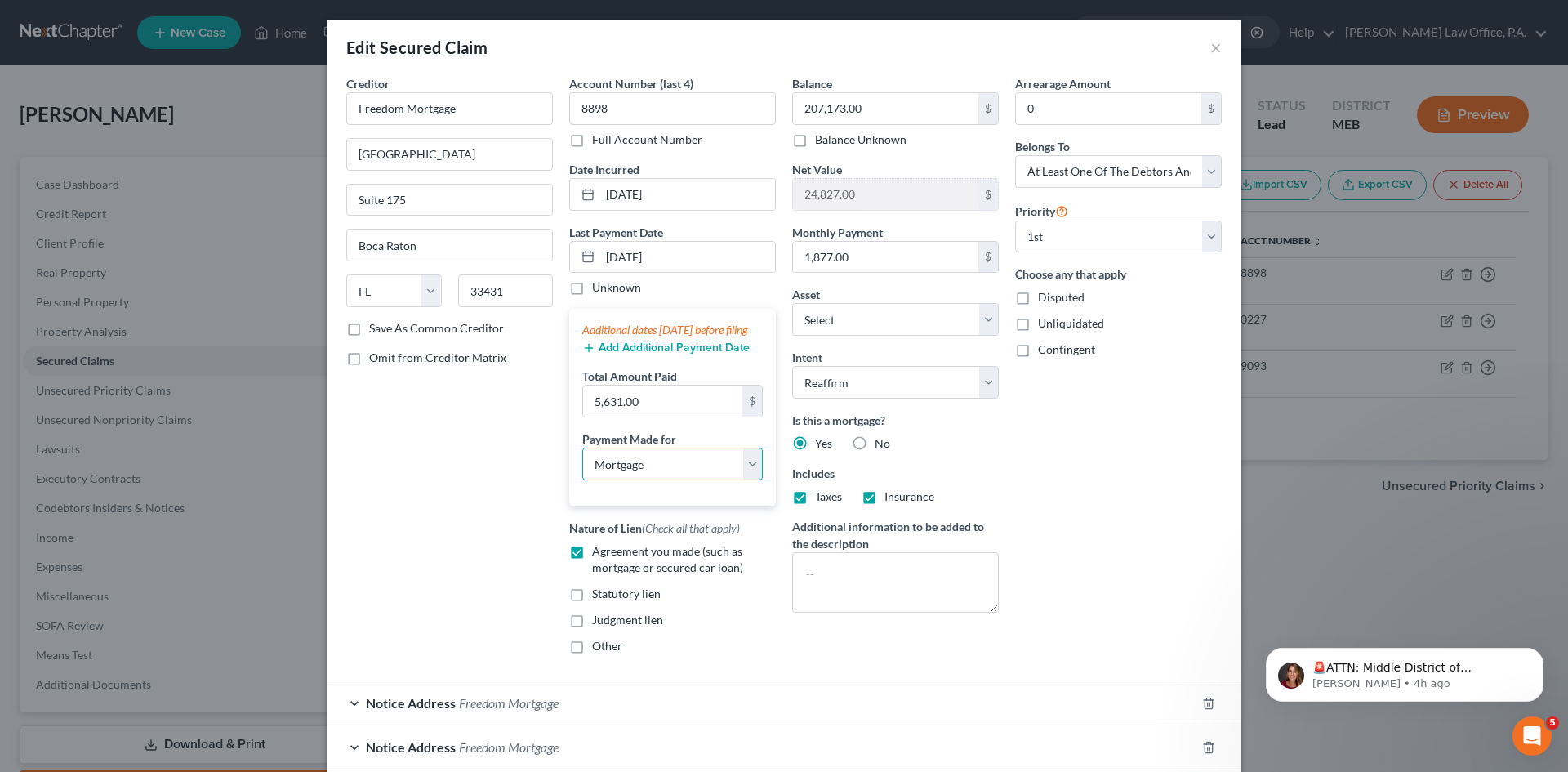
click at [582, 464] on select "Select Car Credit Card Loan Repayment Mortgage Other Suppliers Or Vendors" at bounding box center [672, 463] width 180 height 33
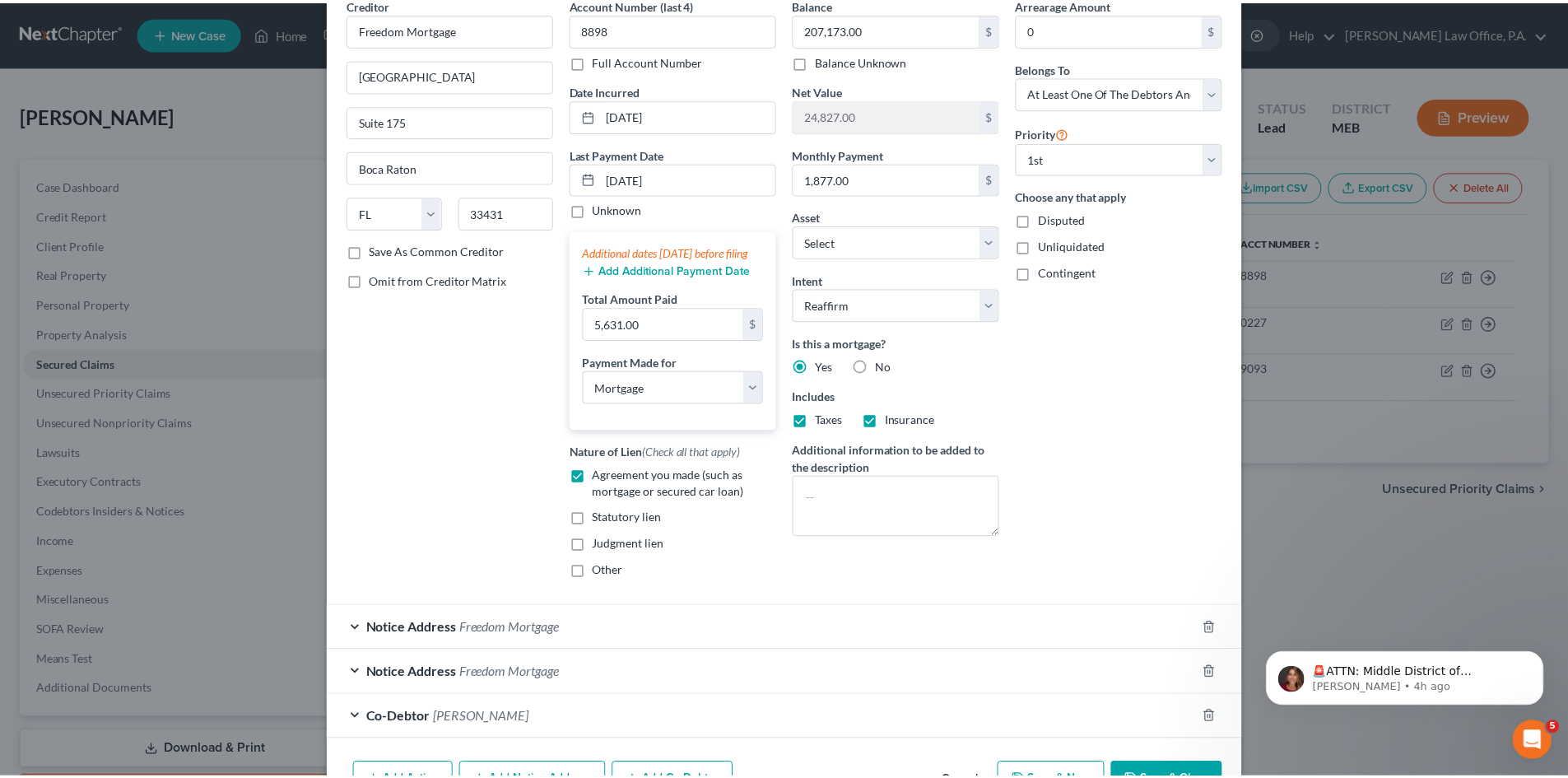
scroll to position [197, 0]
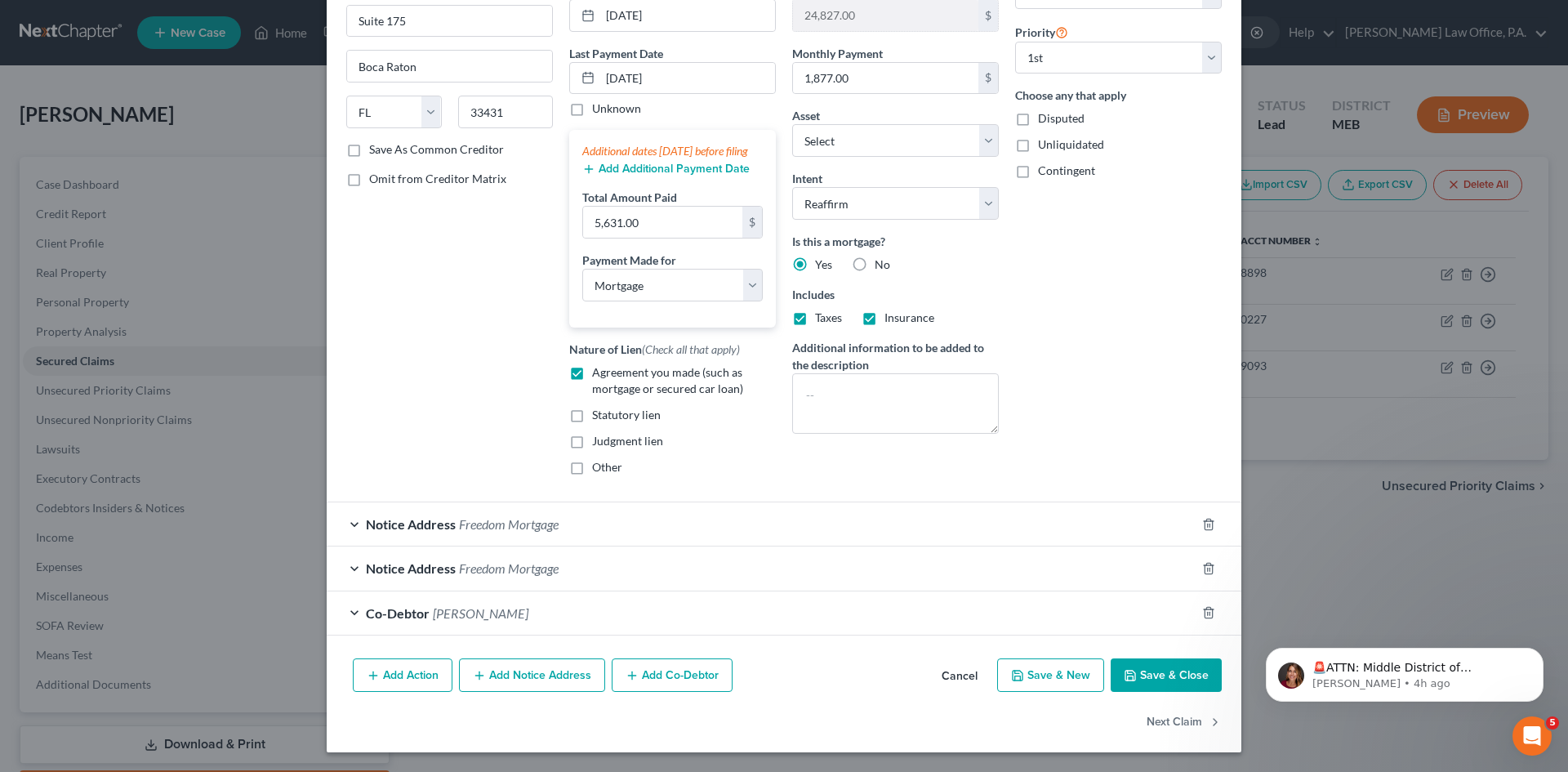
click at [1158, 672] on button "Save & Close" at bounding box center [1166, 676] width 111 height 34
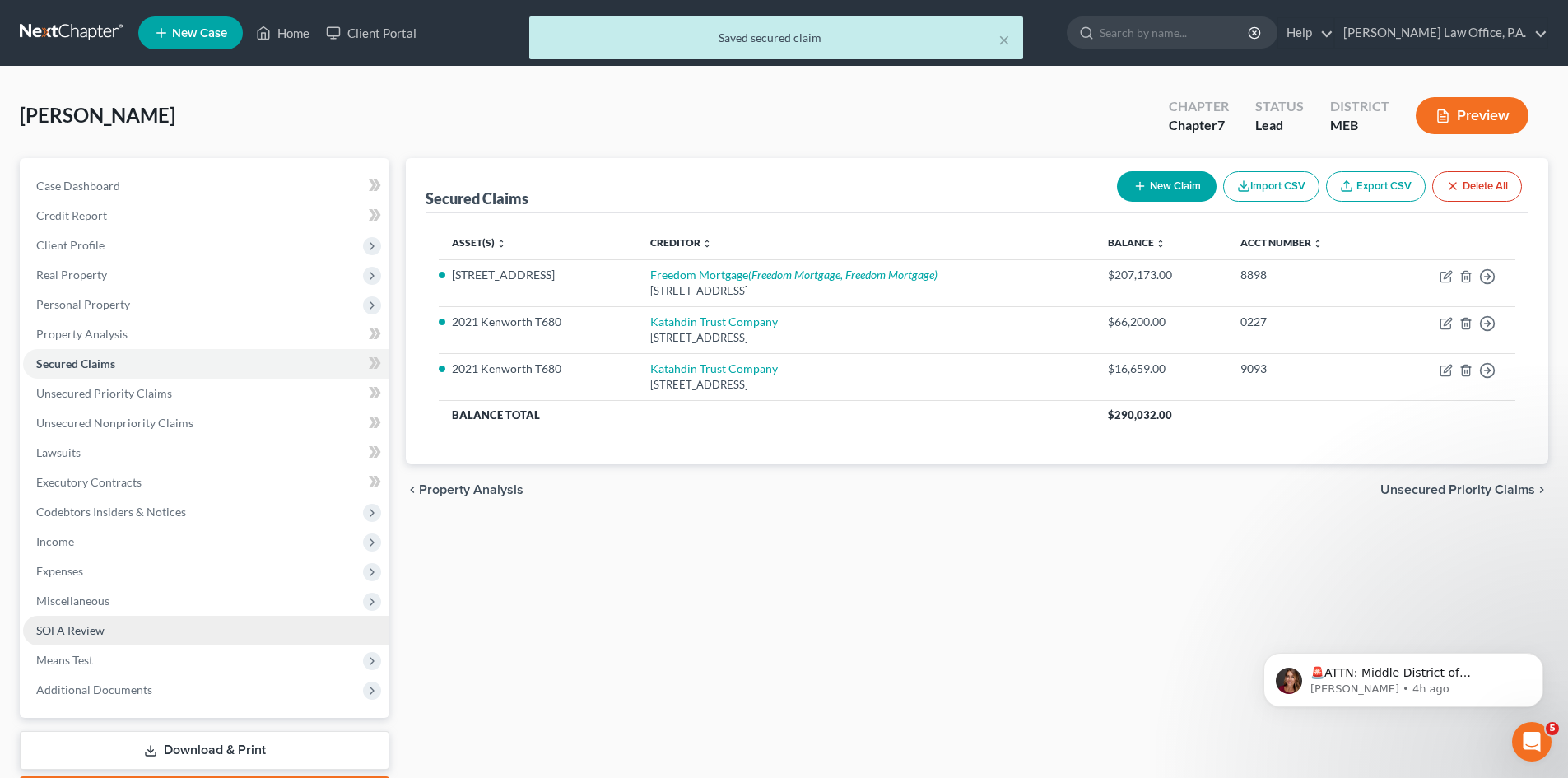
click at [40, 623] on span "SOFA Review" at bounding box center [70, 630] width 68 height 14
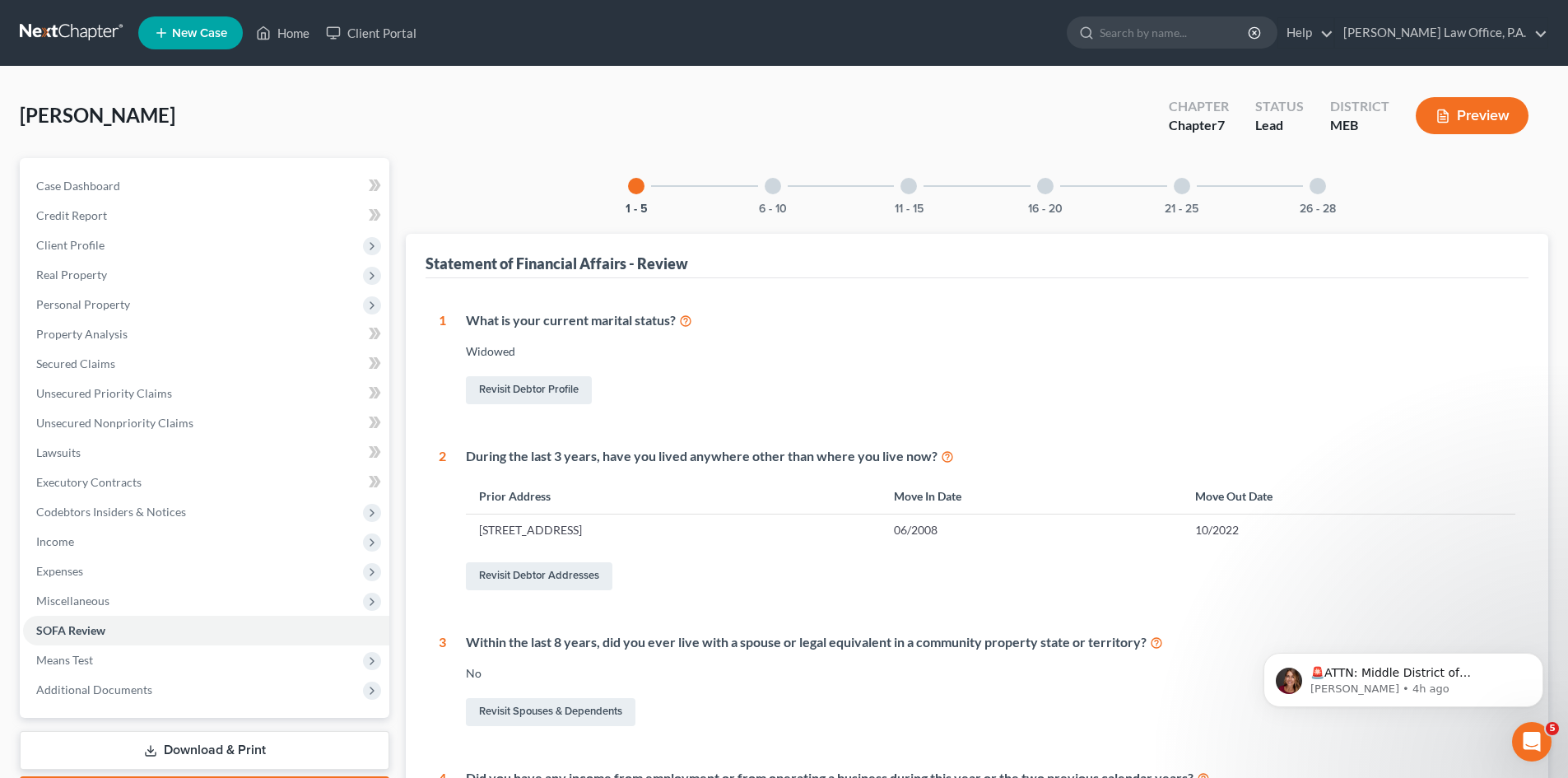
click at [778, 185] on div at bounding box center [772, 185] width 16 height 16
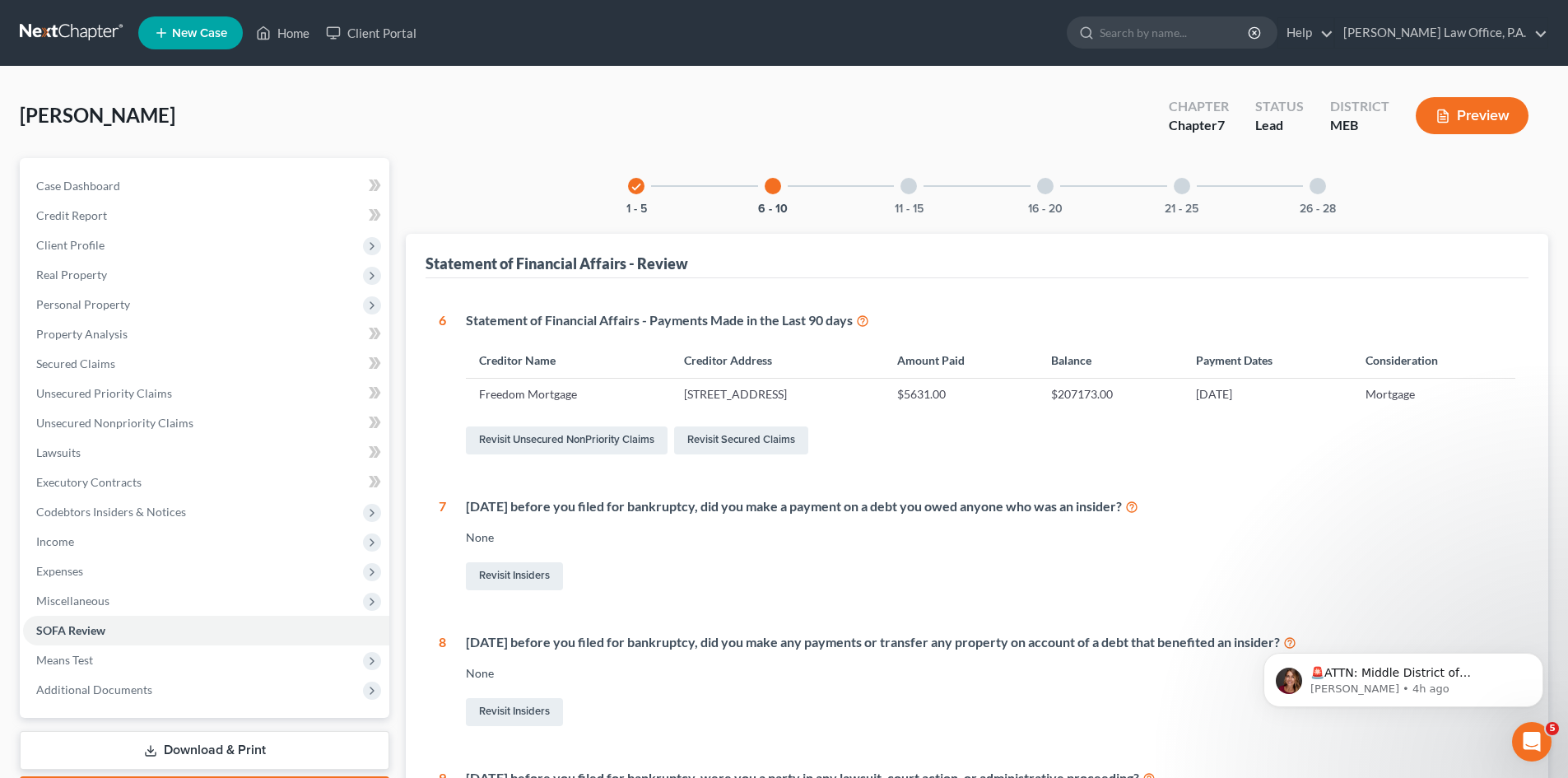
click at [909, 184] on div at bounding box center [908, 185] width 16 height 16
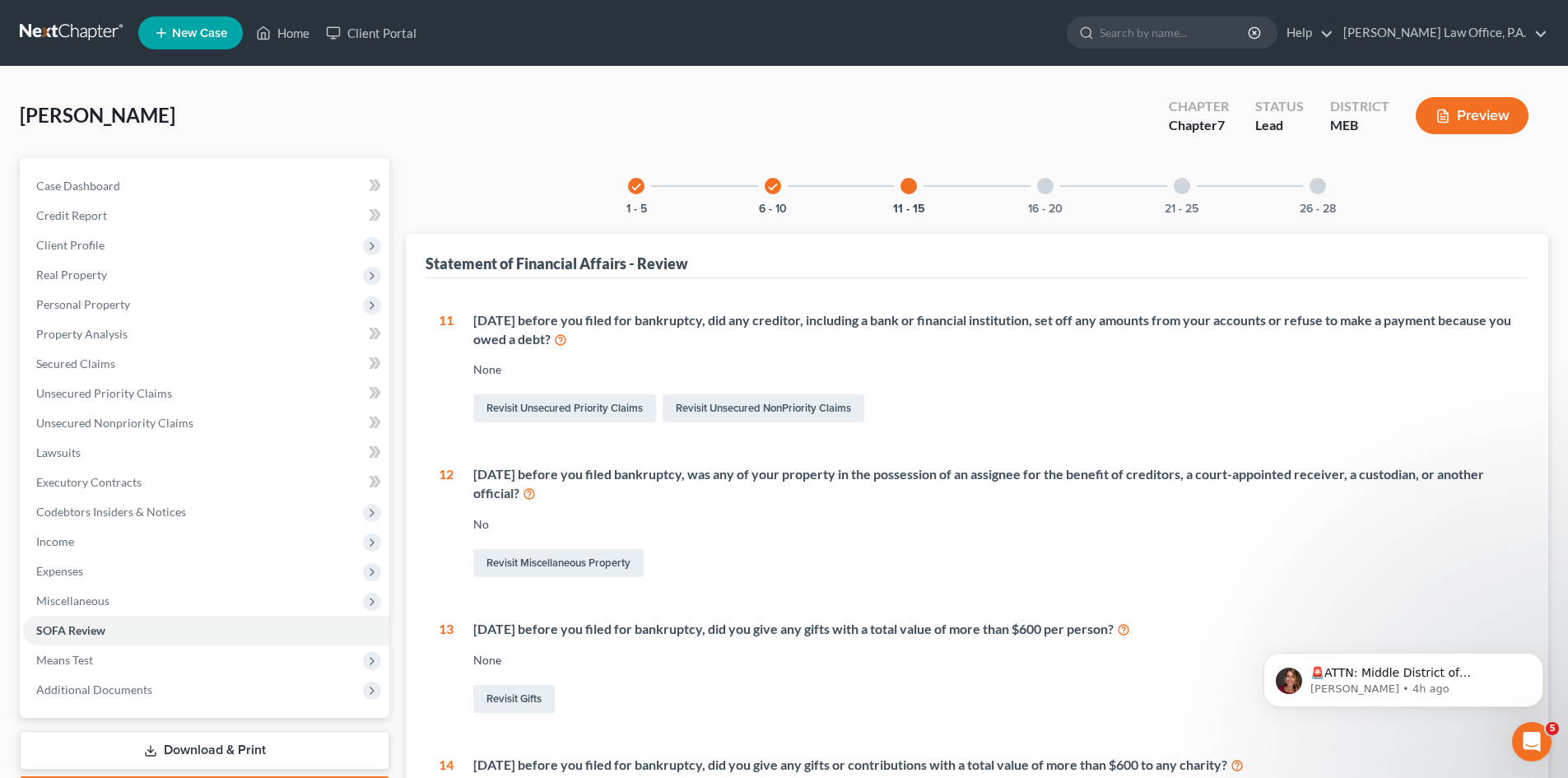
click at [1046, 186] on div at bounding box center [1045, 185] width 16 height 16
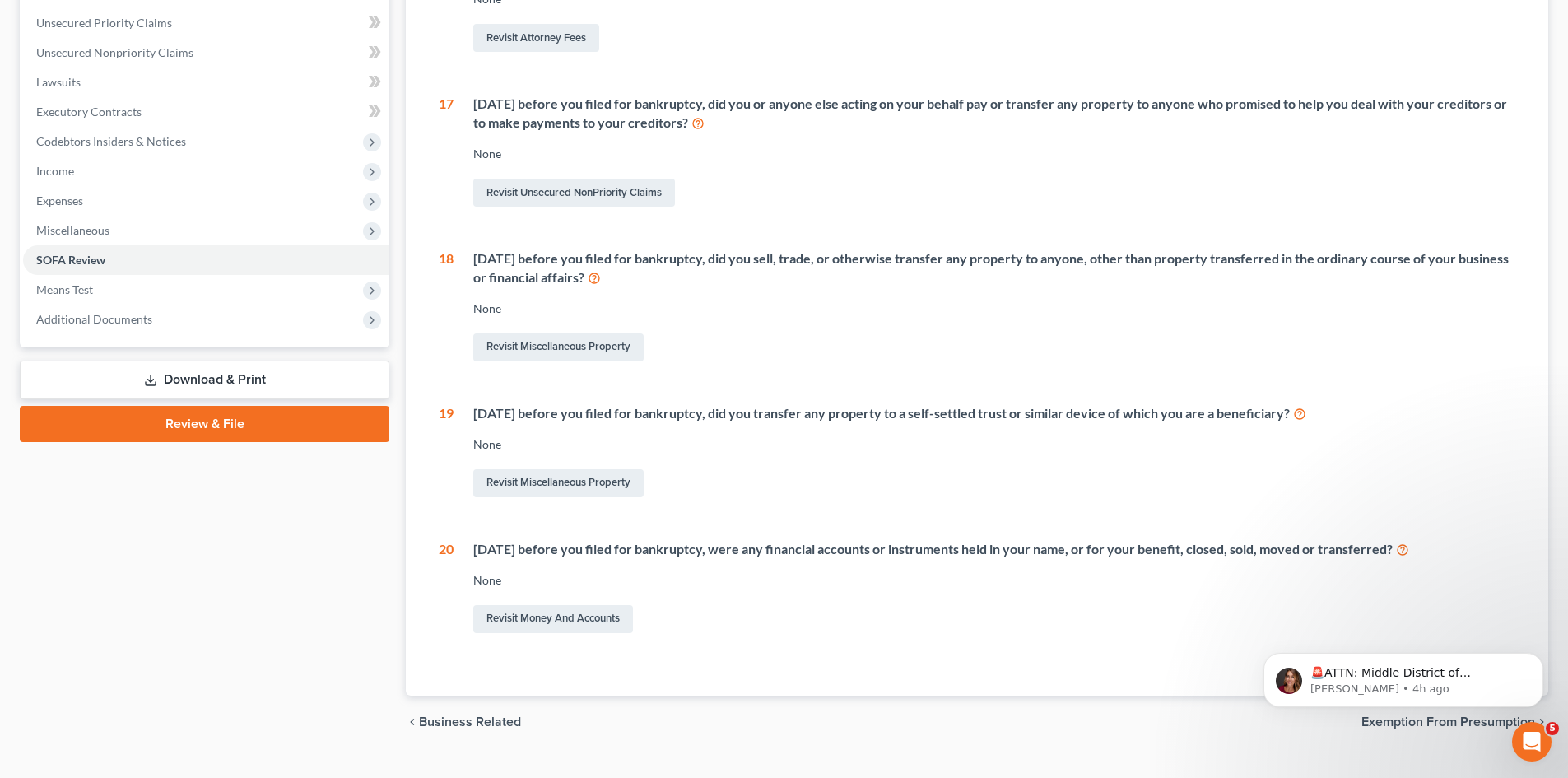
scroll to position [403, 0]
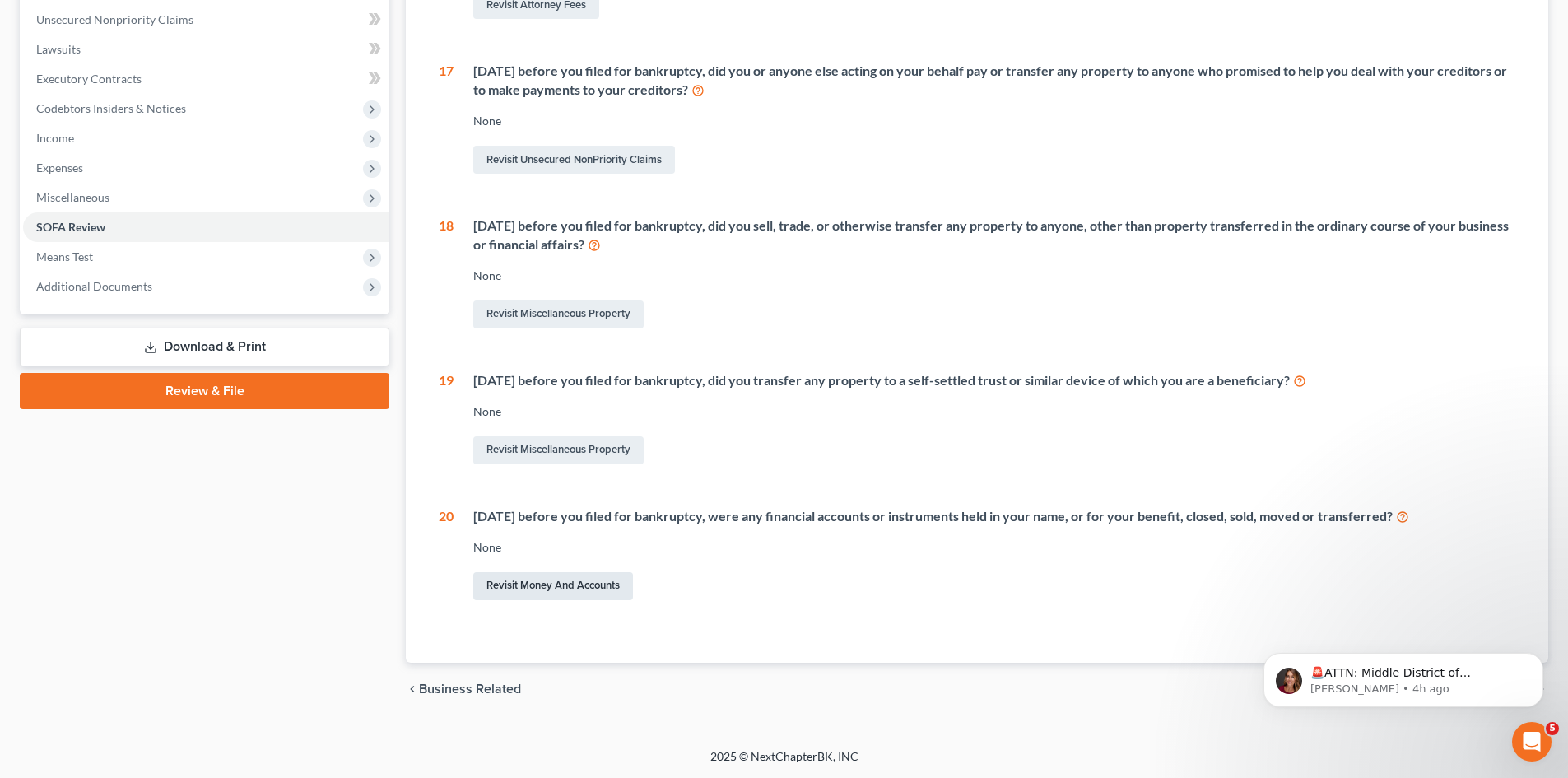
click at [604, 585] on link "Revisit Money and Accounts" at bounding box center [553, 586] width 160 height 28
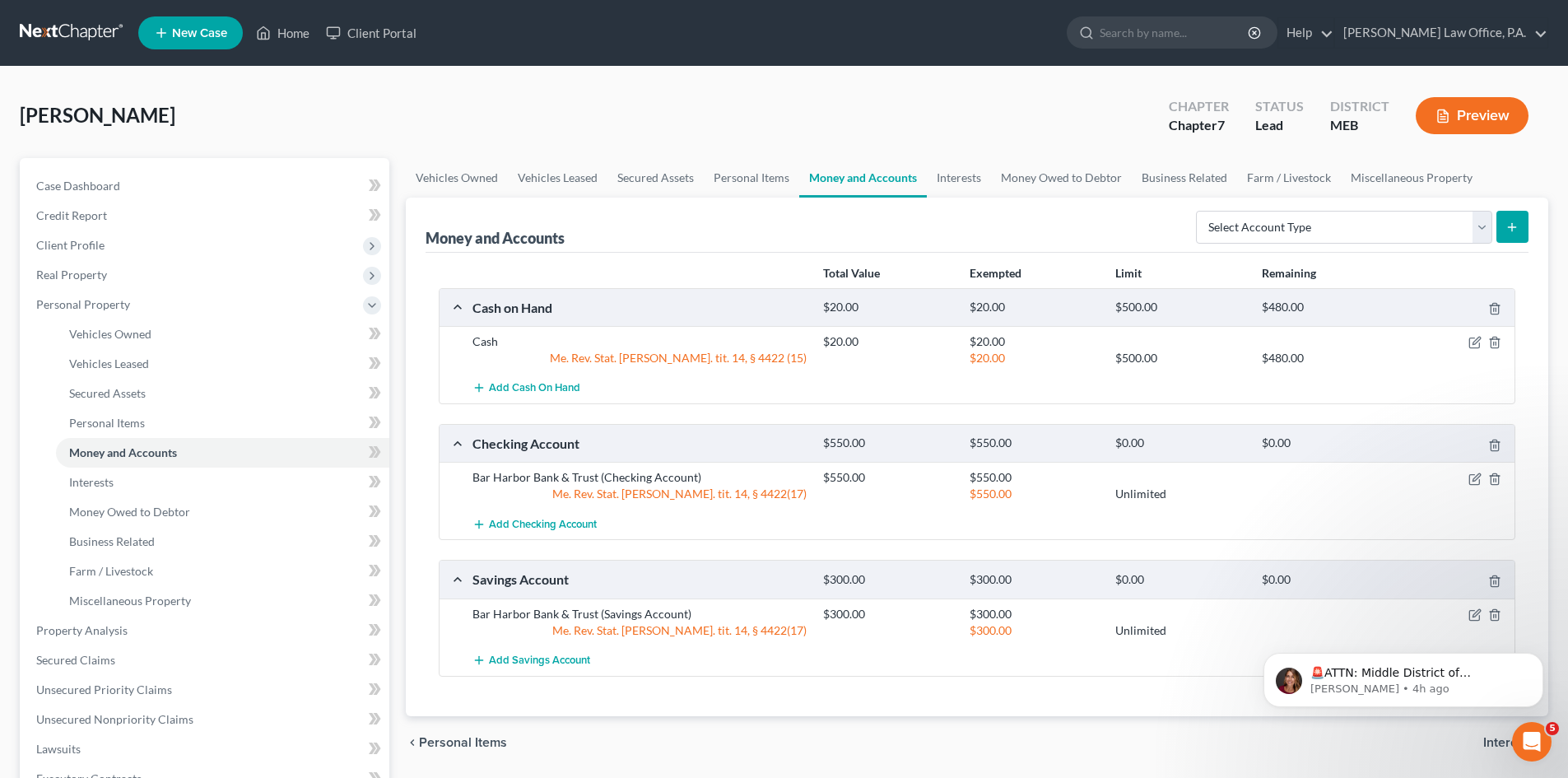
click at [1510, 226] on icon "submit" at bounding box center [1512, 227] width 13 height 13
click at [1485, 227] on select "Select Account Type Brokerage Cash on Hand Certificates of Deposit Checking Acc…" at bounding box center [1345, 227] width 297 height 33
click at [962, 126] on div "Compton, Joshua Upgraded Chapter Chapter 7 Status Lead District MEB Preview" at bounding box center [784, 122] width 1528 height 71
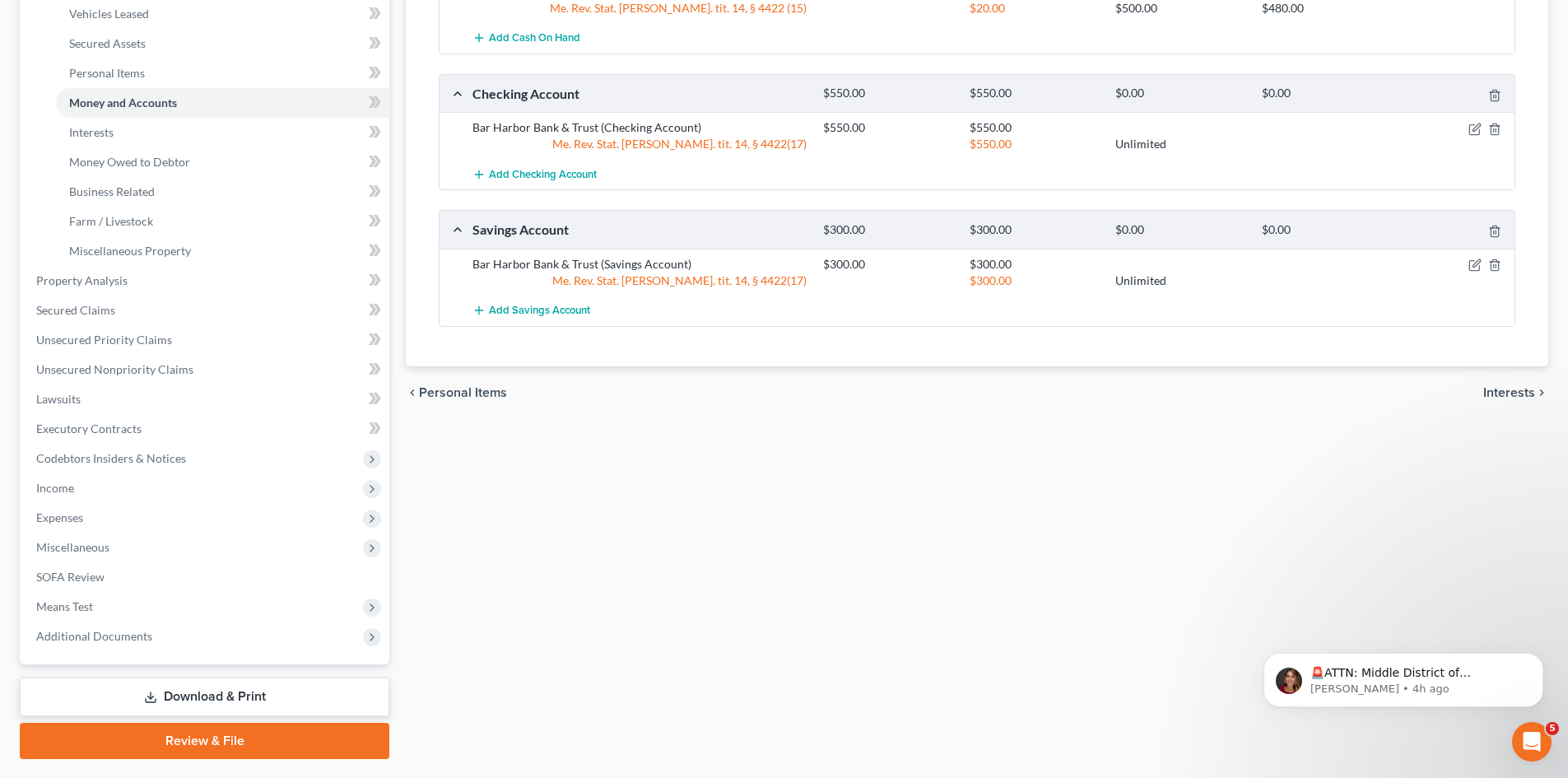
scroll to position [352, 0]
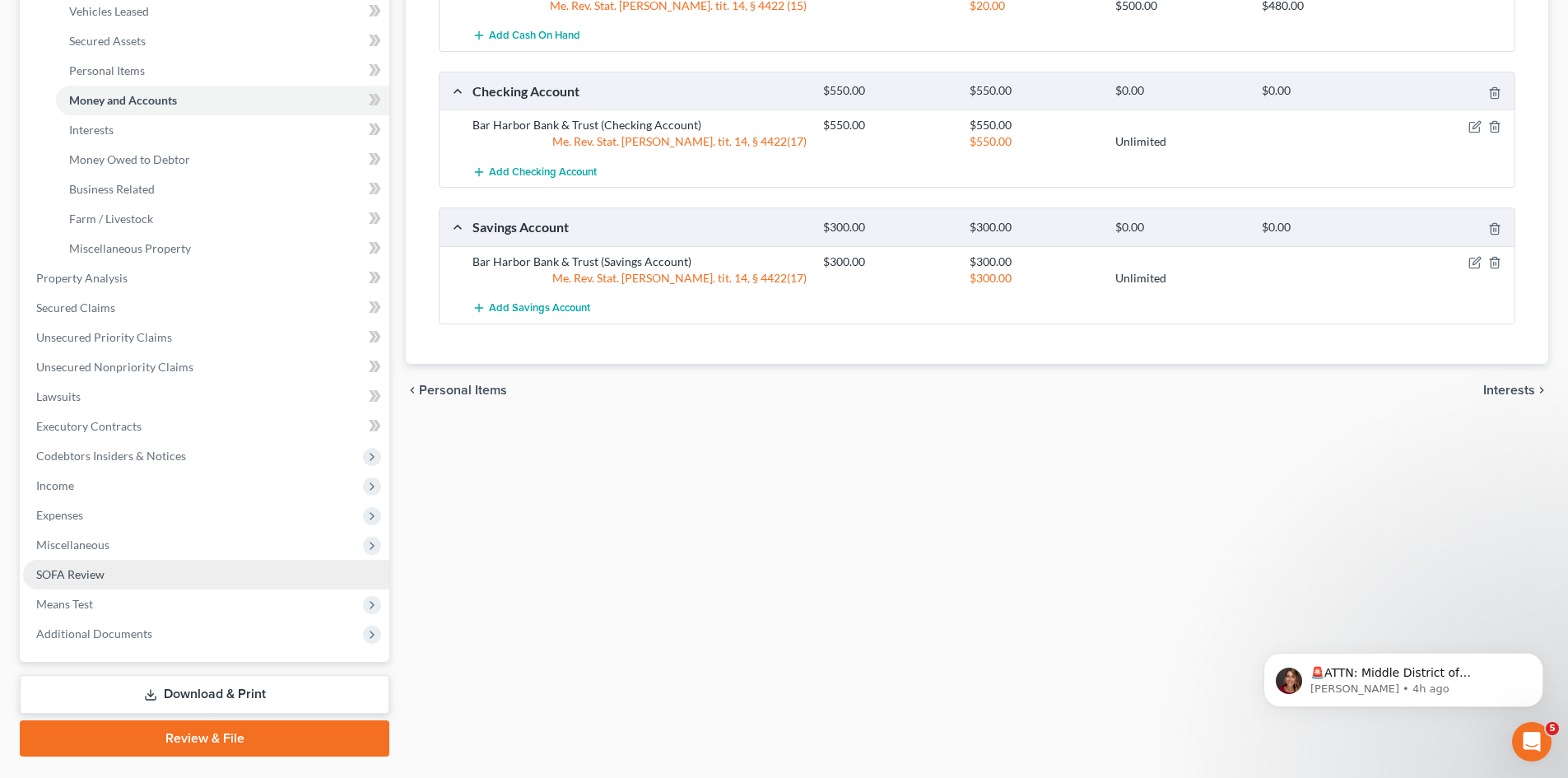
click at [87, 568] on span "SOFA Review" at bounding box center [70, 574] width 68 height 14
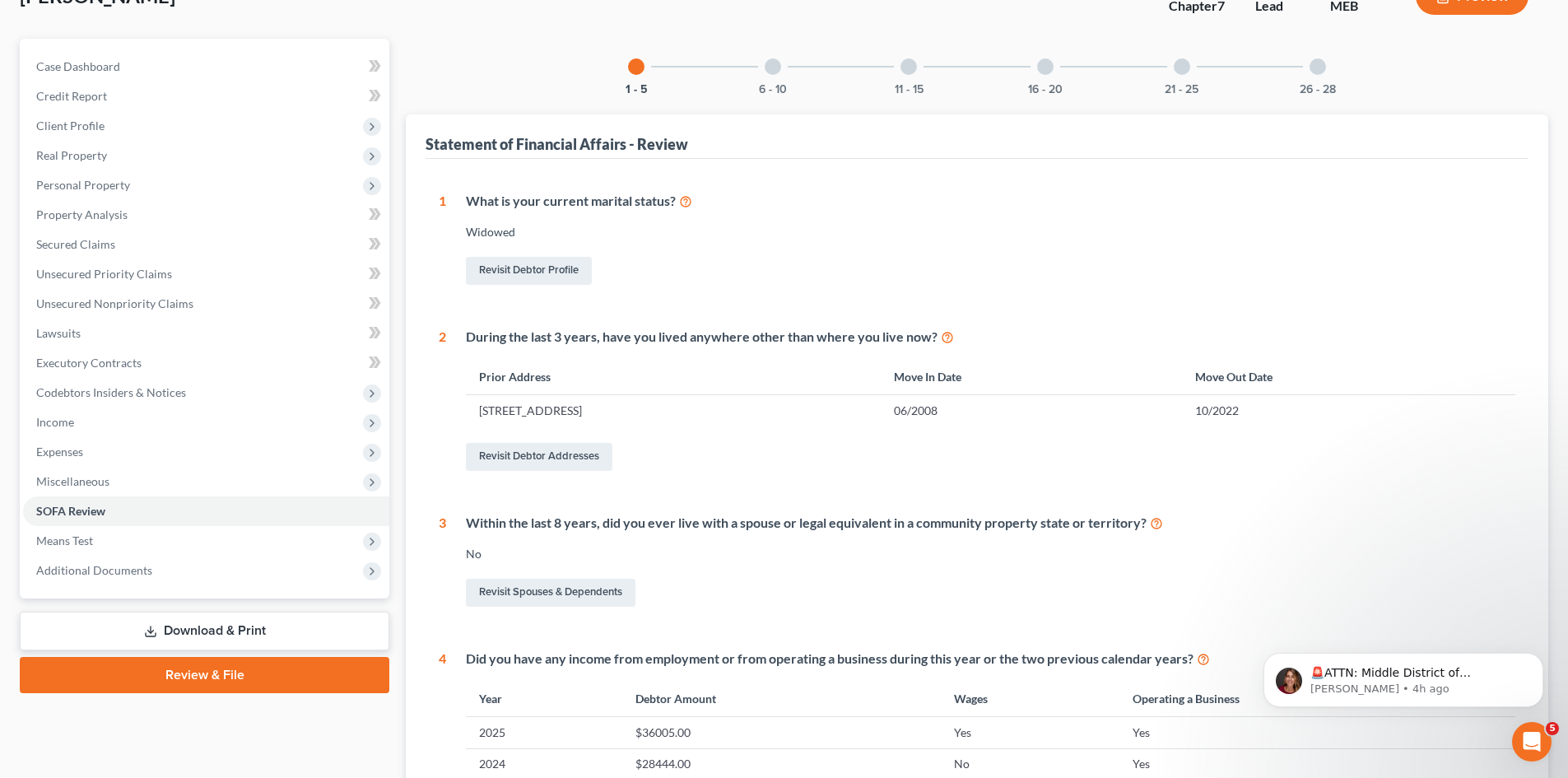
scroll to position [47, 0]
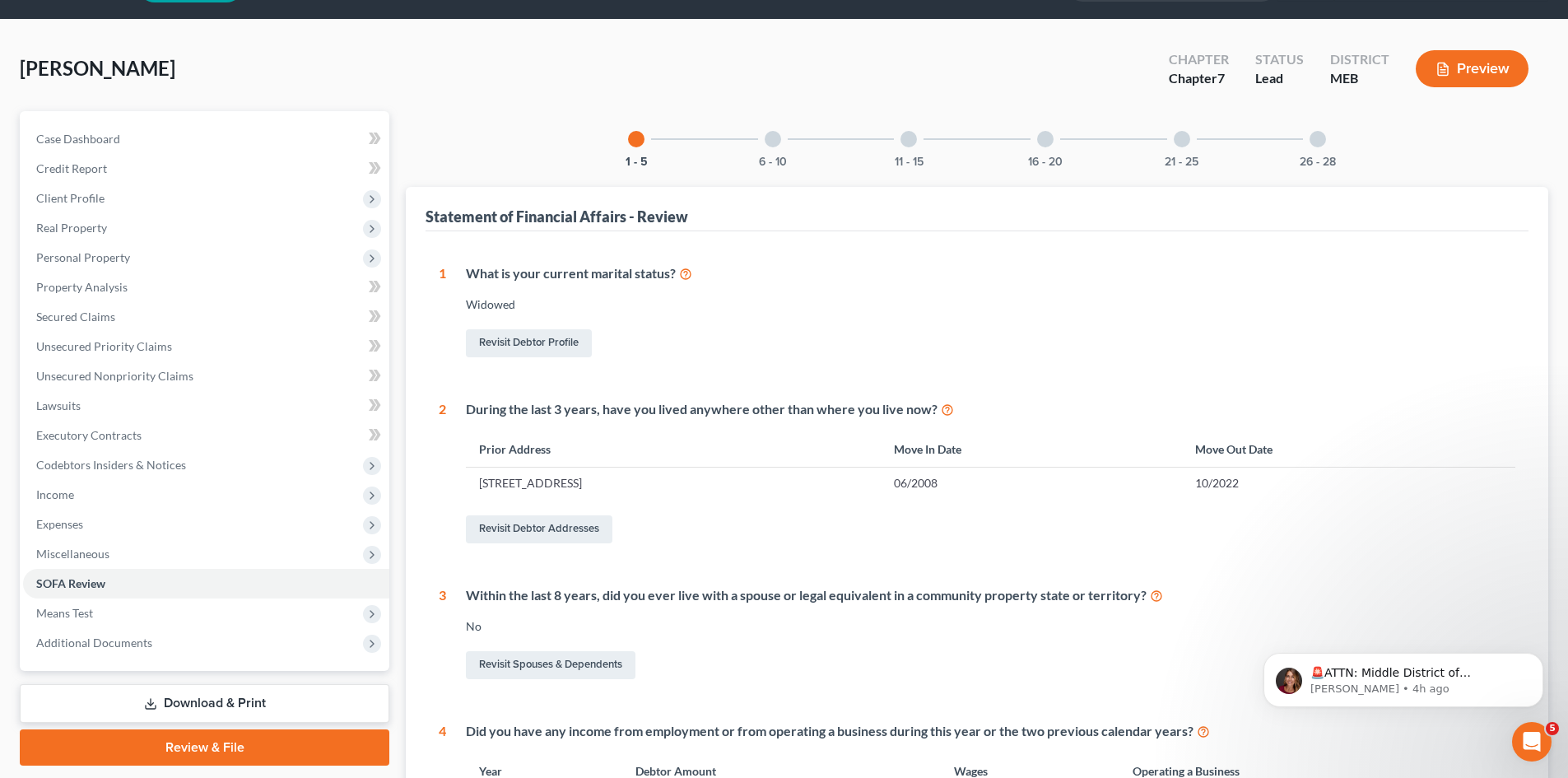
click at [1173, 137] on div "21 - 25" at bounding box center [1182, 139] width 56 height 56
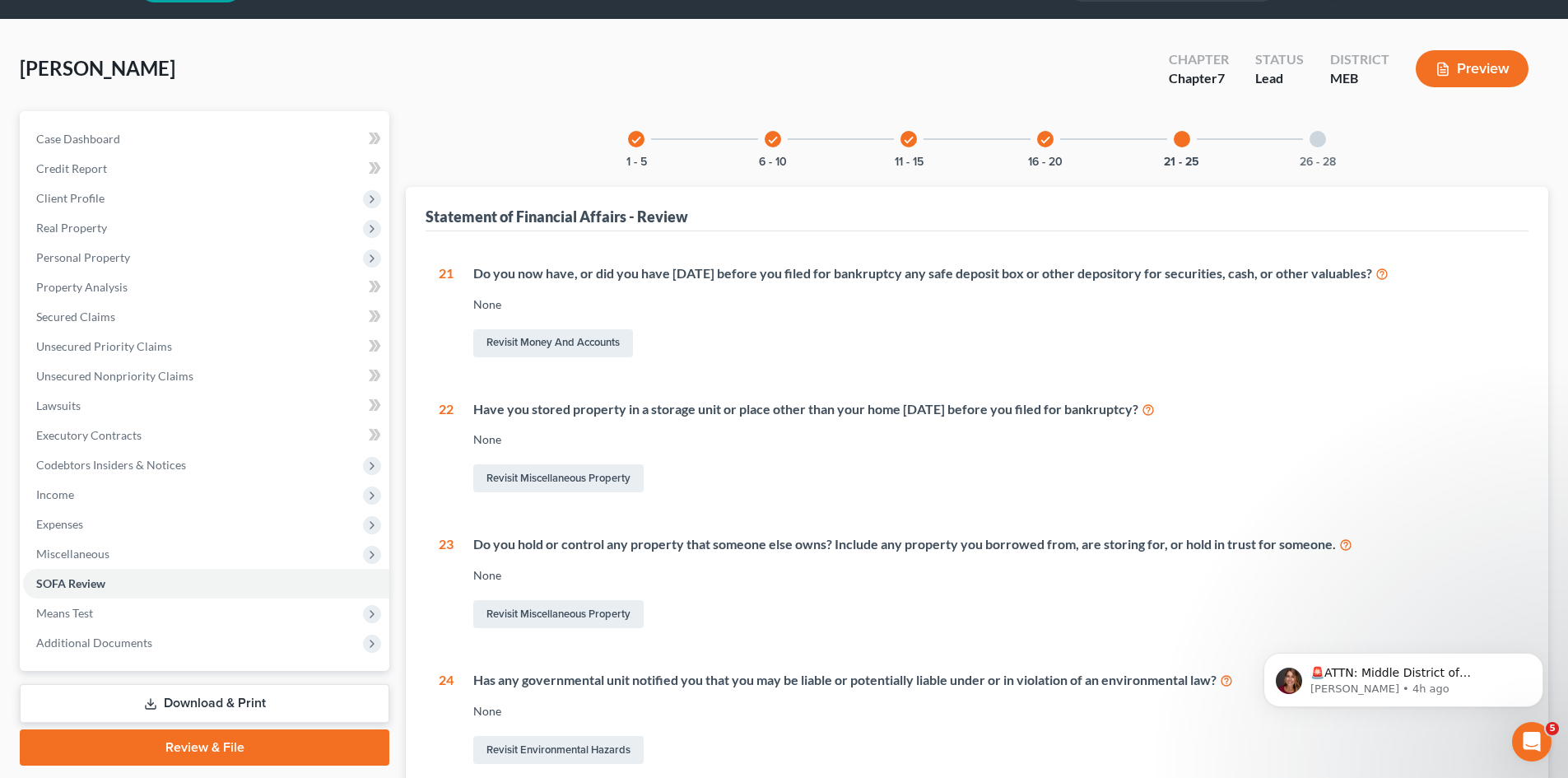
click at [1332, 146] on div "26 - 28" at bounding box center [1317, 139] width 56 height 56
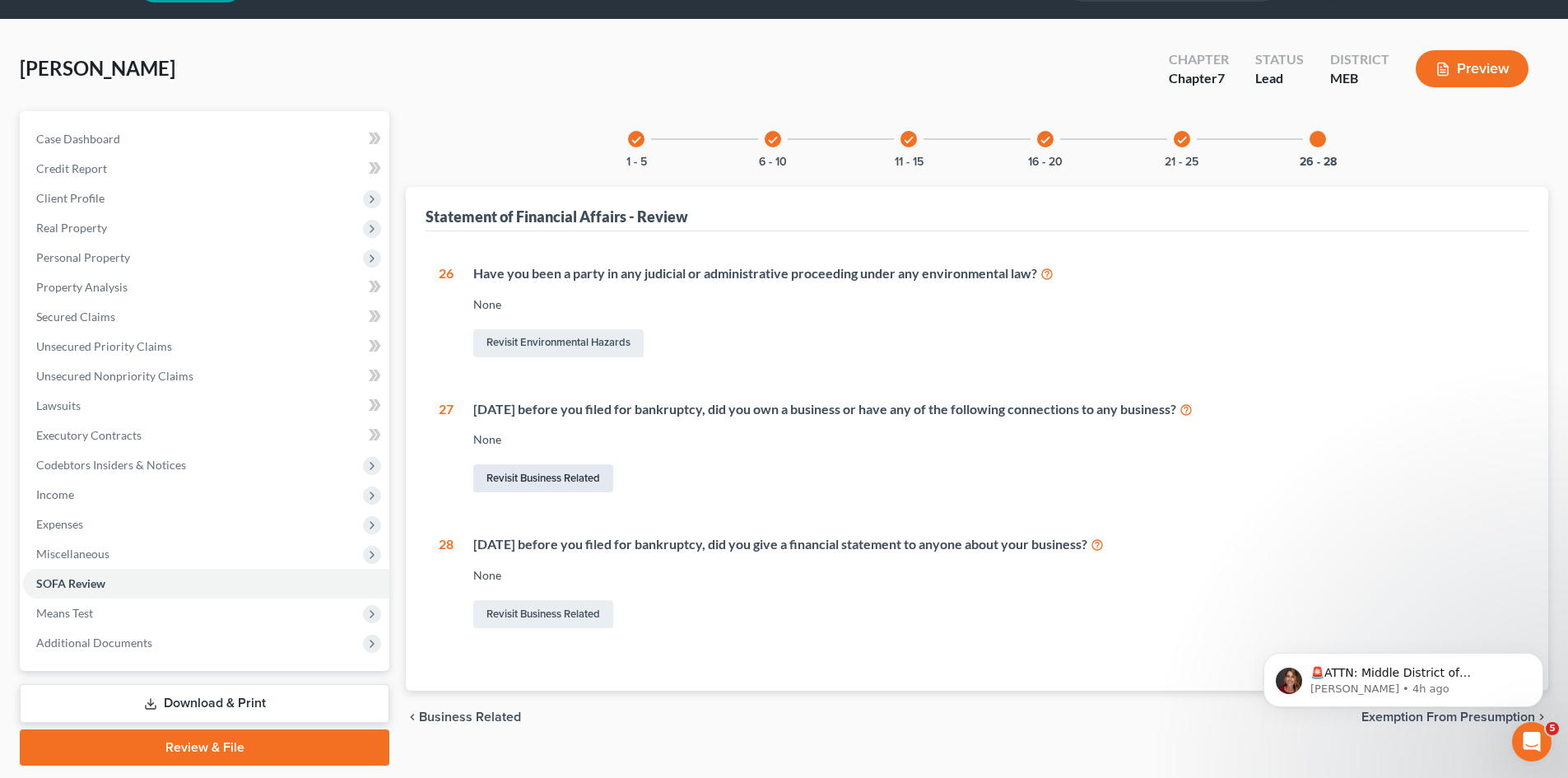
click at [537, 482] on link "Revisit Business Related" at bounding box center [543, 477] width 140 height 28
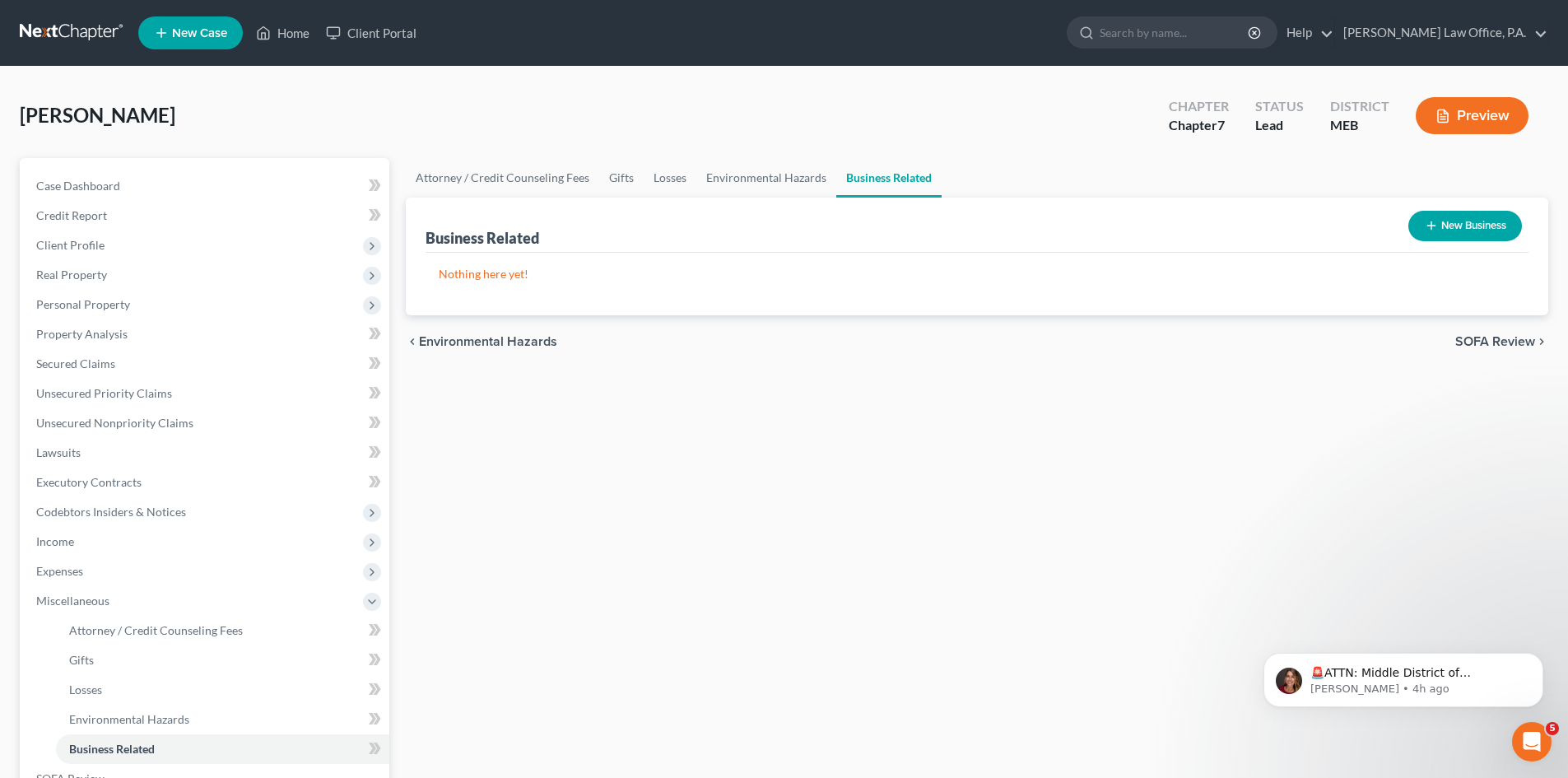
click at [1455, 218] on button "New Business" at bounding box center [1464, 226] width 113 height 30
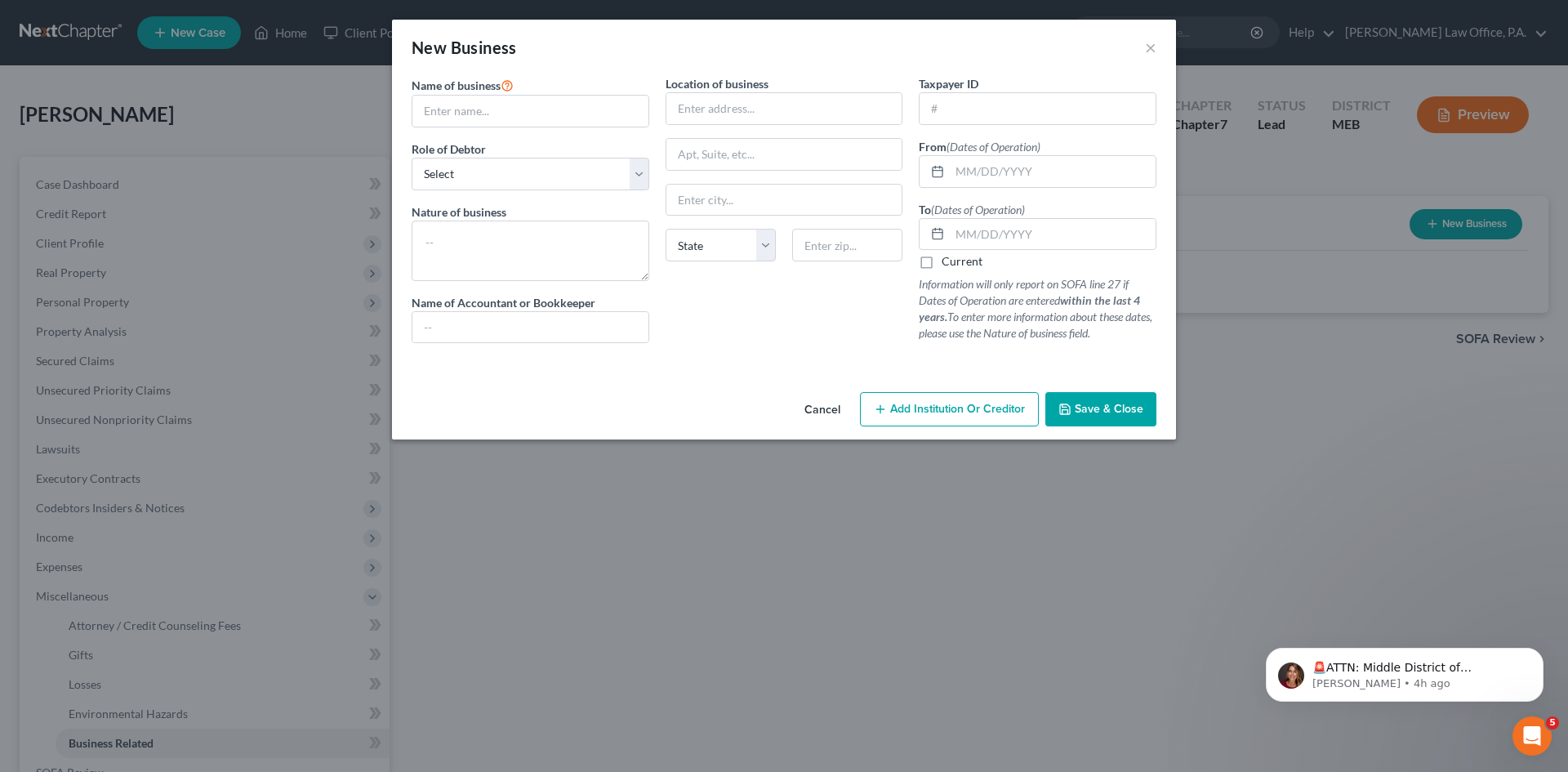
click at [410, 124] on div "Name of business * Role of Debtor * Select A member of a limited liability comp…" at bounding box center [530, 216] width 254 height 281
click at [437, 119] on input "text" at bounding box center [530, 110] width 236 height 31
type input "Compton Transport a/k/a JC Transport Trucking"
click at [834, 114] on input "text" at bounding box center [784, 109] width 236 height 31
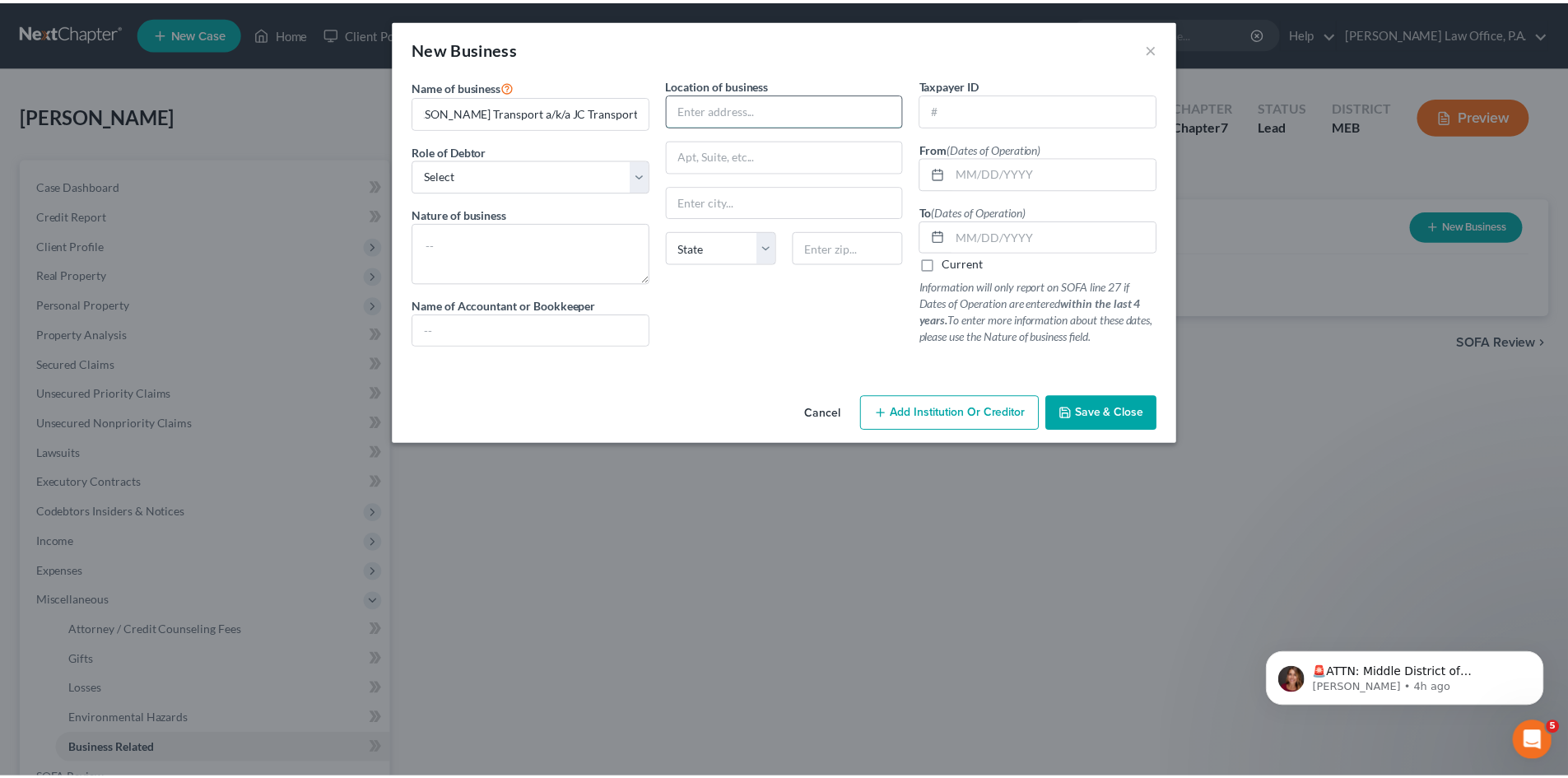
scroll to position [0, 0]
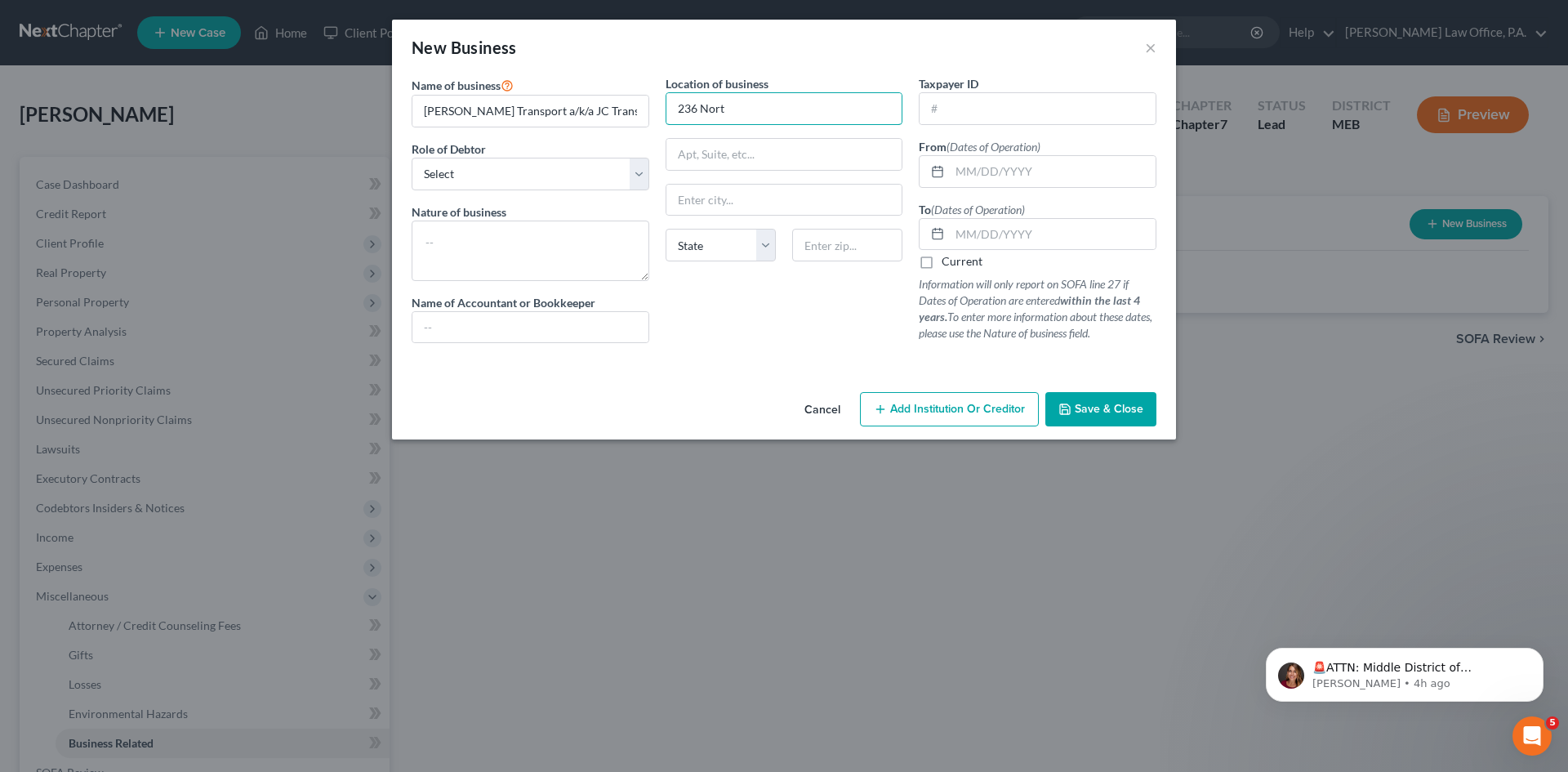
type input "236 North Main Street"
click at [981, 107] on input "text" at bounding box center [1038, 109] width 236 height 31
type input "5"
type input "52-90"
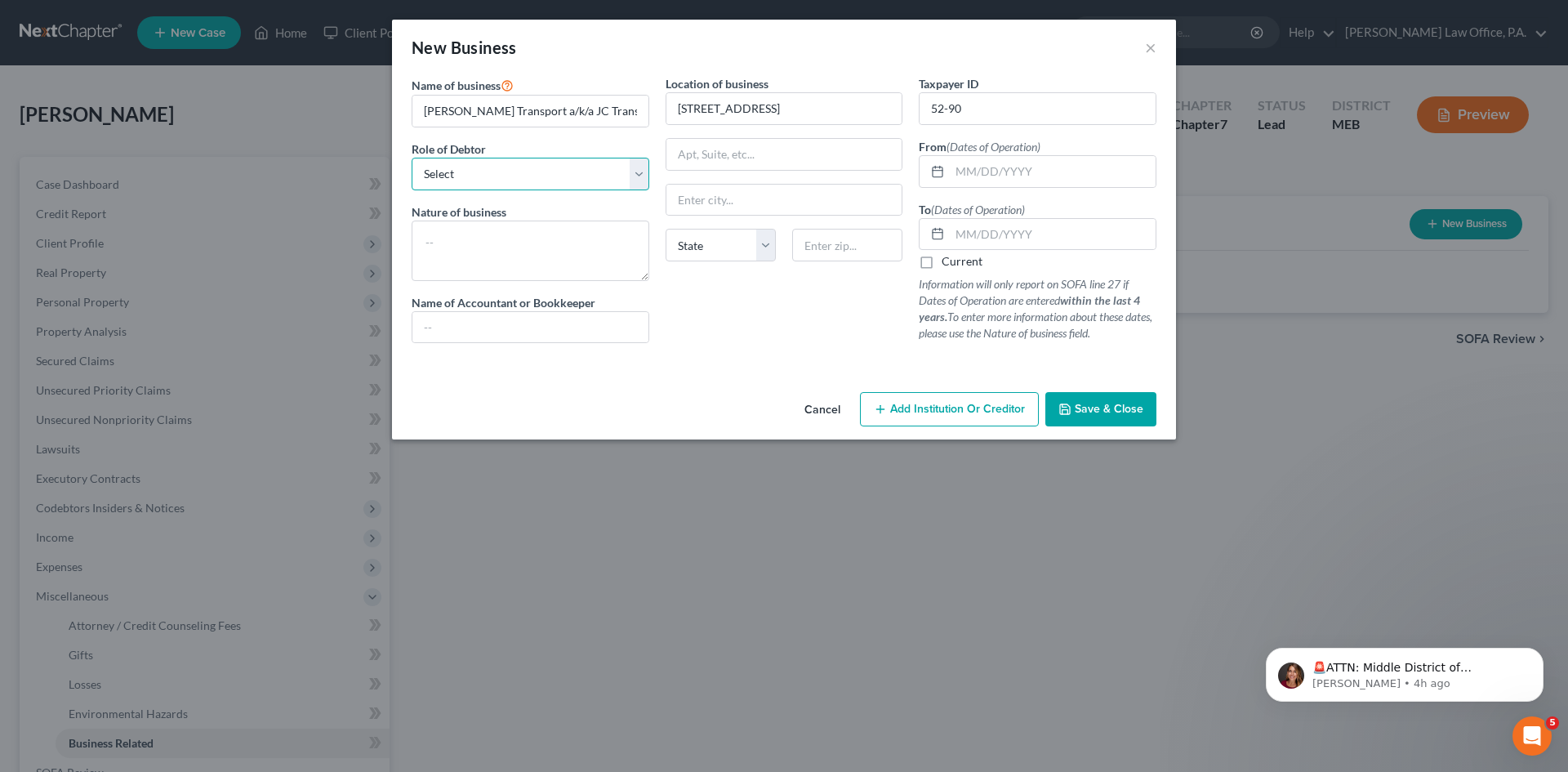
click at [632, 177] on select "Select A member of a limited liability company (LLC) or limited liability partn…" at bounding box center [530, 174] width 238 height 33
select select "sole_proprietor"
click at [411, 158] on select "Select A member of a limited liability company (LLC) or limited liability partn…" at bounding box center [530, 174] width 238 height 33
click at [470, 246] on textarea at bounding box center [530, 251] width 238 height 60
type textarea "Trucking"
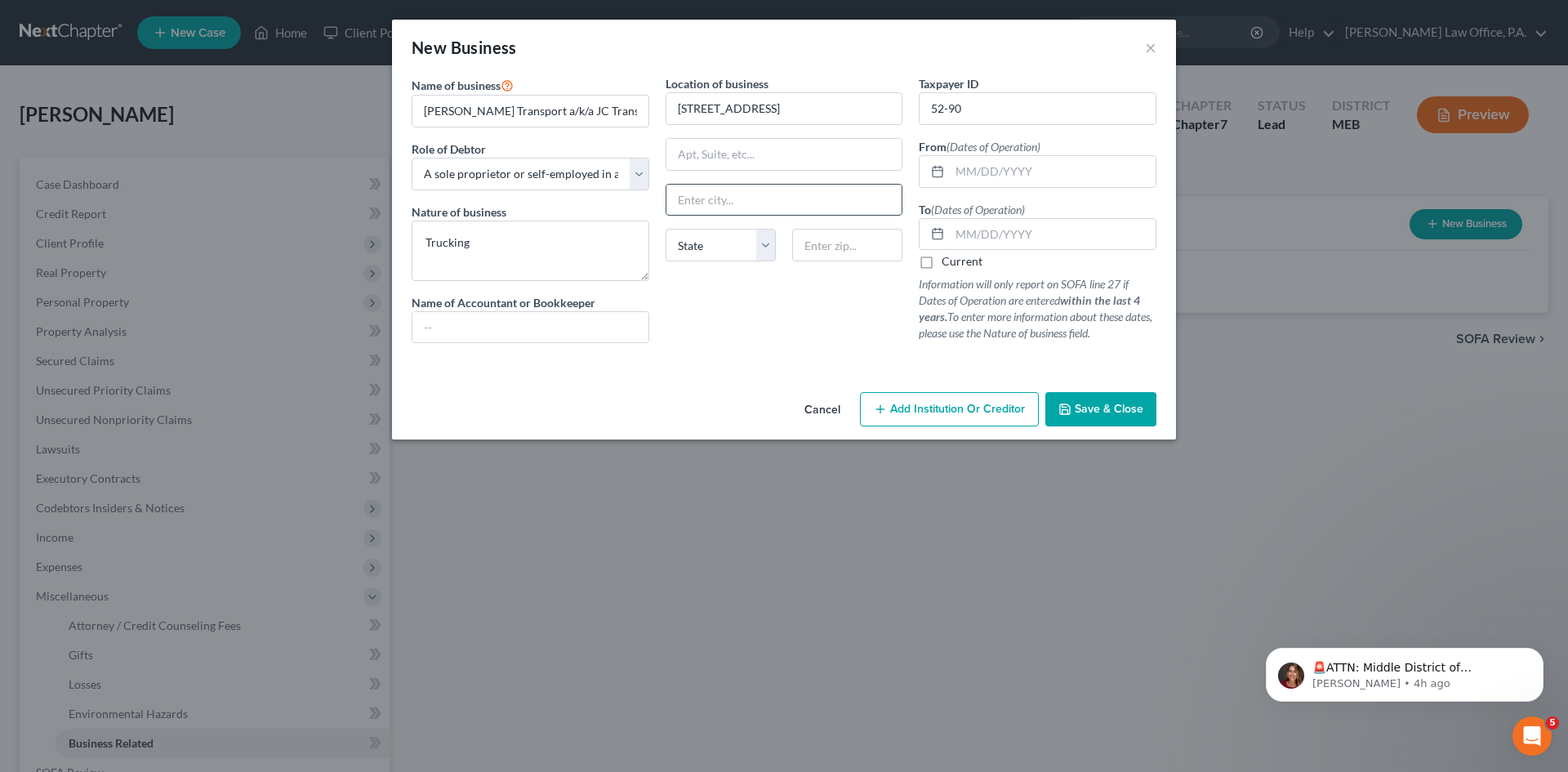
click at [689, 210] on input "text" at bounding box center [784, 200] width 236 height 31
type input "Milbridge"
click at [760, 246] on select "State AL AK AR AZ CA CO CT DE DC FL GA GU HI ID IL IN IA KS KY LA ME MD MA MI M…" at bounding box center [720, 244] width 110 height 33
select select "20"
click at [665, 228] on select "State AL AK AR AZ CA CO CT DE DC FL GA GU HI ID IL IN IA KS KY LA ME MD MA MI M…" at bounding box center [720, 244] width 110 height 33
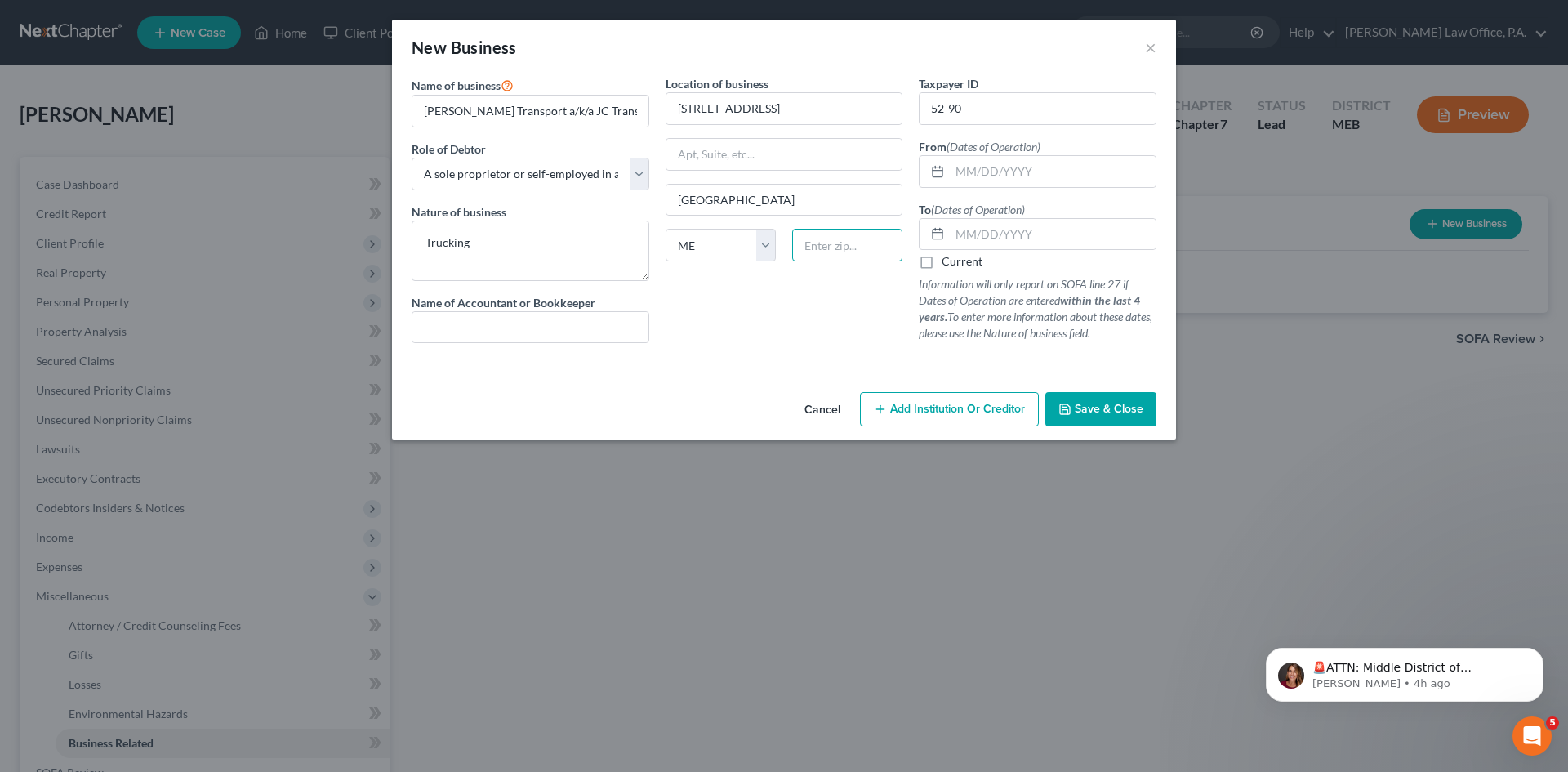
click at [850, 243] on input "text" at bounding box center [847, 244] width 110 height 33
type input "04658"
click at [983, 174] on input "text" at bounding box center [1053, 171] width 206 height 31
type input "01/01/2025"
type input "03/31/2025"
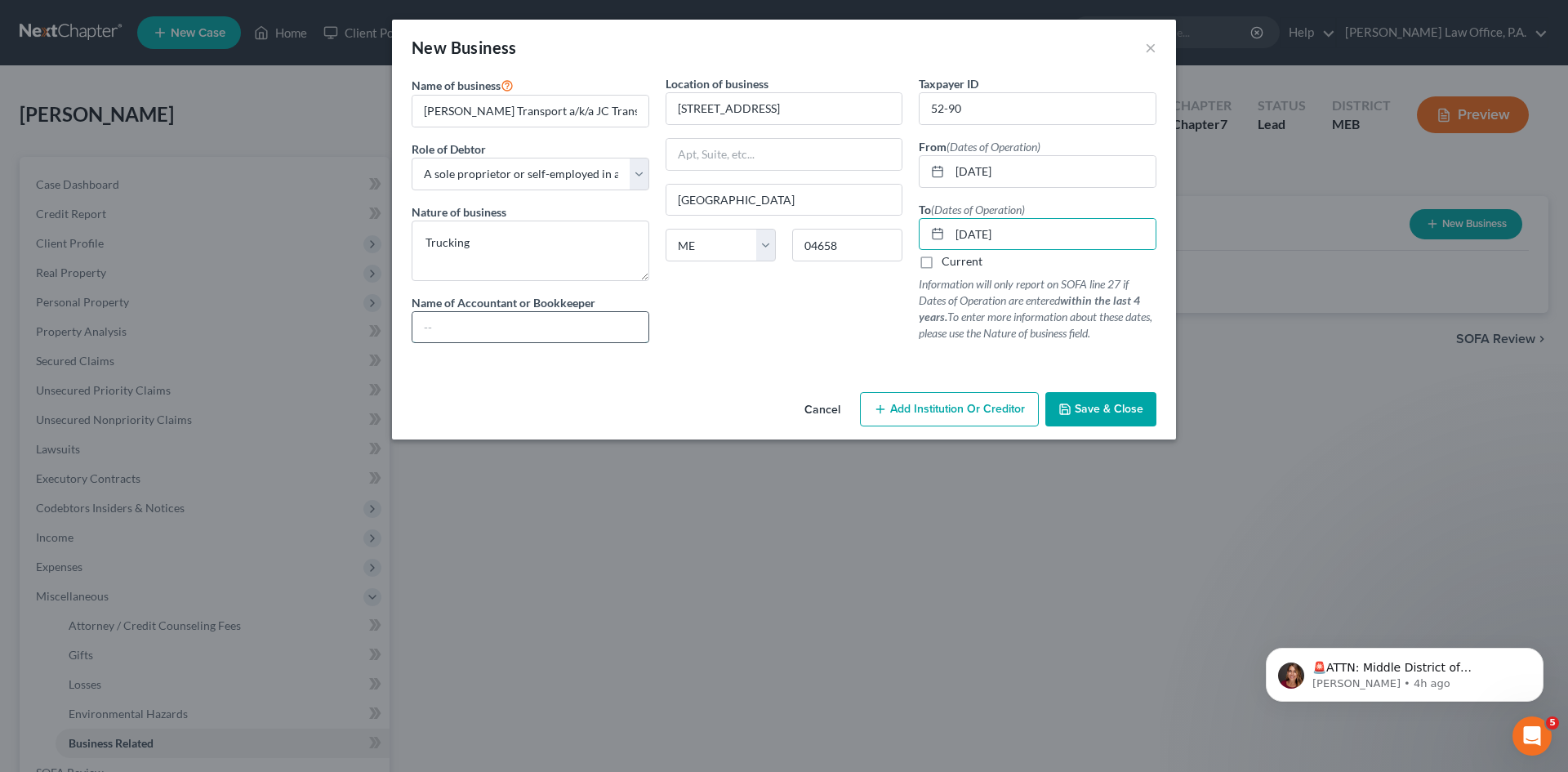
click at [466, 325] on input "text" at bounding box center [530, 327] width 236 height 31
type input "Haverlock, Estey & Curran"
click at [742, 325] on div "Location of business 236 North Main Street Milbridge State AL AK AR AZ CA CO CT…" at bounding box center [784, 216] width 254 height 281
click at [1128, 403] on span "Save & Close" at bounding box center [1109, 409] width 69 height 14
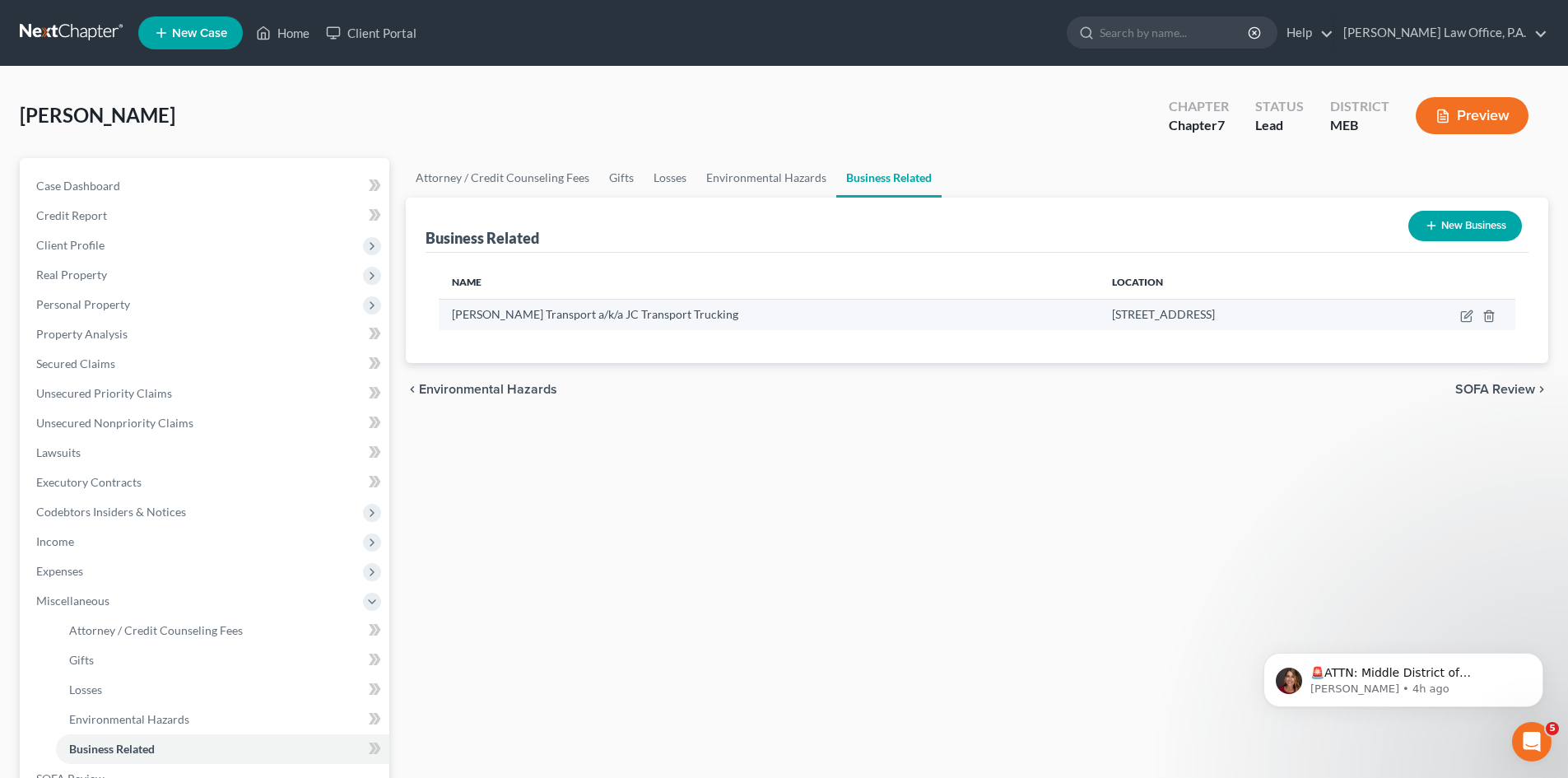
click at [1458, 316] on td at bounding box center [1442, 314] width 144 height 31
click at [1462, 316] on icon "button" at bounding box center [1466, 317] width 10 height 10
select select "sole_proprietor"
select select "20"
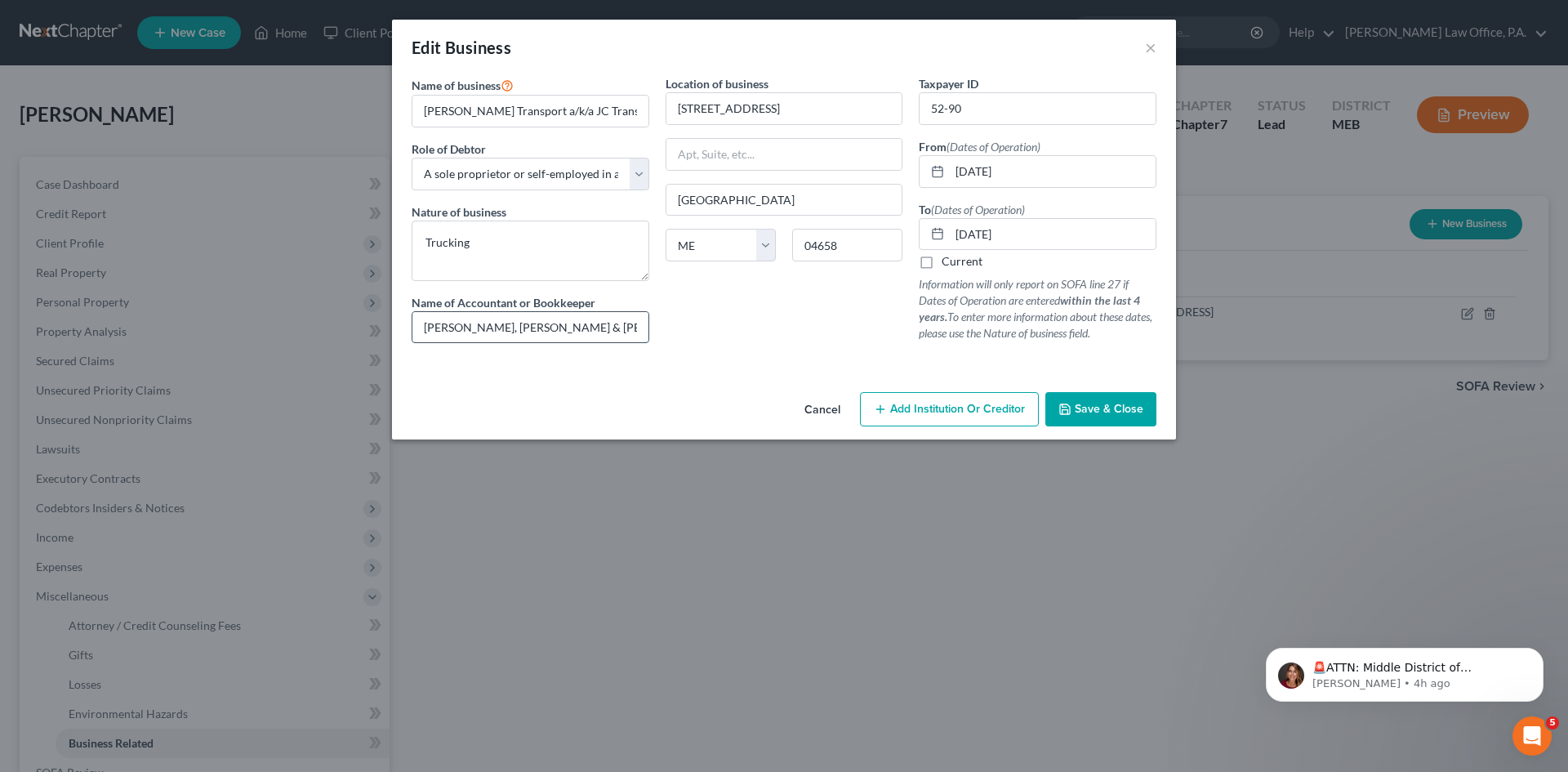
drag, startPoint x: 583, startPoint y: 315, endPoint x: 583, endPoint y: 325, distance: 10.0
click at [583, 318] on input "Haverlock, Estey & Curran" at bounding box center [530, 327] width 236 height 31
type input "Haverlock, Estey & Curran - Accountant"
click at [1097, 407] on span "Save & Close" at bounding box center [1109, 409] width 69 height 14
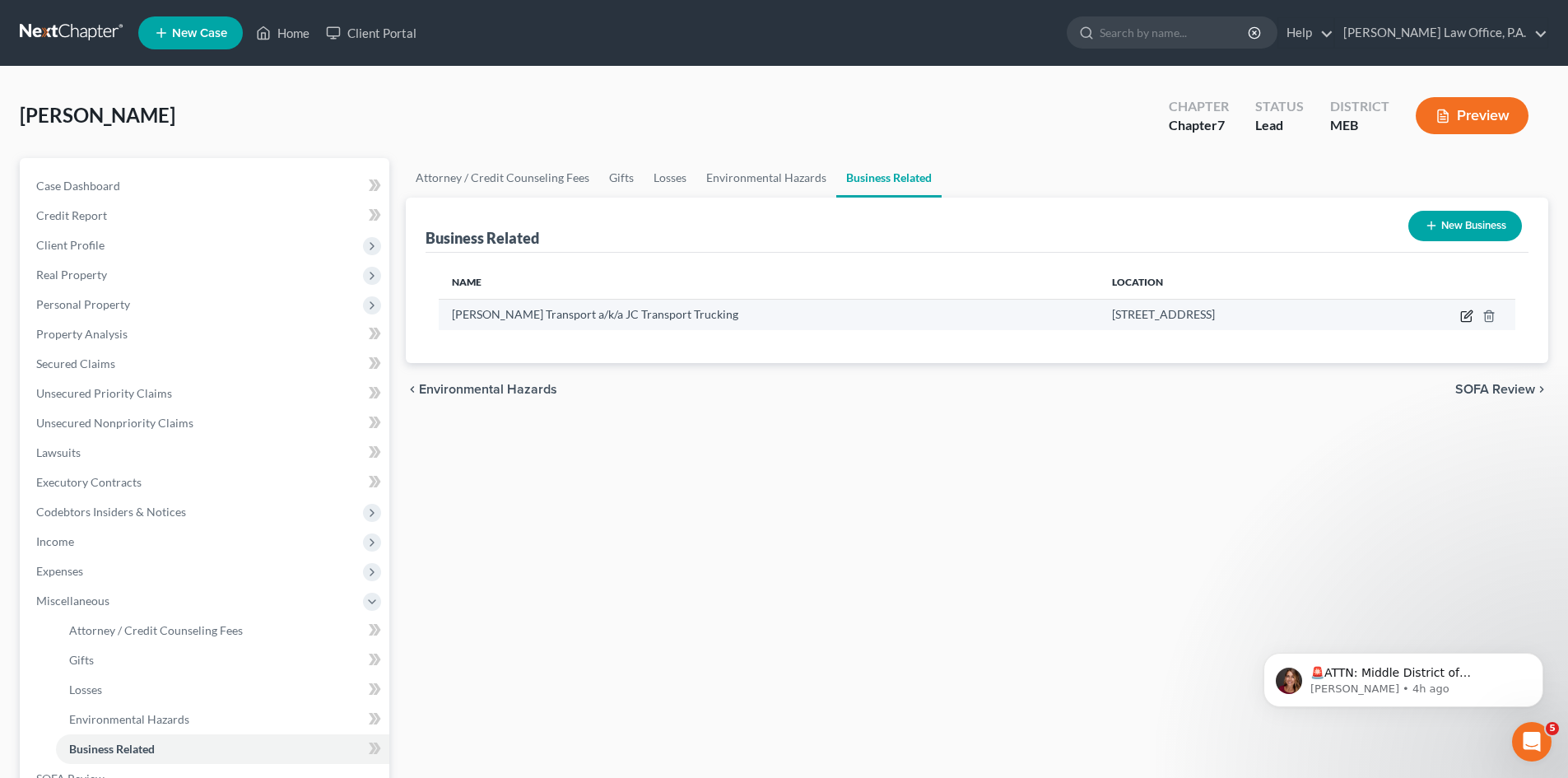
click at [1462, 316] on icon "button" at bounding box center [1466, 317] width 10 height 10
select select "sole_proprietor"
select select "20"
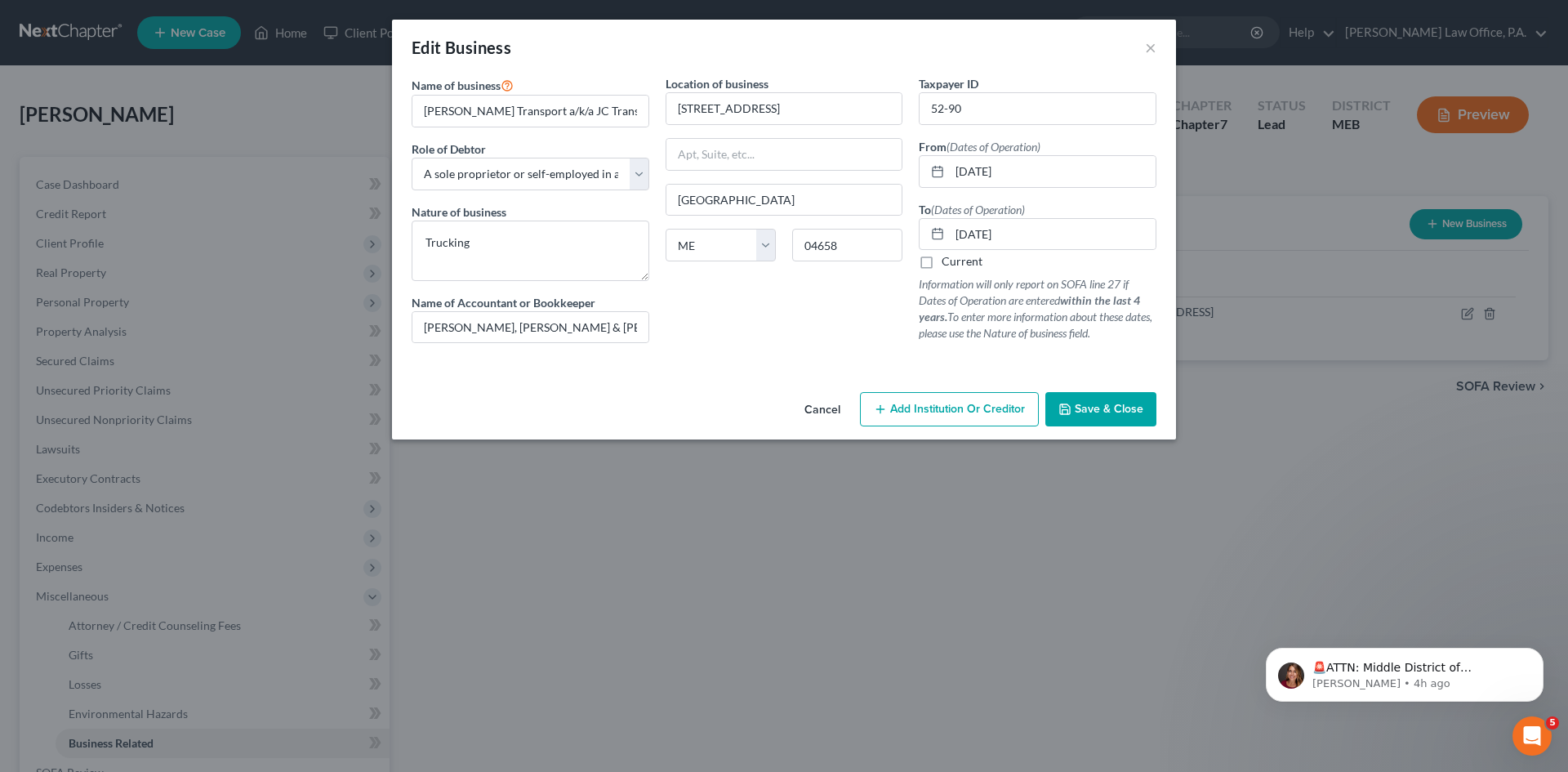
click at [1115, 407] on span "Save & Close" at bounding box center [1109, 409] width 69 height 14
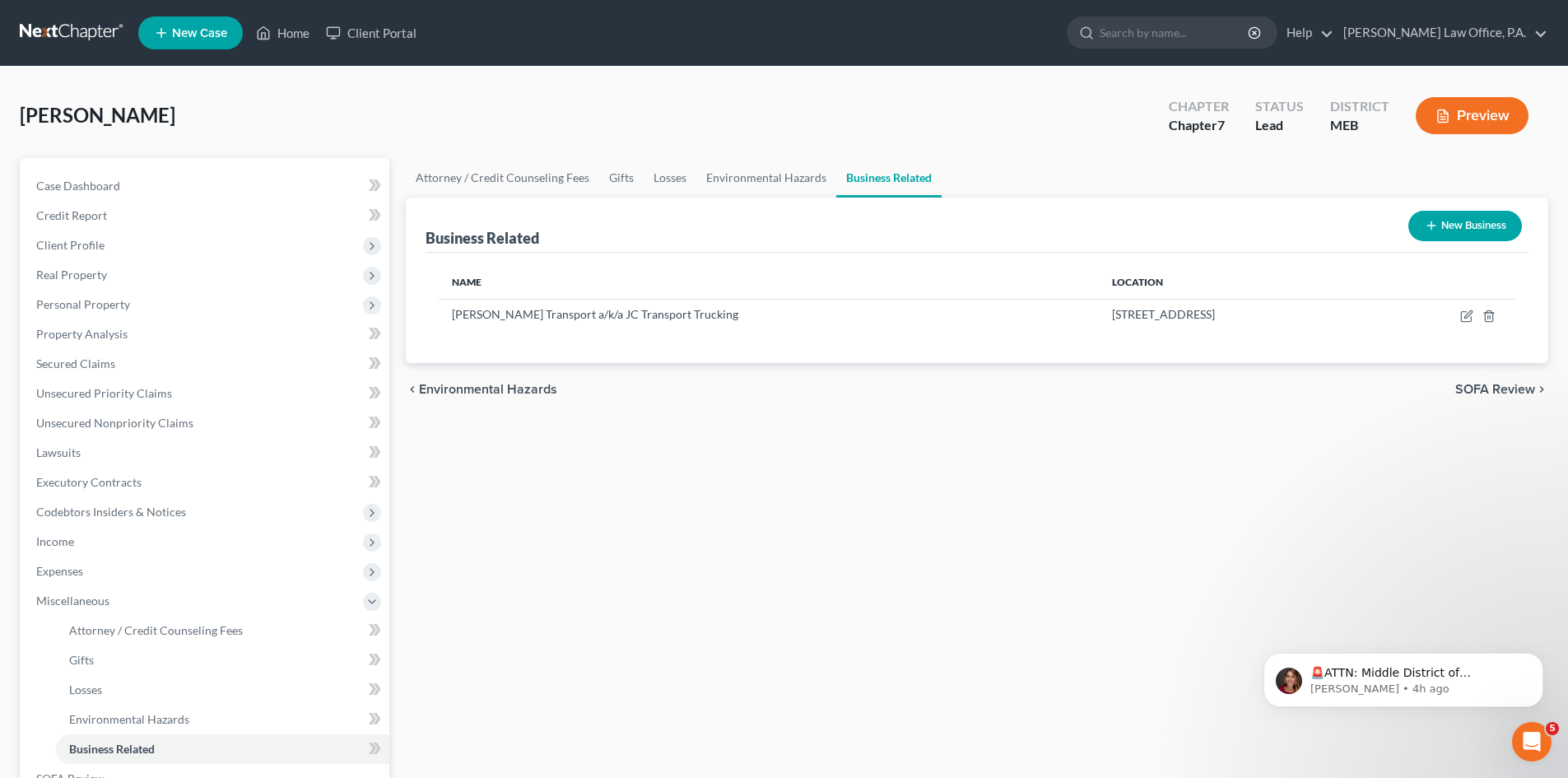
click at [1469, 387] on span "SOFA Review" at bounding box center [1495, 390] width 80 height 13
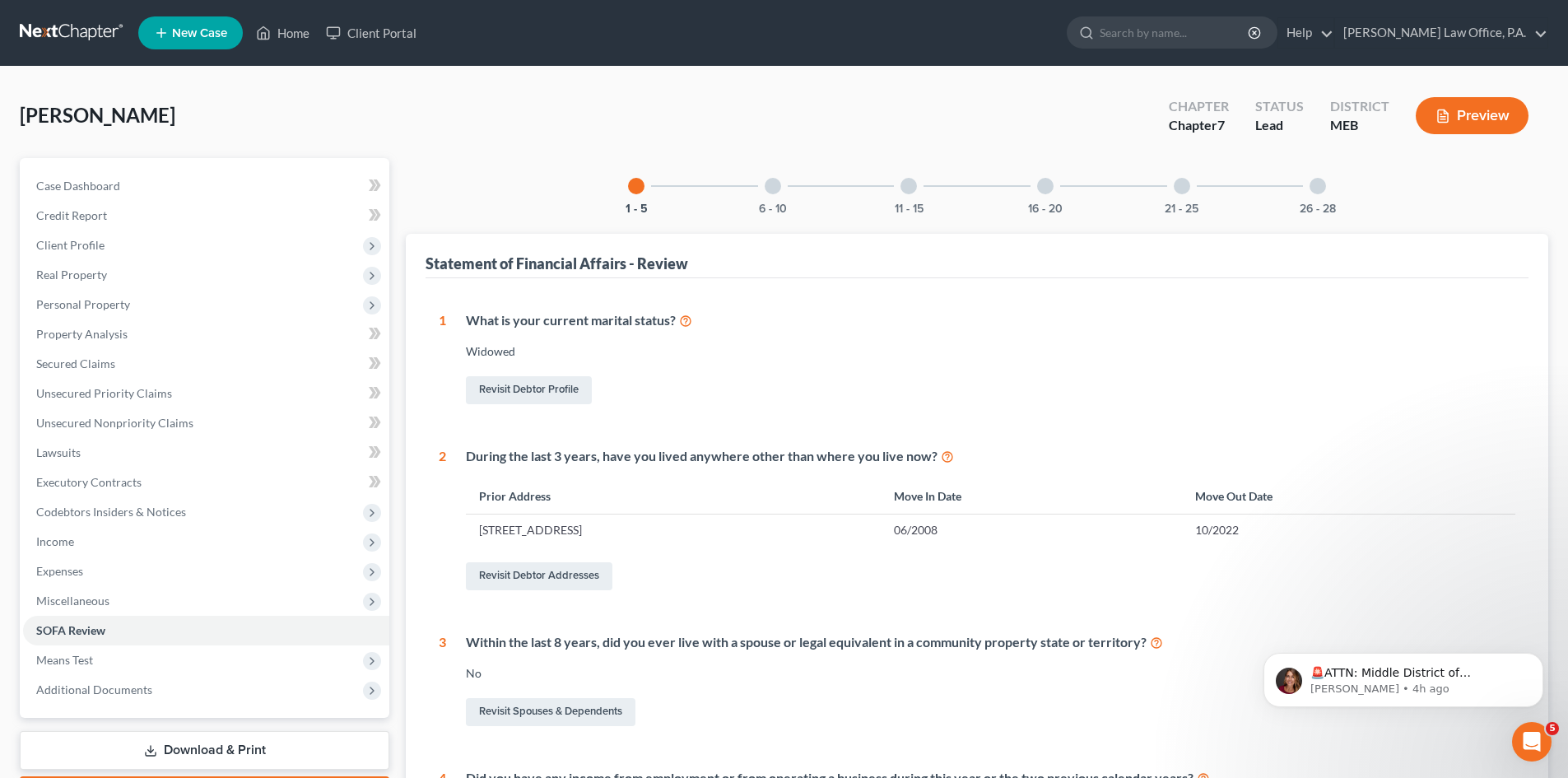
click at [1320, 184] on div at bounding box center [1317, 185] width 16 height 16
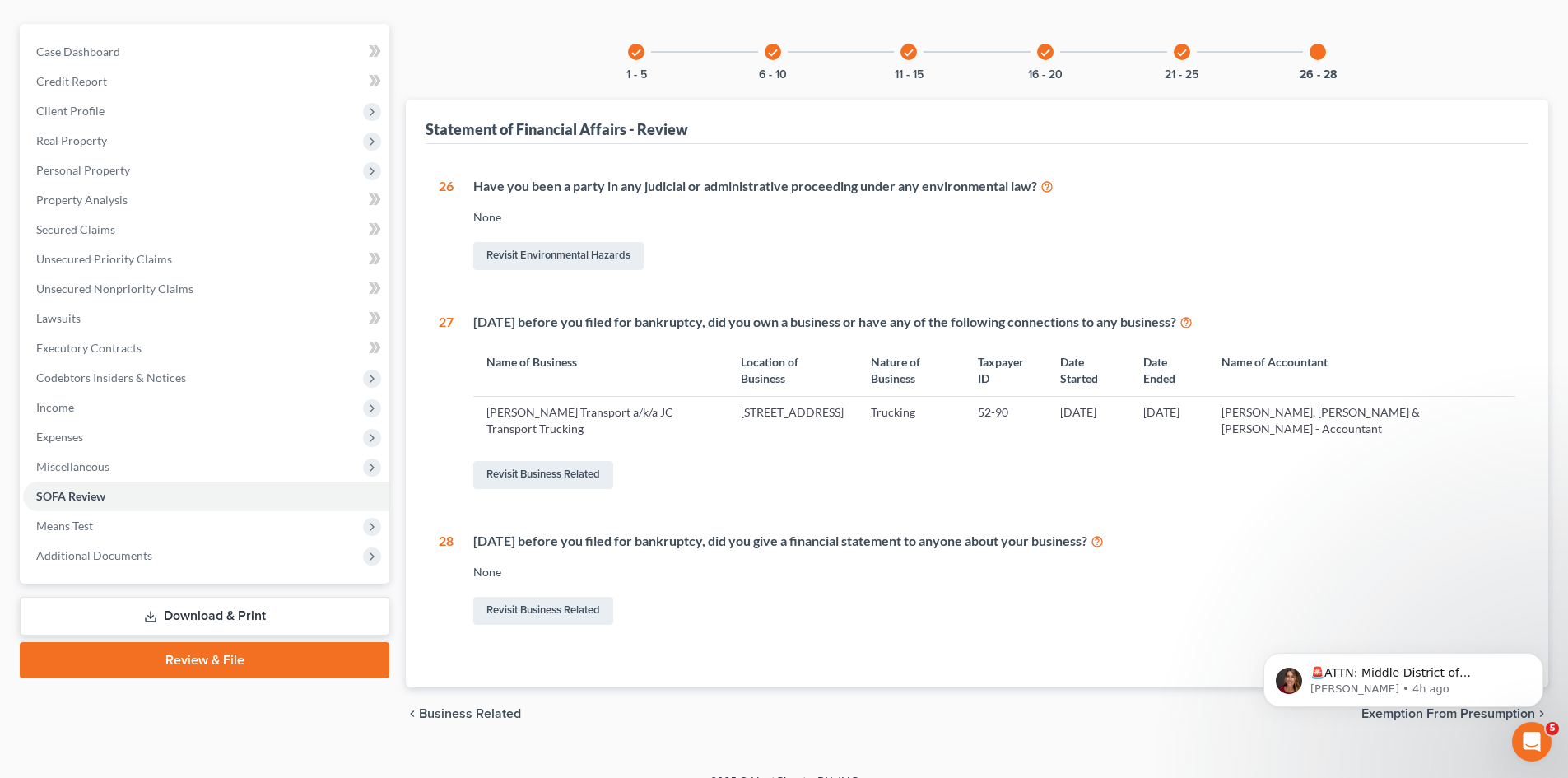
scroll to position [146, 0]
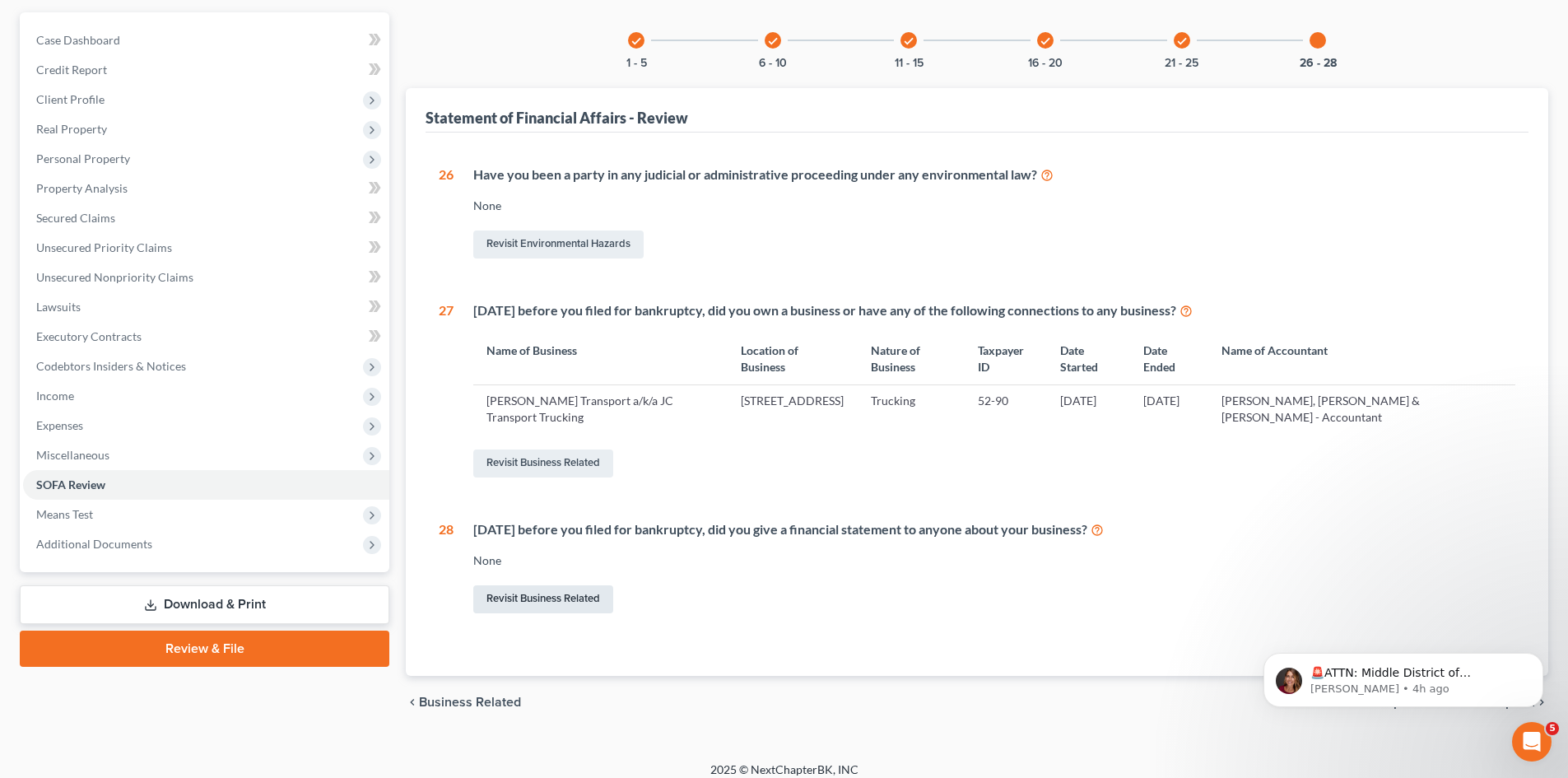
click at [570, 594] on link "Revisit Business Related" at bounding box center [543, 598] width 140 height 28
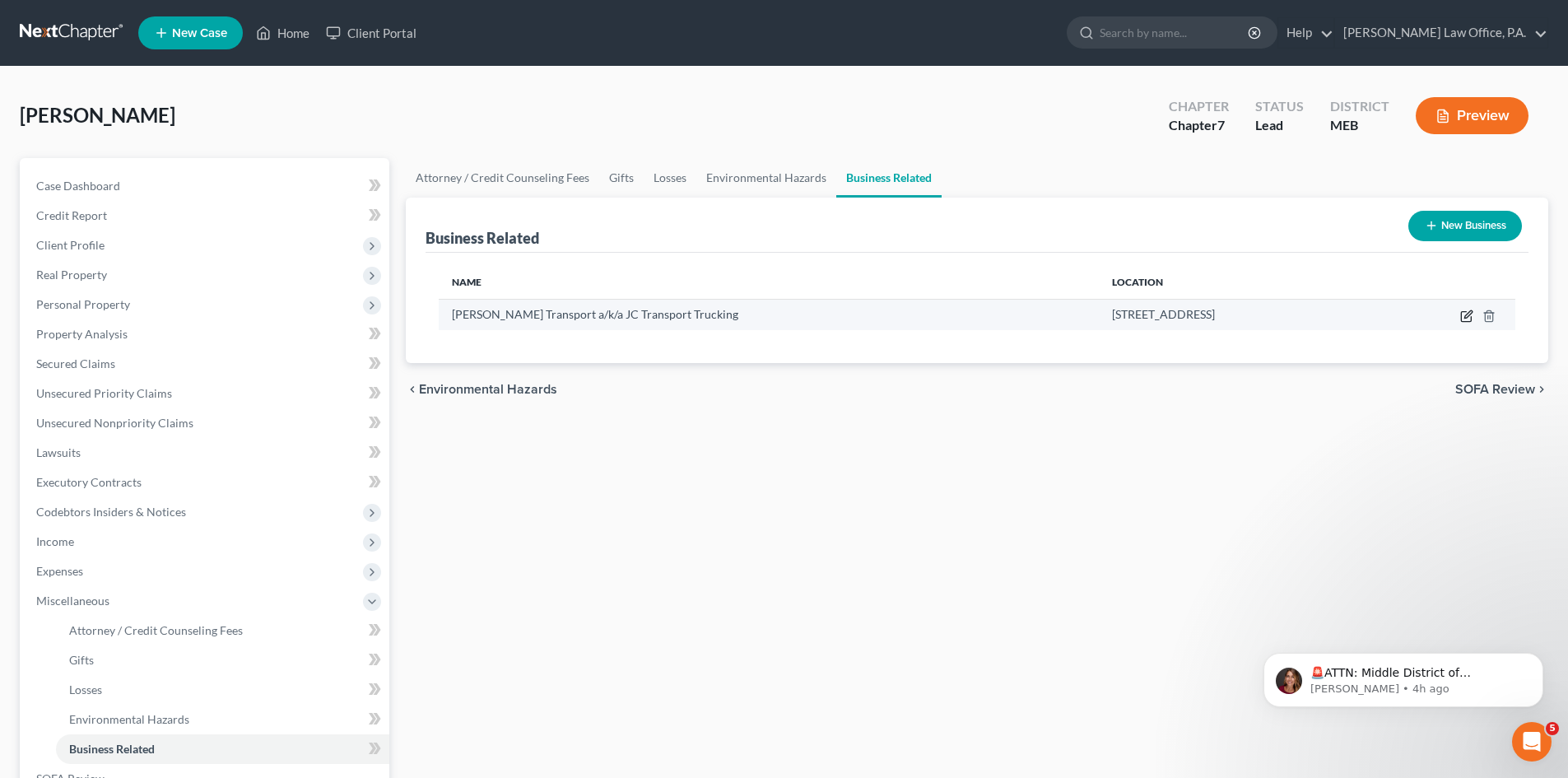
click at [1462, 314] on icon "button" at bounding box center [1466, 317] width 10 height 10
select select "sole_proprietor"
select select "20"
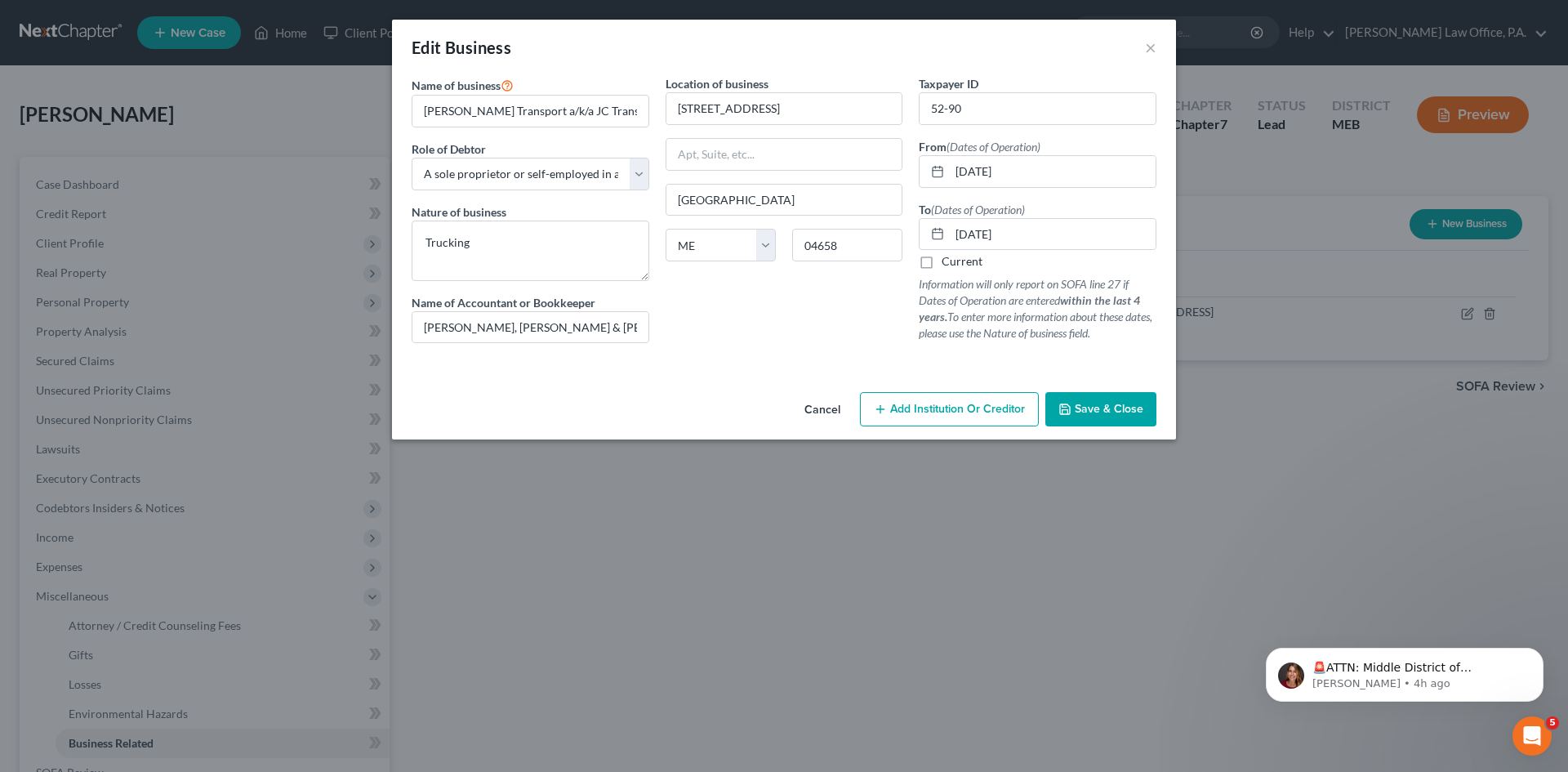
click at [1126, 395] on button "Save & Close" at bounding box center [1101, 410] width 111 height 34
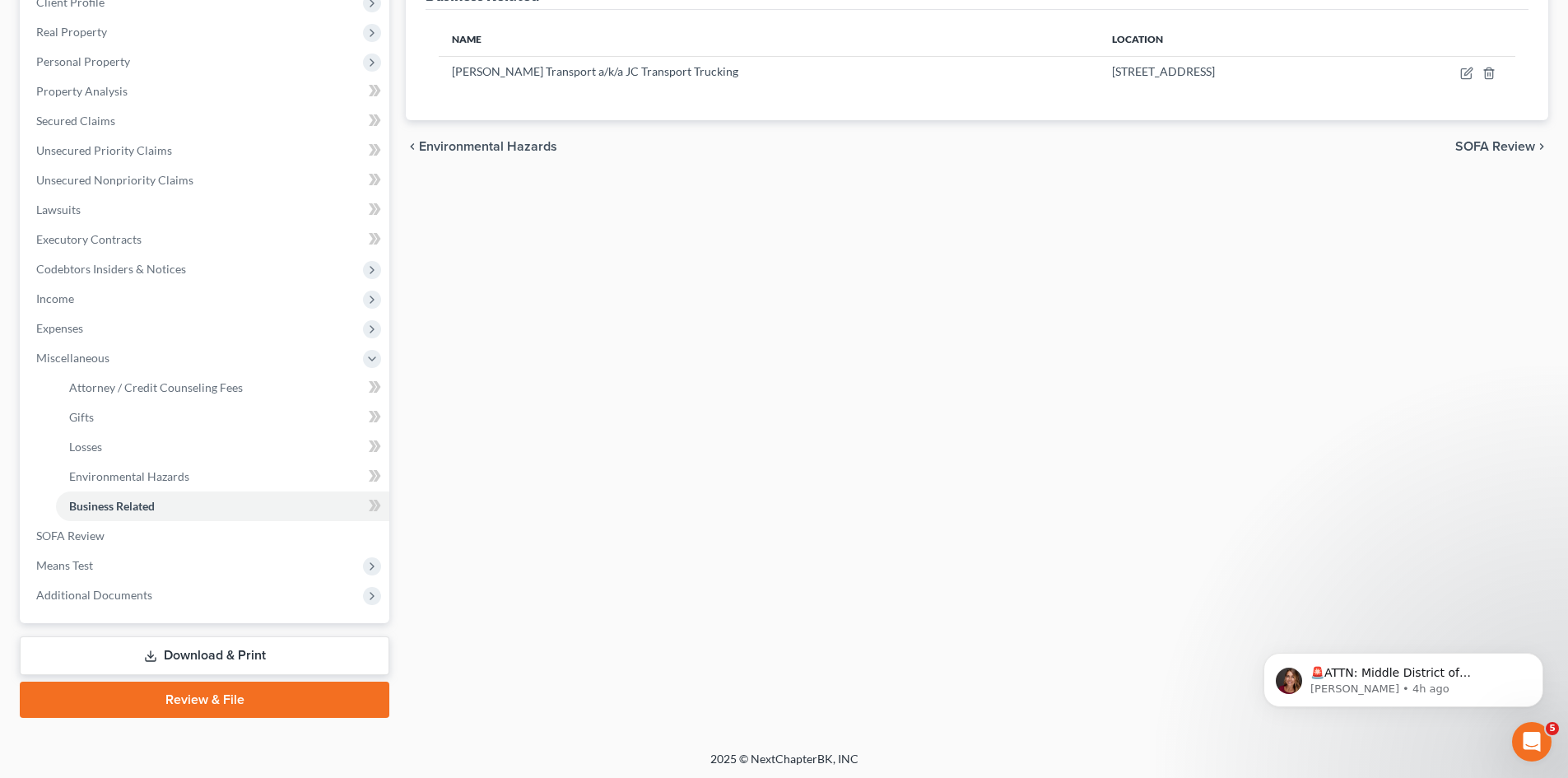
scroll to position [245, 0]
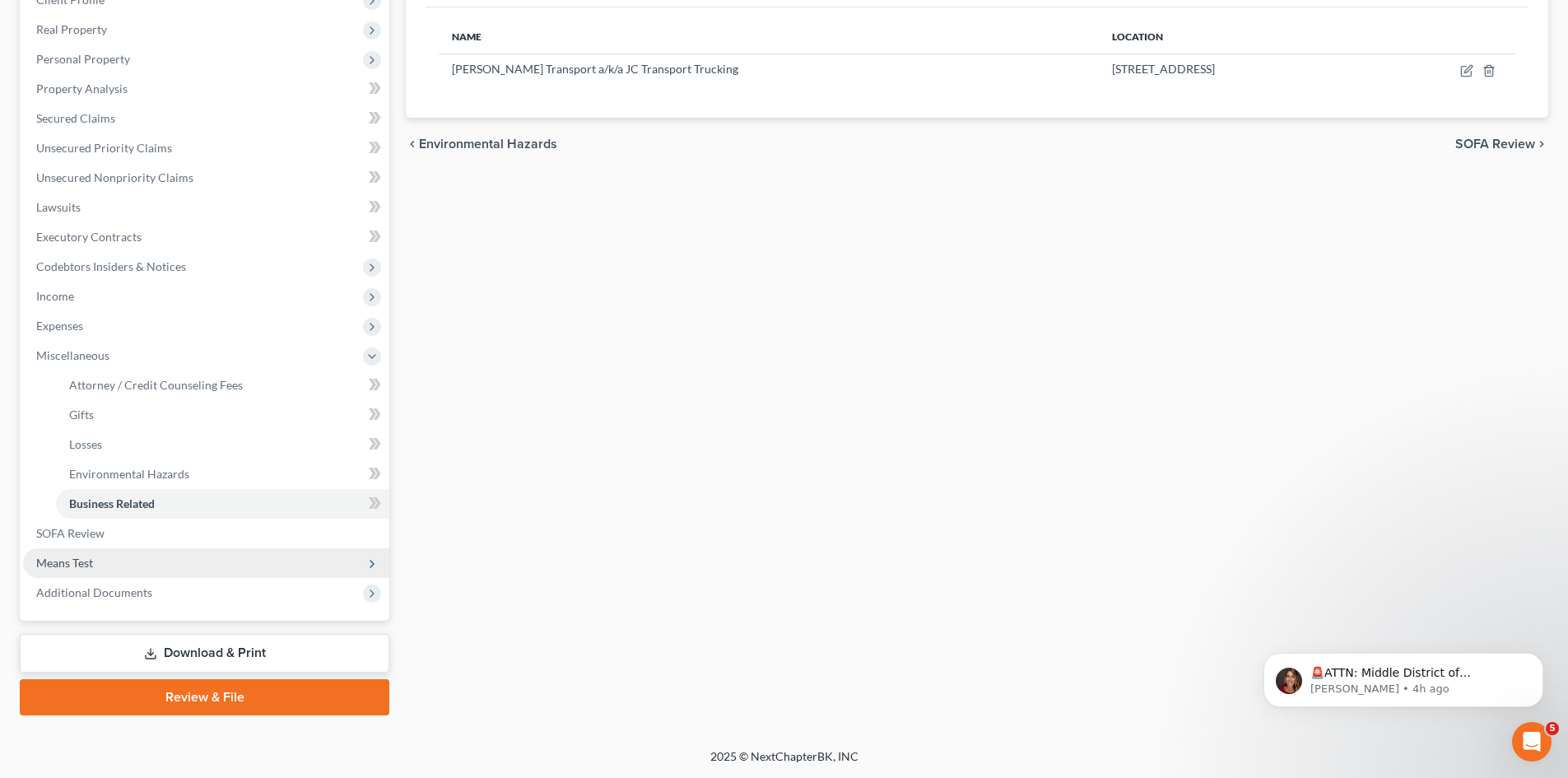
click at [58, 563] on span "Means Test" at bounding box center [65, 562] width 57 height 14
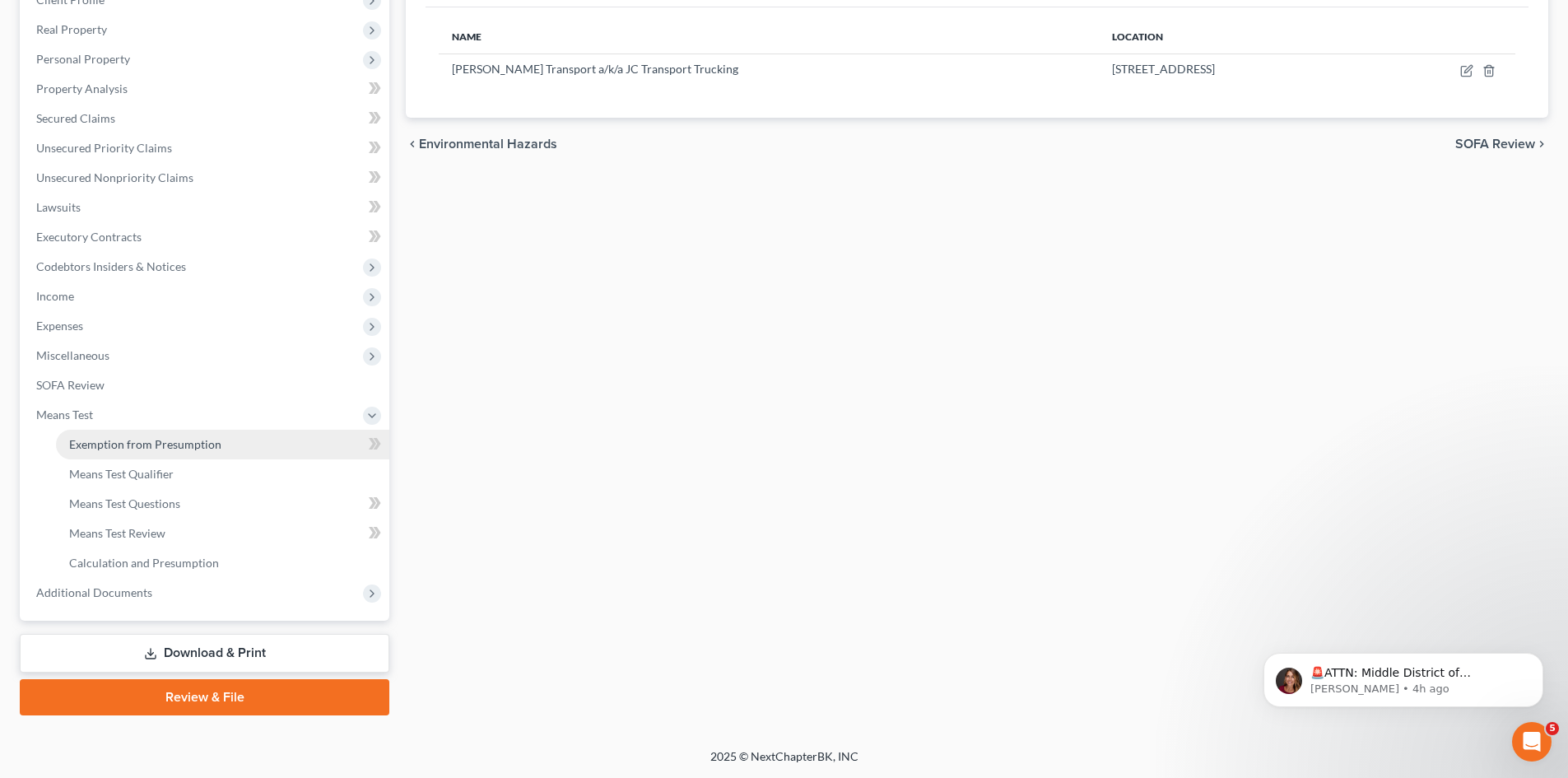
click at [94, 443] on span "Exemption from Presumption" at bounding box center [145, 444] width 152 height 14
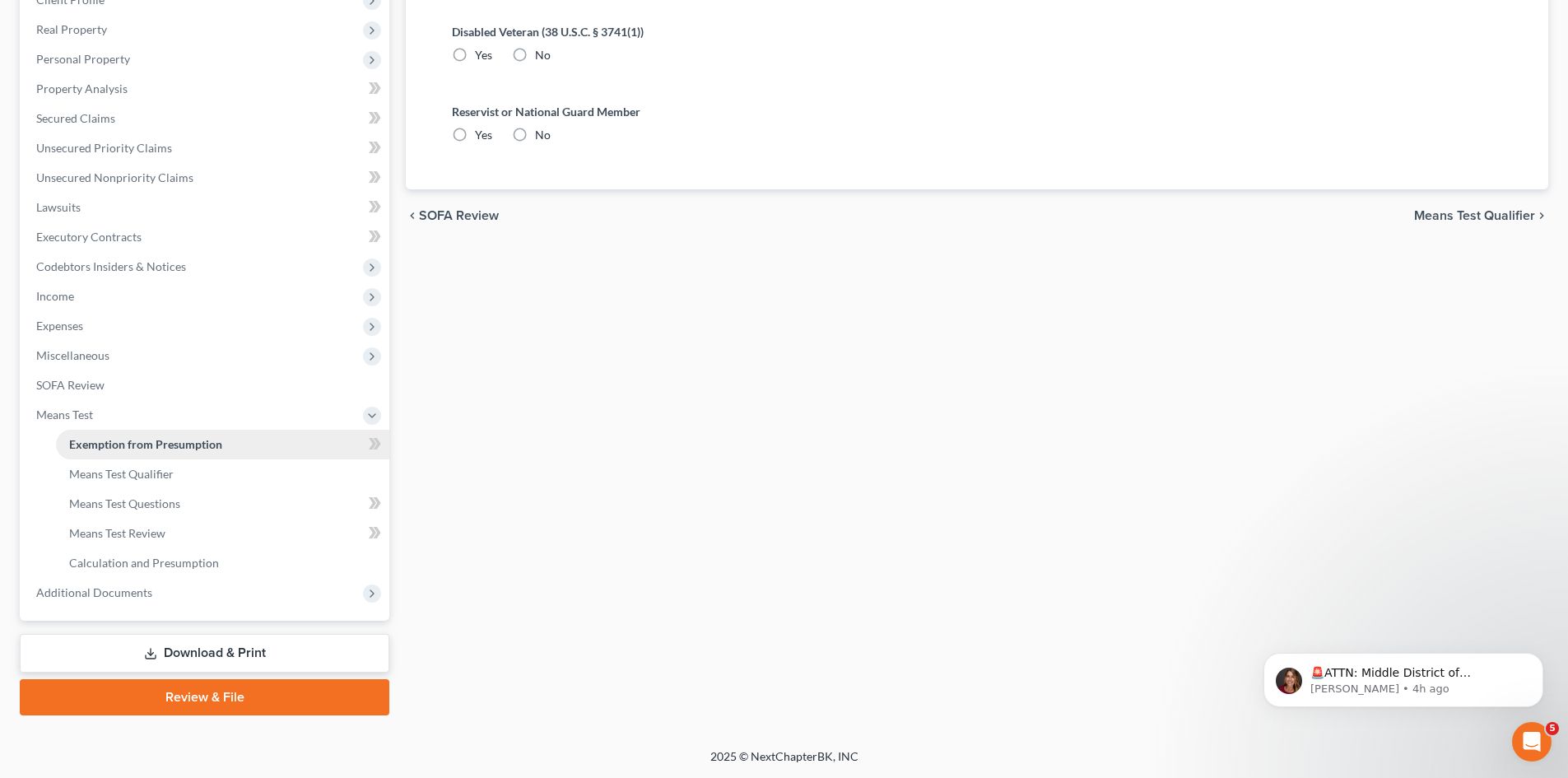
radio input "true"
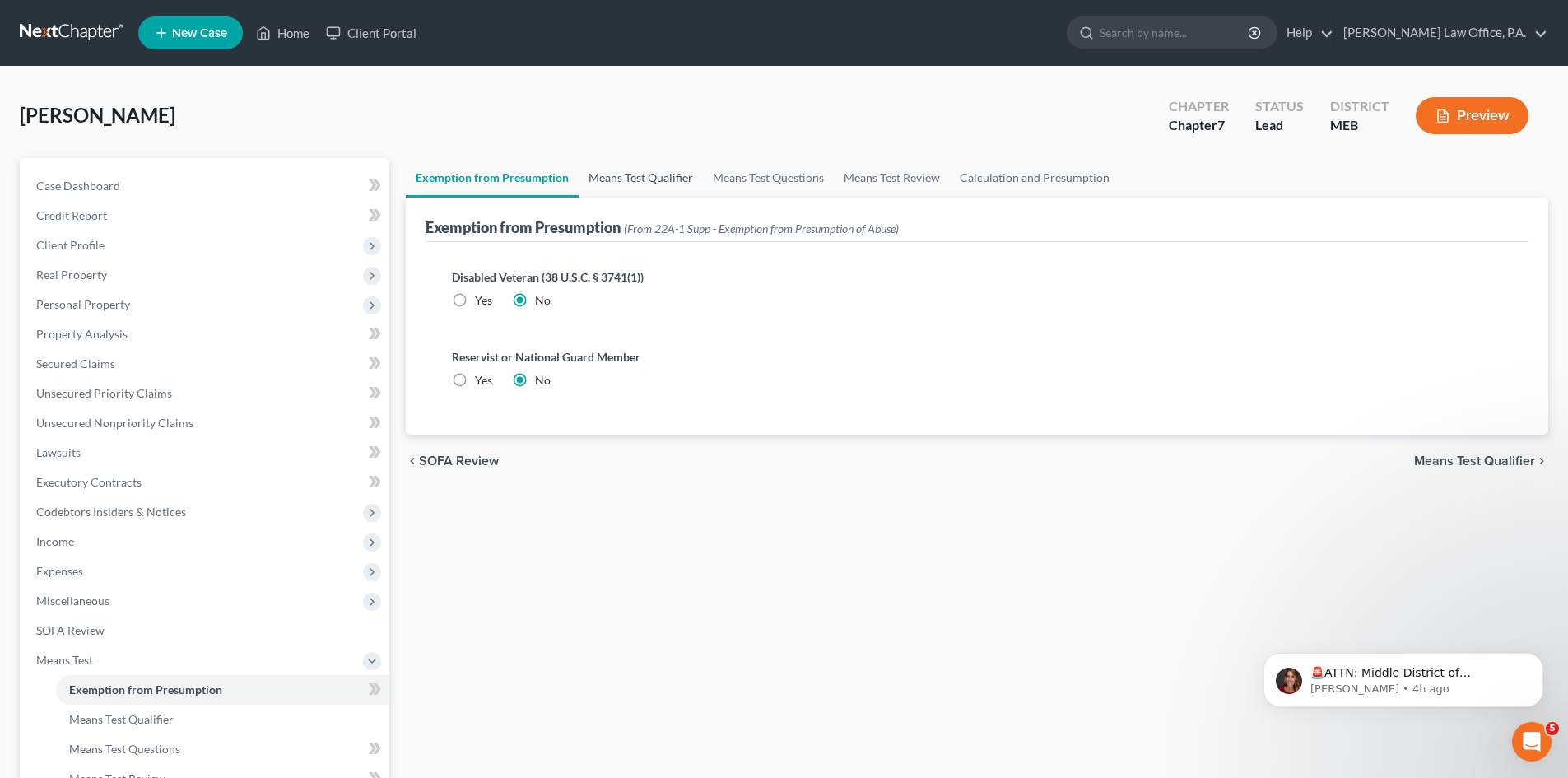
click at [615, 180] on link "Means Test Qualifier" at bounding box center [641, 178] width 125 height 40
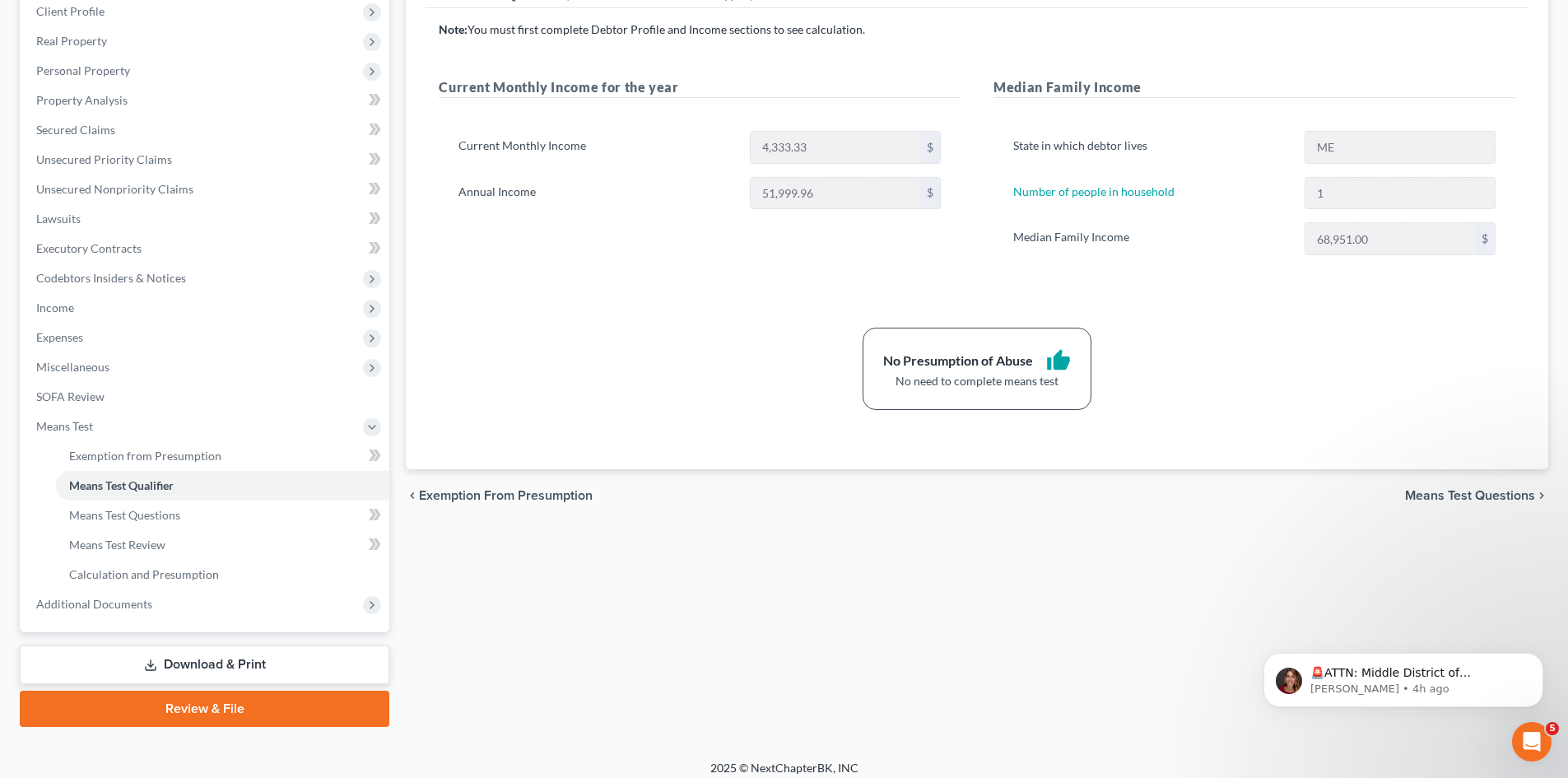
scroll to position [245, 0]
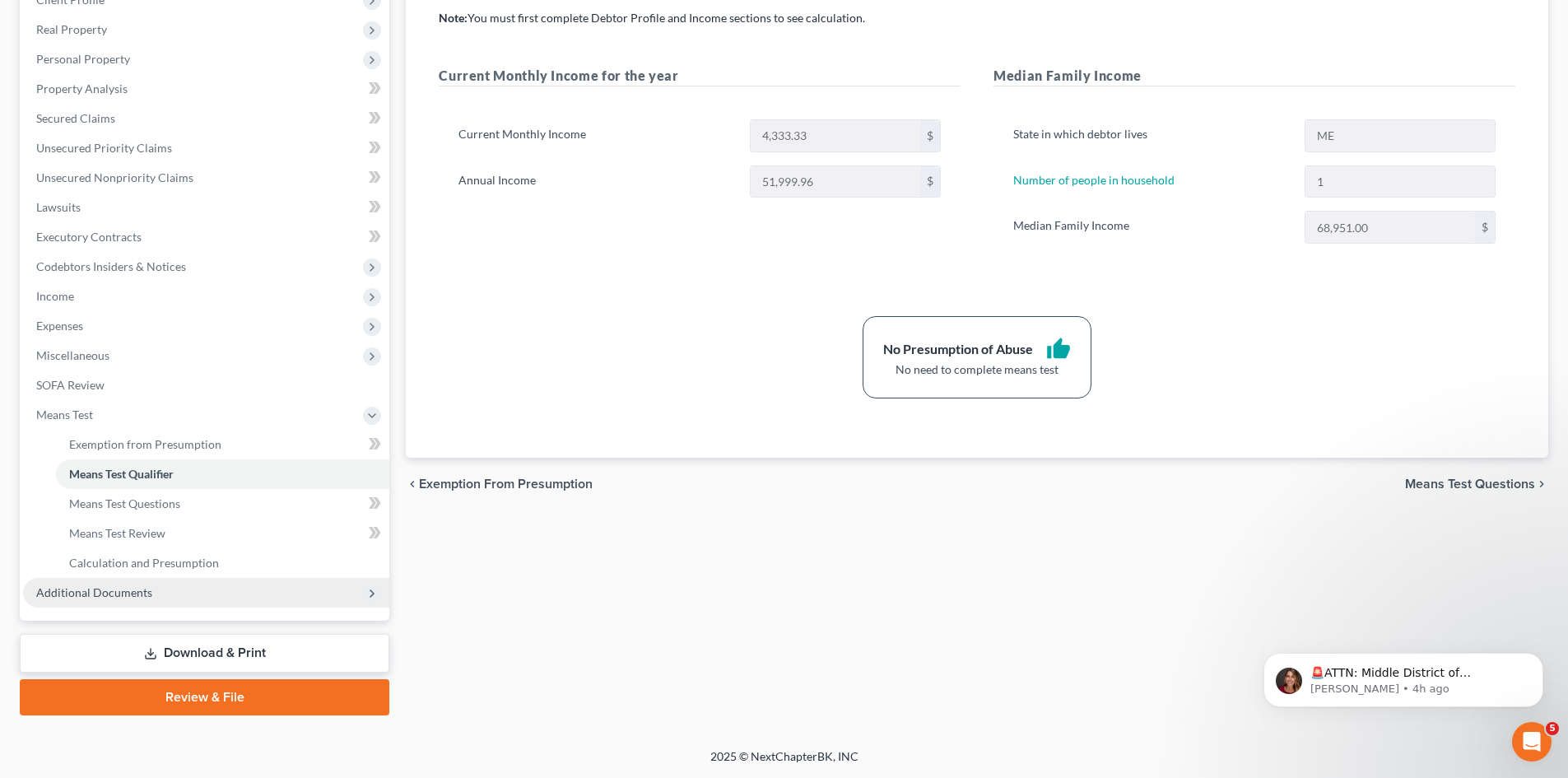
click at [78, 595] on span "Additional Documents" at bounding box center [94, 592] width 116 height 14
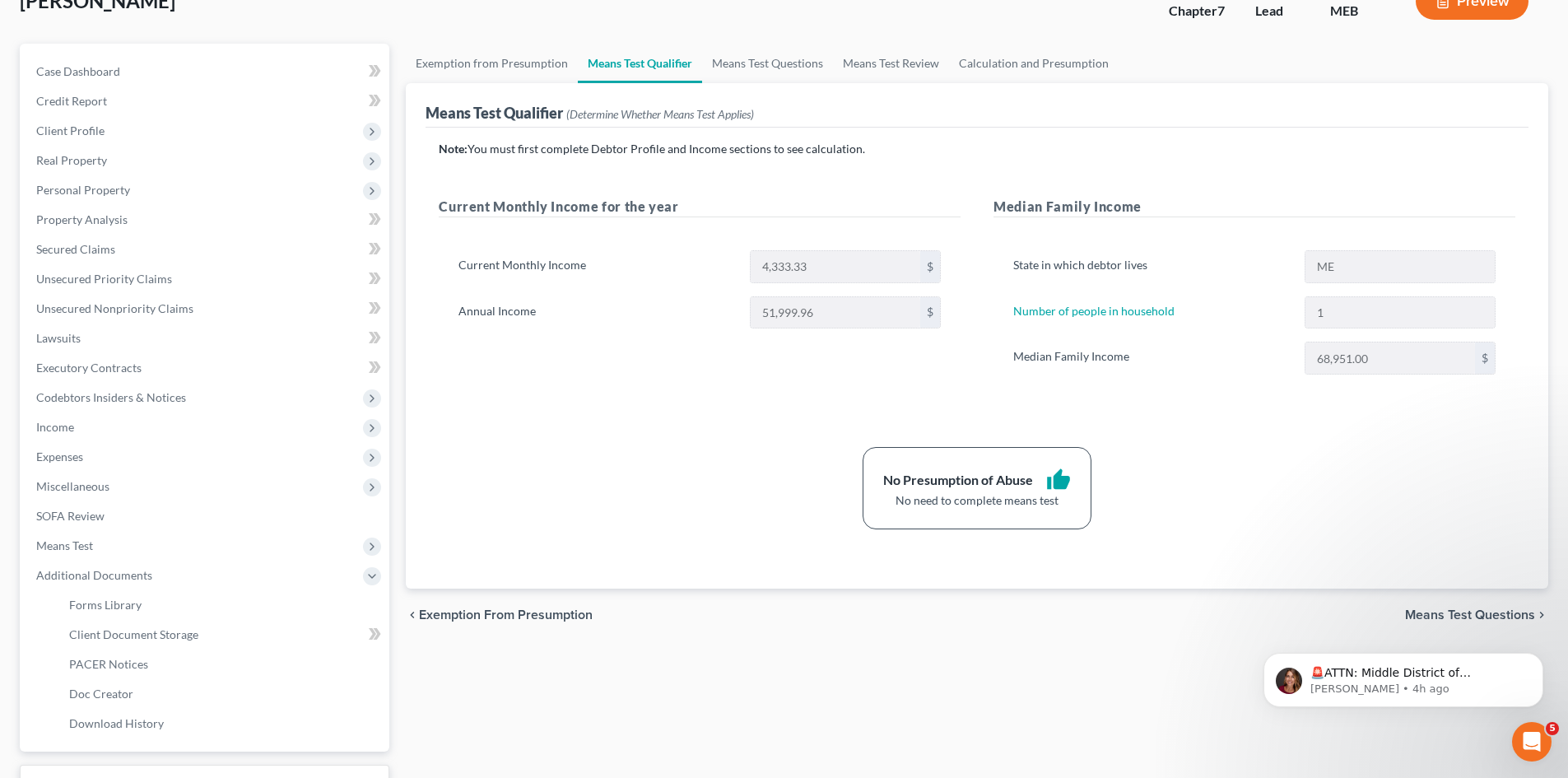
scroll to position [0, 0]
